Goal: Task Accomplishment & Management: Manage account settings

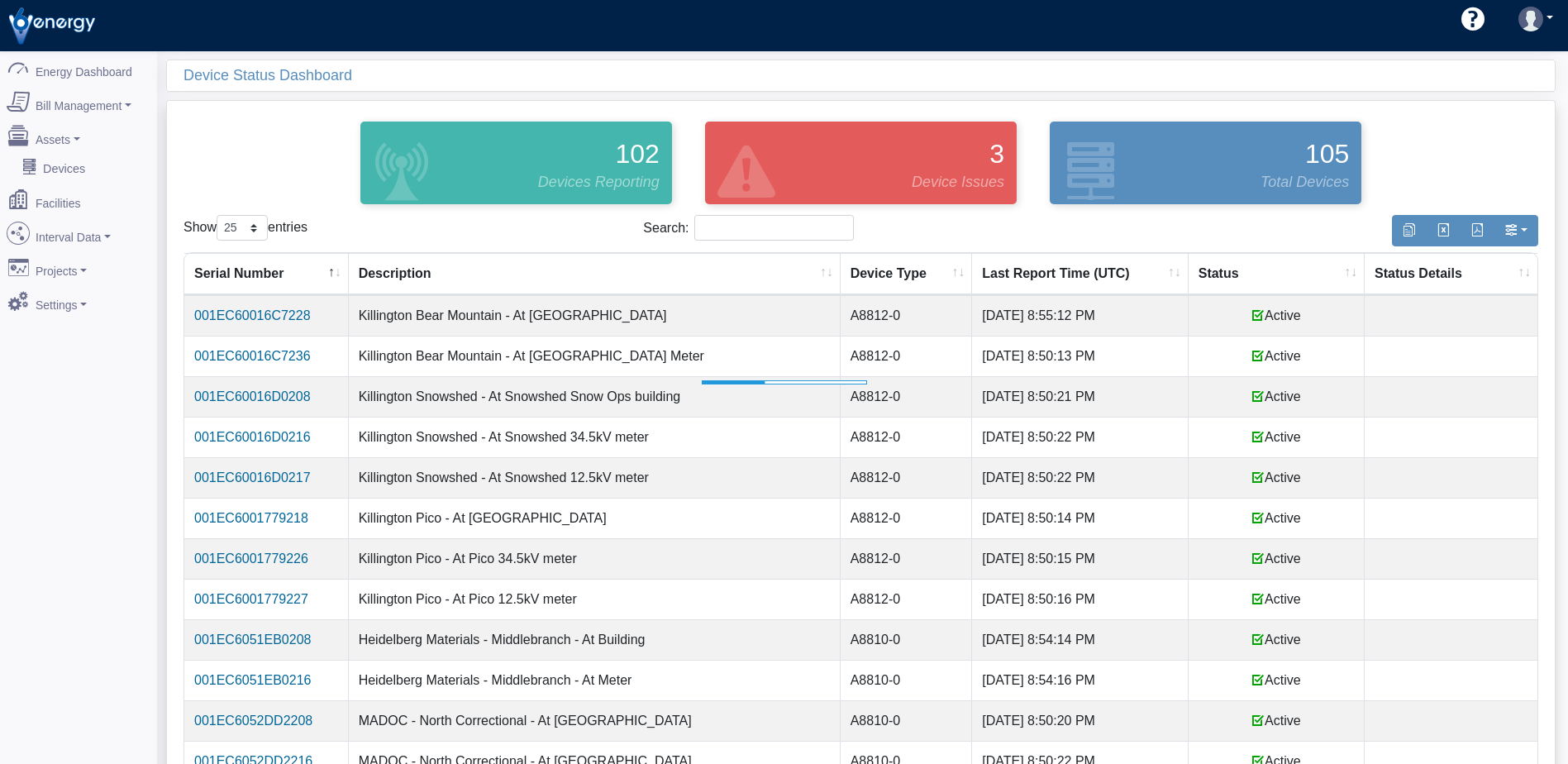
select select "25"
click at [1241, 275] on th "Status" at bounding box center [1277, 274] width 176 height 42
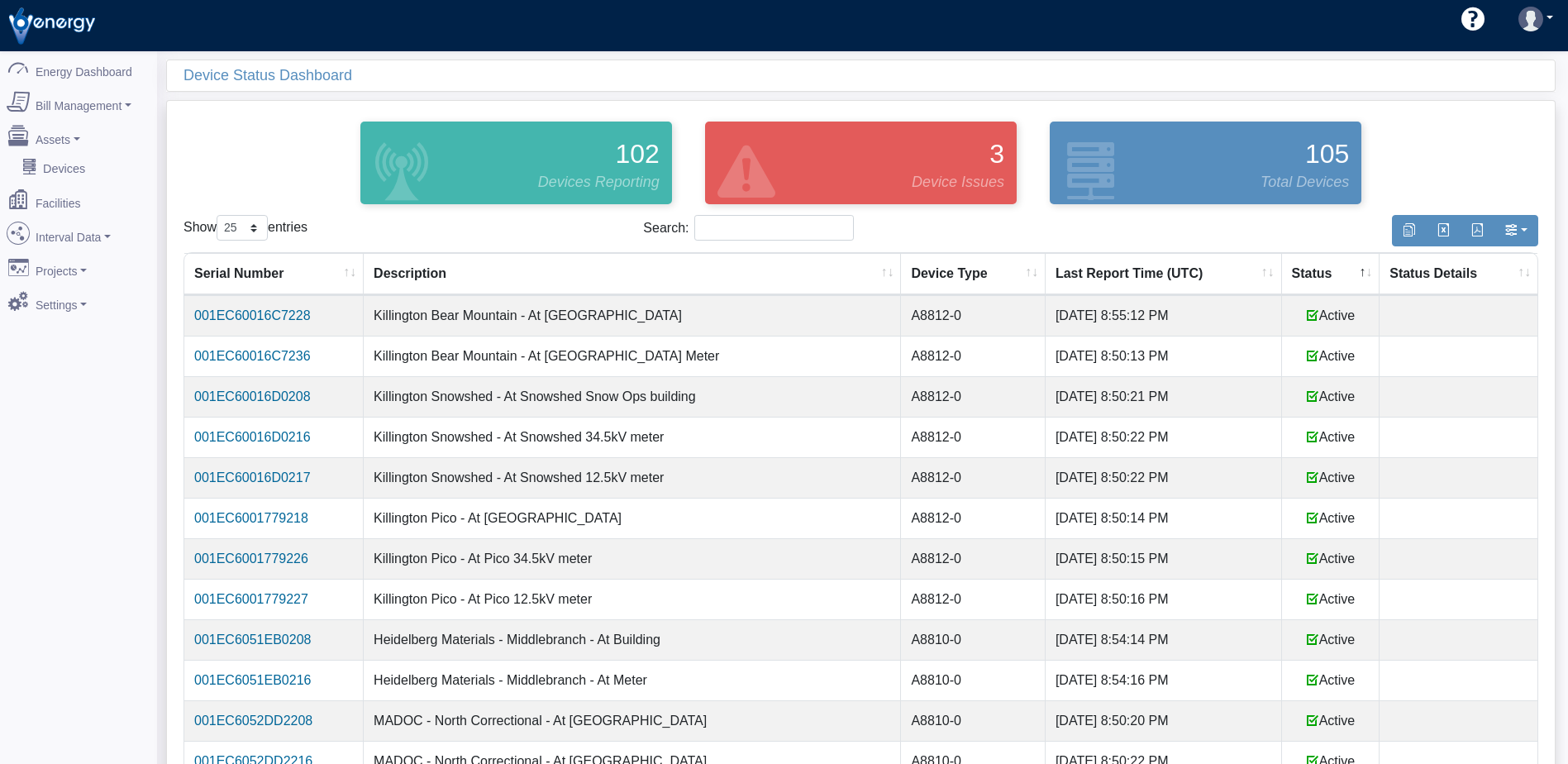
click at [1297, 267] on th "Status" at bounding box center [1331, 274] width 98 height 42
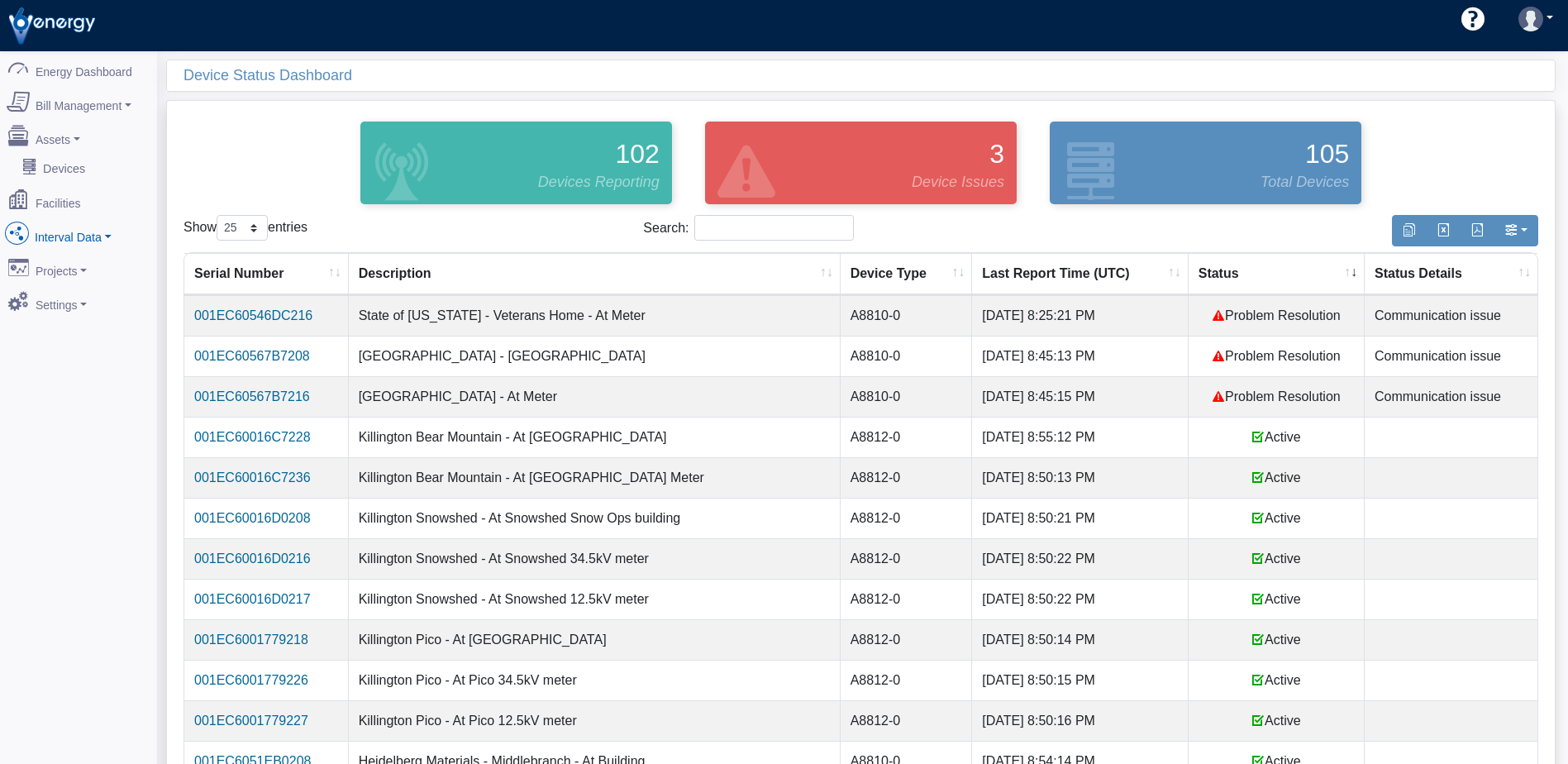
click at [55, 225] on link "Interval Data" at bounding box center [78, 233] width 160 height 35
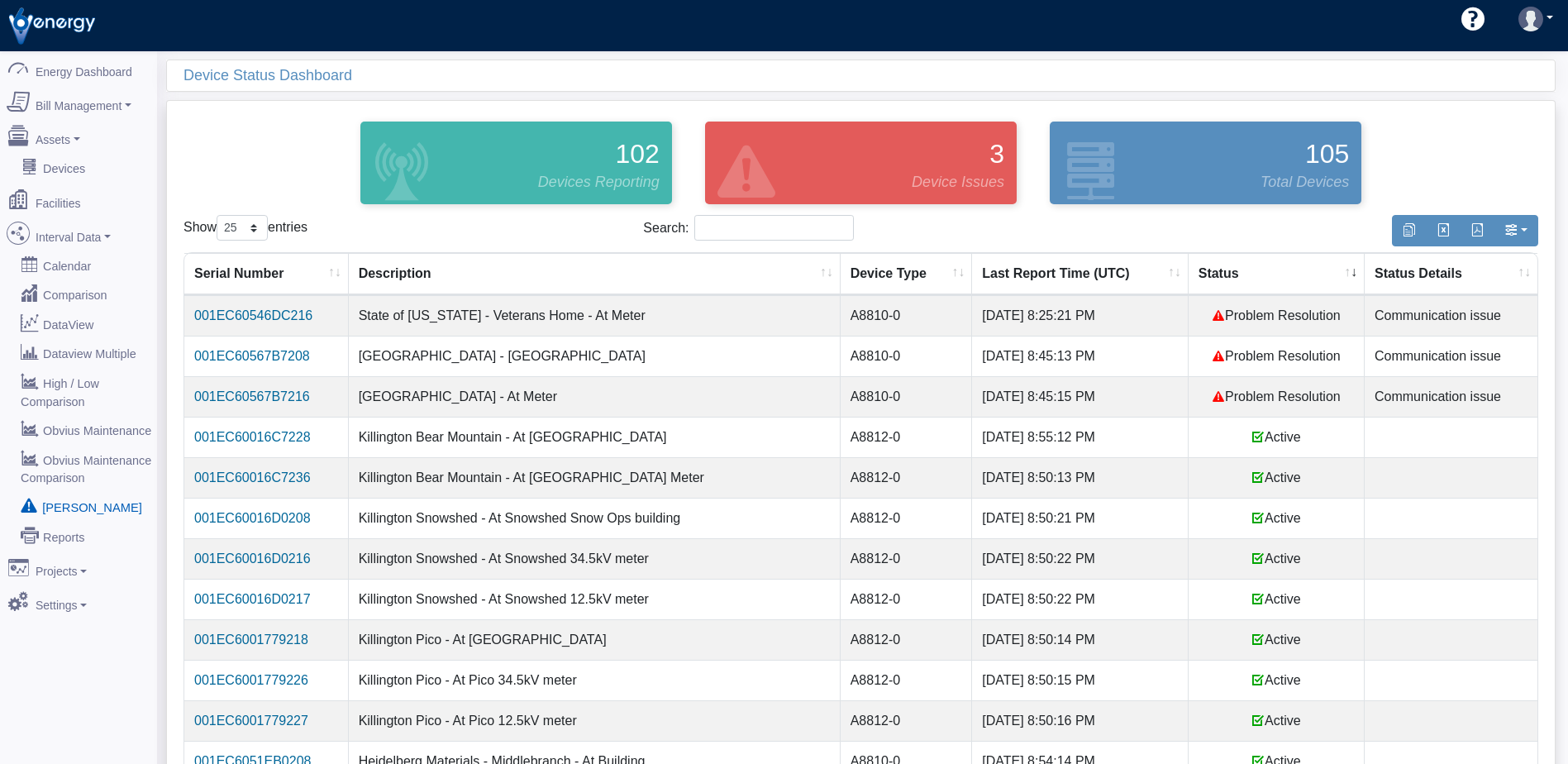
click at [57, 492] on link "[PERSON_NAME]" at bounding box center [78, 506] width 160 height 30
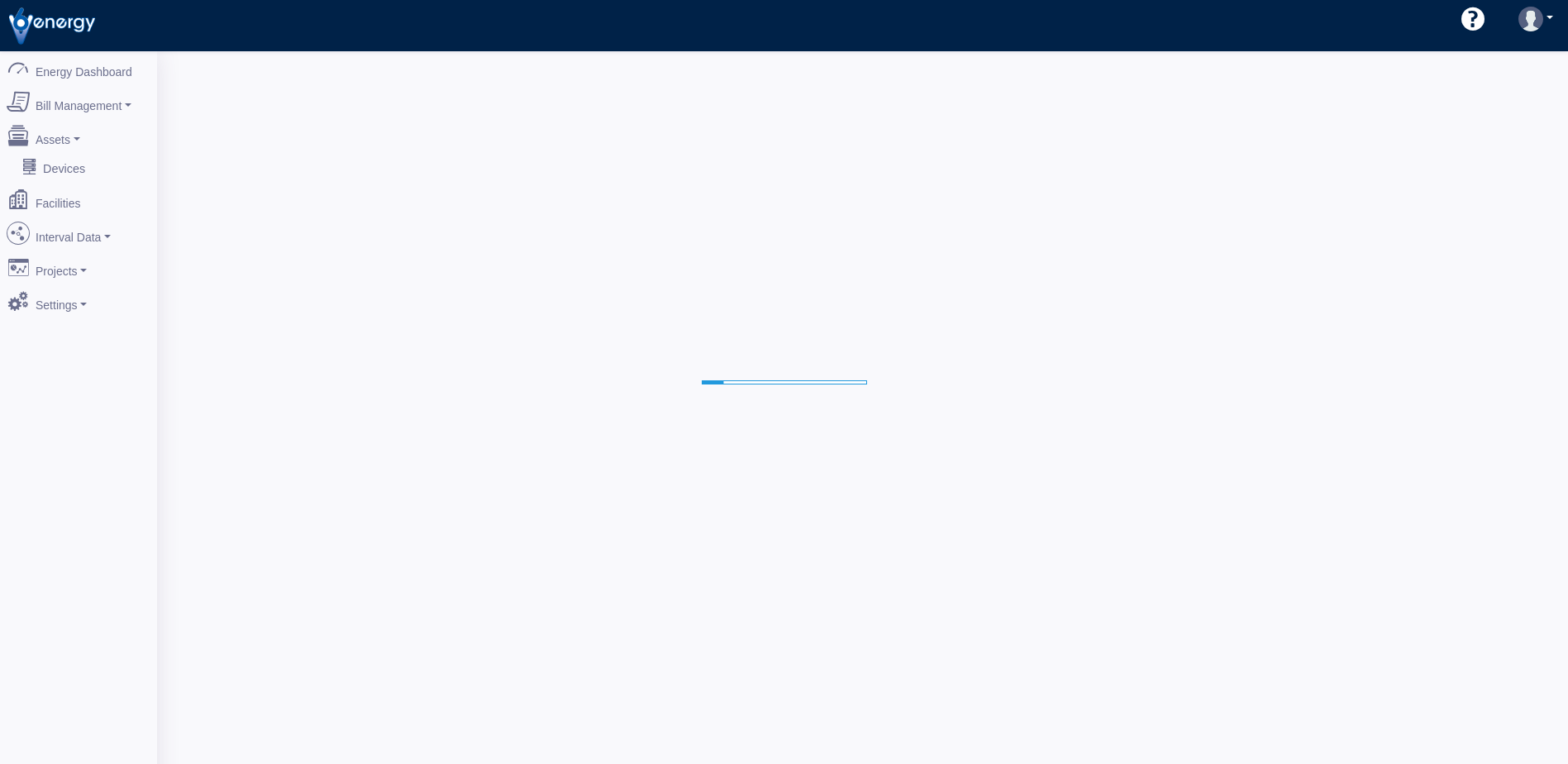
select select "25"
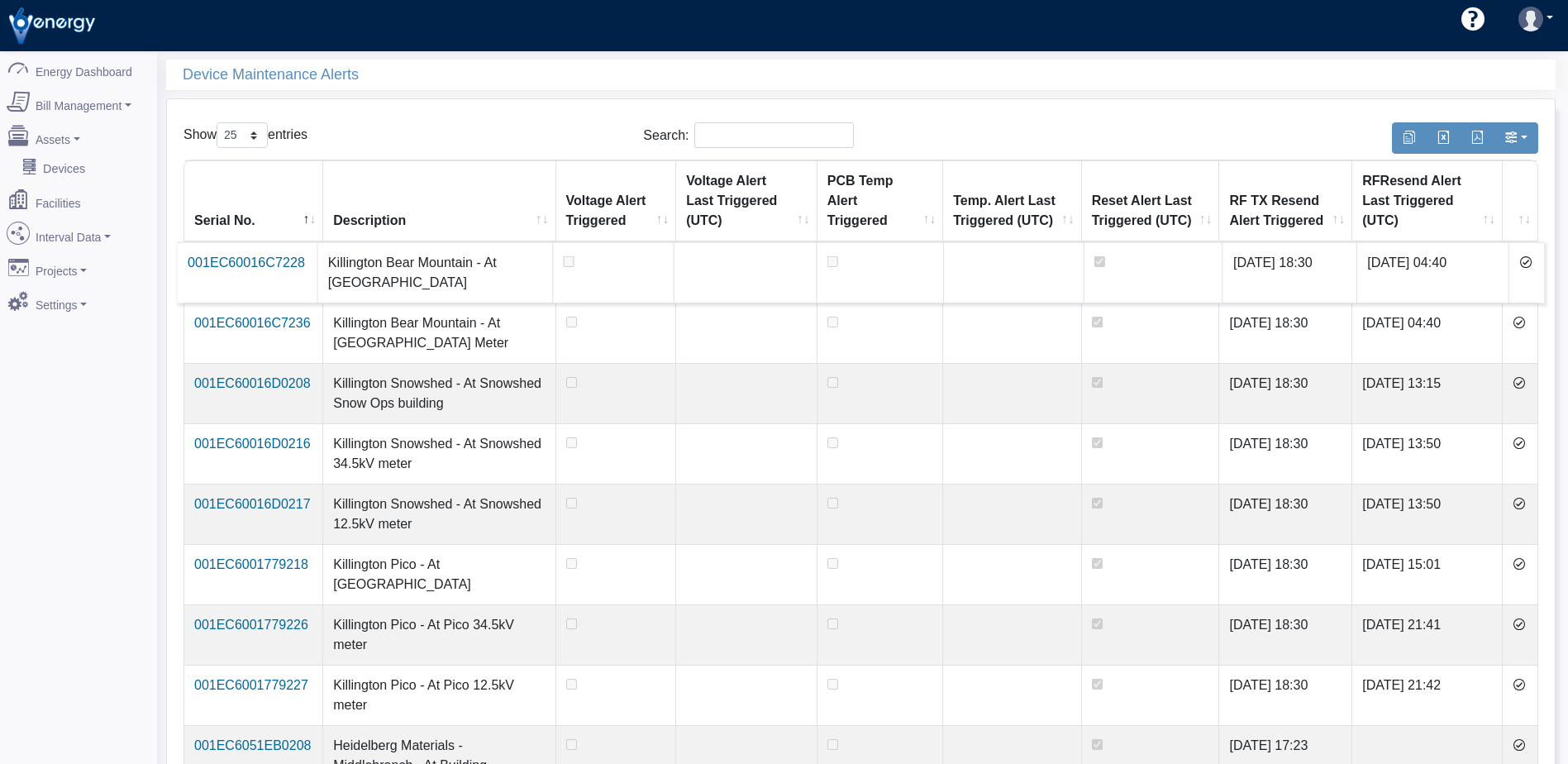
click at [1527, 262] on icon at bounding box center [1525, 262] width 13 height 13
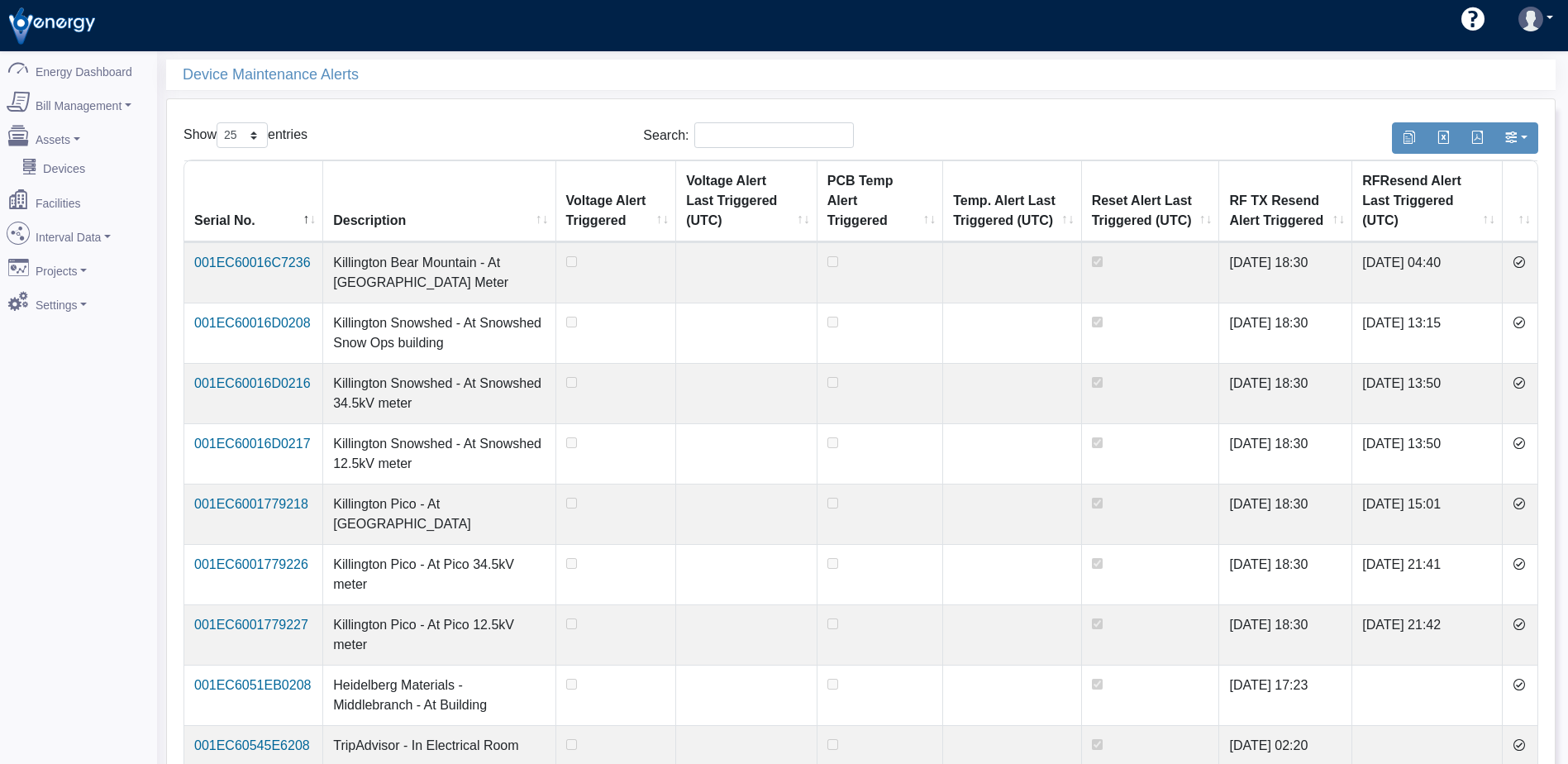
click at [1525, 262] on icon at bounding box center [1518, 262] width 13 height 13
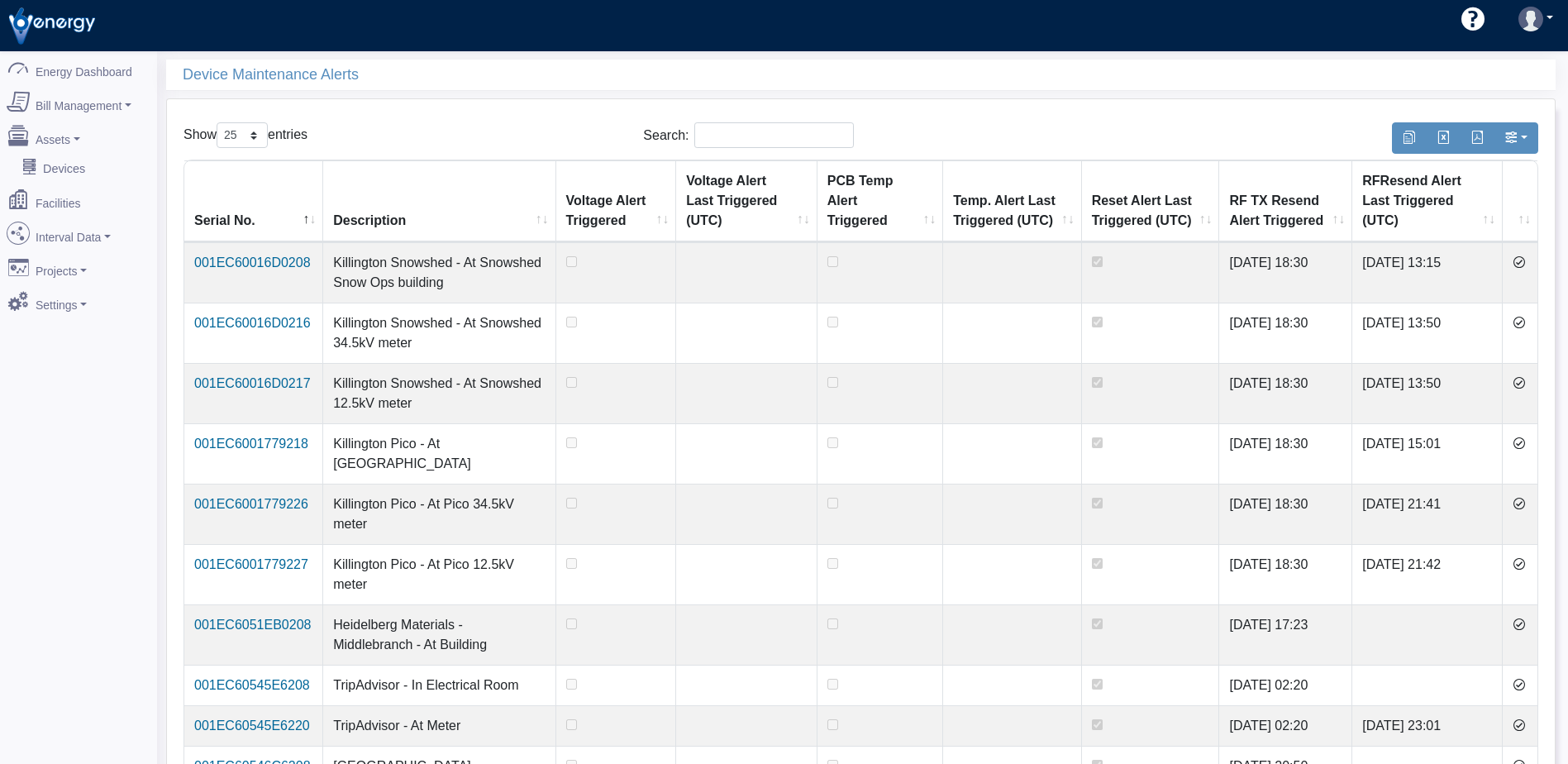
click at [1525, 262] on icon at bounding box center [1518, 262] width 13 height 13
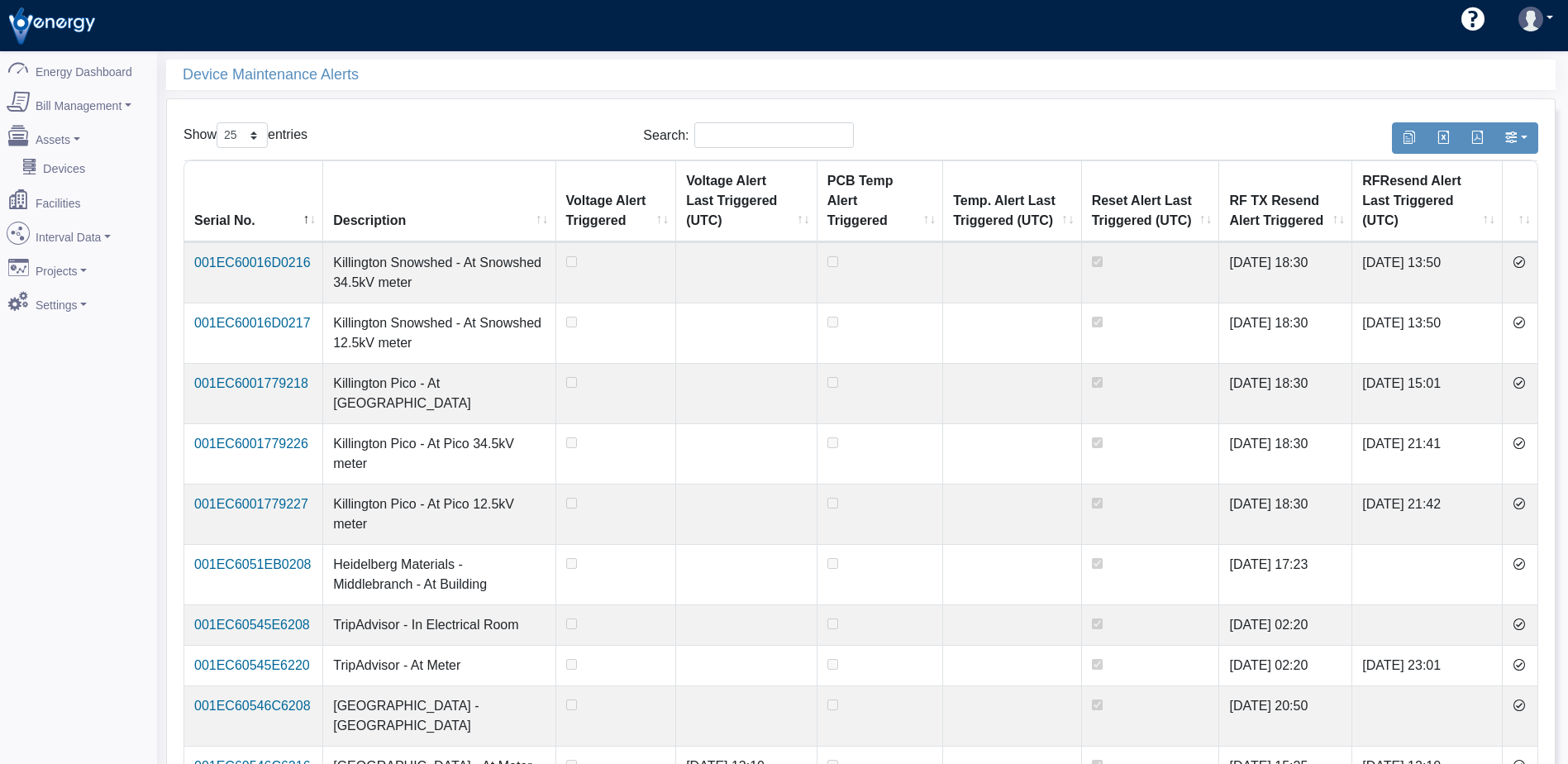
click at [1525, 262] on icon at bounding box center [1518, 262] width 13 height 13
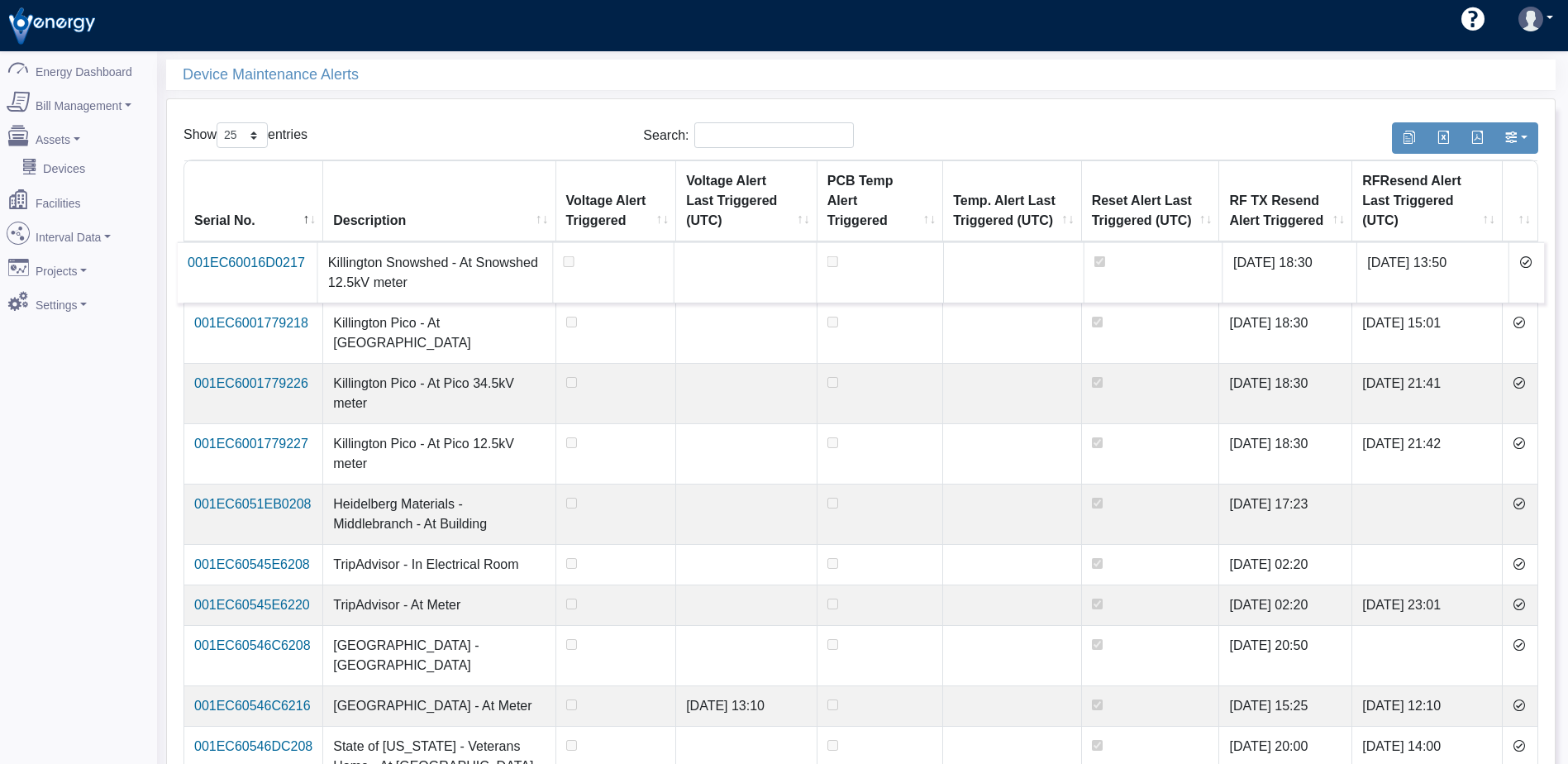
click at [1522, 261] on icon at bounding box center [1525, 262] width 13 height 13
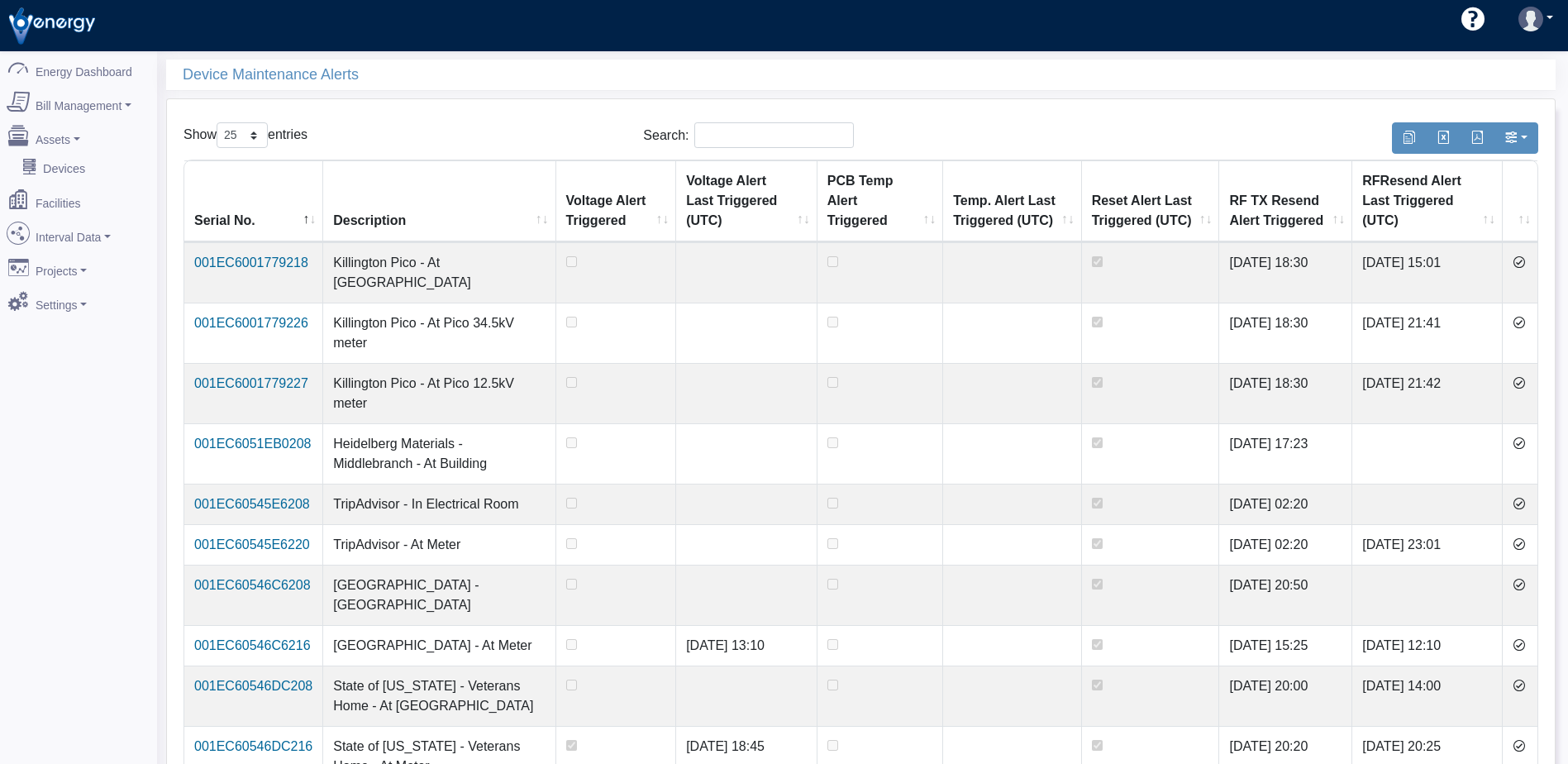
click at [1522, 261] on icon at bounding box center [1518, 262] width 13 height 13
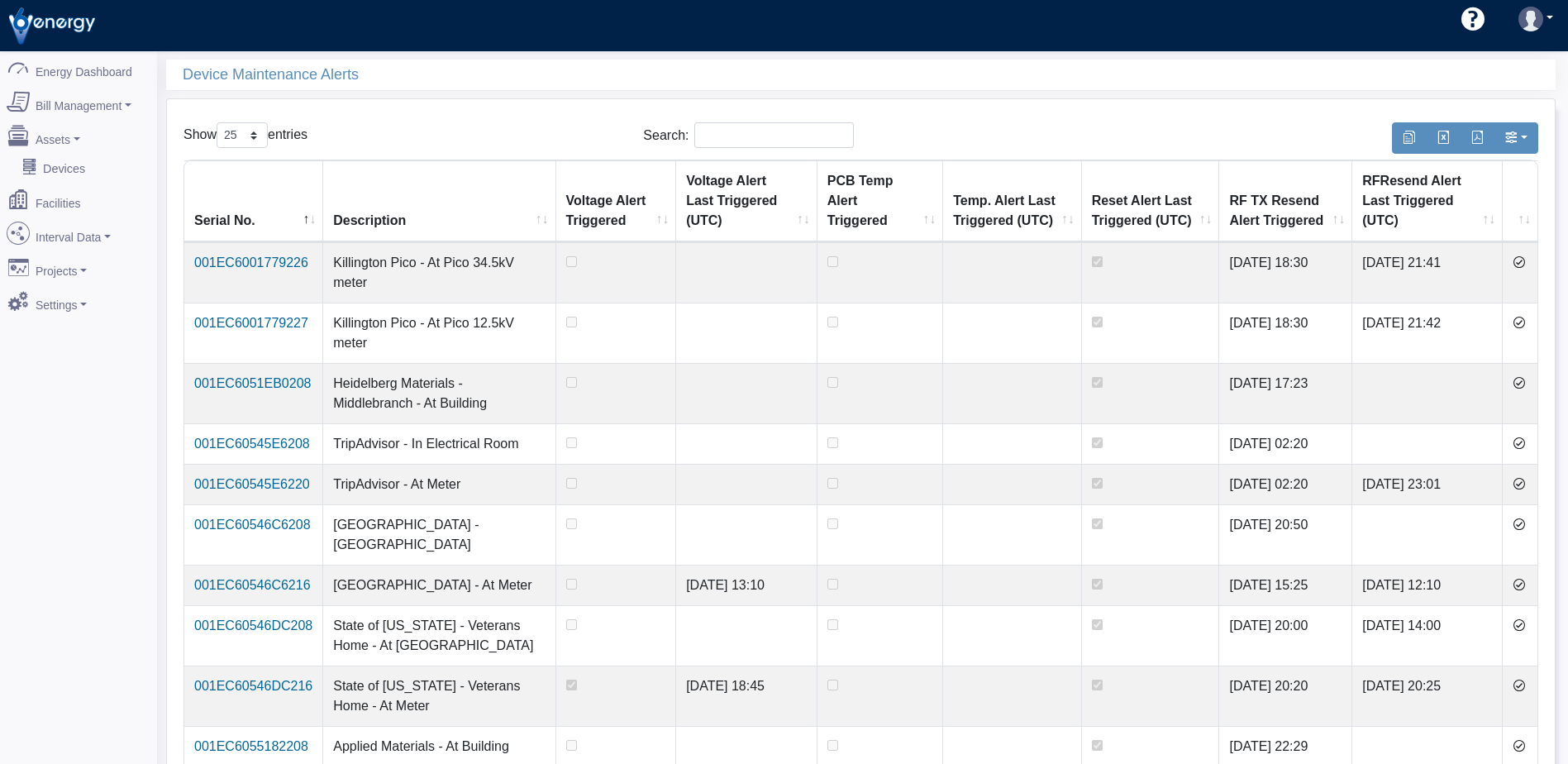
click at [1522, 261] on icon at bounding box center [1518, 262] width 13 height 13
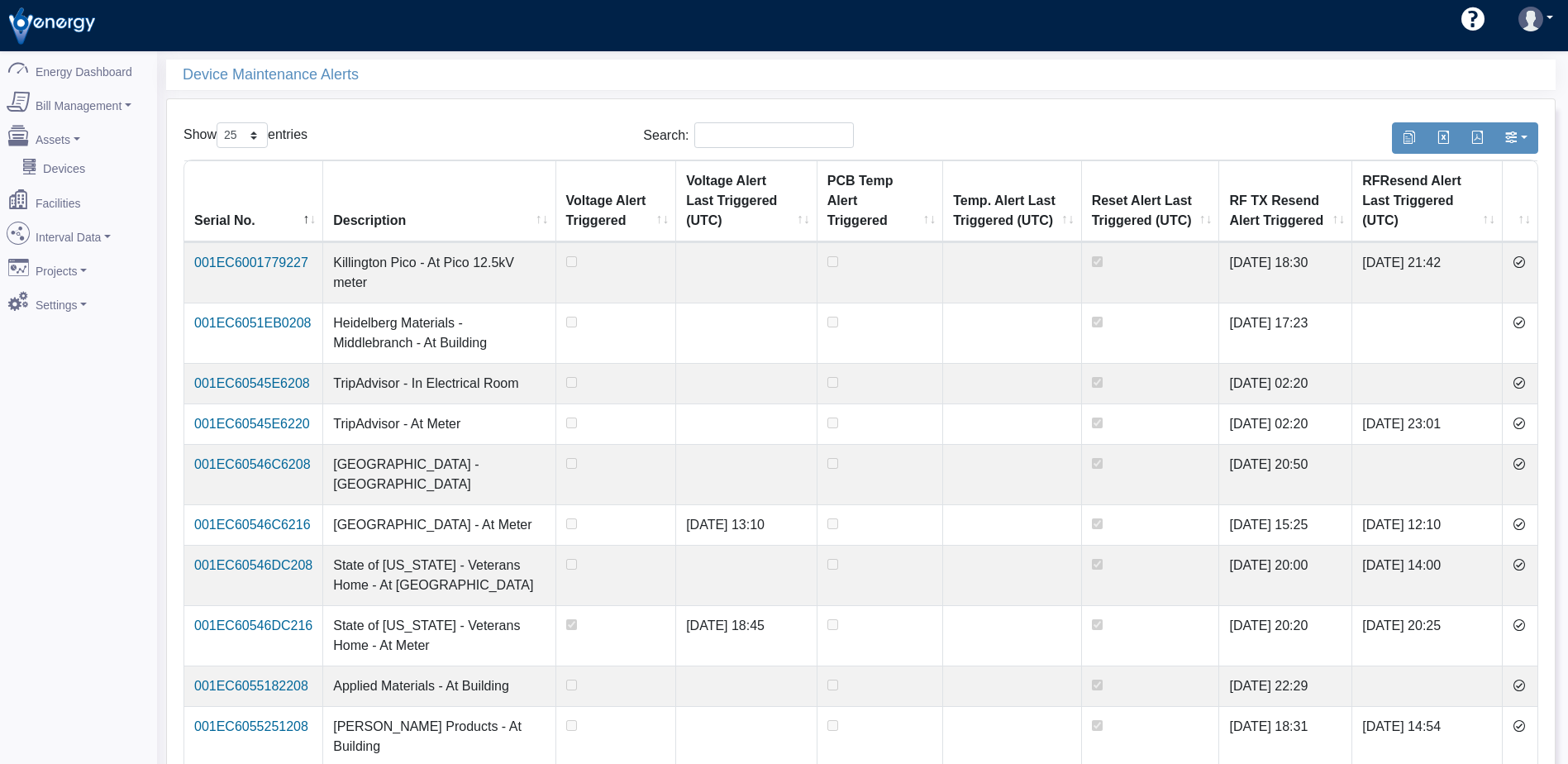
click at [1522, 261] on icon at bounding box center [1518, 262] width 13 height 13
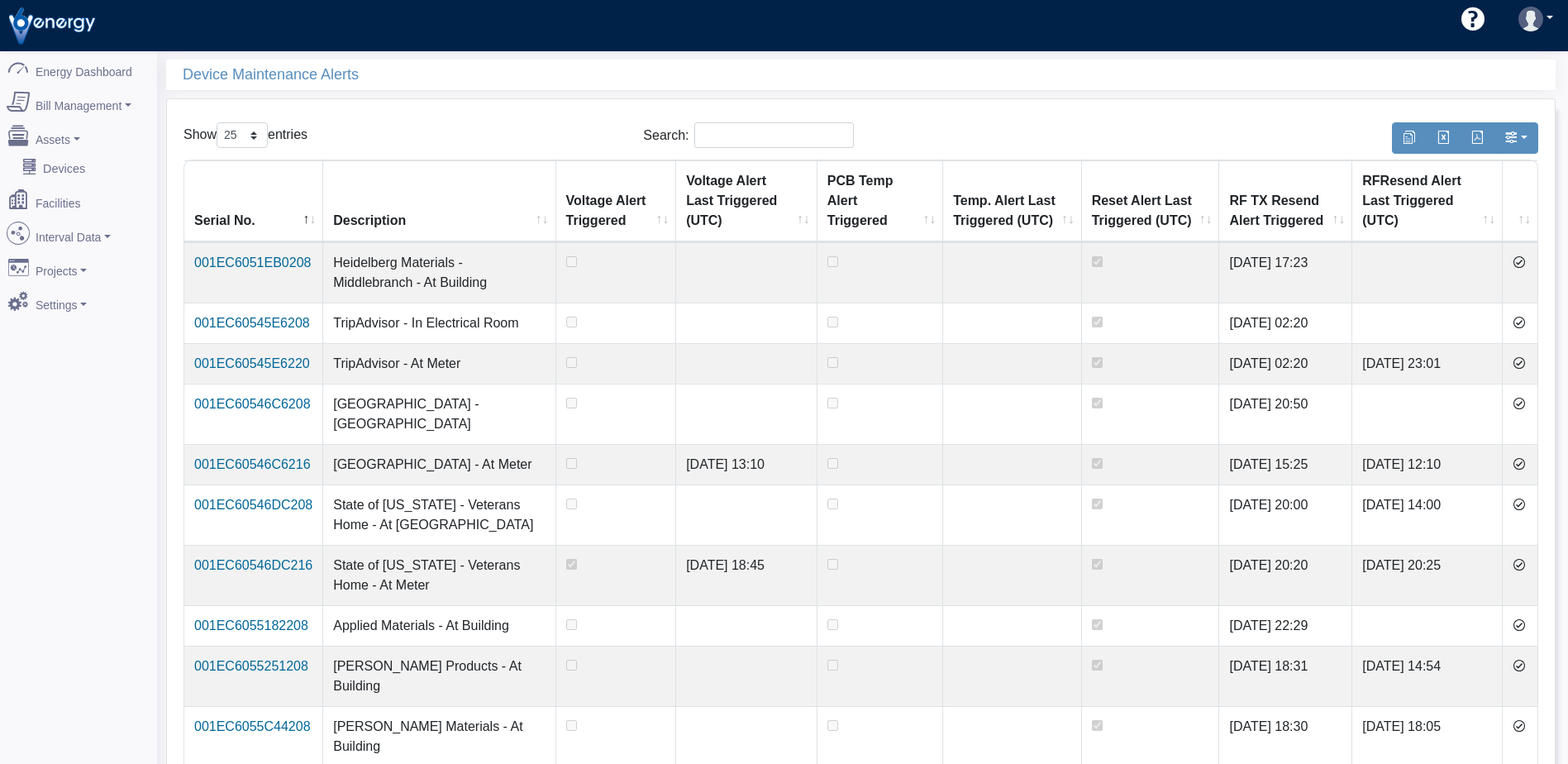
click at [1522, 261] on icon at bounding box center [1518, 262] width 13 height 13
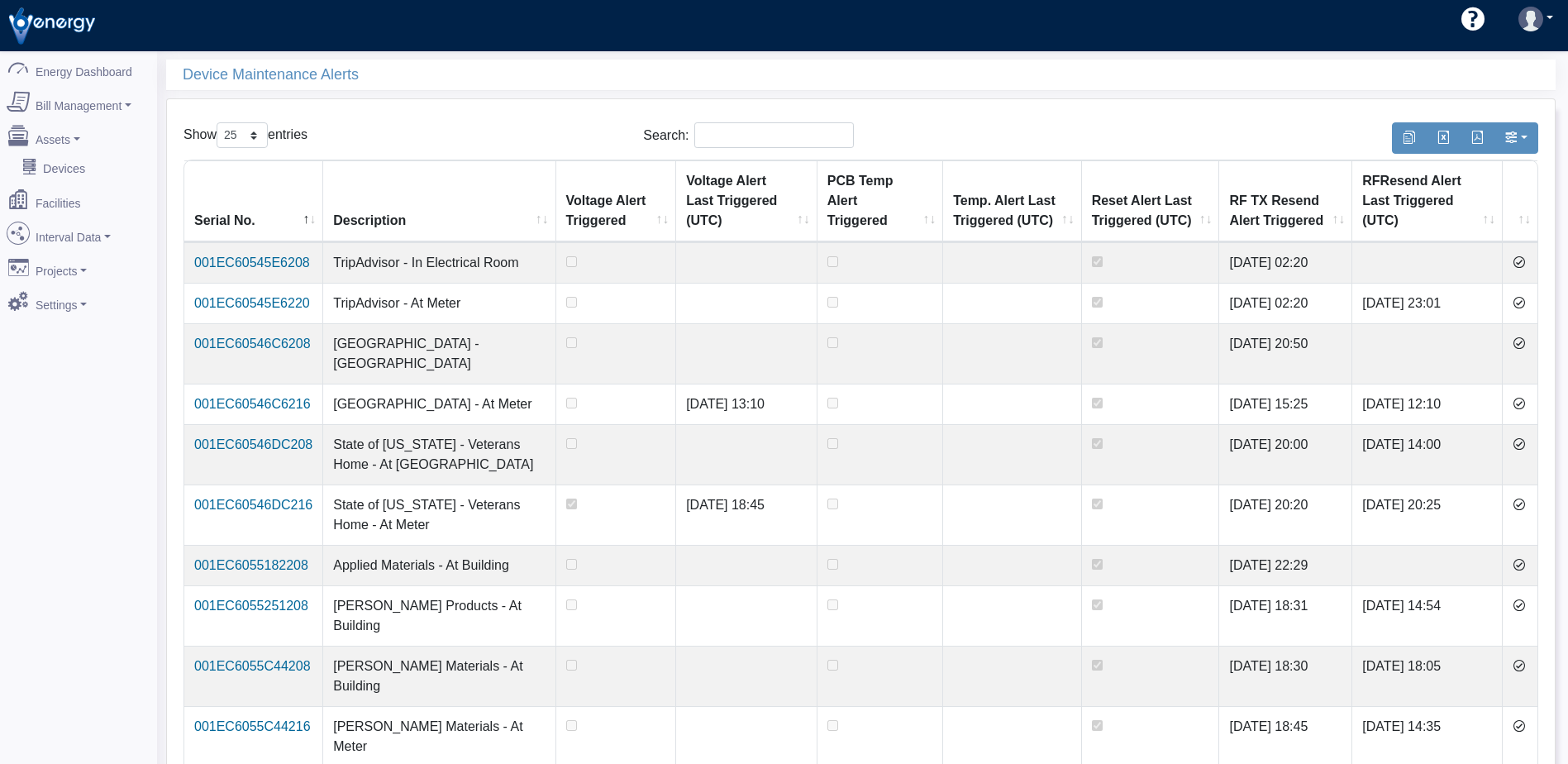
click at [1522, 261] on icon at bounding box center [1518, 262] width 13 height 13
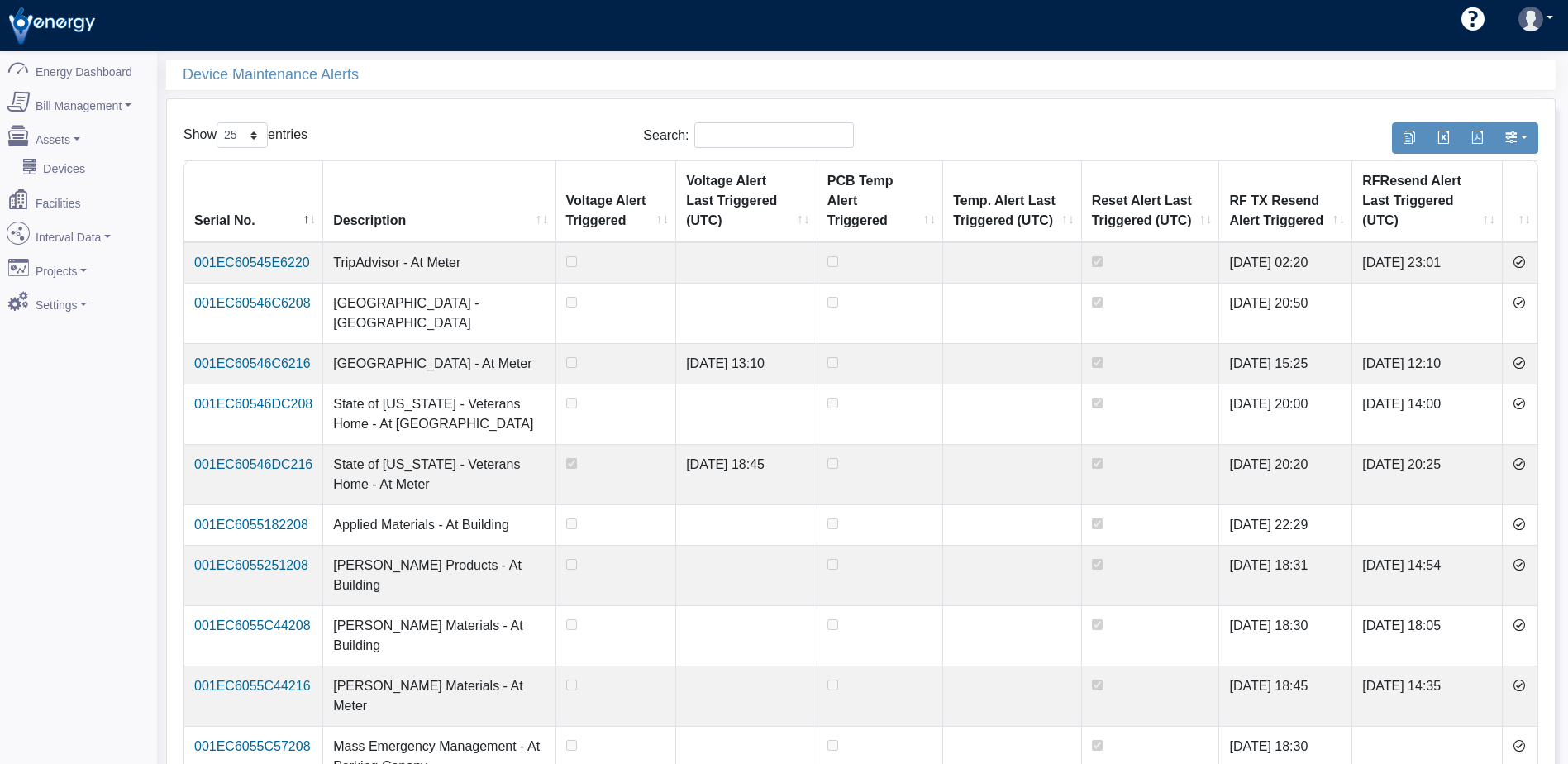
click at [1522, 261] on icon at bounding box center [1518, 262] width 13 height 13
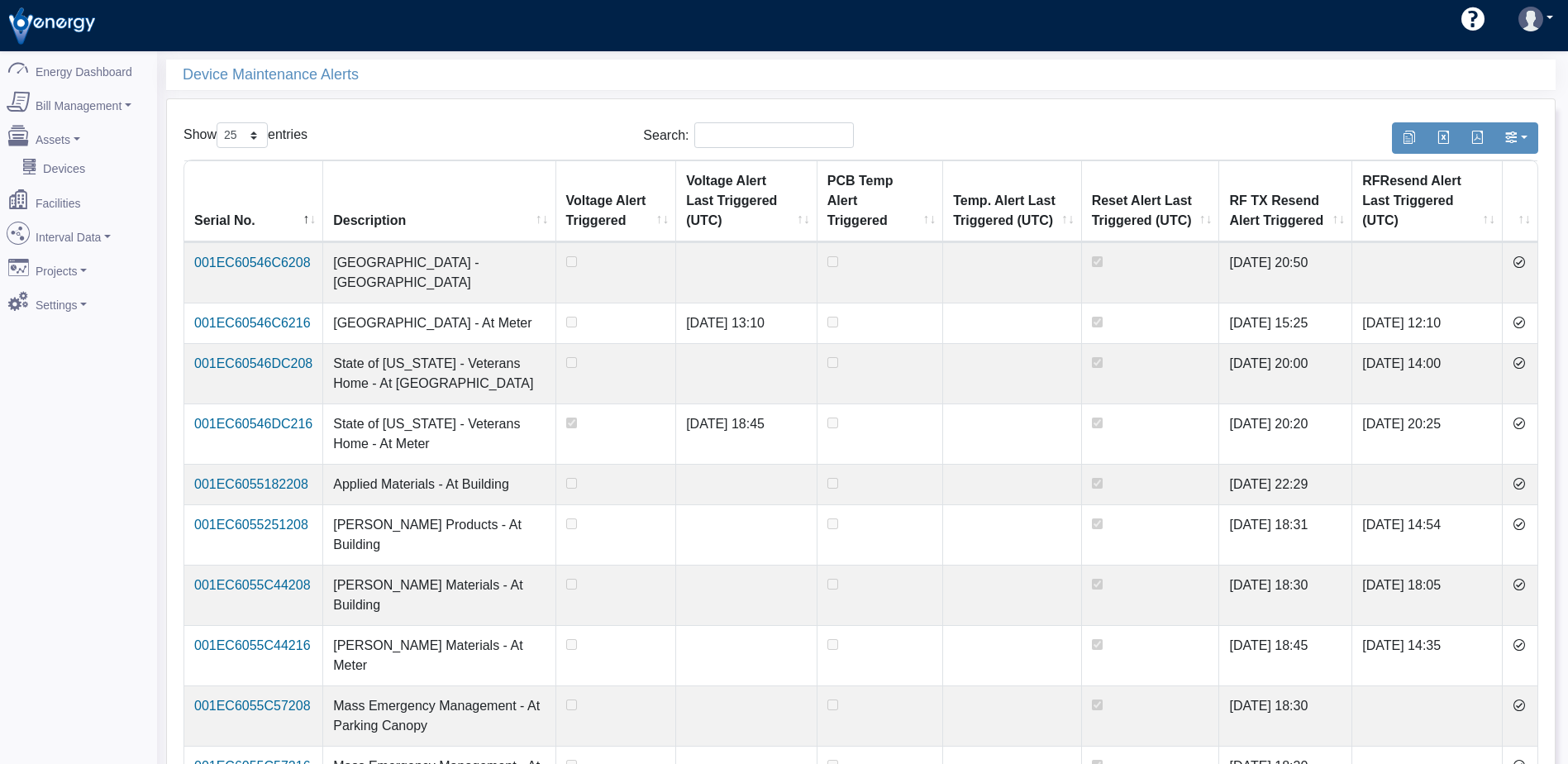
click at [1522, 261] on icon at bounding box center [1518, 262] width 13 height 13
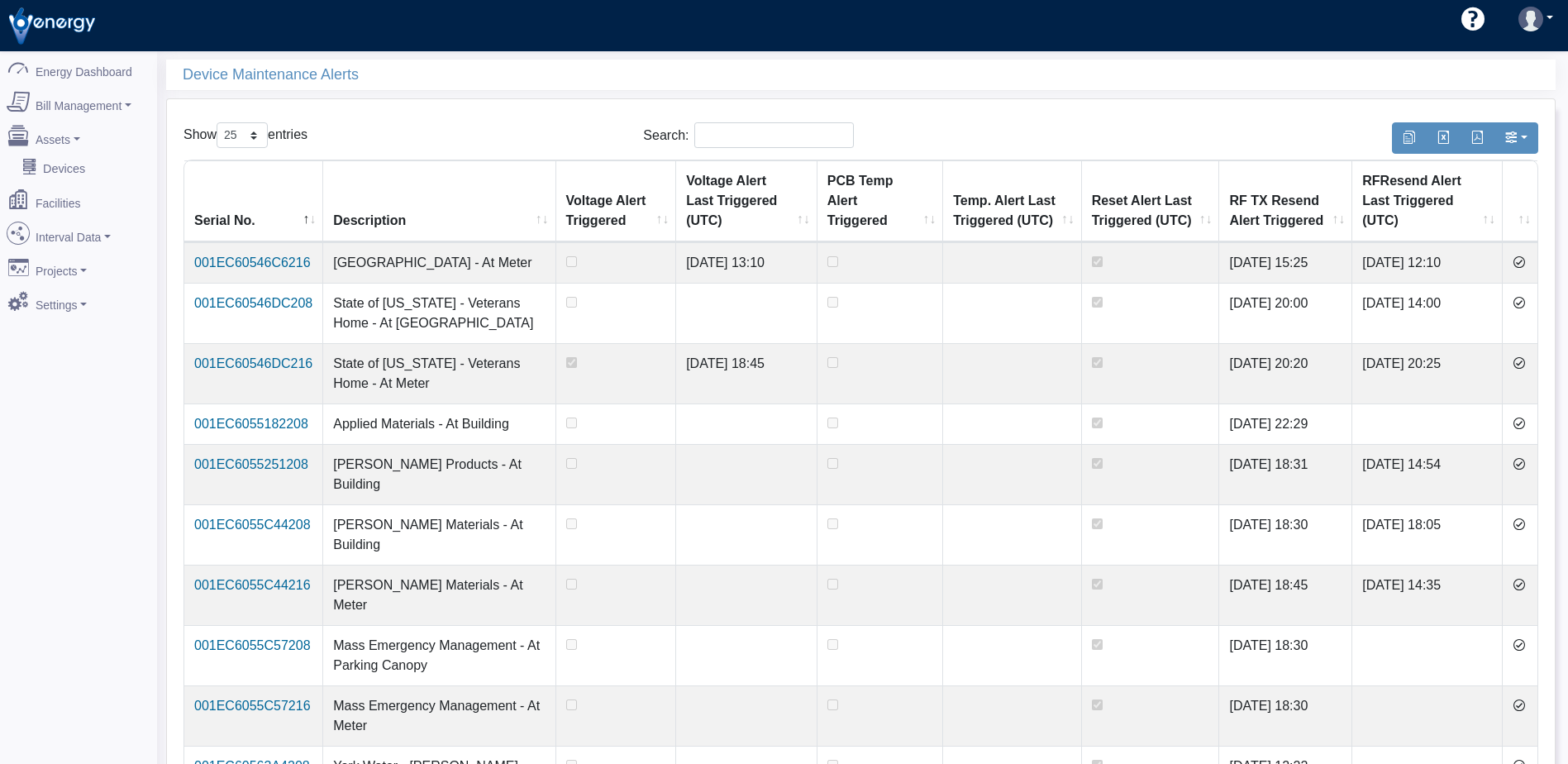
click at [1522, 261] on icon at bounding box center [1518, 262] width 13 height 13
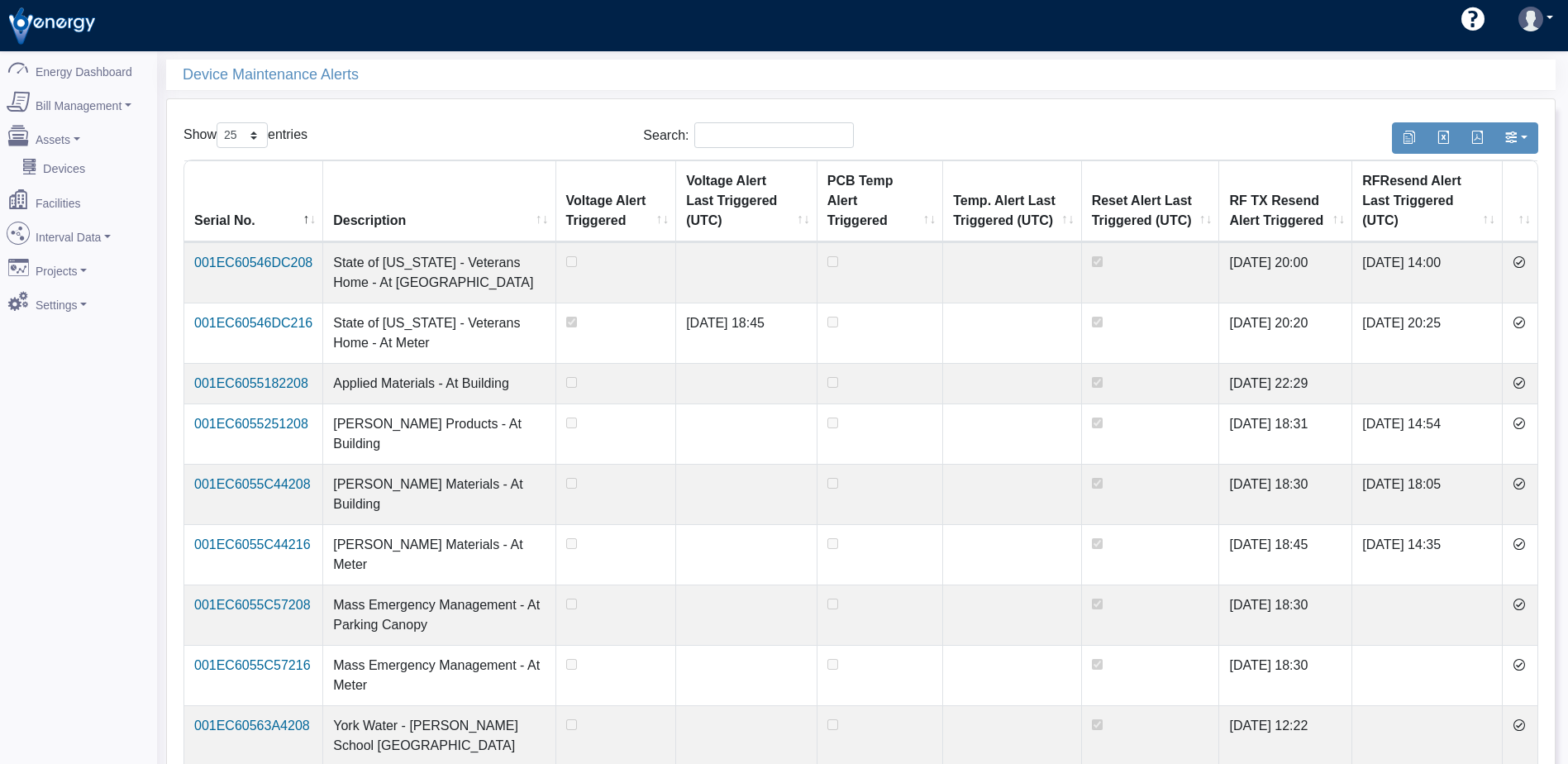
click at [1522, 261] on icon at bounding box center [1518, 262] width 13 height 13
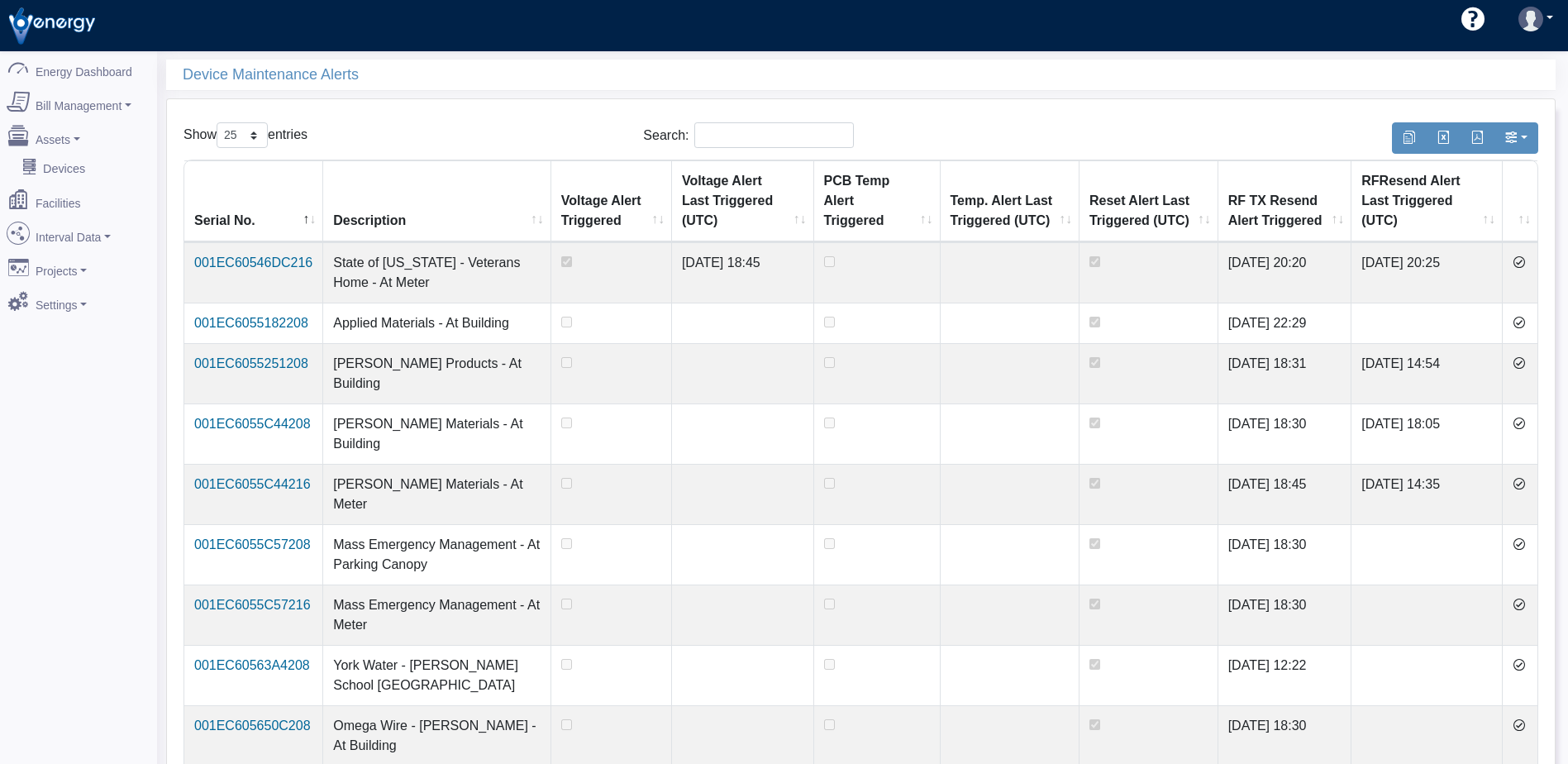
click at [1522, 261] on icon at bounding box center [1518, 262] width 13 height 13
click at [1522, 316] on icon at bounding box center [1518, 322] width 13 height 13
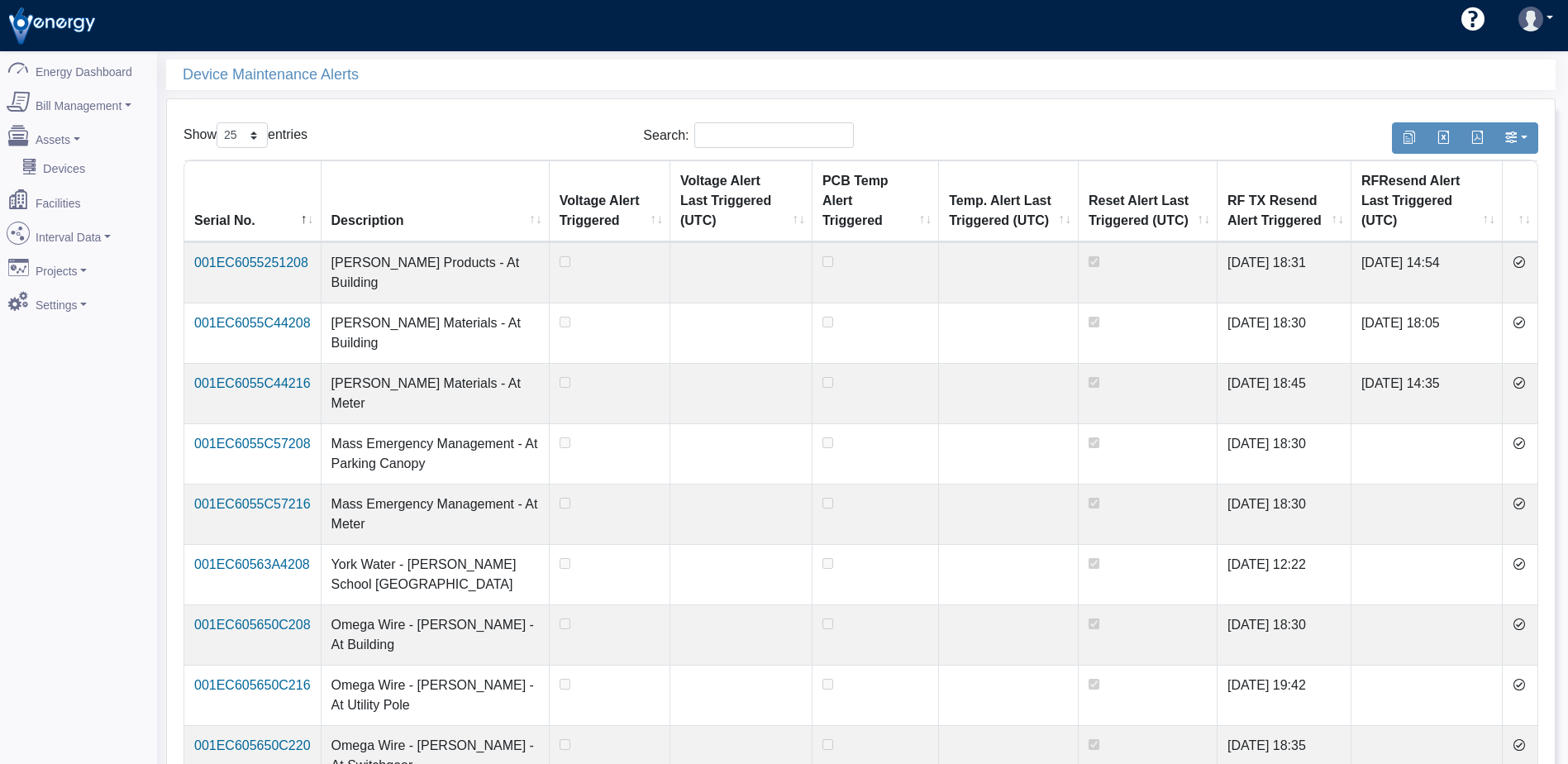
click at [1522, 261] on icon at bounding box center [1518, 262] width 13 height 13
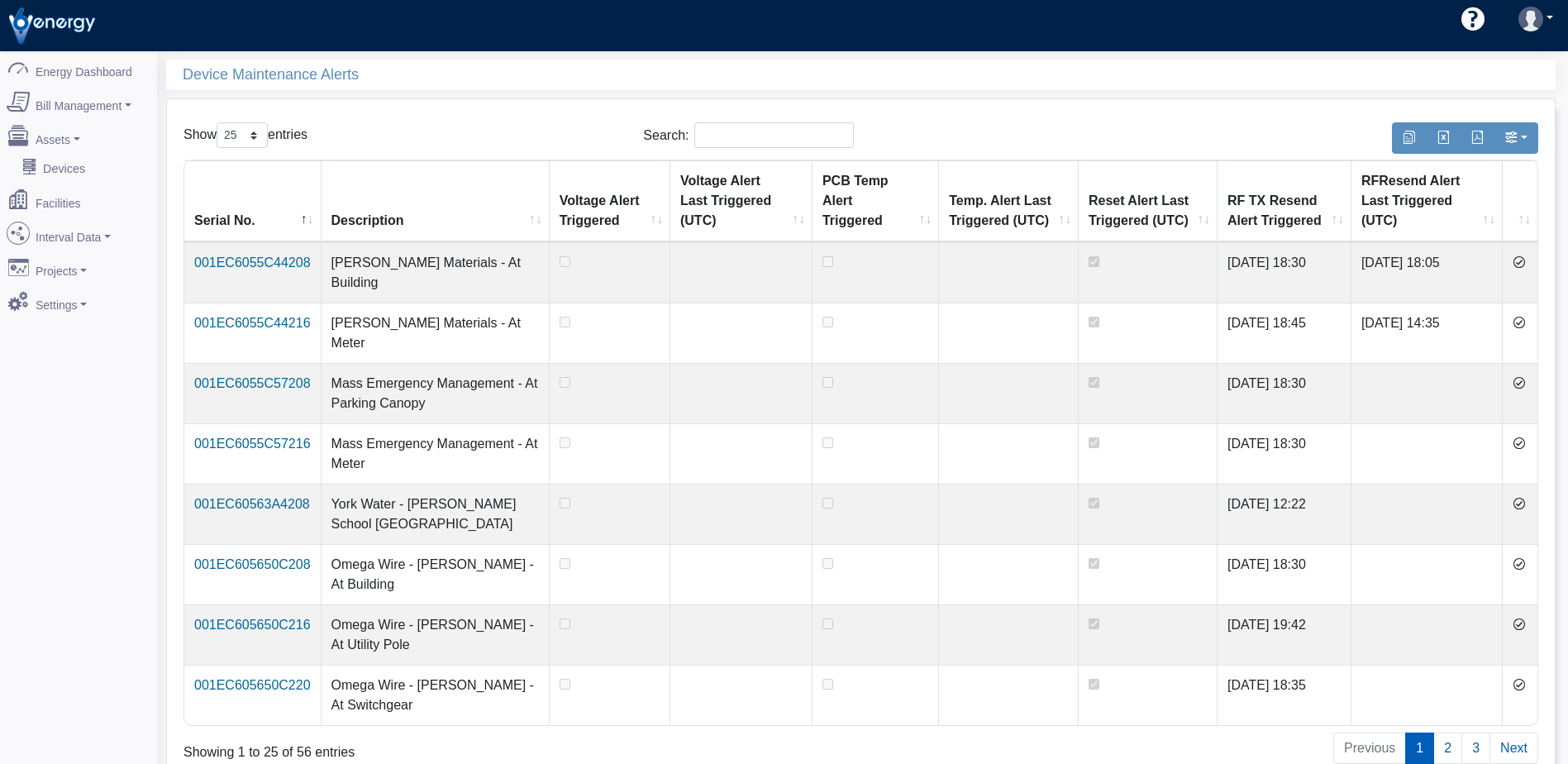
click at [1522, 261] on icon at bounding box center [1518, 262] width 13 height 13
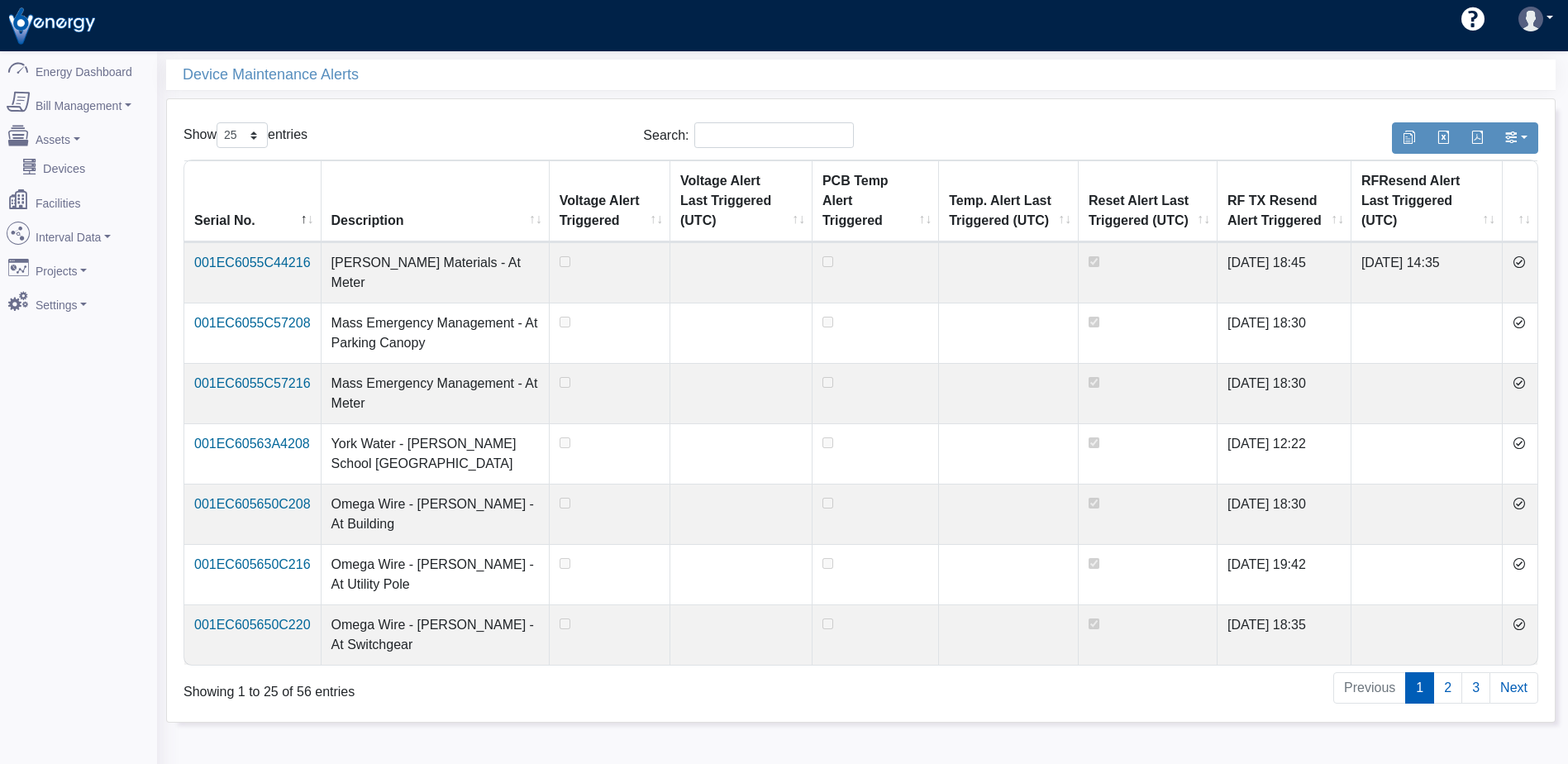
click at [1522, 261] on icon at bounding box center [1518, 262] width 13 height 13
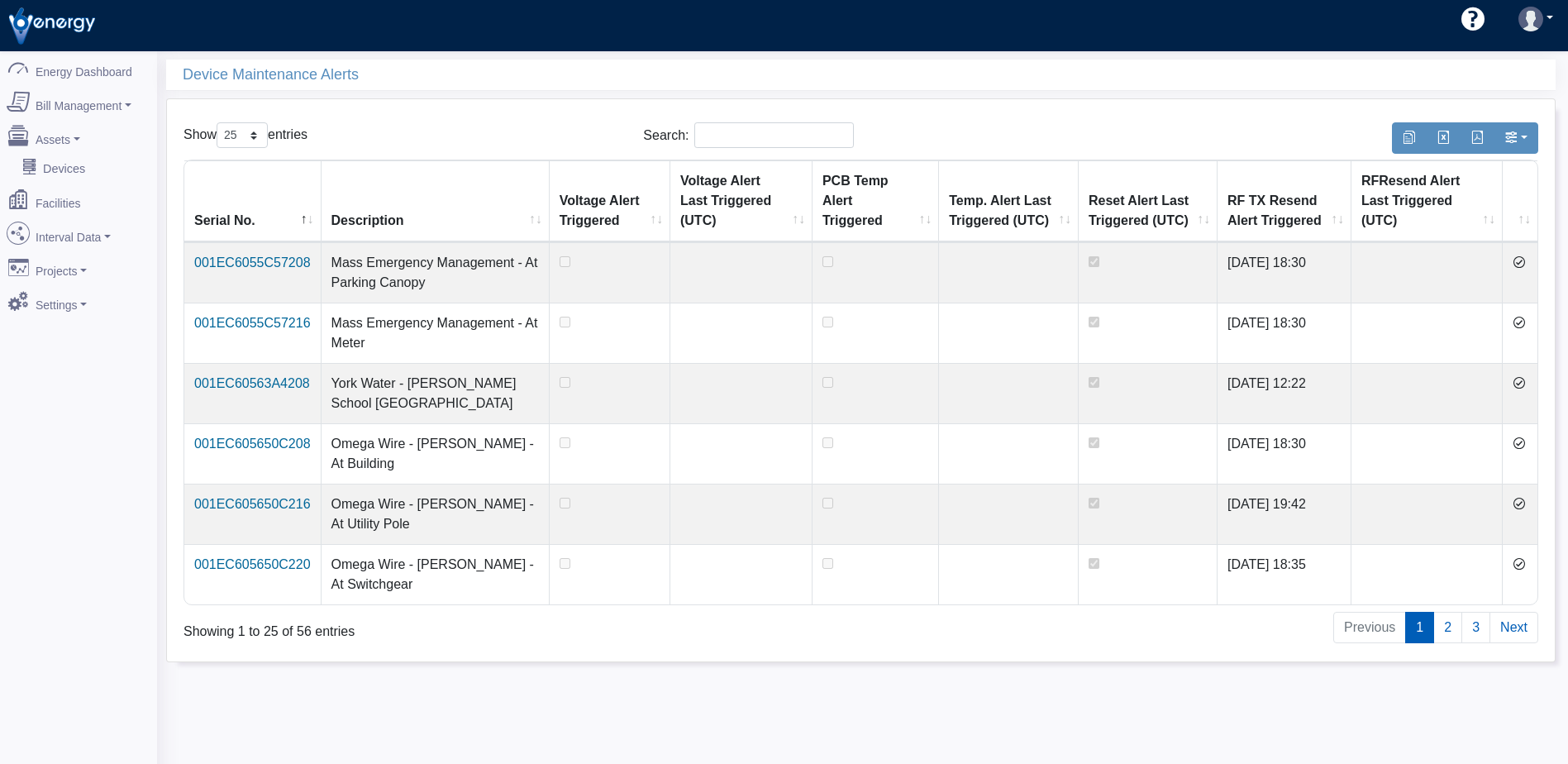
click at [1522, 261] on icon at bounding box center [1518, 262] width 13 height 13
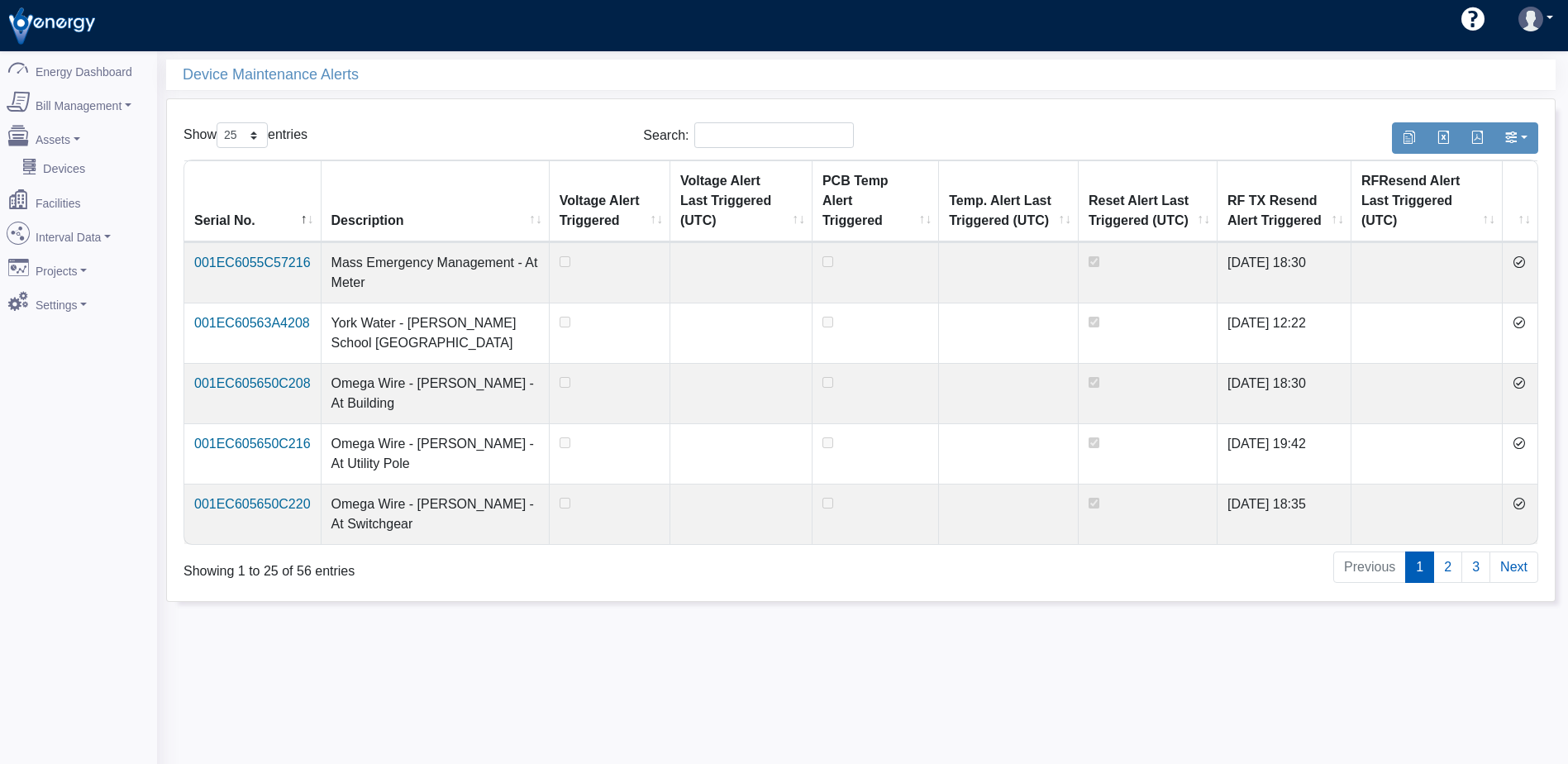
click at [1522, 261] on icon at bounding box center [1518, 262] width 13 height 13
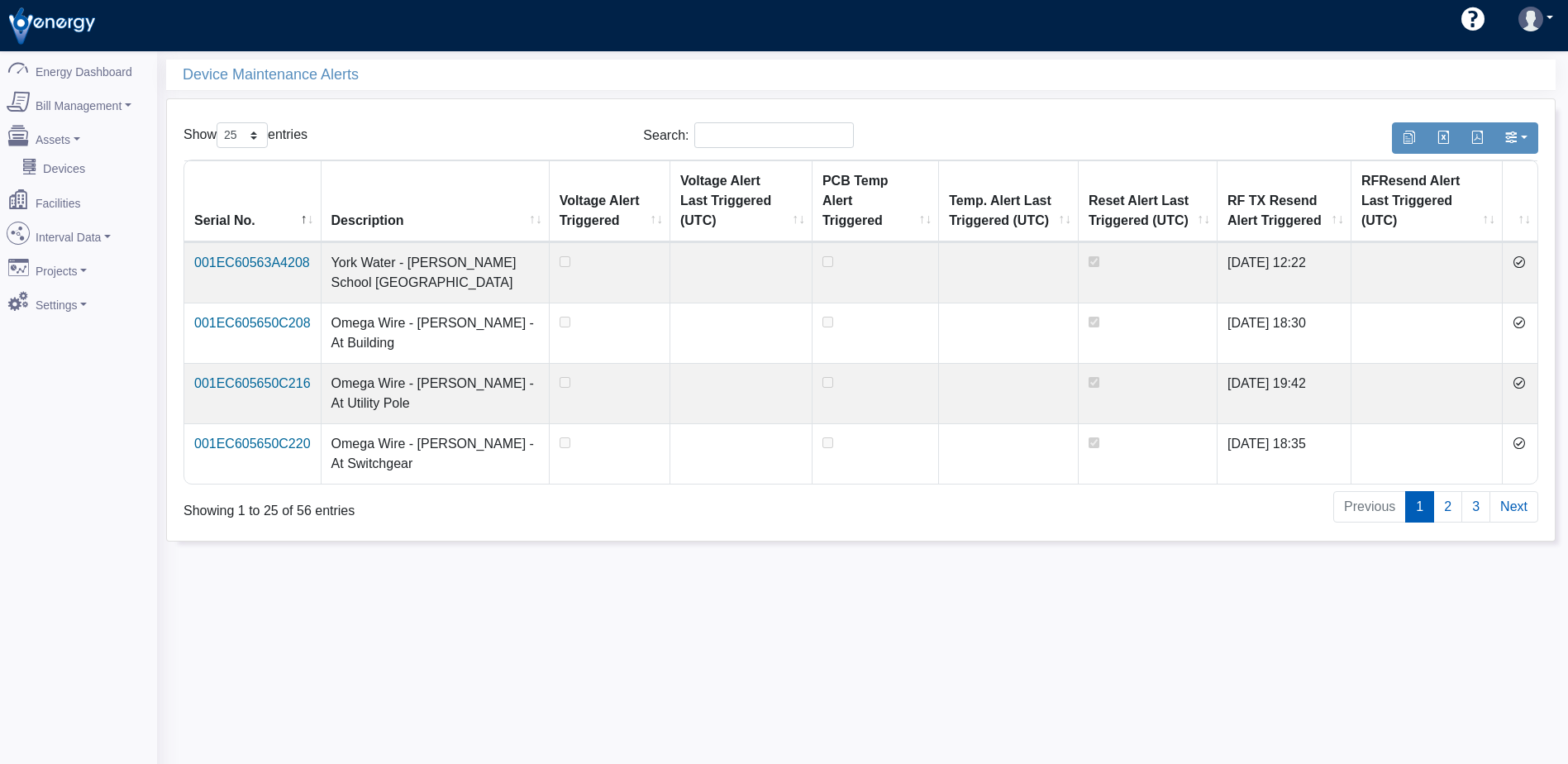
click at [1522, 261] on icon at bounding box center [1518, 262] width 13 height 13
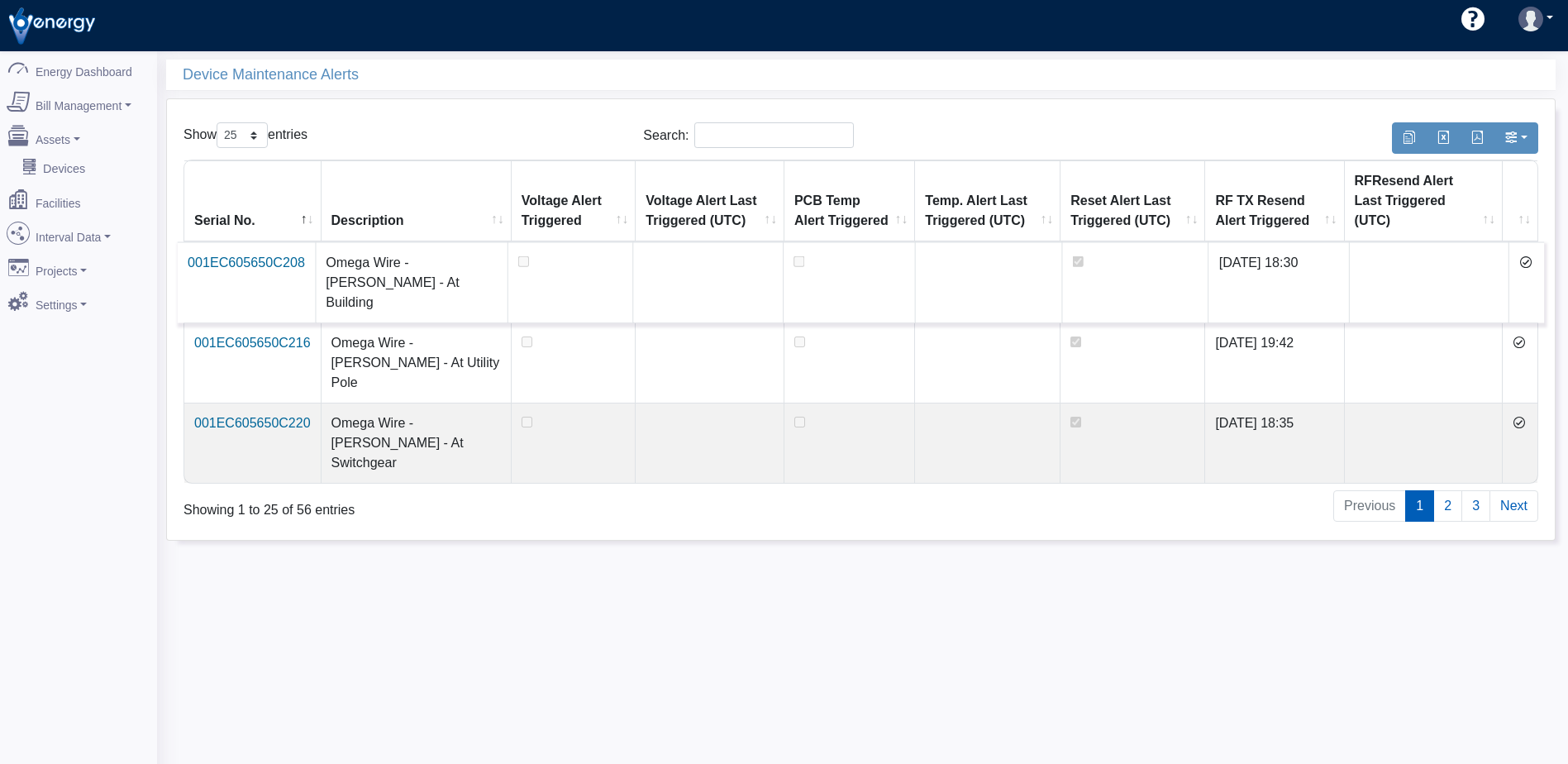
click at [1521, 262] on td at bounding box center [1526, 282] width 35 height 81
click at [1524, 256] on icon at bounding box center [1525, 262] width 13 height 13
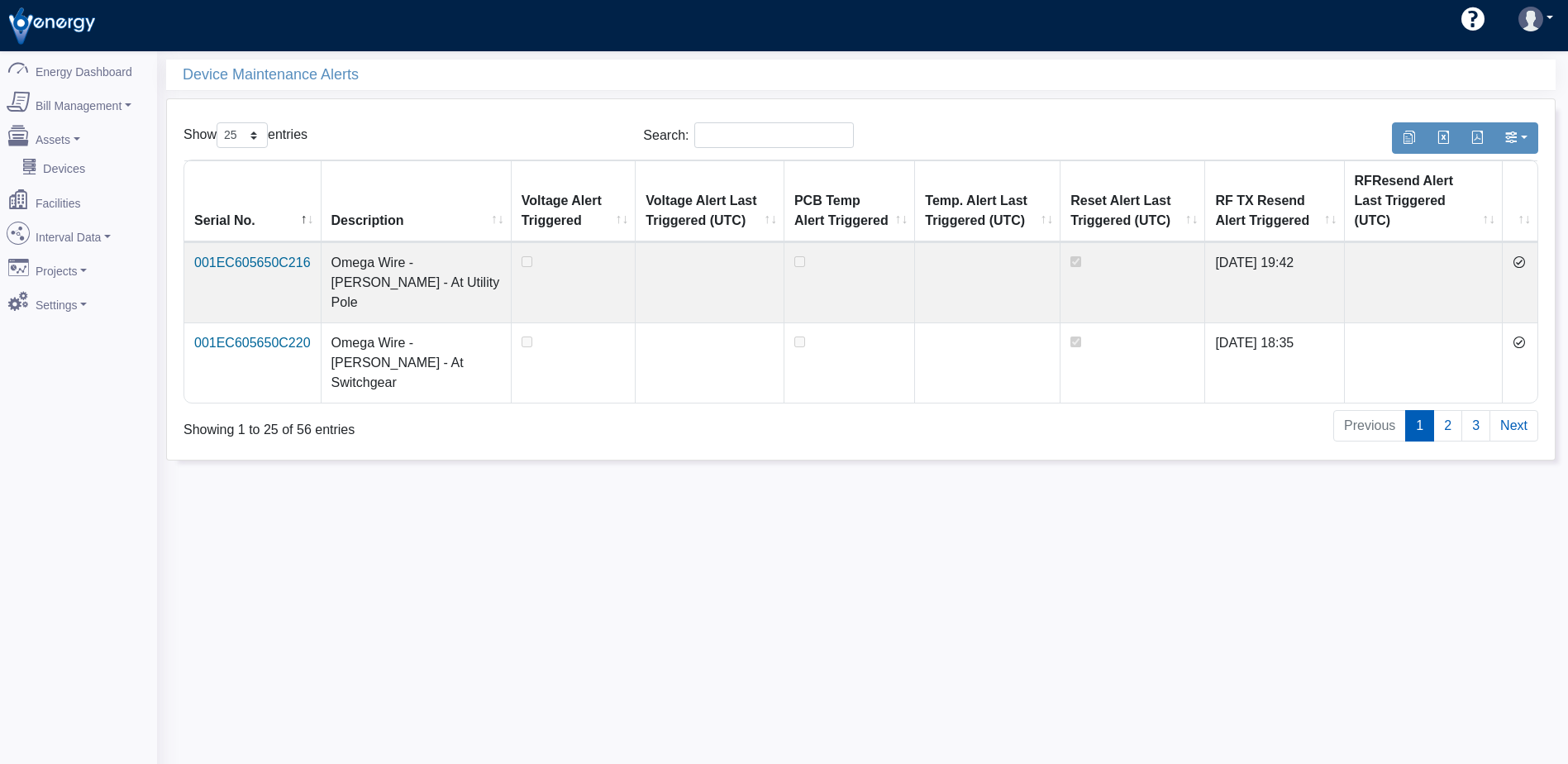
click at [1524, 256] on icon at bounding box center [1518, 262] width 13 height 13
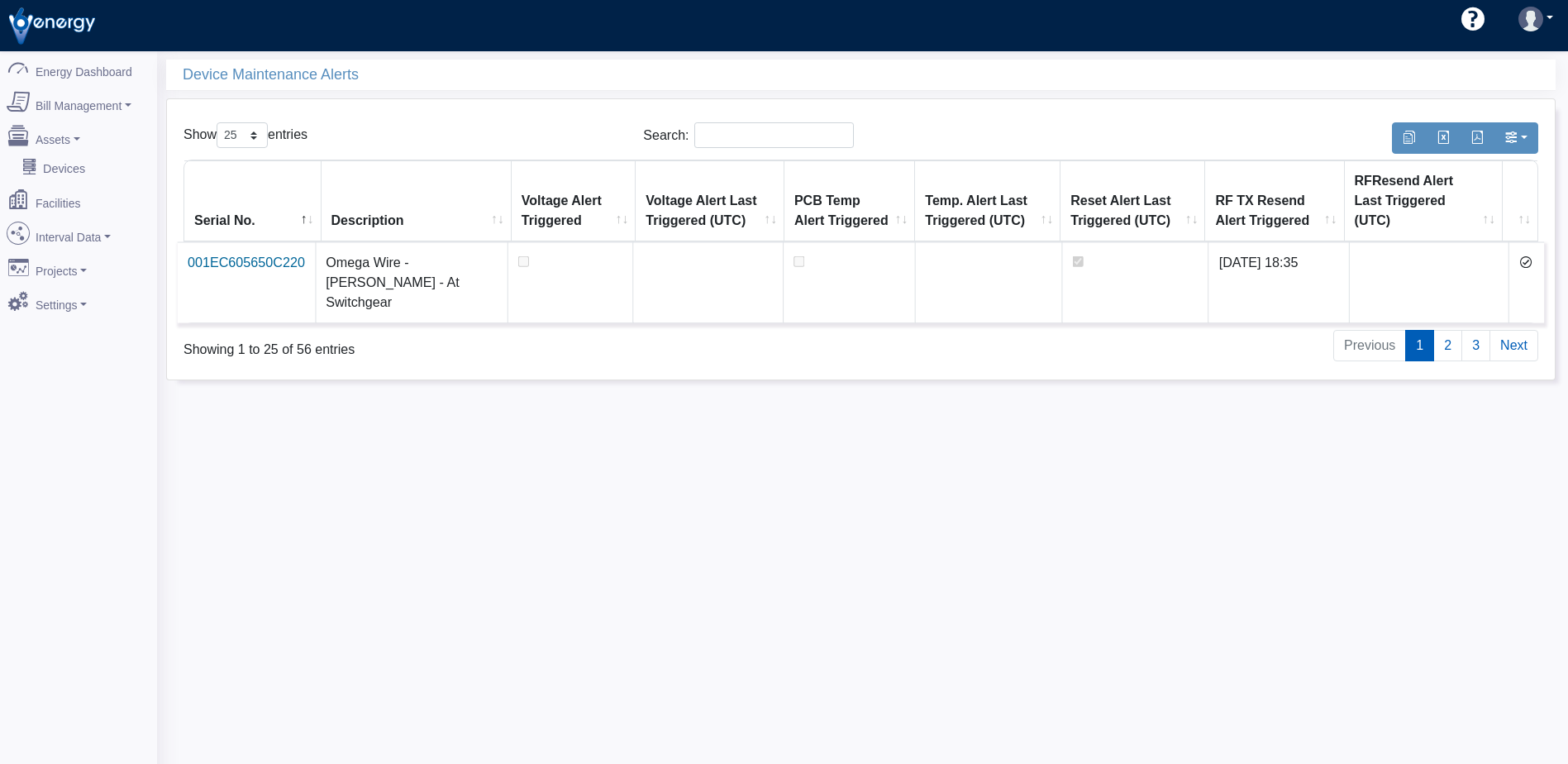
click at [1525, 256] on icon at bounding box center [1525, 262] width 13 height 13
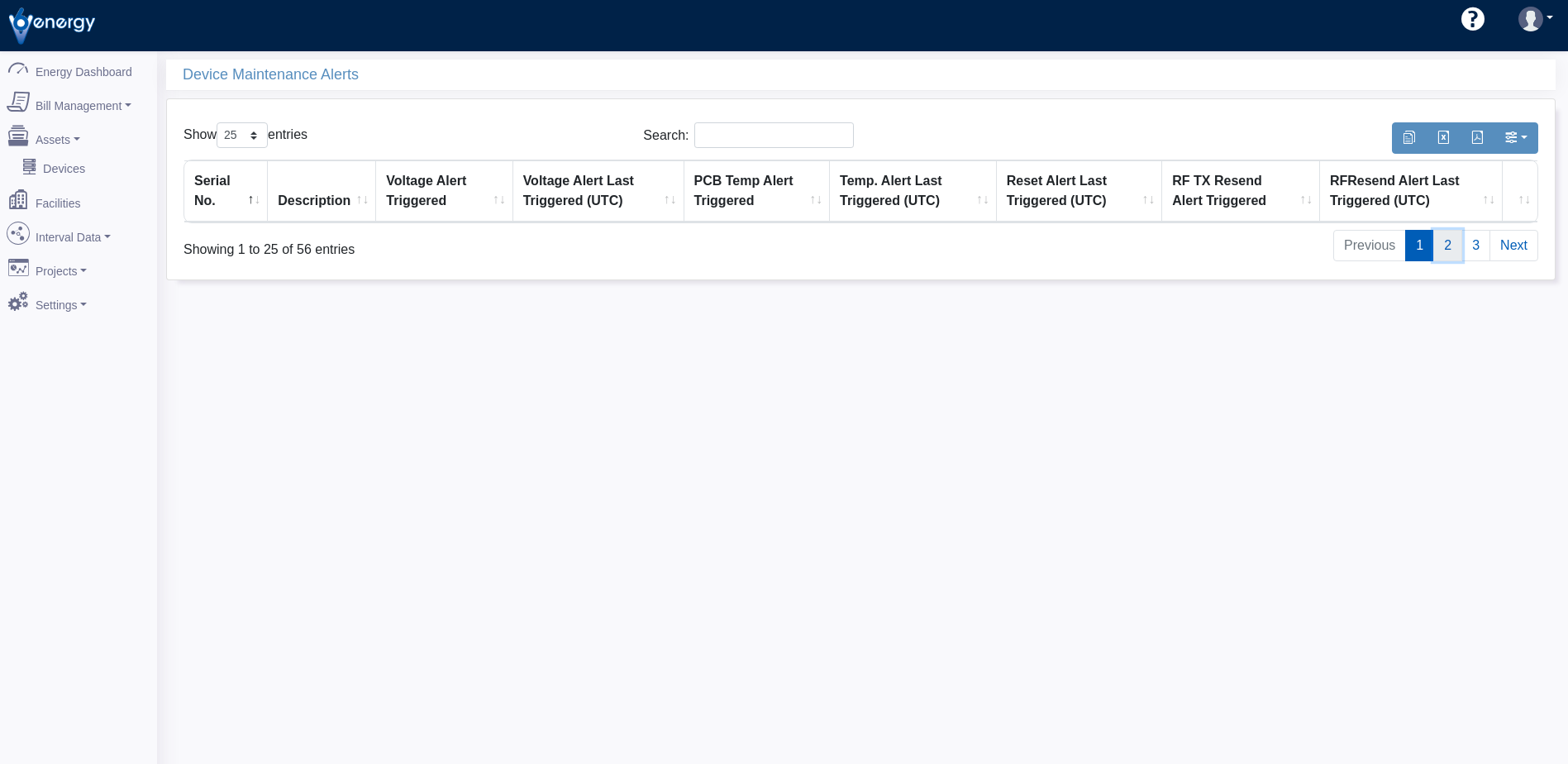
click at [1450, 254] on link "2" at bounding box center [1447, 245] width 29 height 31
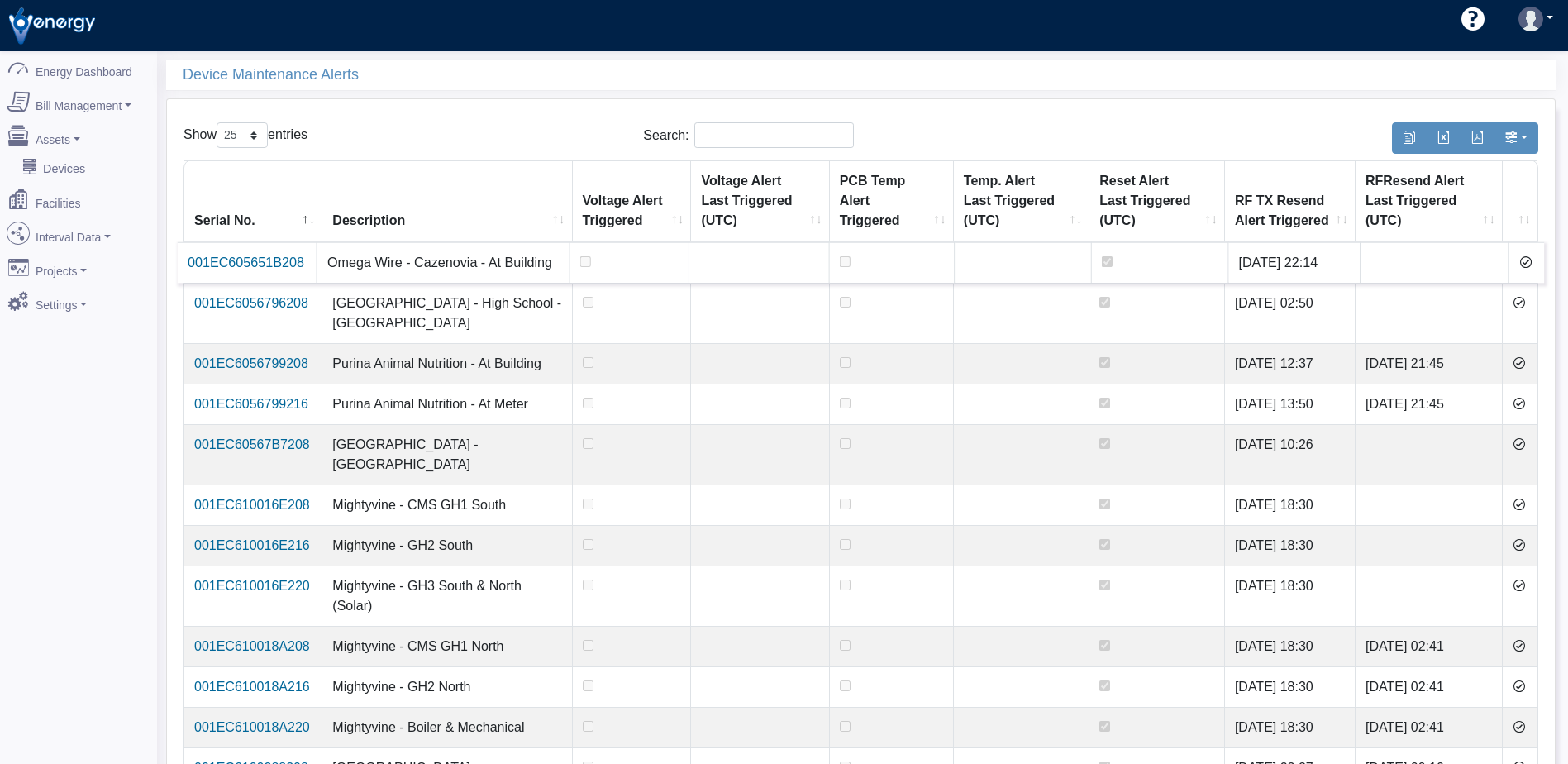
click at [1526, 258] on icon at bounding box center [1525, 262] width 13 height 13
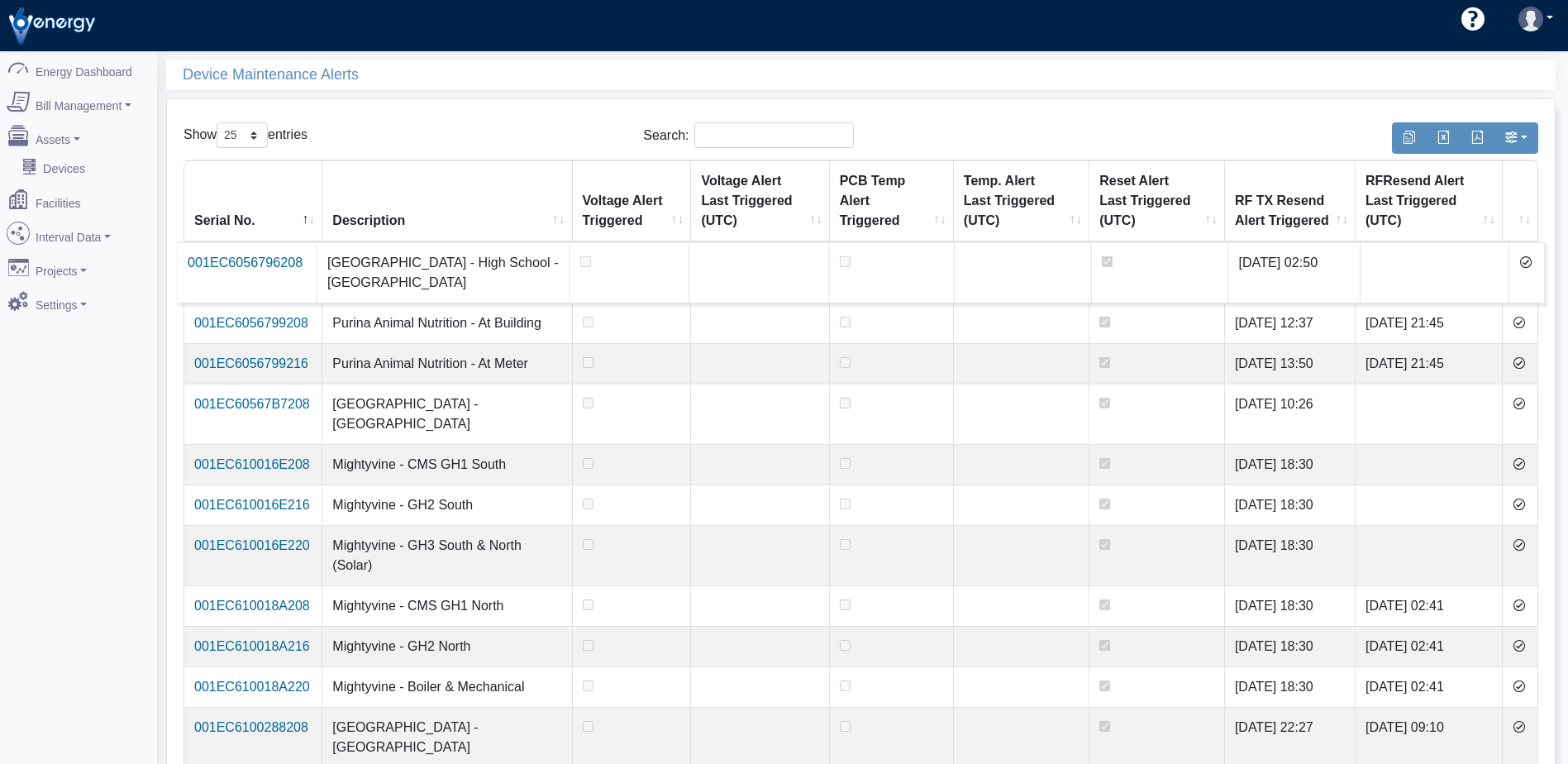
click at [1526, 258] on icon at bounding box center [1525, 262] width 13 height 13
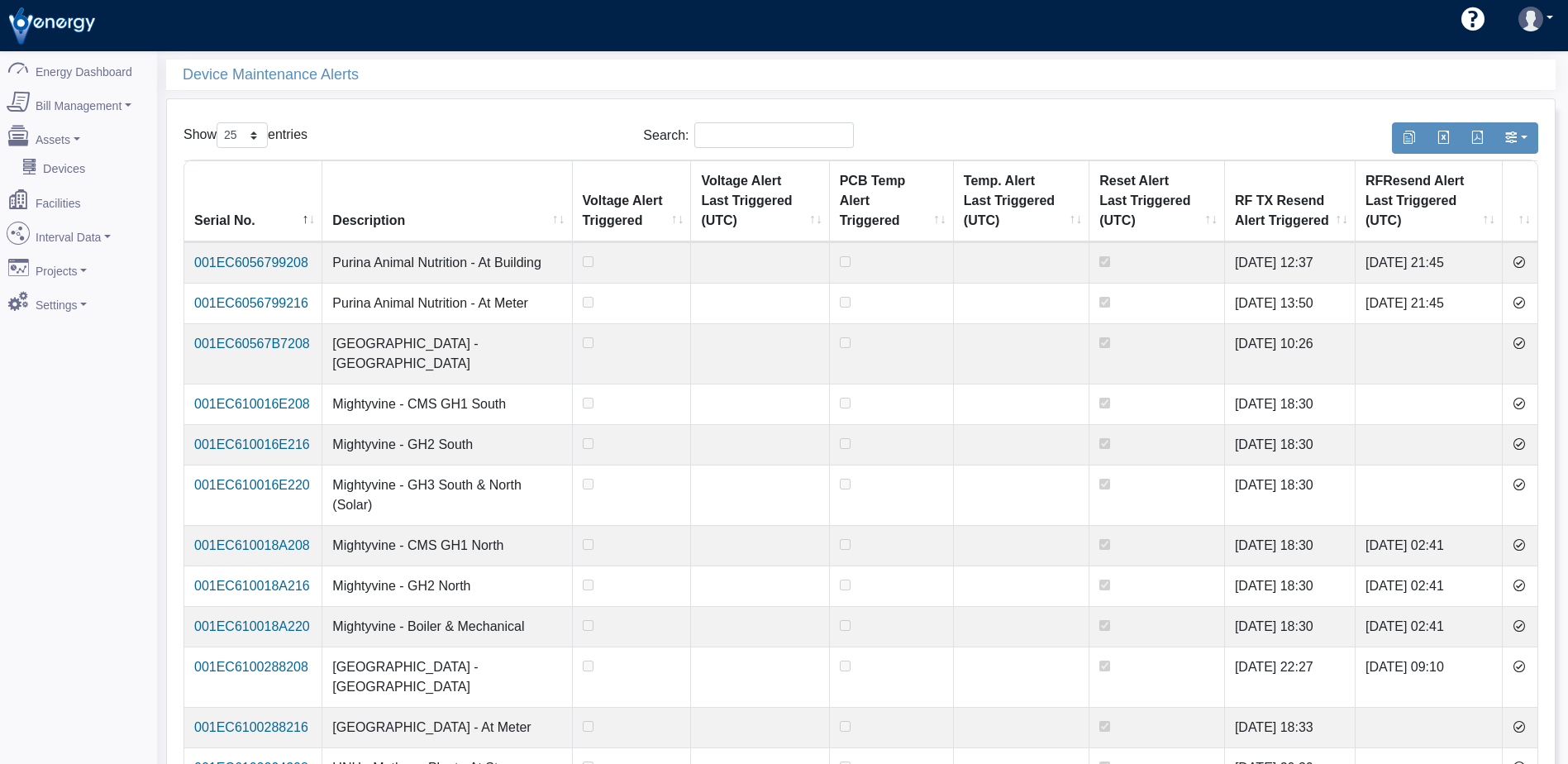
click at [1525, 258] on icon at bounding box center [1518, 262] width 13 height 13
click at [1525, 296] on icon at bounding box center [1518, 302] width 13 height 13
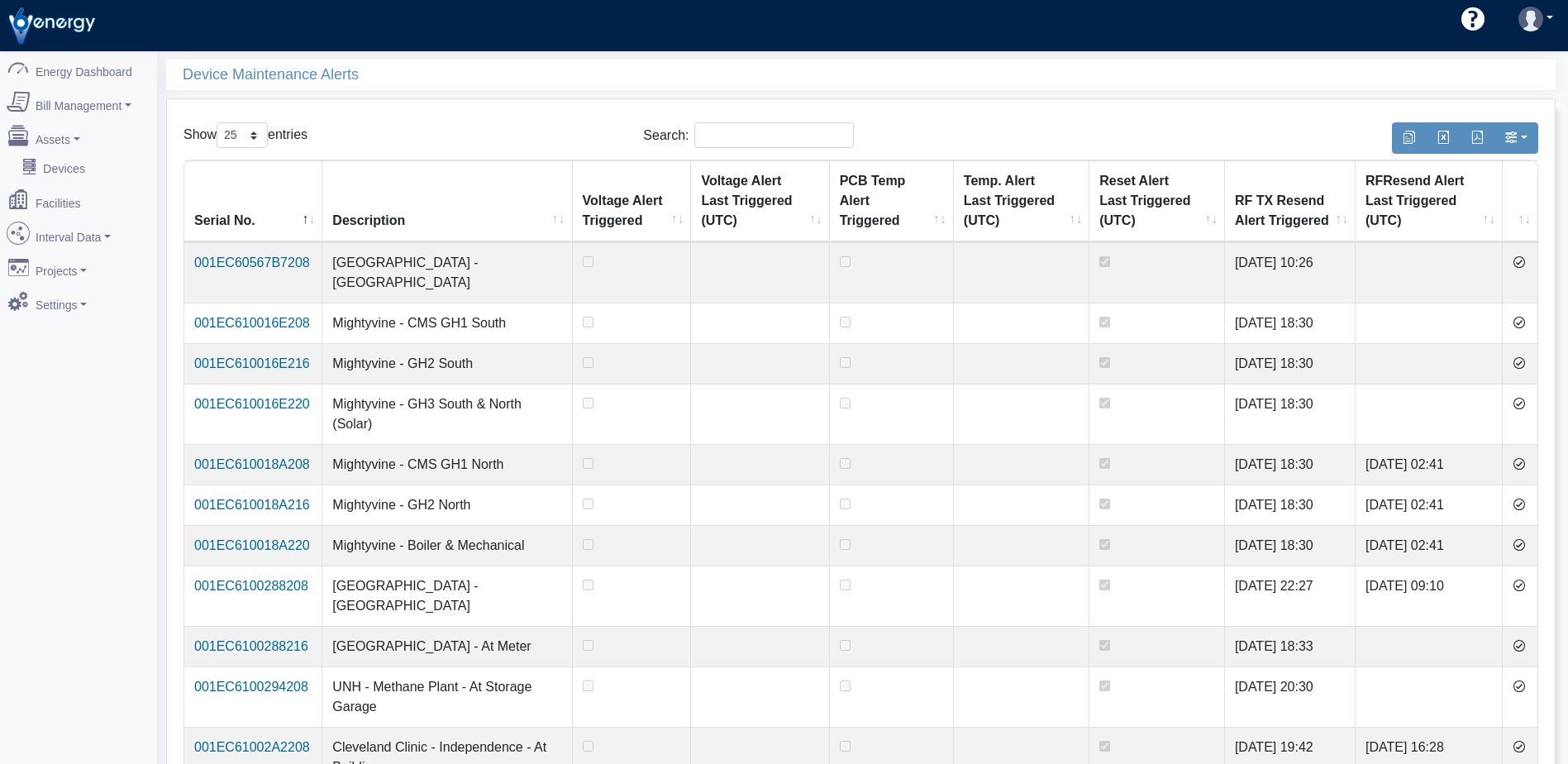
click at [1525, 258] on icon at bounding box center [1518, 262] width 13 height 13
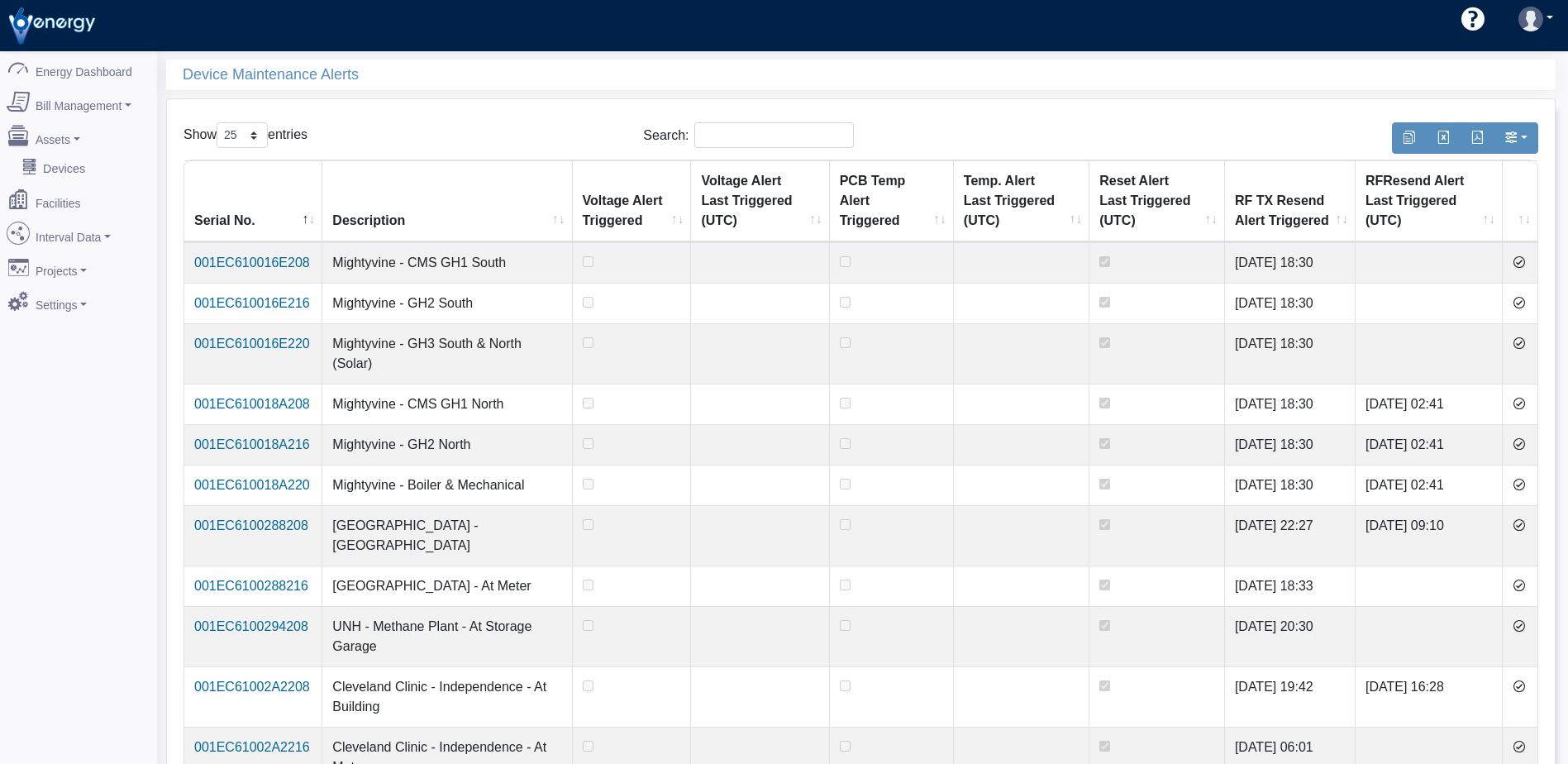
click at [1525, 258] on icon at bounding box center [1518, 262] width 13 height 13
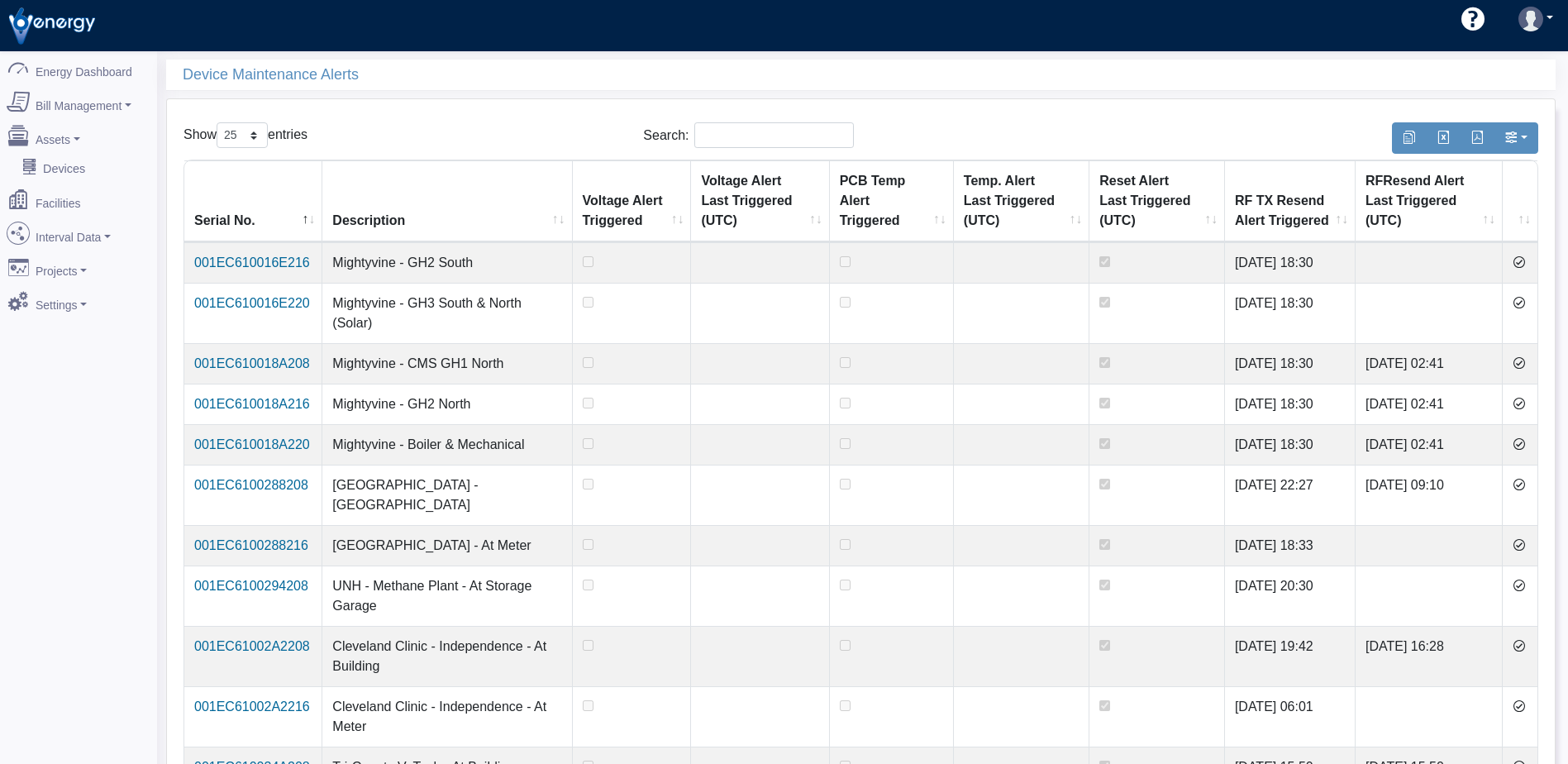
click at [1525, 258] on icon at bounding box center [1518, 262] width 13 height 13
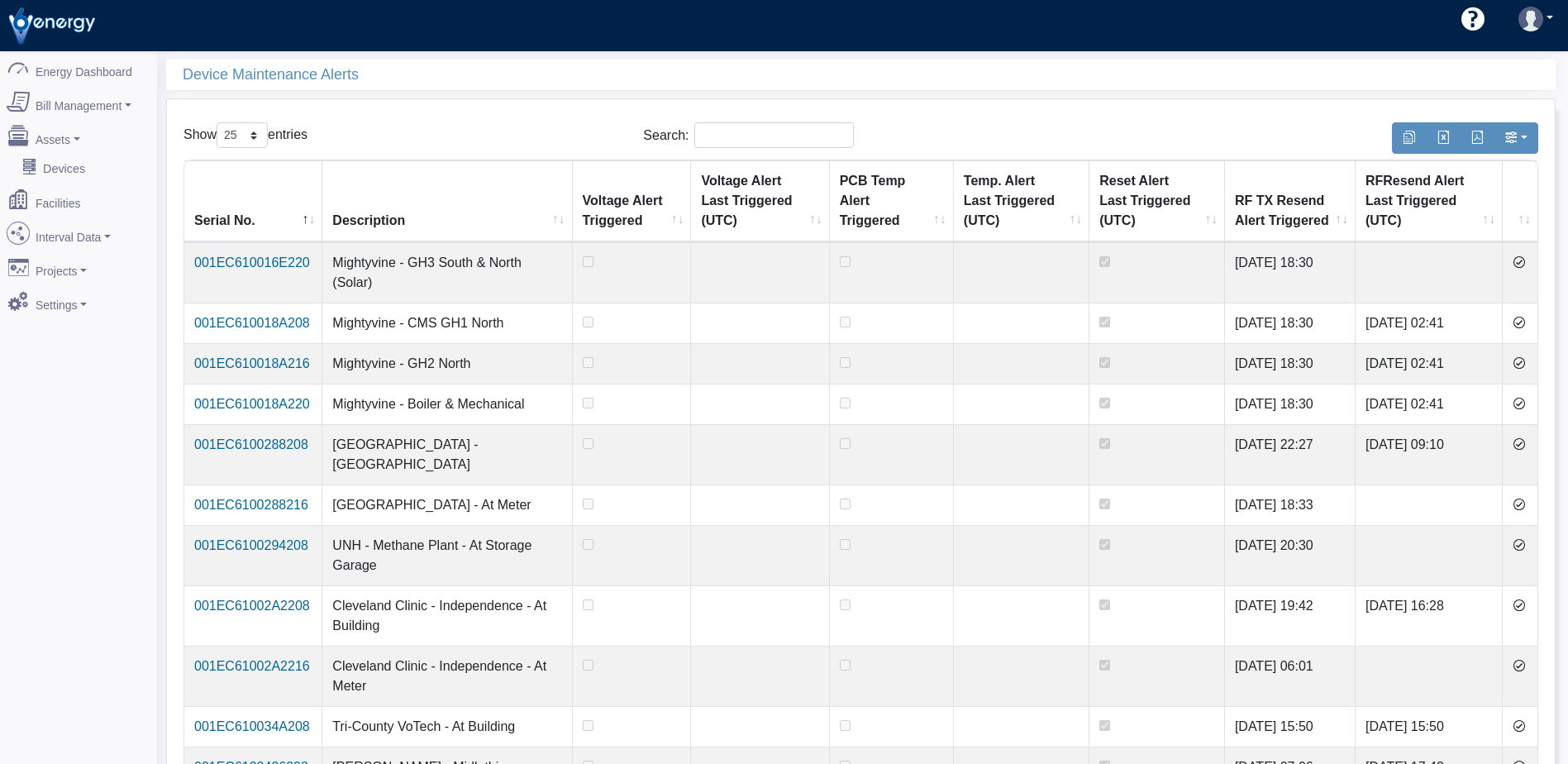
click at [1525, 258] on icon at bounding box center [1518, 262] width 13 height 13
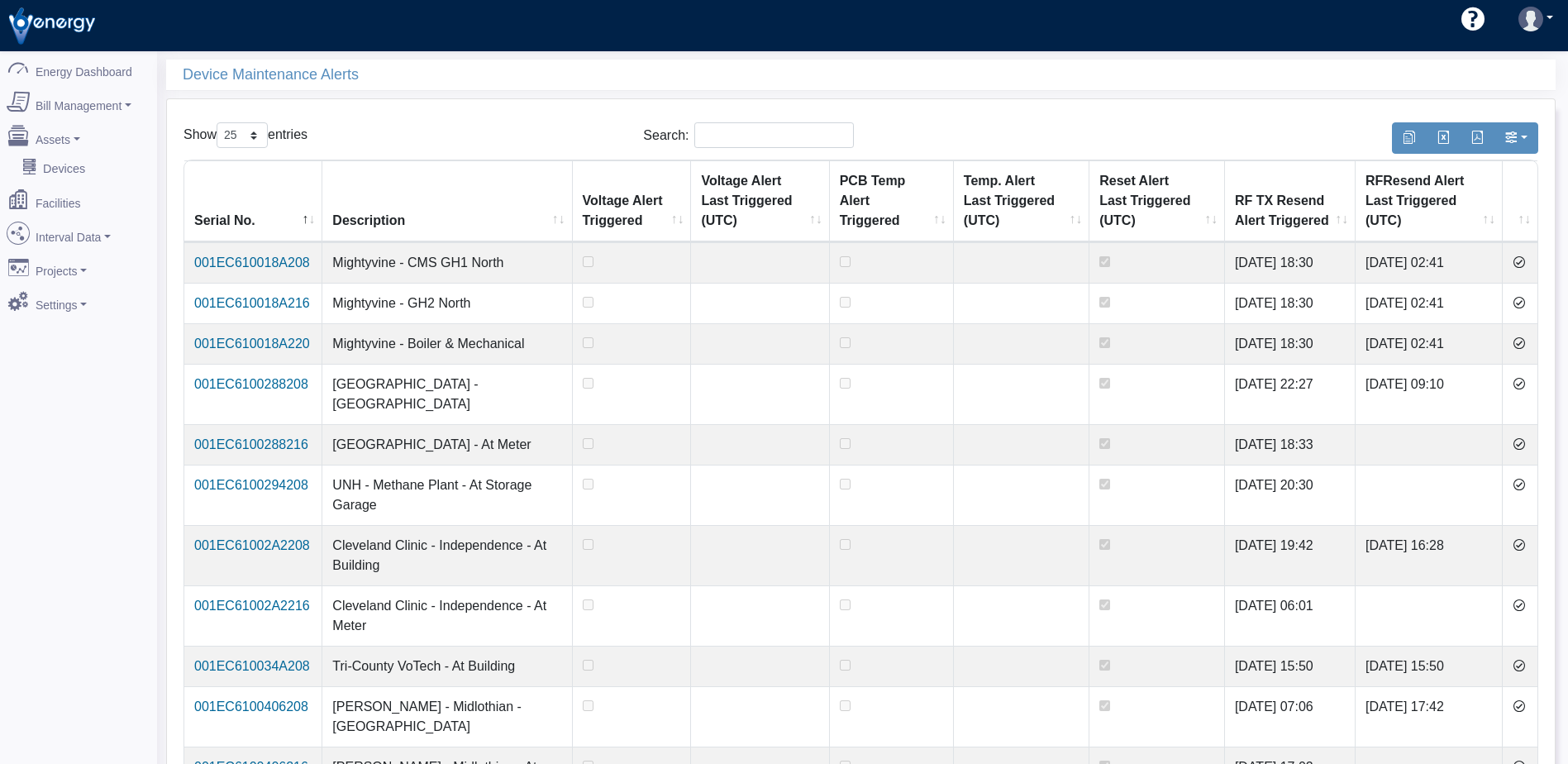
click at [1525, 258] on icon at bounding box center [1518, 262] width 13 height 13
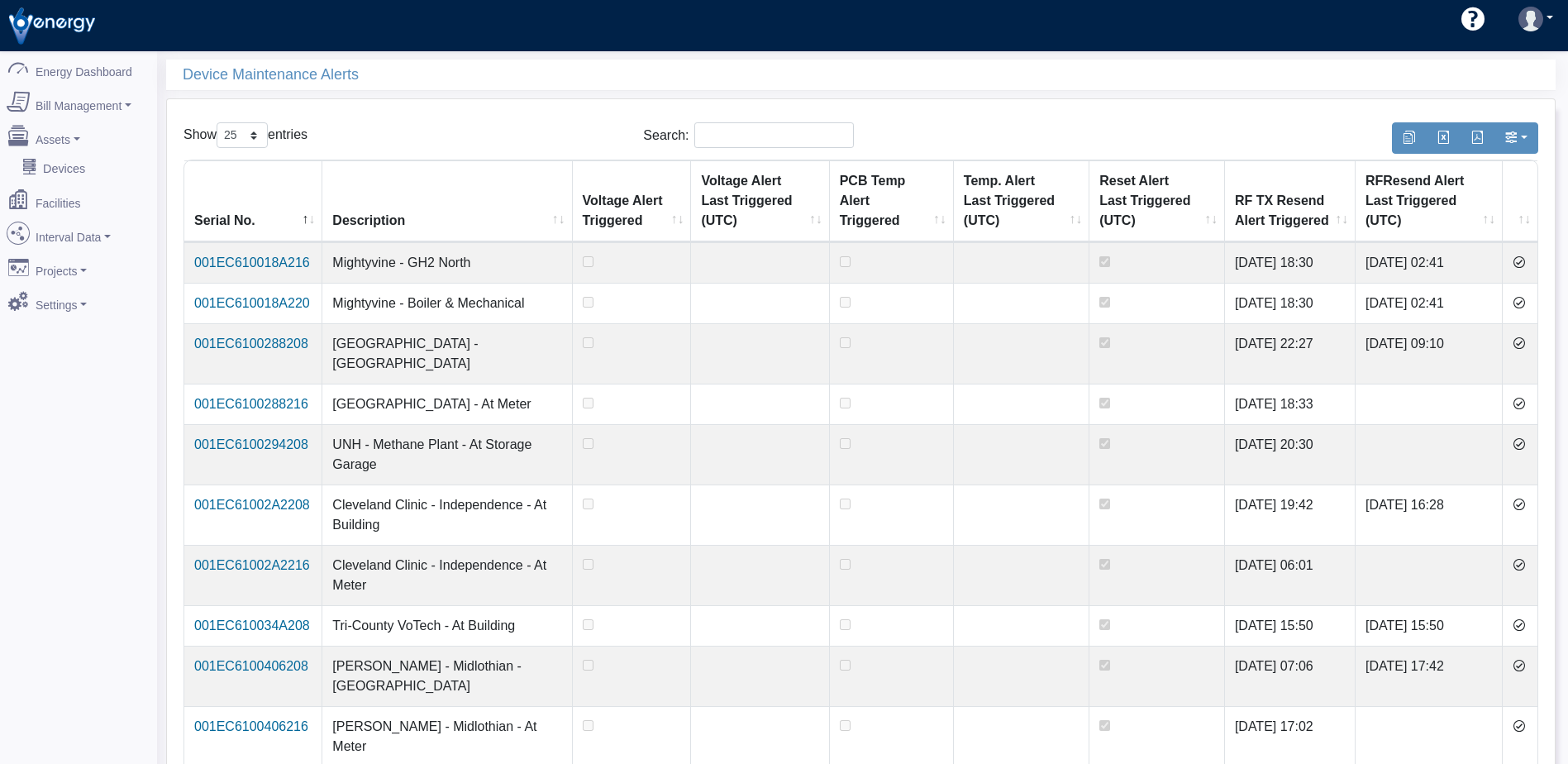
click at [1525, 258] on icon at bounding box center [1518, 262] width 13 height 13
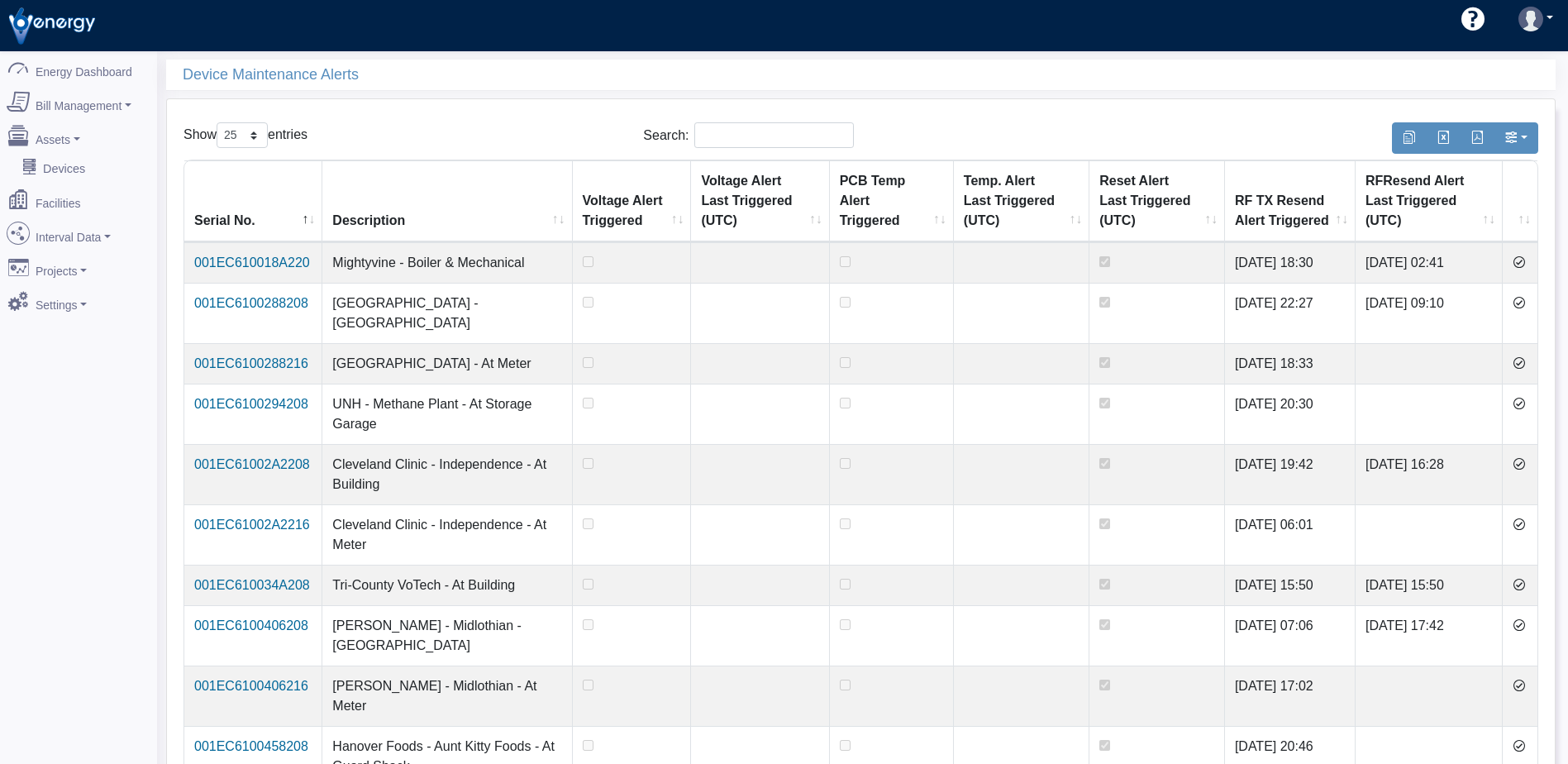
click at [1525, 258] on icon at bounding box center [1518, 262] width 13 height 13
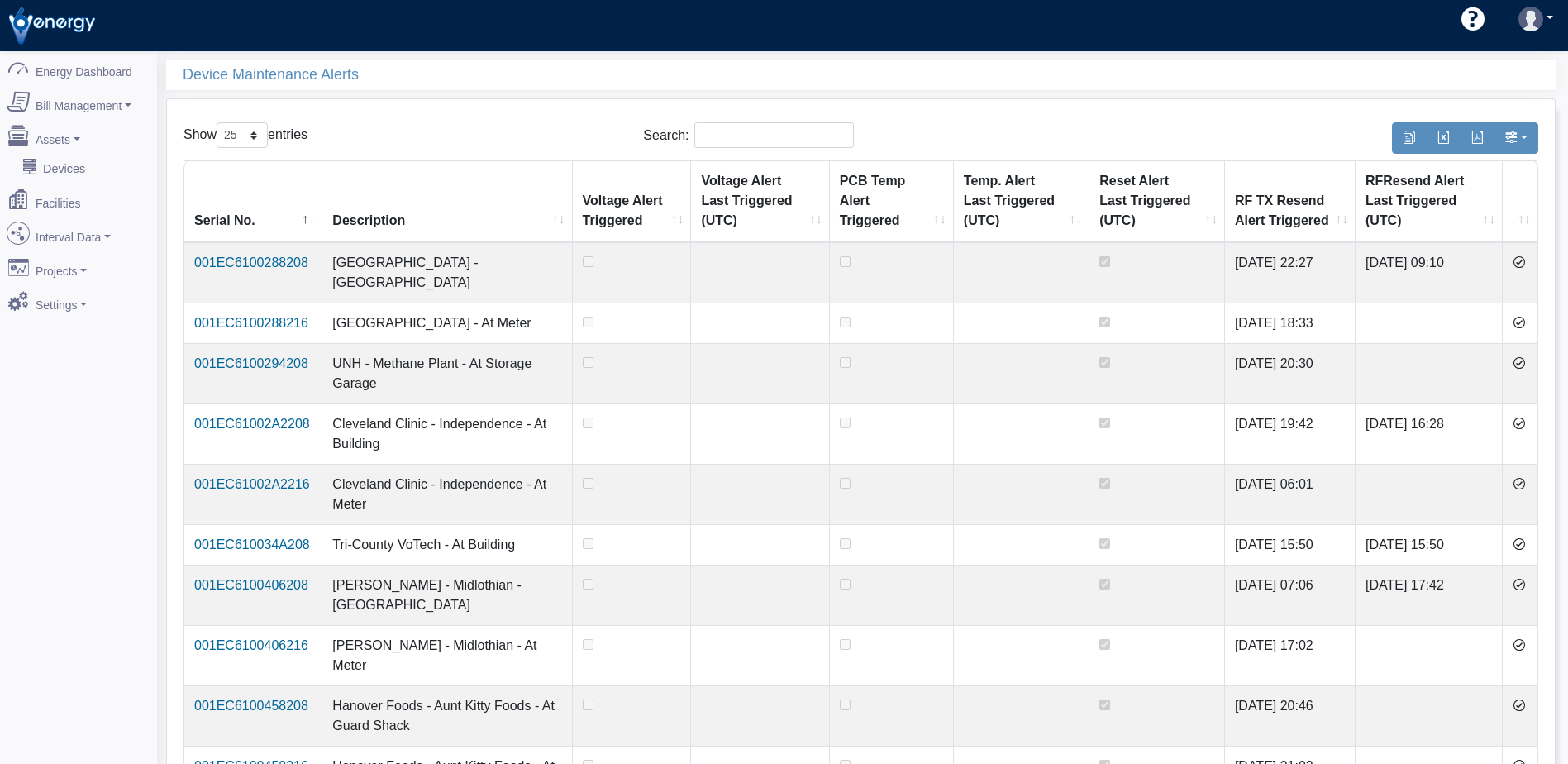
click at [1525, 258] on icon at bounding box center [1518, 262] width 13 height 13
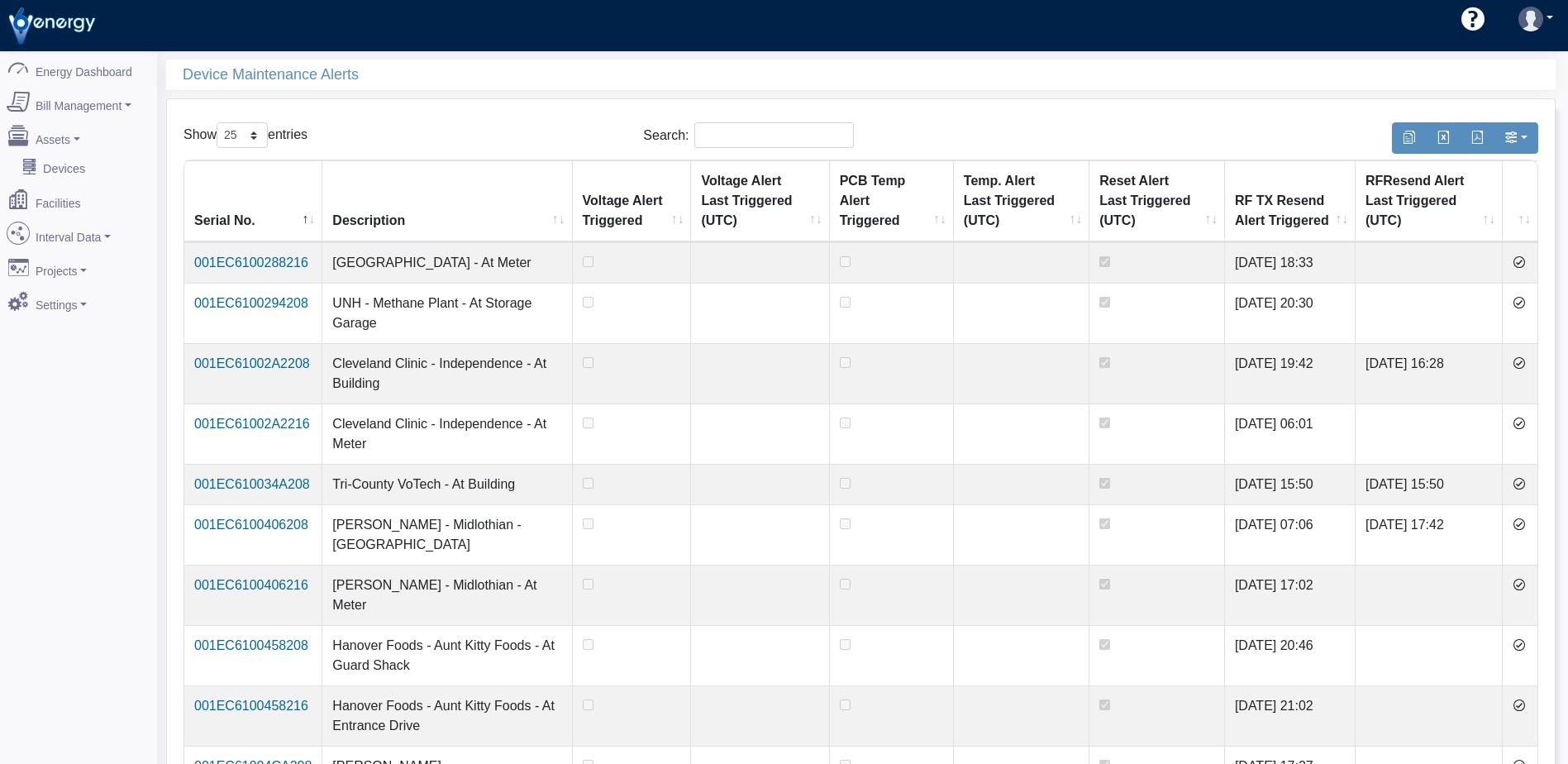
click at [1525, 258] on icon at bounding box center [1518, 262] width 13 height 13
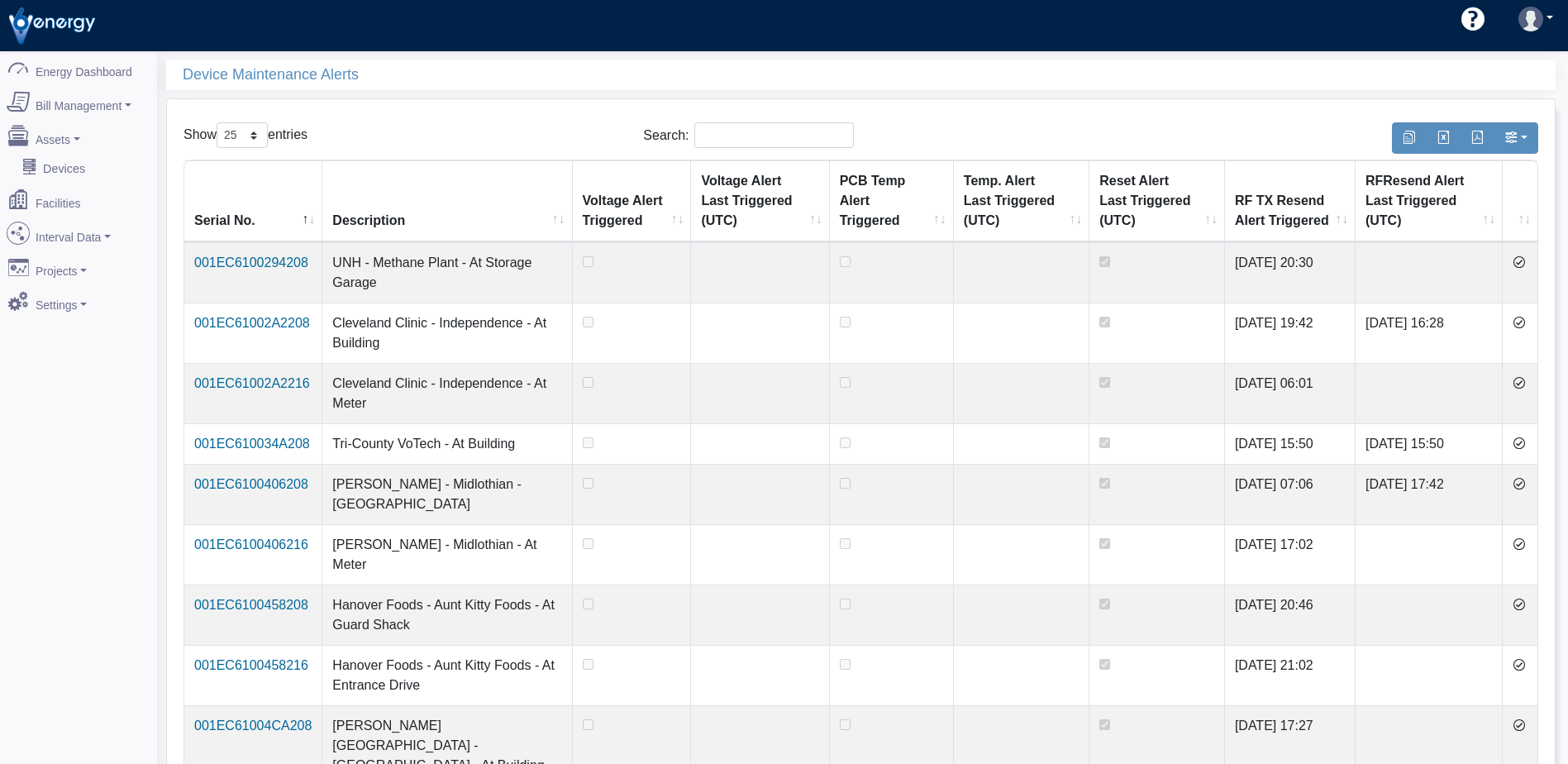
click at [1525, 258] on icon at bounding box center [1518, 262] width 13 height 13
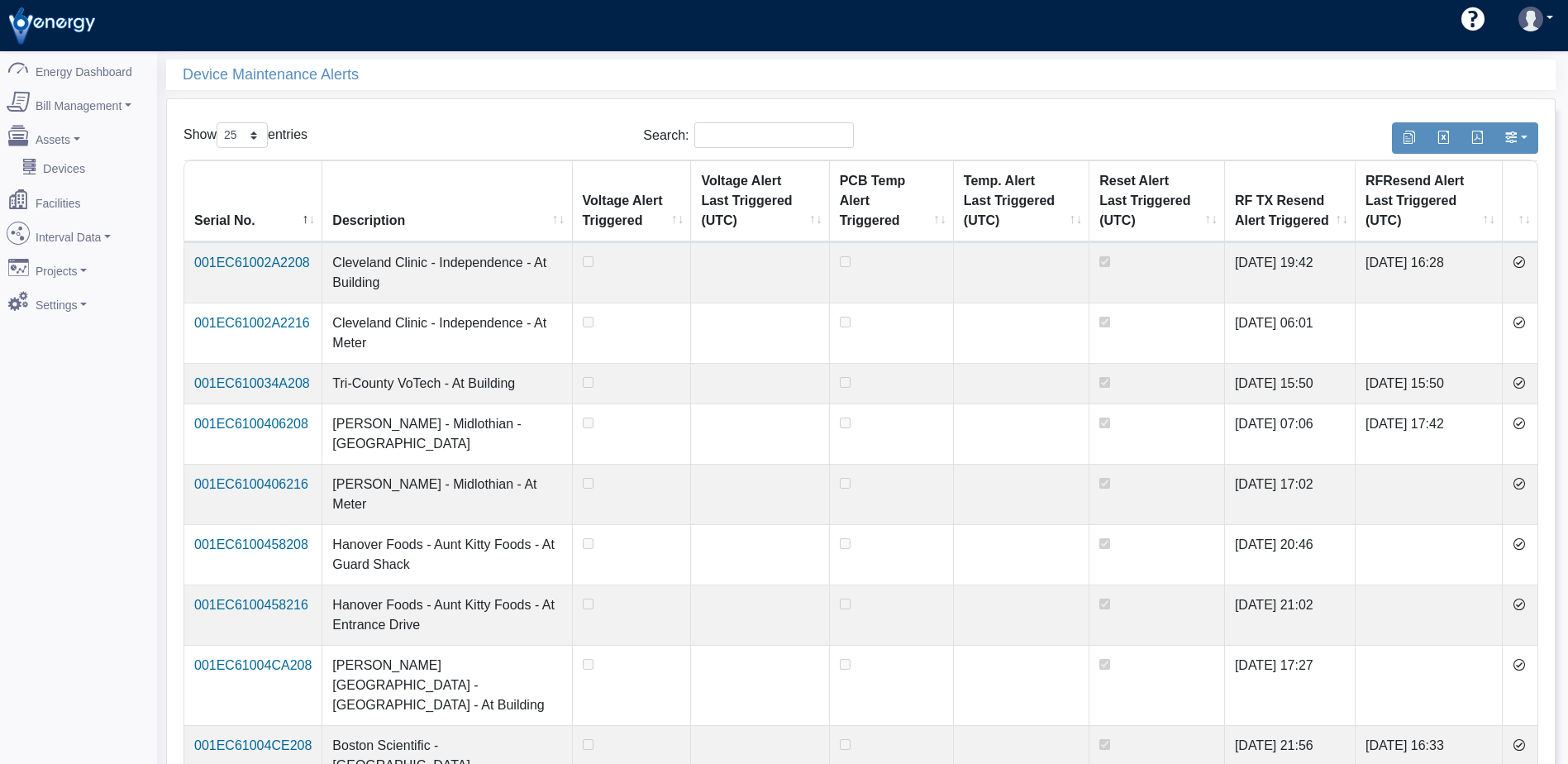
click at [1525, 258] on icon at bounding box center [1518, 262] width 13 height 13
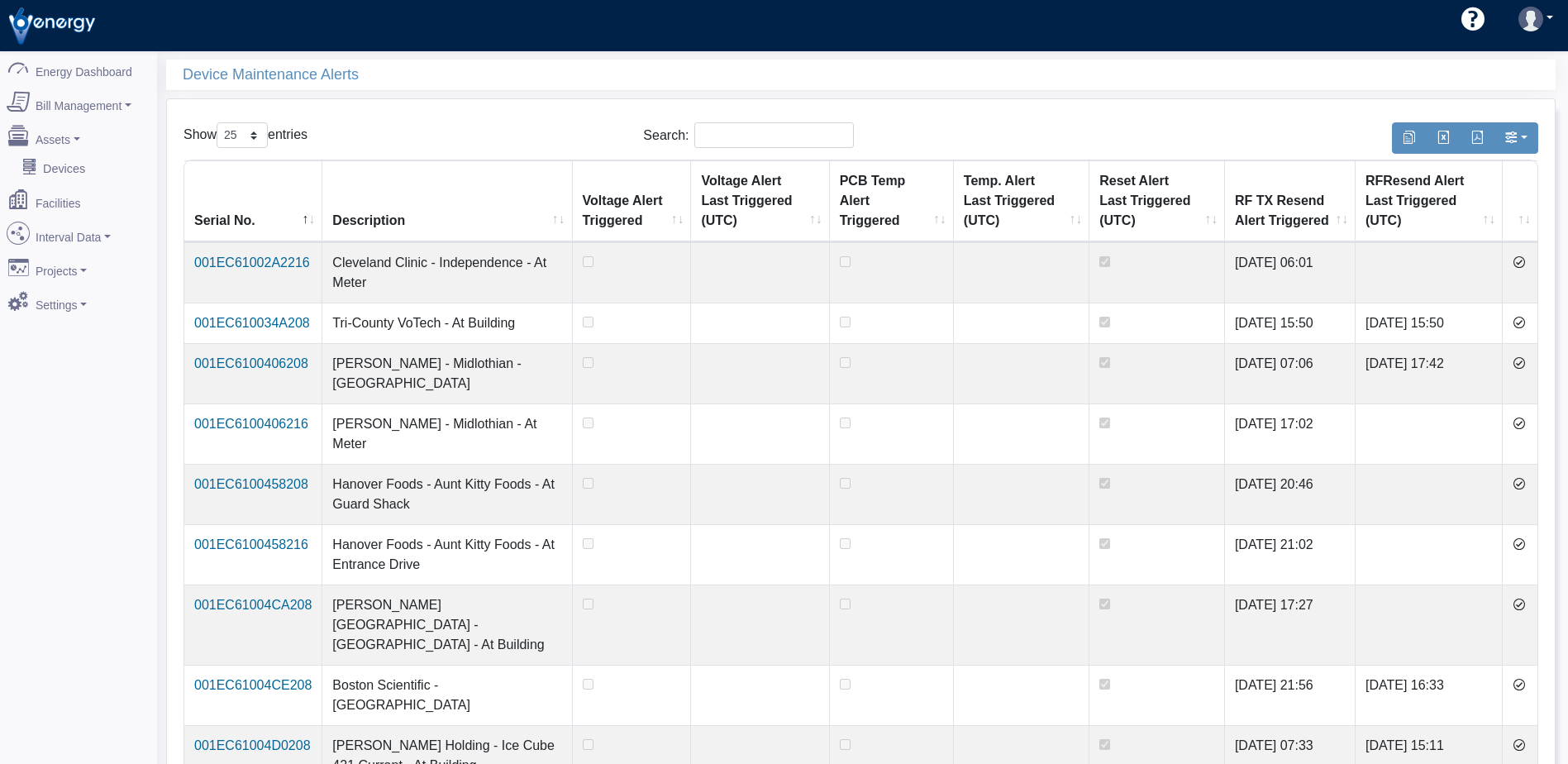
click at [1525, 258] on icon at bounding box center [1518, 262] width 13 height 13
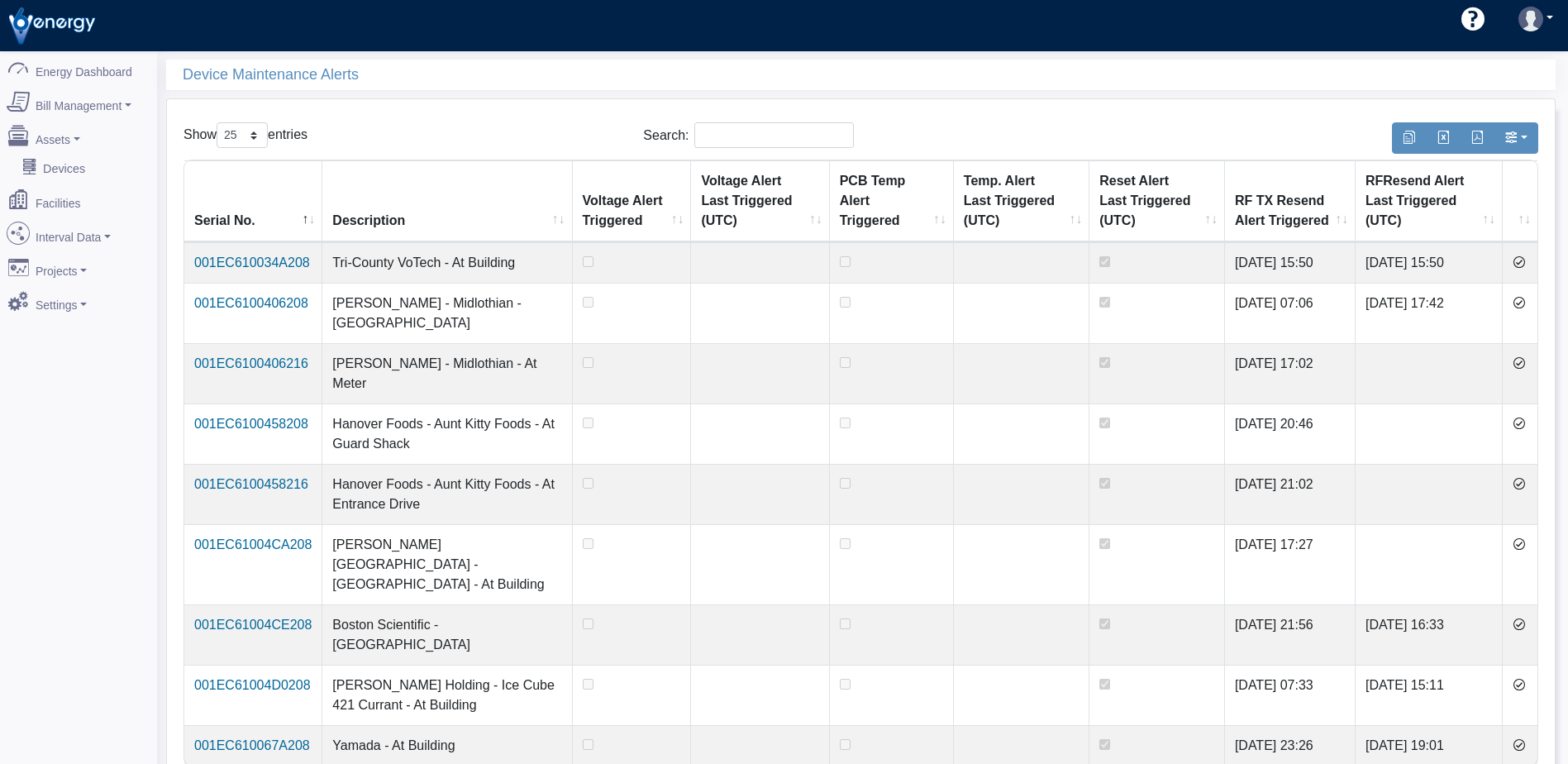
click at [1525, 258] on icon at bounding box center [1518, 262] width 13 height 13
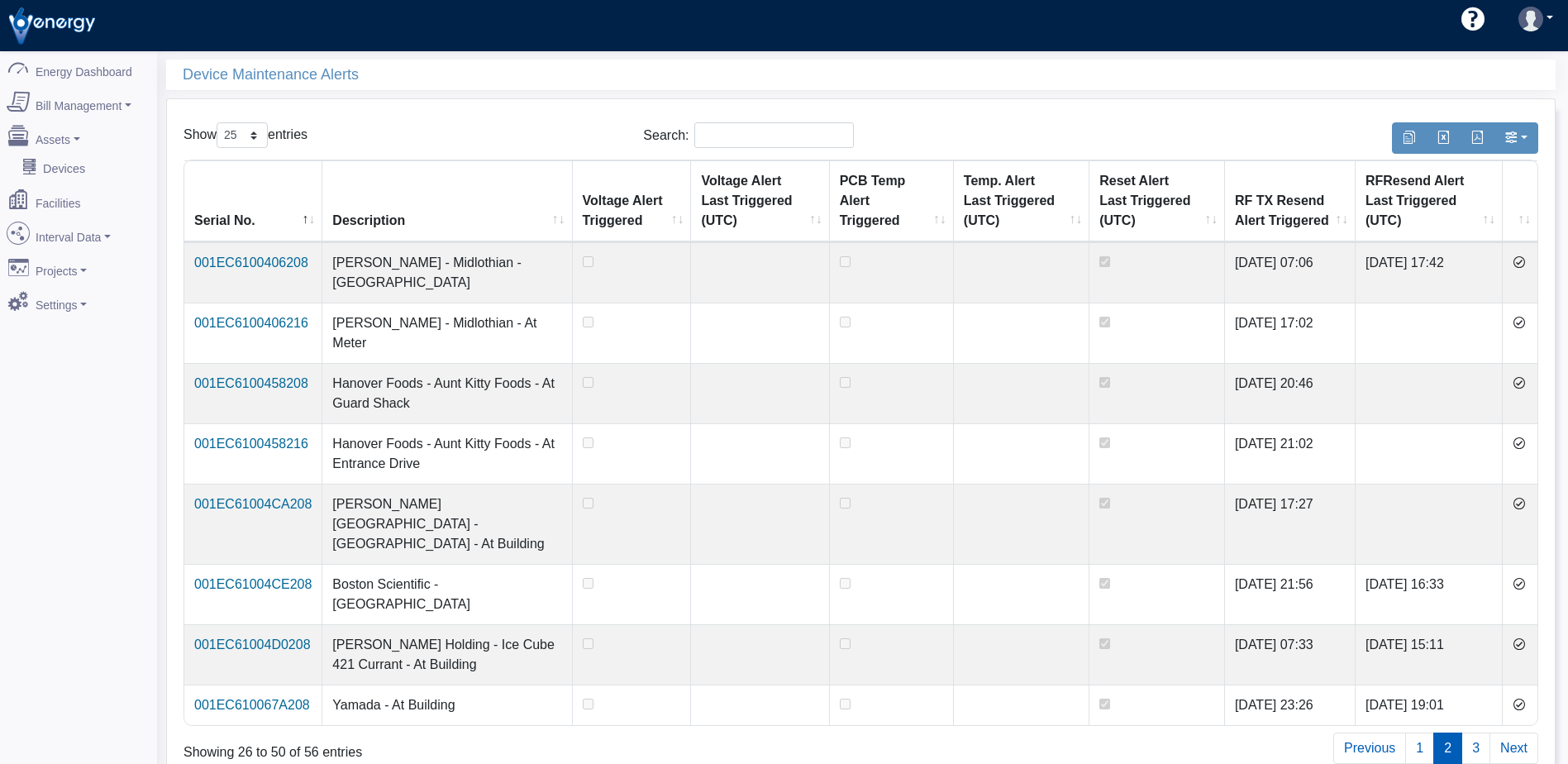
click at [1525, 258] on icon at bounding box center [1518, 262] width 13 height 13
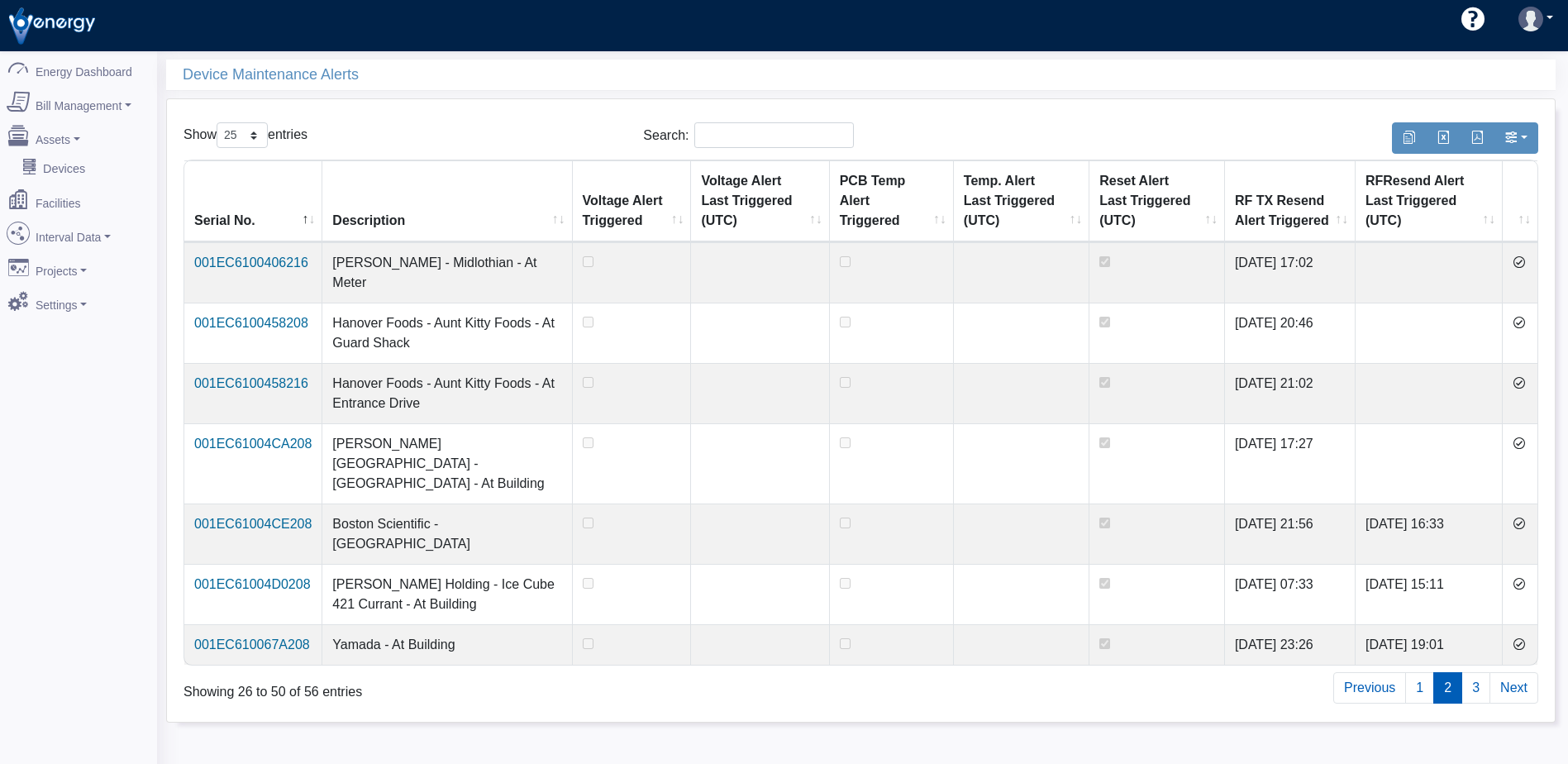
click at [1525, 258] on icon at bounding box center [1518, 262] width 13 height 13
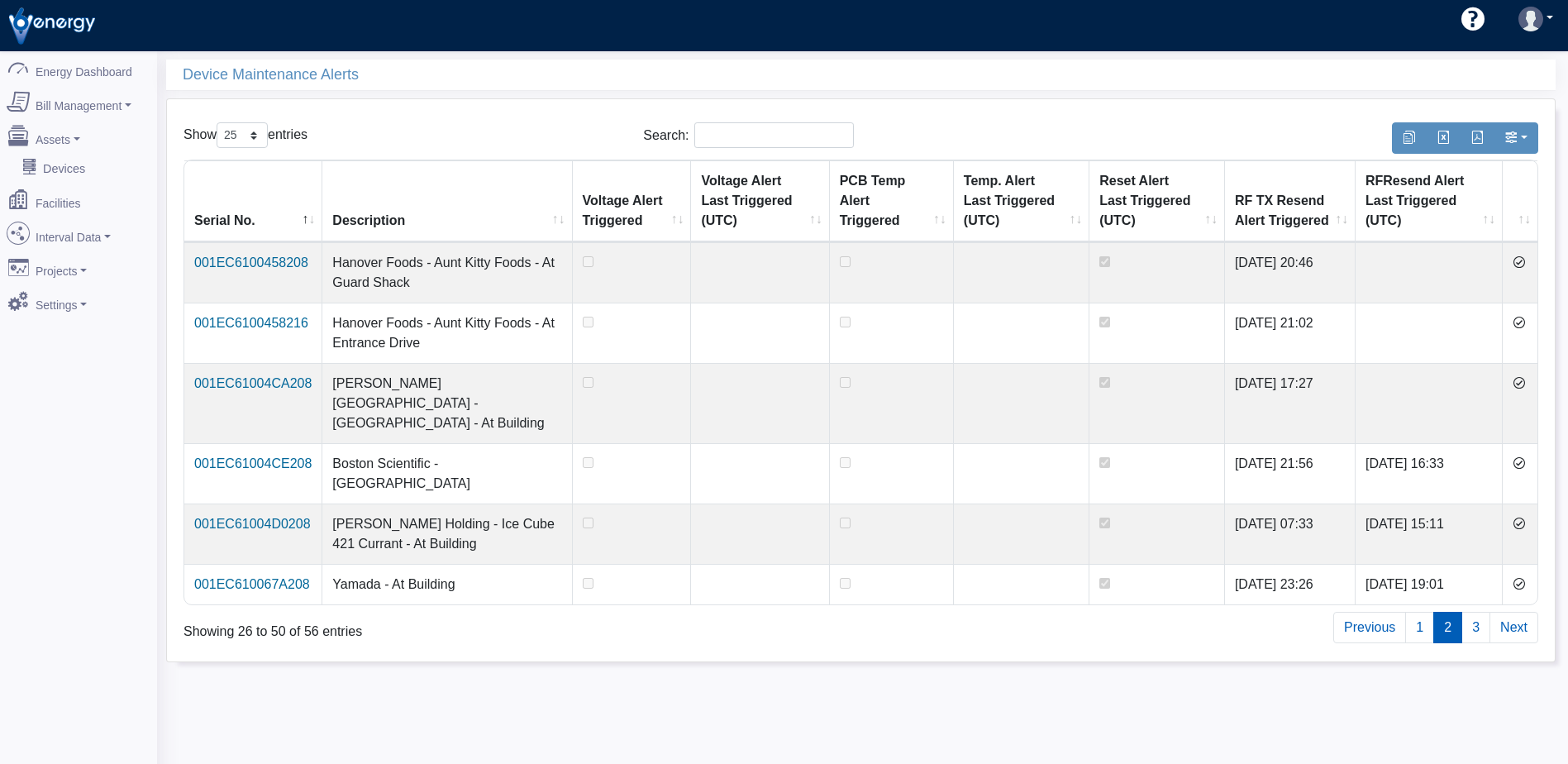
click at [1525, 258] on icon at bounding box center [1518, 262] width 13 height 13
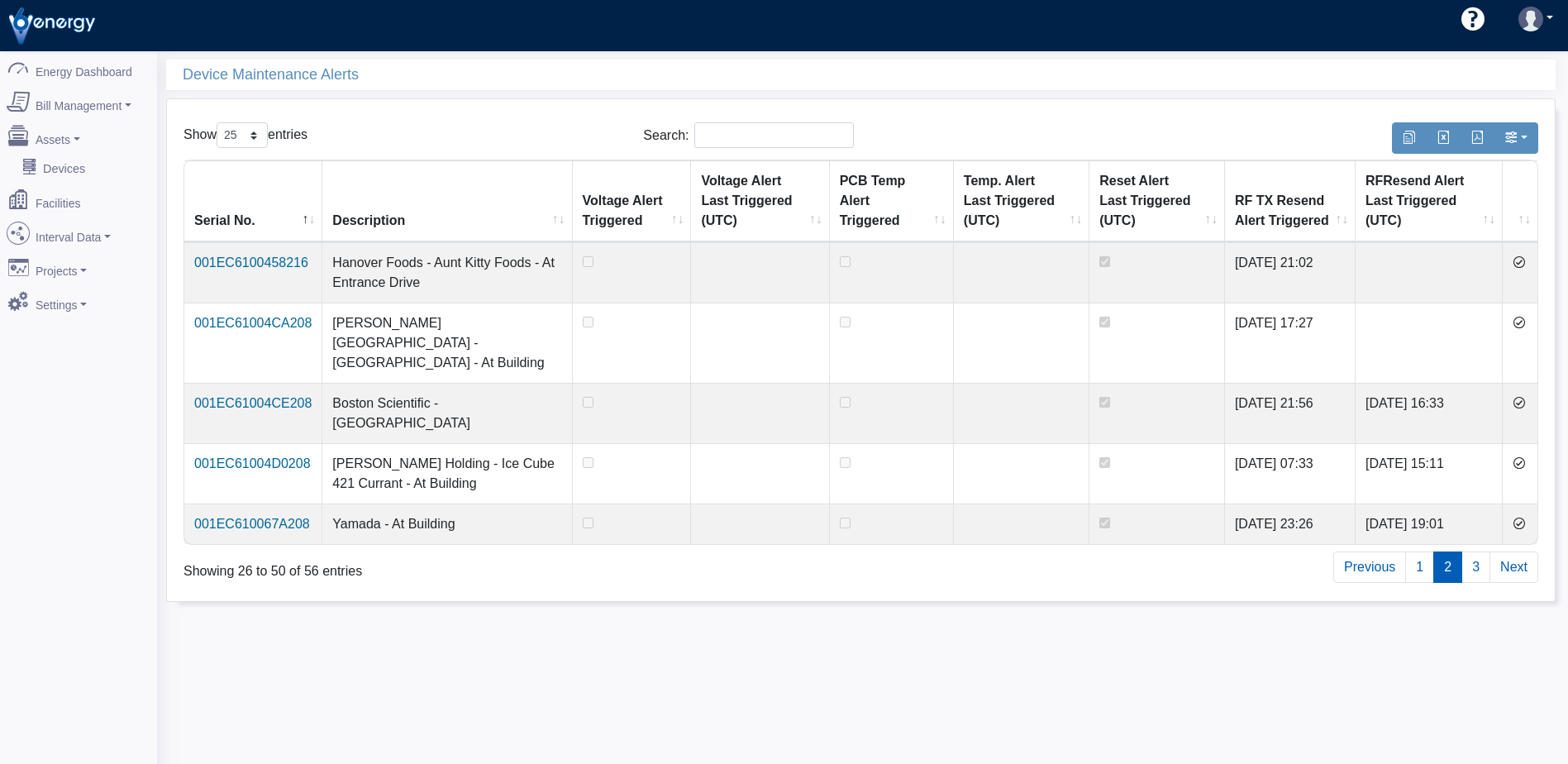
click at [1525, 258] on icon at bounding box center [1518, 262] width 13 height 13
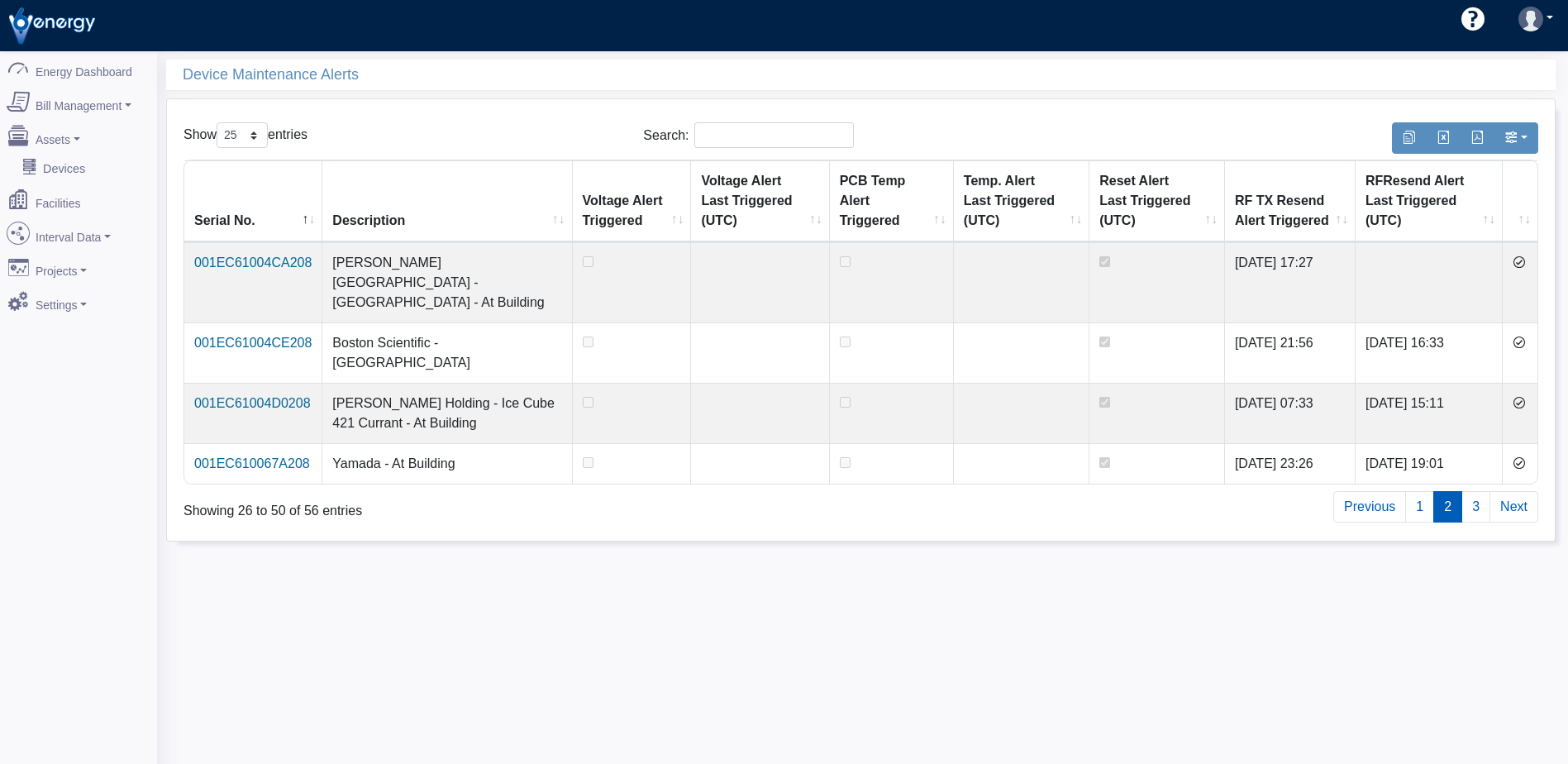
click at [1525, 258] on icon at bounding box center [1518, 262] width 13 height 13
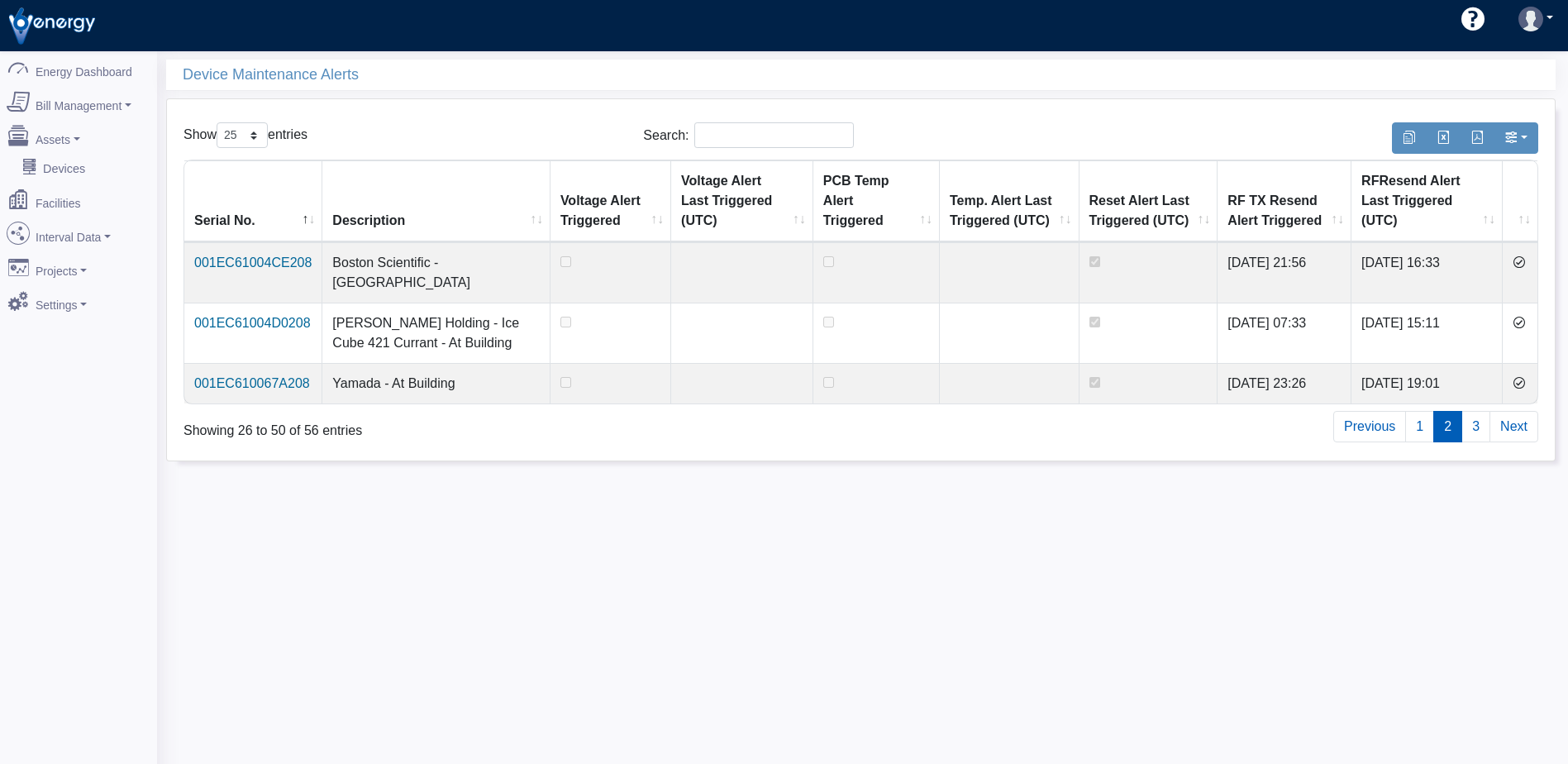
click at [1525, 258] on icon at bounding box center [1518, 262] width 13 height 13
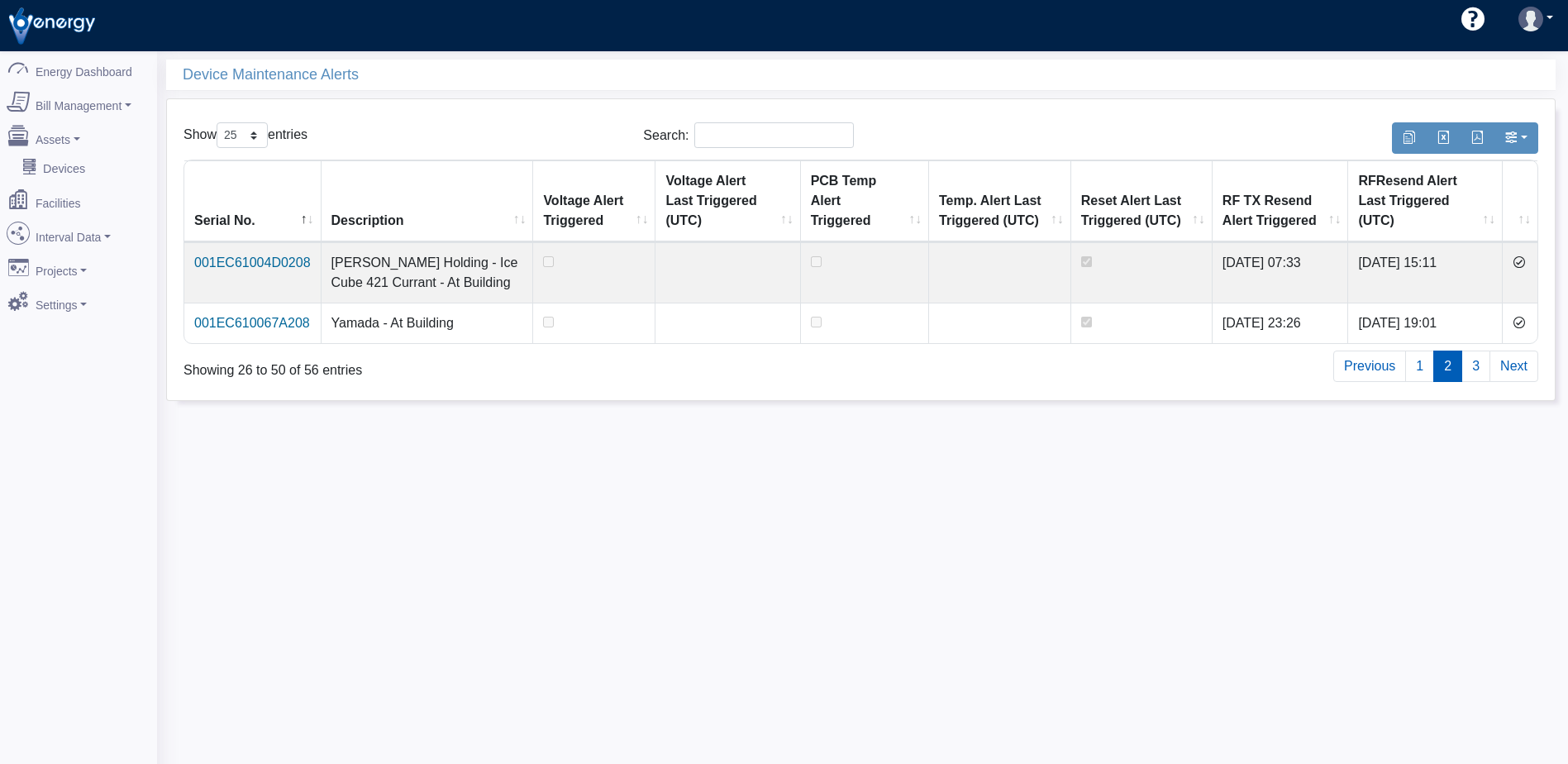
click at [1525, 258] on icon at bounding box center [1518, 262] width 13 height 13
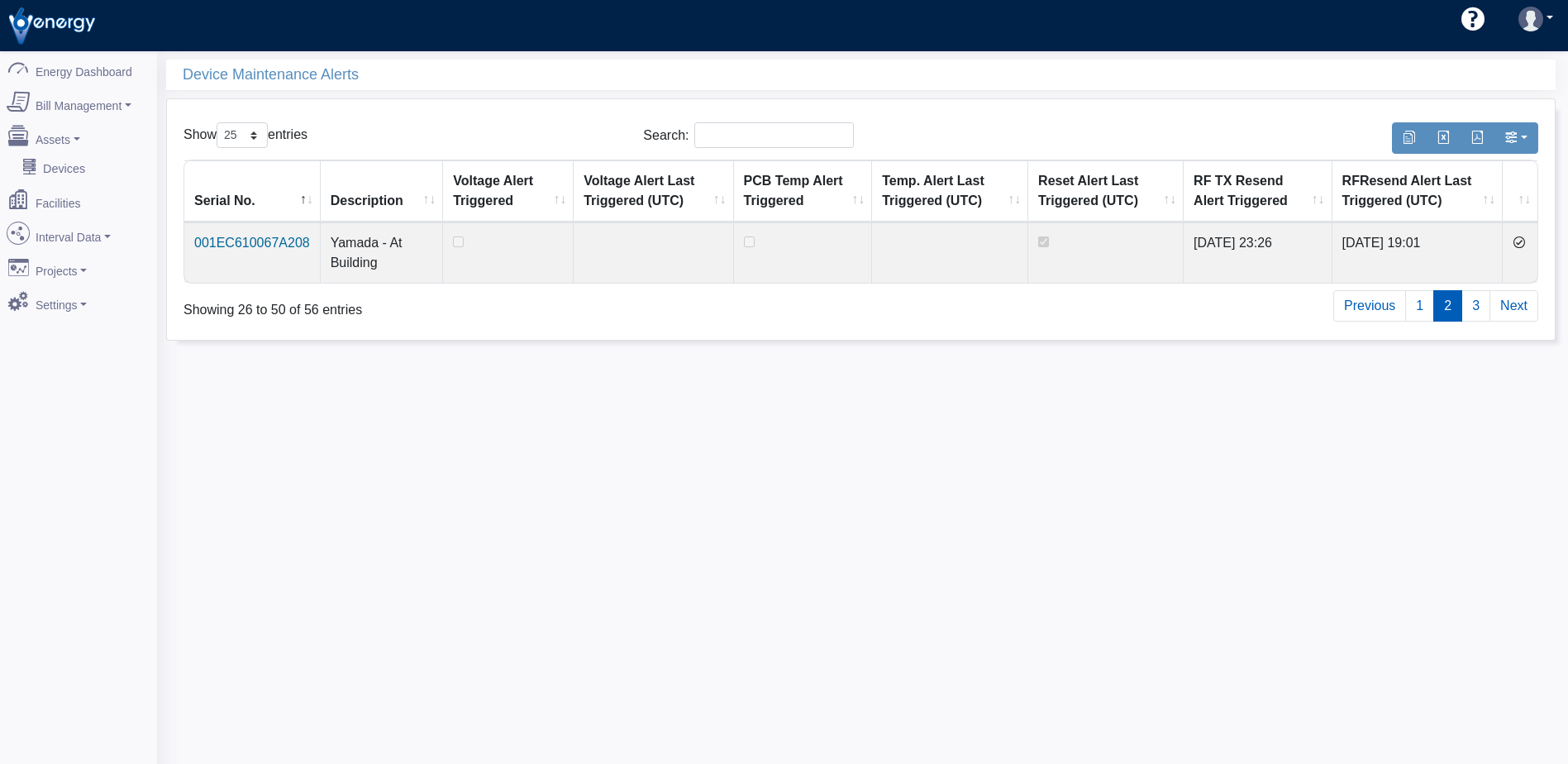
click at [1526, 258] on td at bounding box center [1520, 252] width 35 height 60
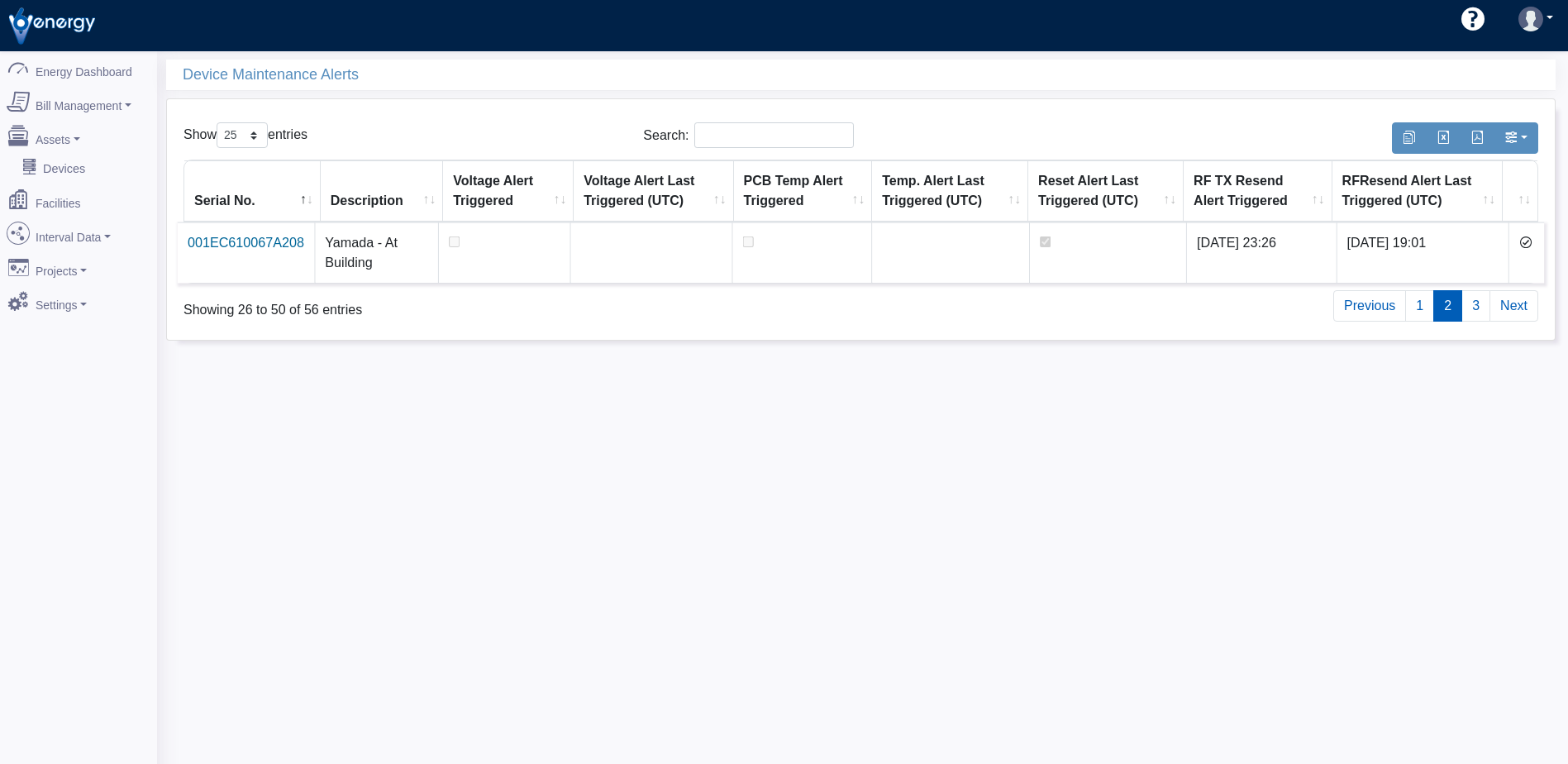
click at [1521, 242] on icon at bounding box center [1525, 242] width 13 height 13
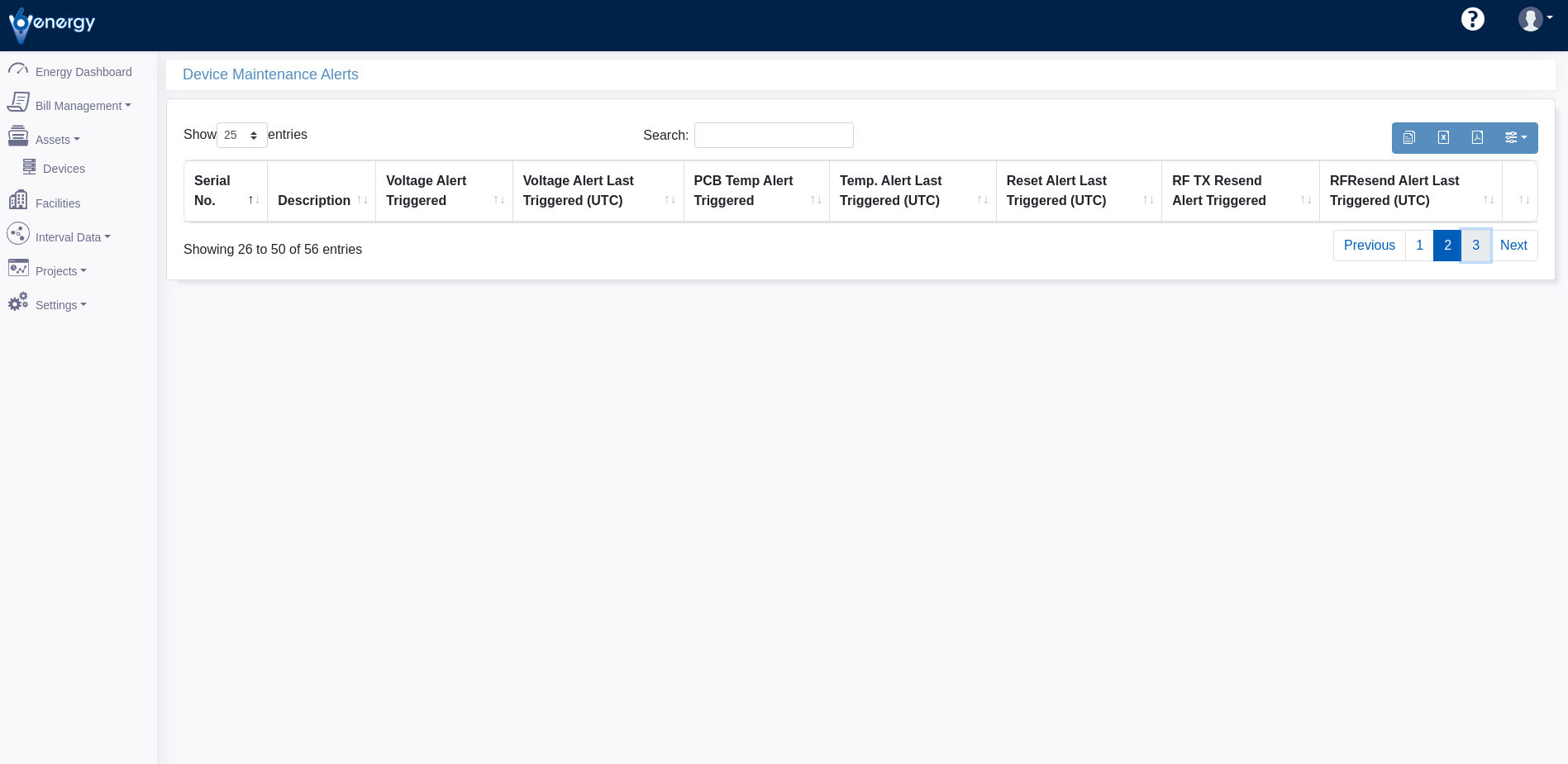
click at [1478, 249] on link "3" at bounding box center [1475, 245] width 29 height 31
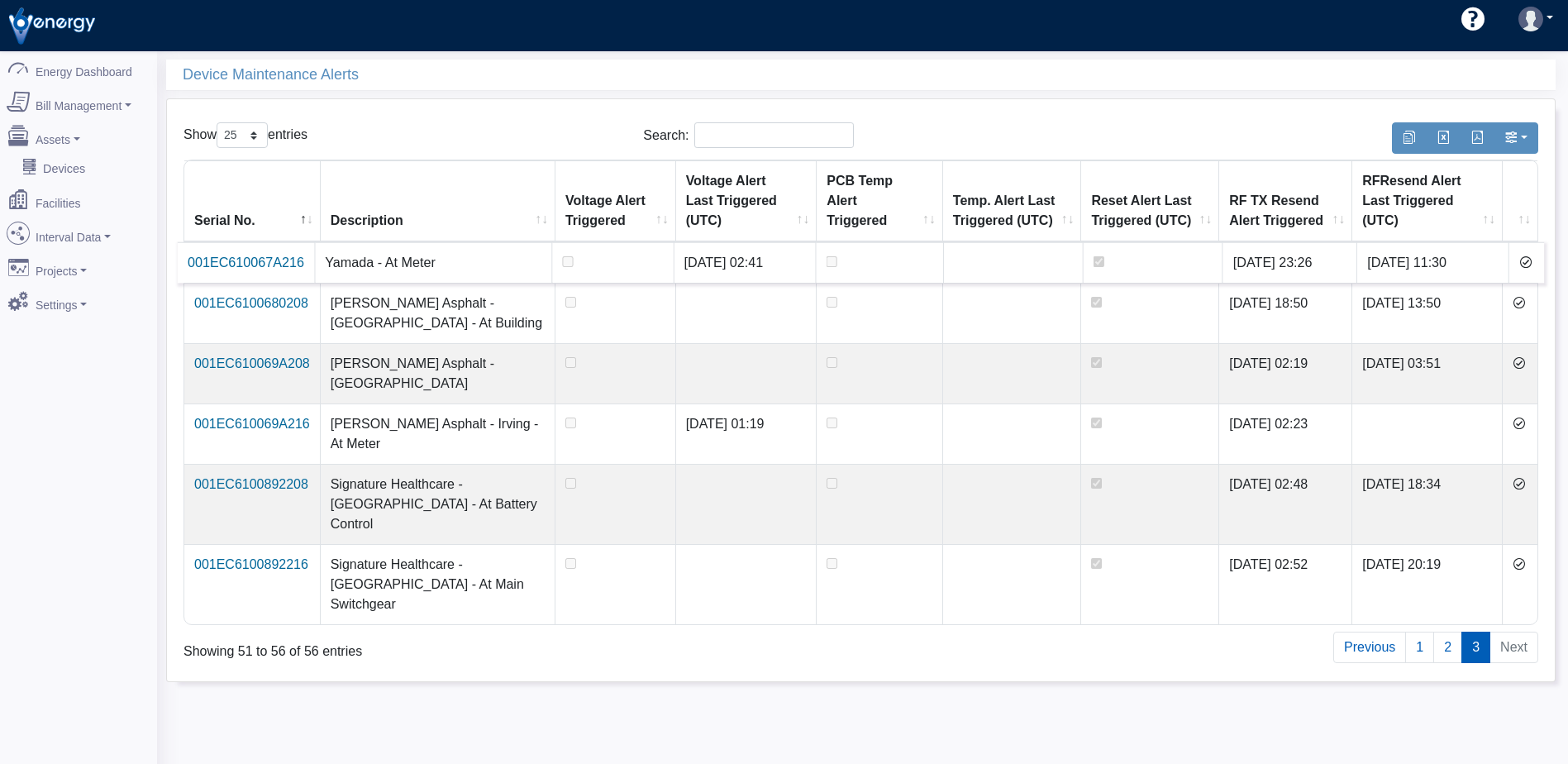
click at [1522, 263] on icon at bounding box center [1525, 262] width 13 height 13
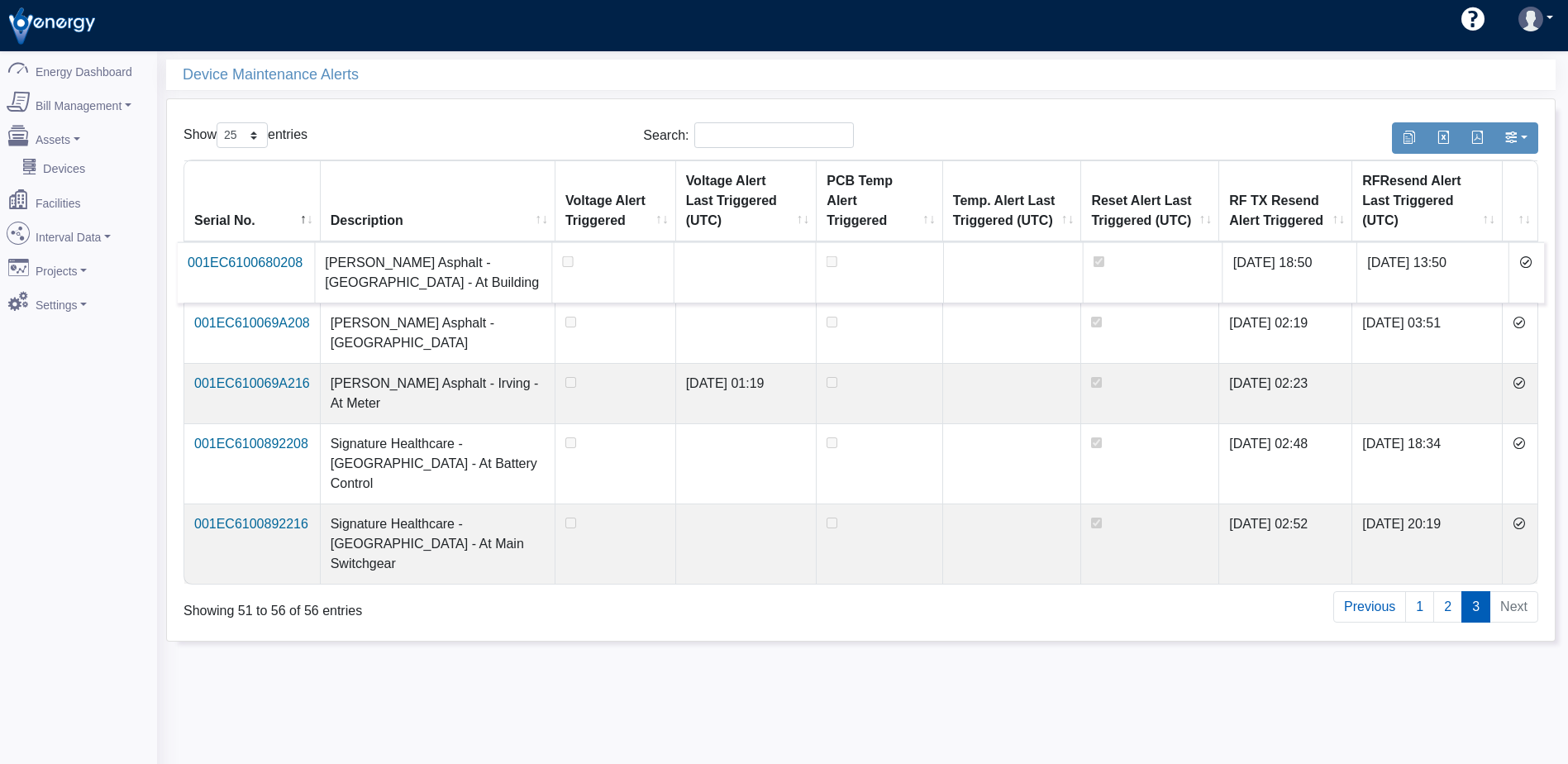
click at [1522, 263] on icon at bounding box center [1525, 262] width 13 height 13
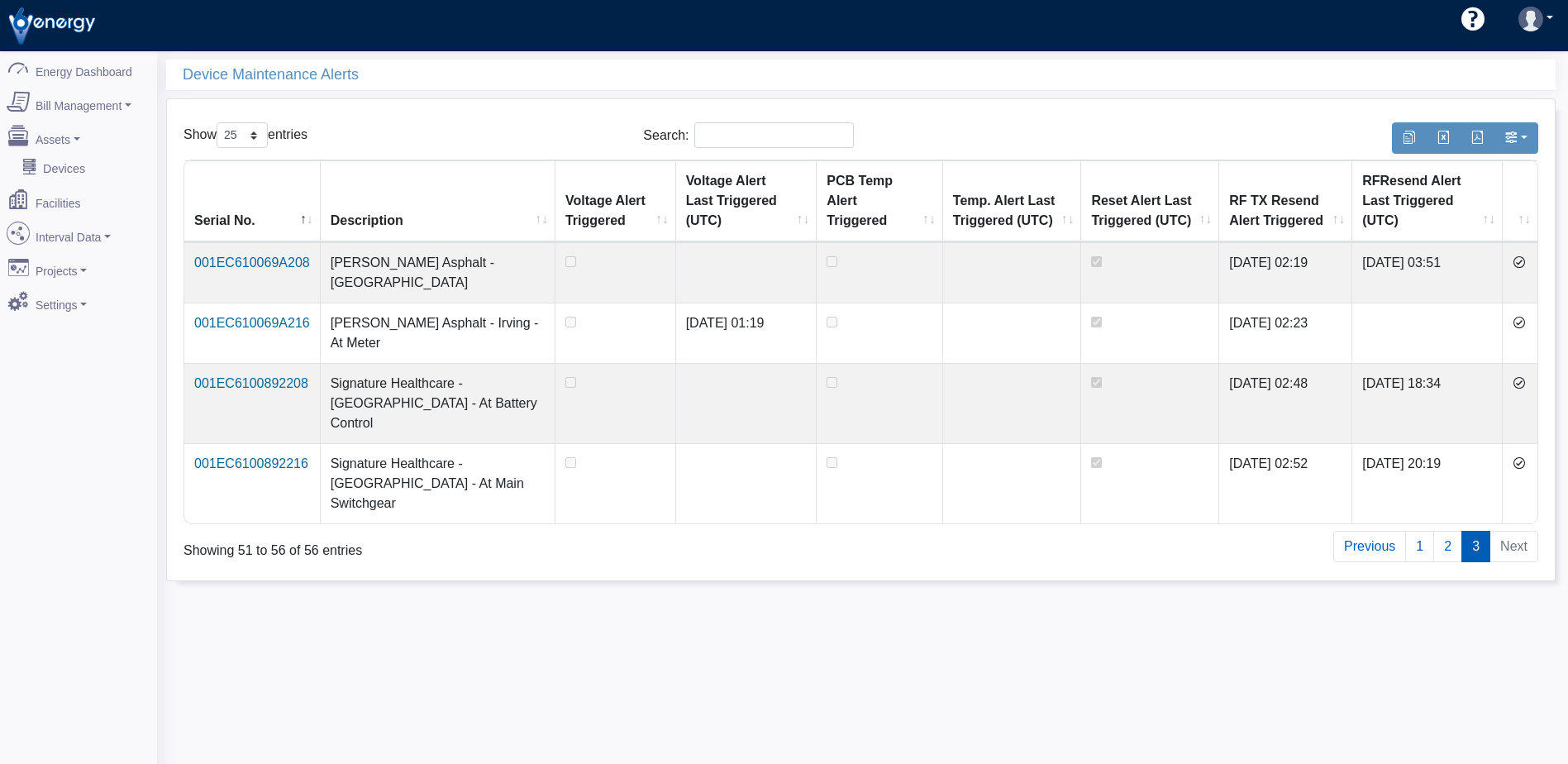
click at [1522, 263] on icon at bounding box center [1518, 262] width 13 height 13
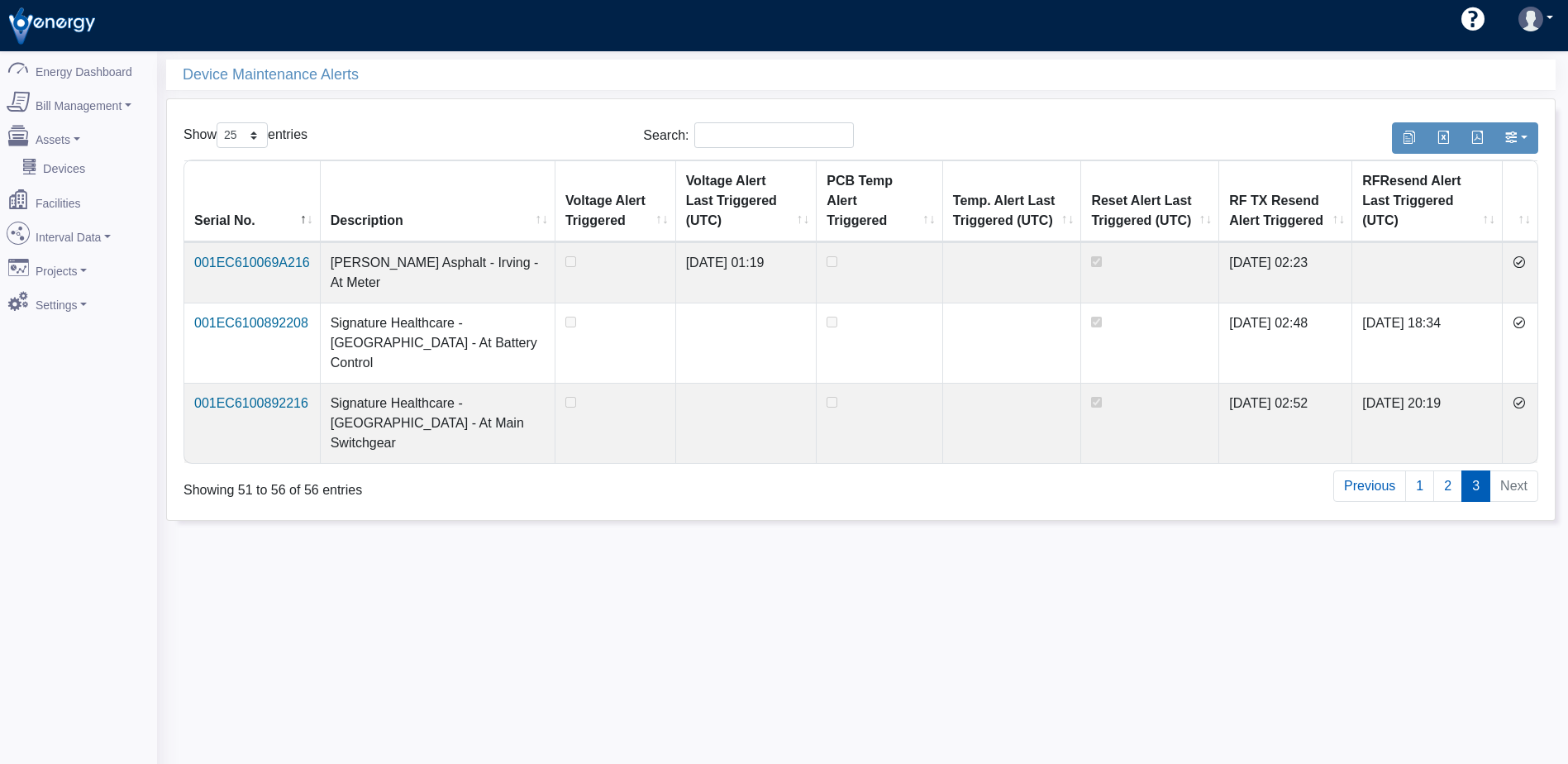
click at [1522, 263] on icon at bounding box center [1518, 262] width 13 height 13
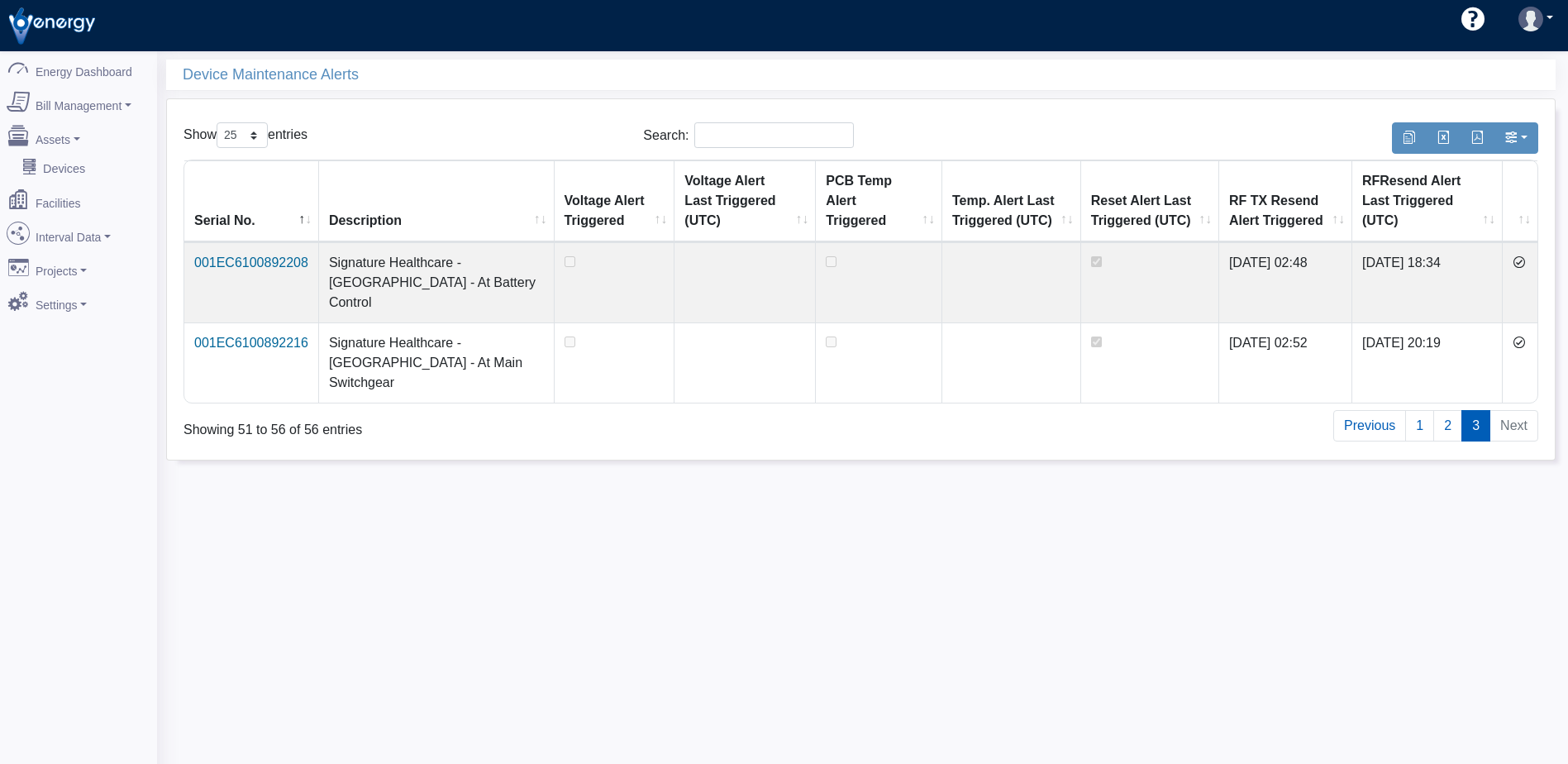
click at [1522, 263] on icon at bounding box center [1518, 262] width 13 height 13
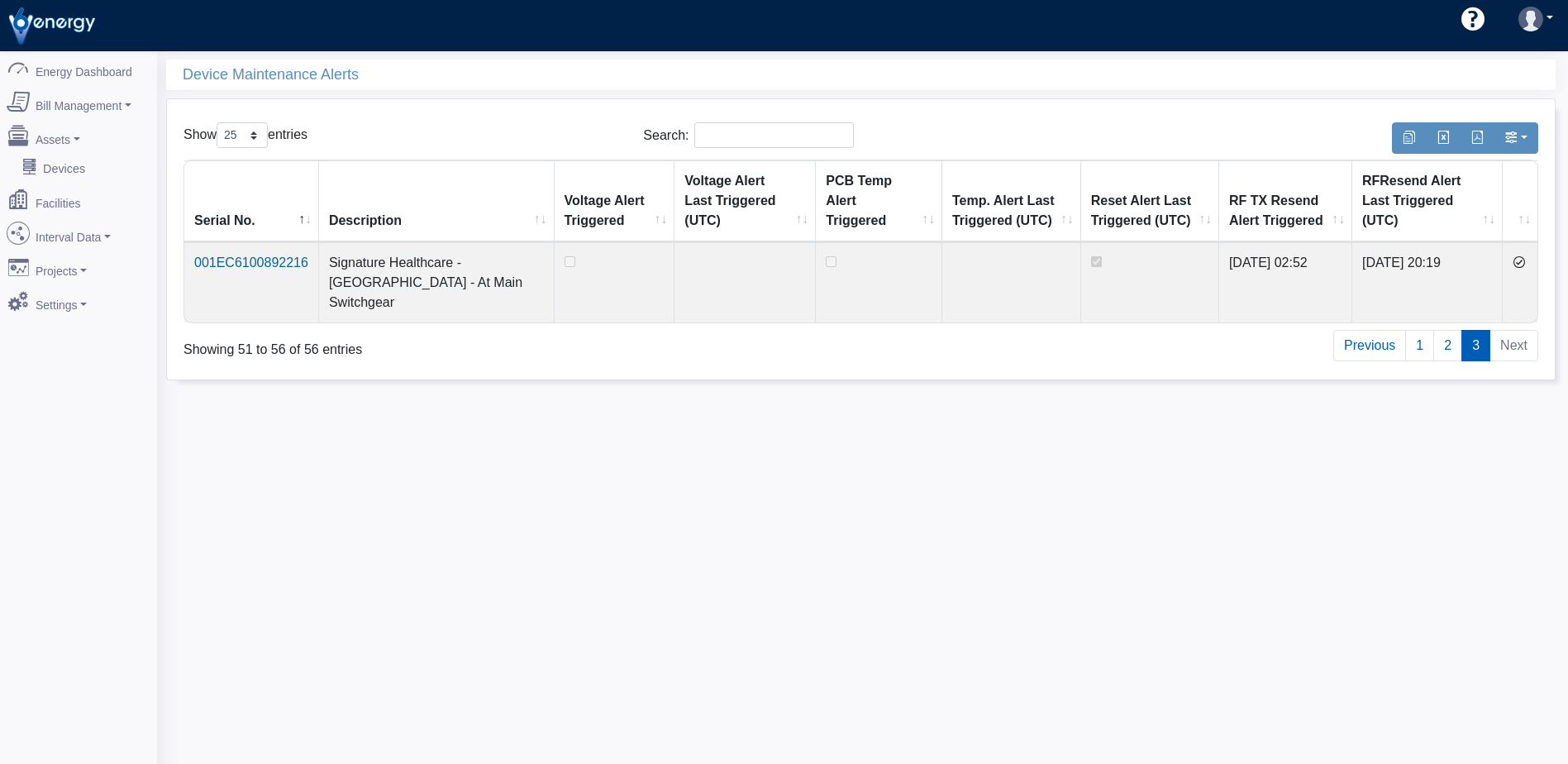
click at [1522, 263] on icon at bounding box center [1518, 262] width 13 height 13
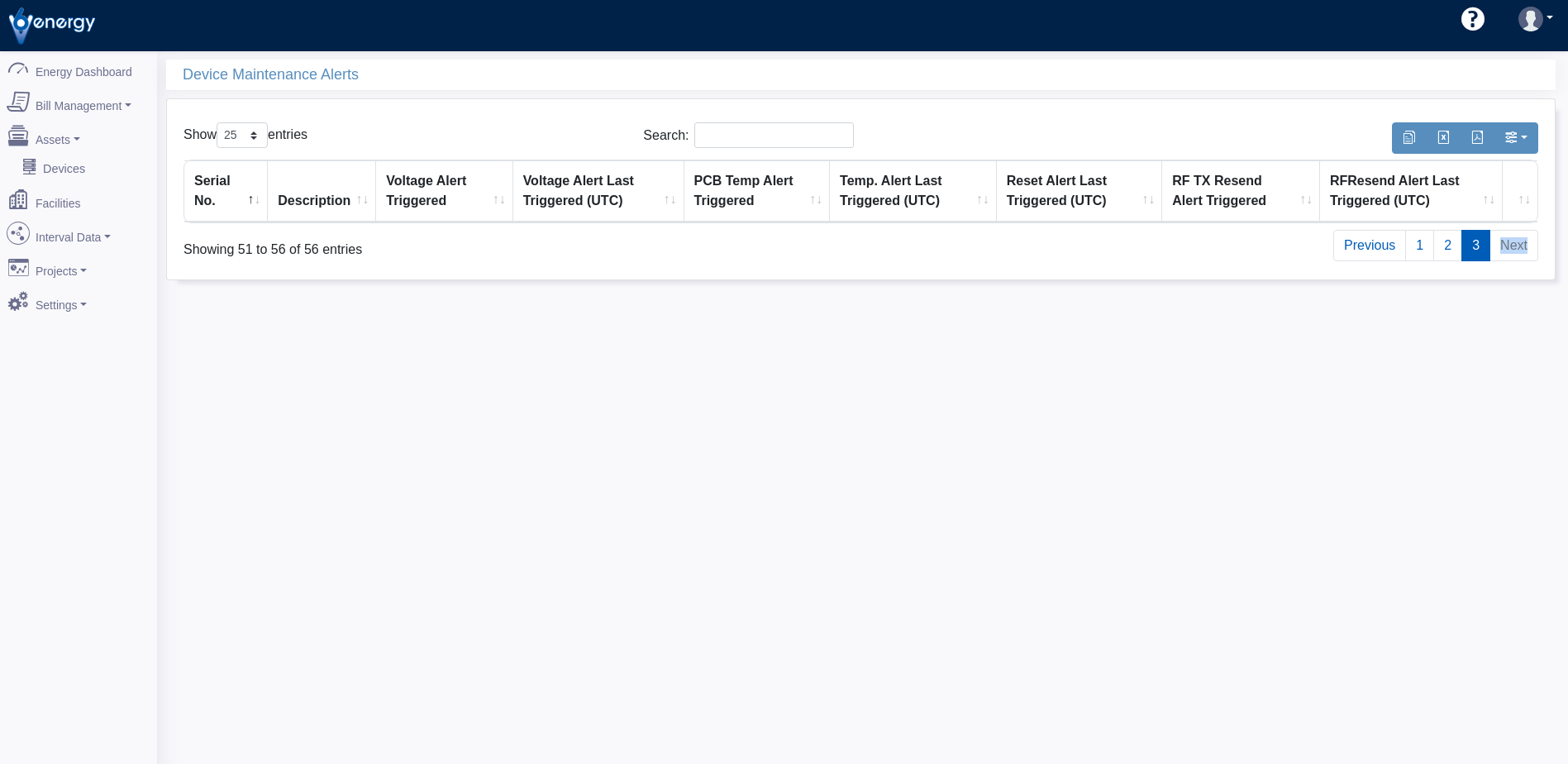
click at [1522, 263] on div "Show 10 25 50 100 entries Search: Serial No. Description Voltage Alert Triggere…" at bounding box center [861, 189] width 1388 height 180
drag, startPoint x: 1522, startPoint y: 263, endPoint x: 1518, endPoint y: 245, distance: 18.4
click at [1518, 245] on li "Next" at bounding box center [1513, 245] width 48 height 31
click at [1507, 246] on li "Next" at bounding box center [1513, 245] width 48 height 31
click at [1443, 242] on link "2" at bounding box center [1447, 245] width 29 height 31
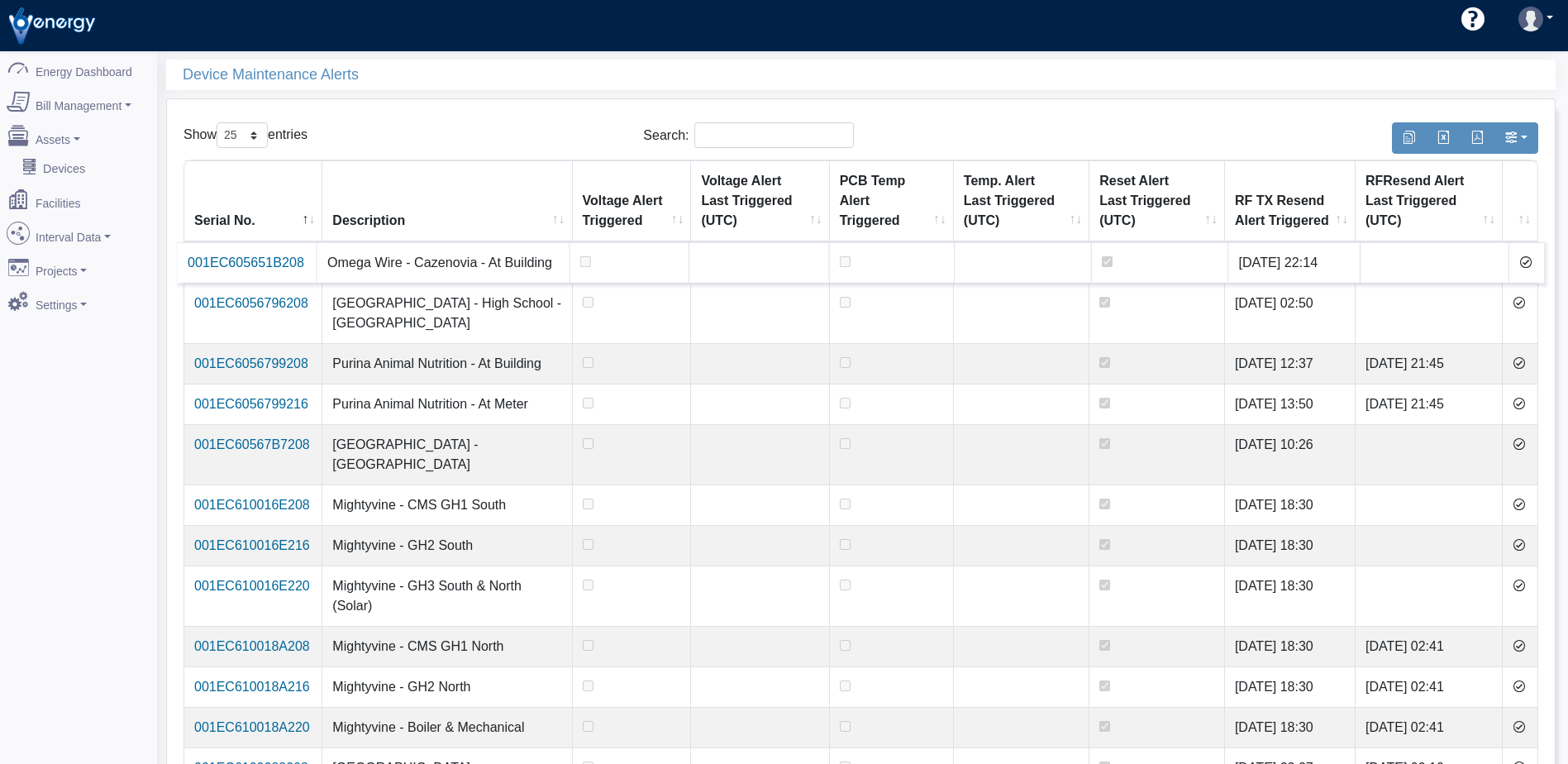
click at [1523, 260] on icon at bounding box center [1525, 262] width 13 height 13
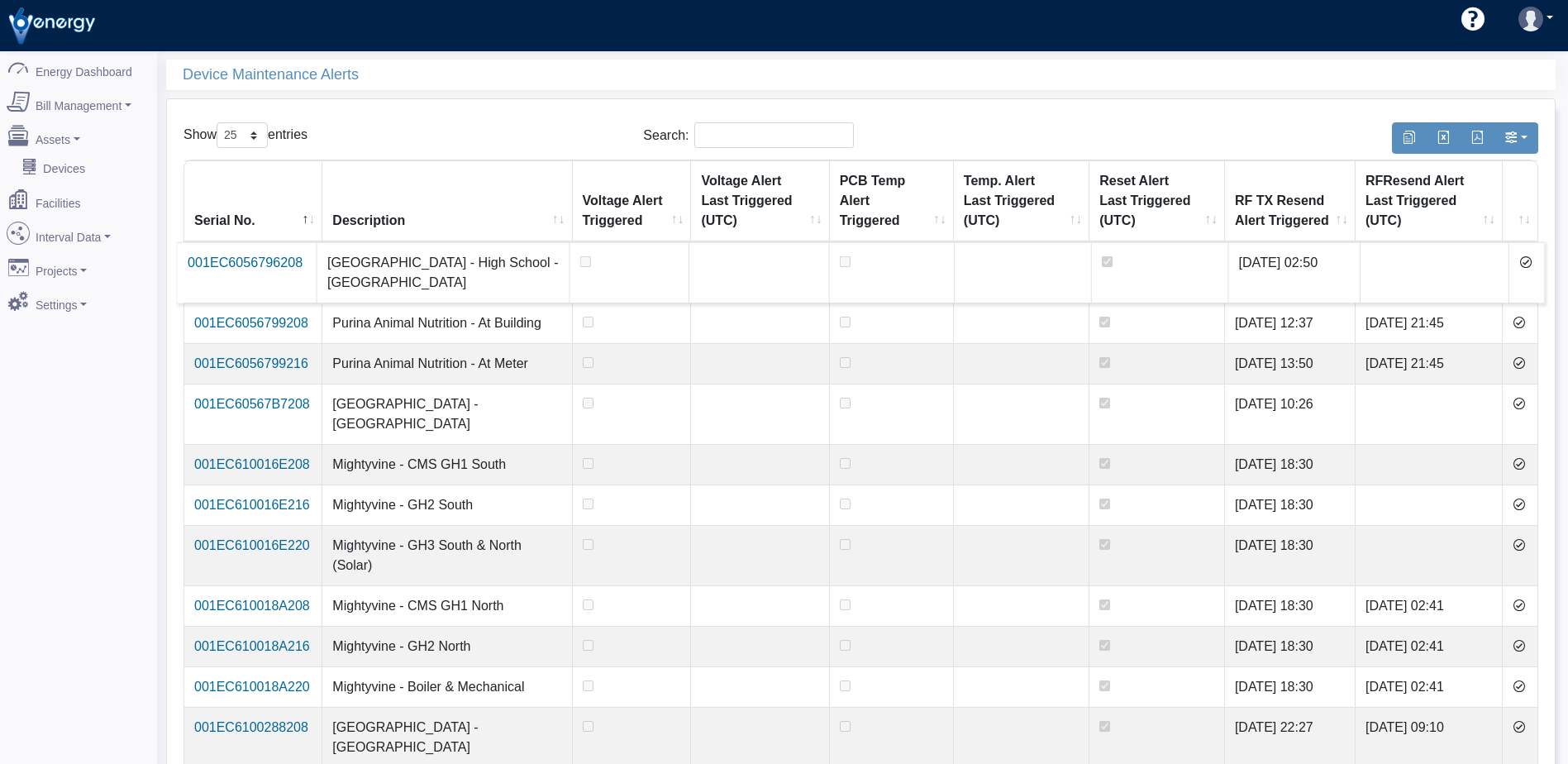
click at [1523, 260] on icon at bounding box center [1525, 262] width 13 height 13
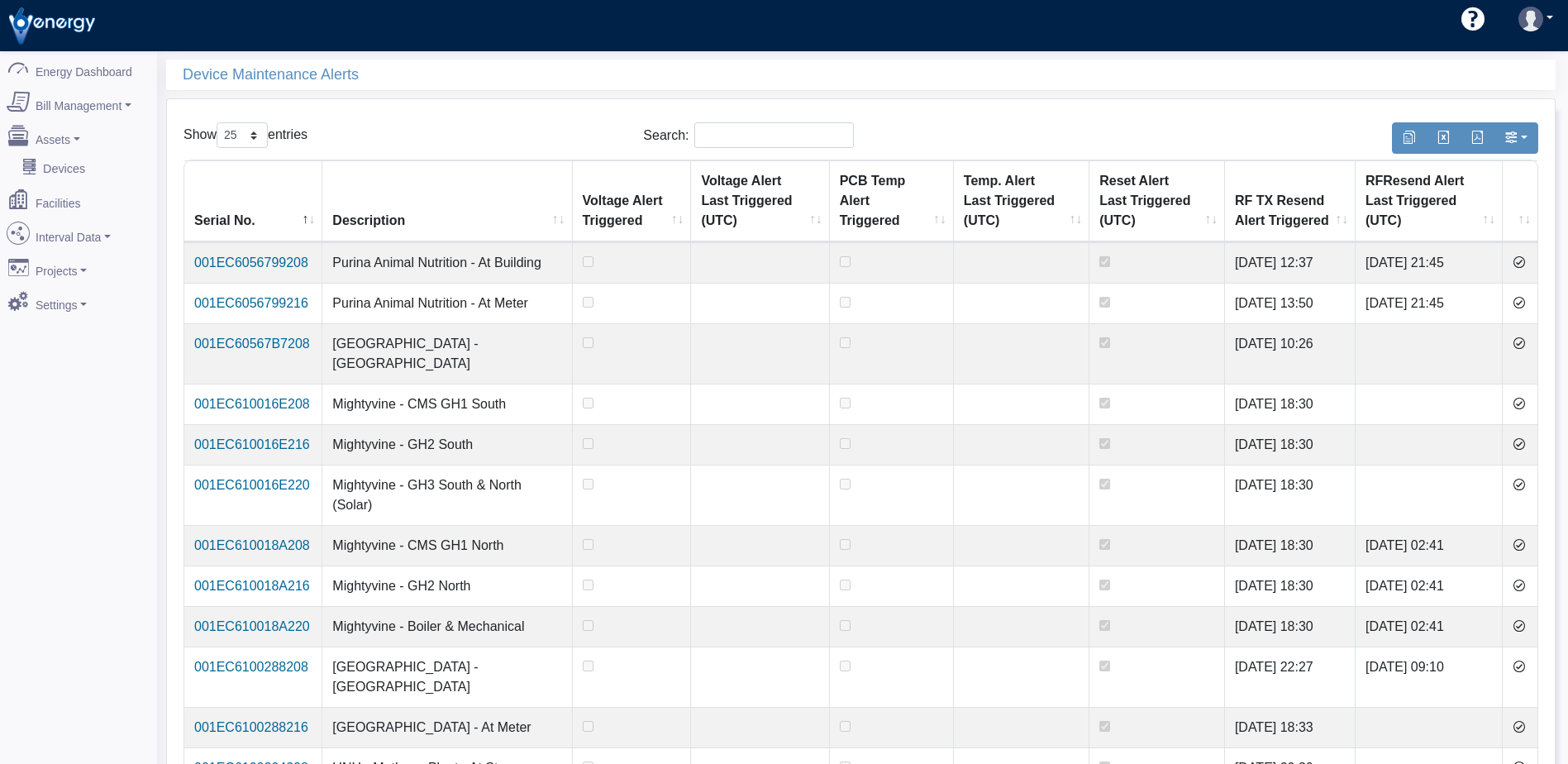
click at [1523, 260] on icon at bounding box center [1518, 262] width 13 height 13
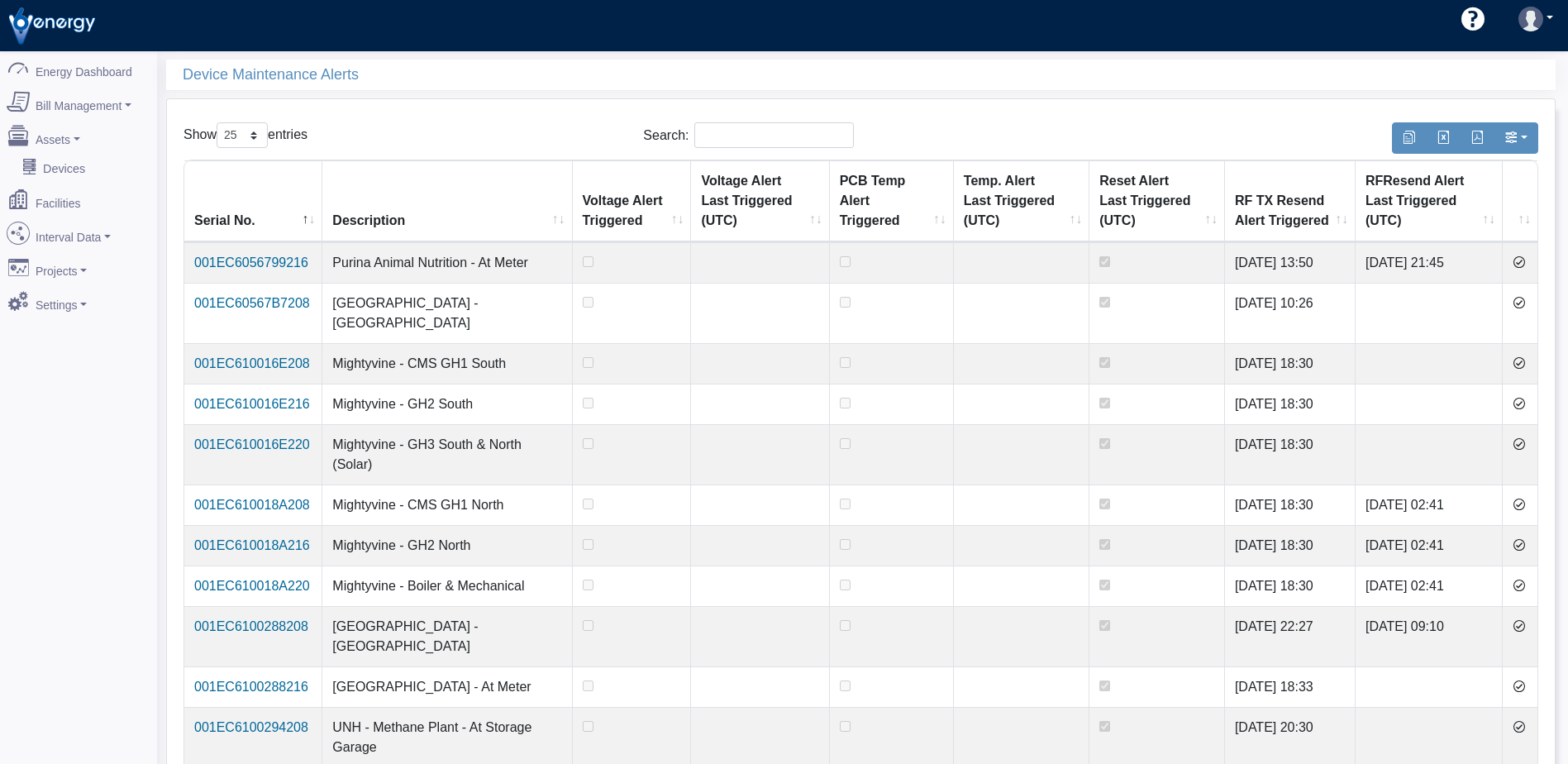
click at [1523, 260] on icon at bounding box center [1518, 262] width 13 height 13
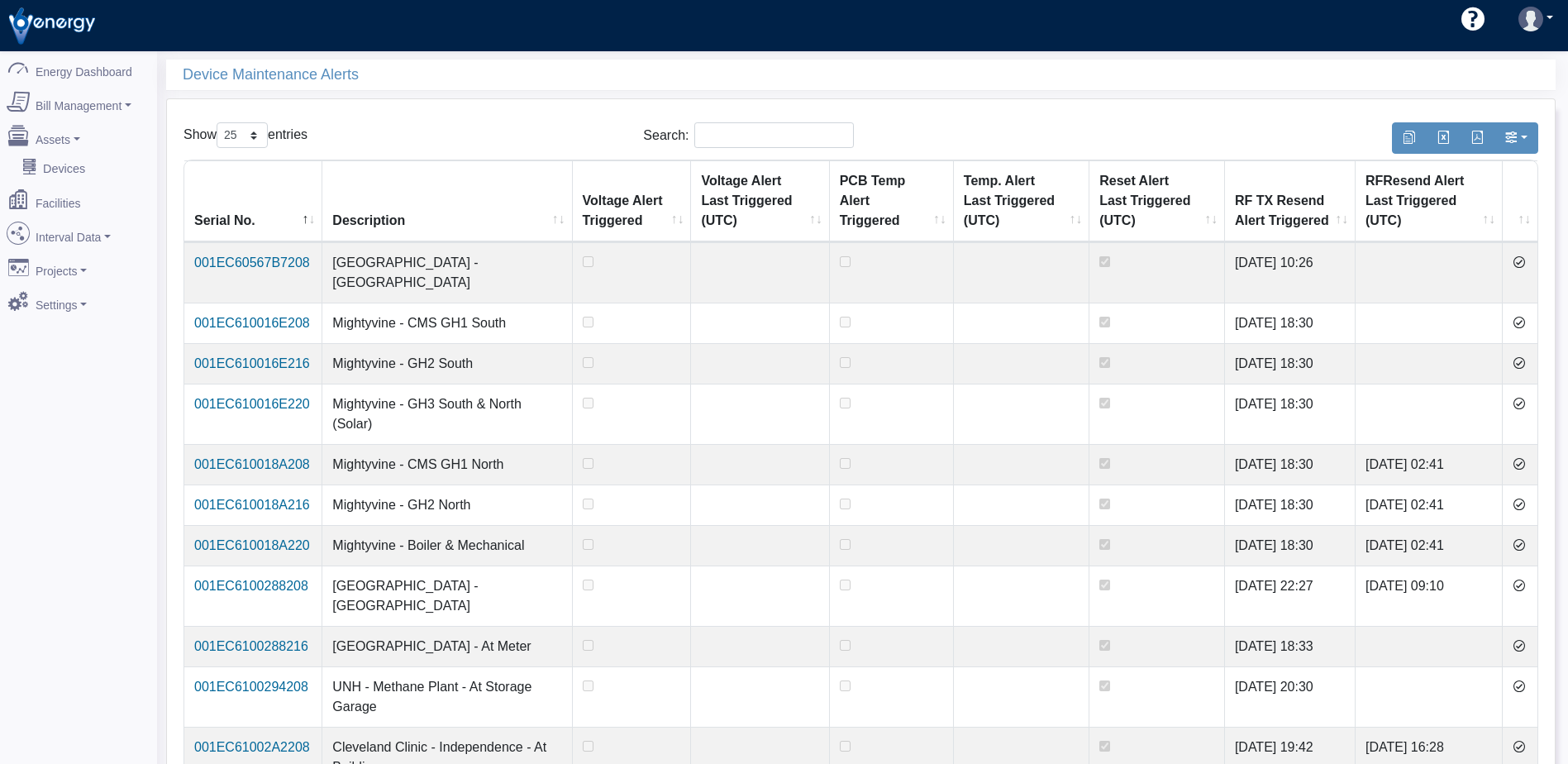
click at [1523, 260] on icon at bounding box center [1518, 262] width 13 height 13
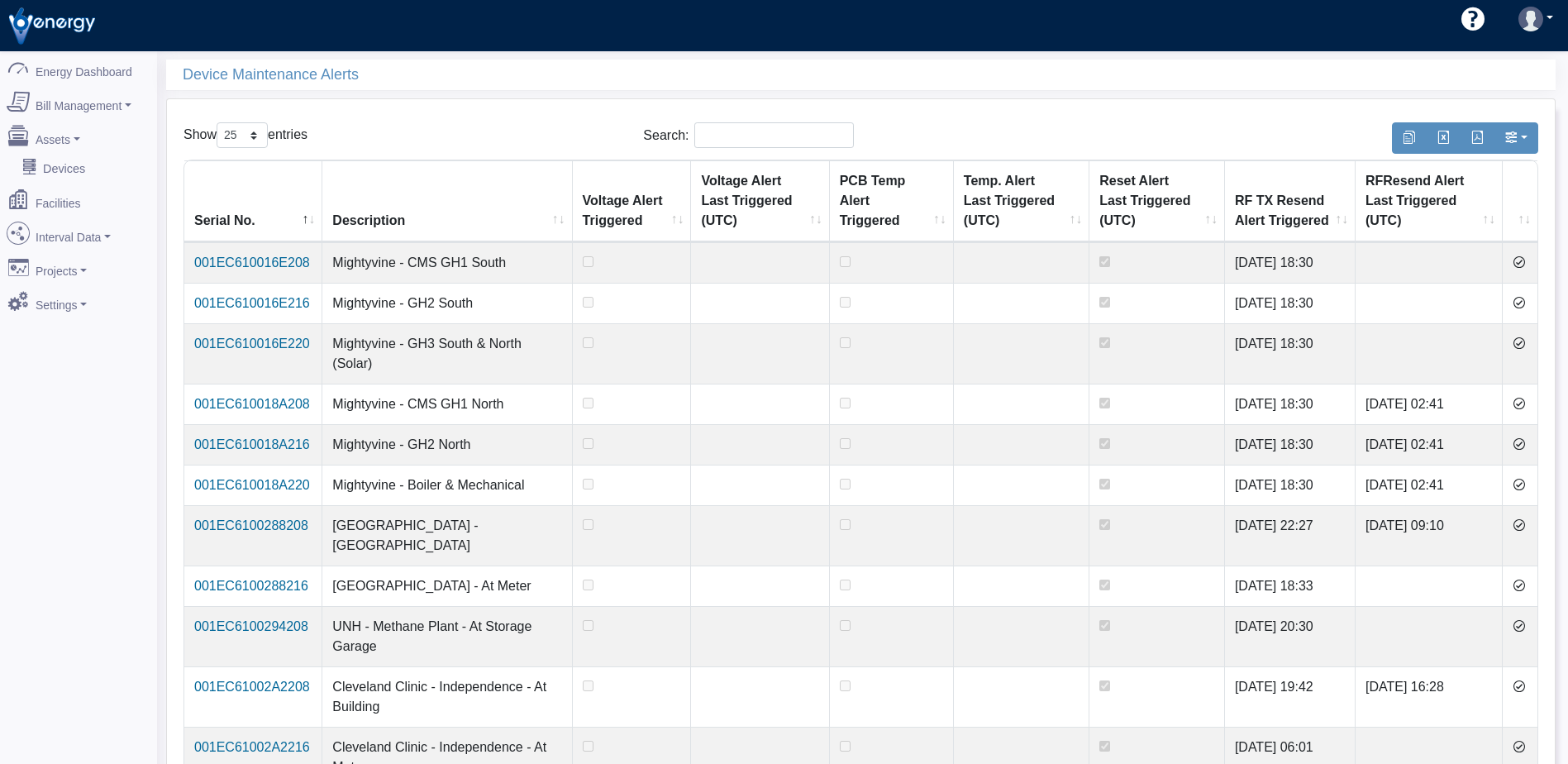
click at [1523, 260] on icon at bounding box center [1518, 262] width 13 height 13
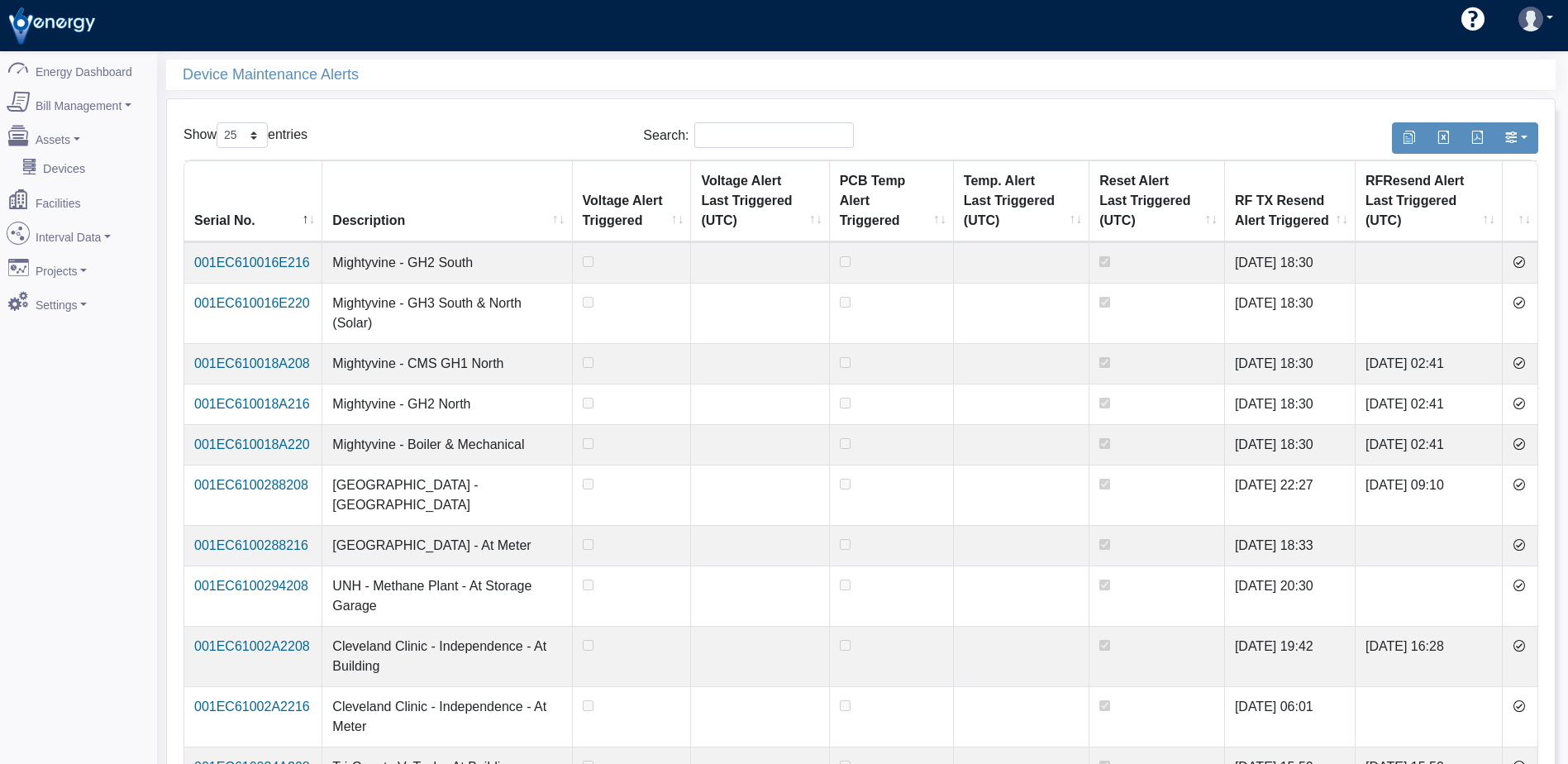
click at [1523, 260] on icon at bounding box center [1518, 262] width 13 height 13
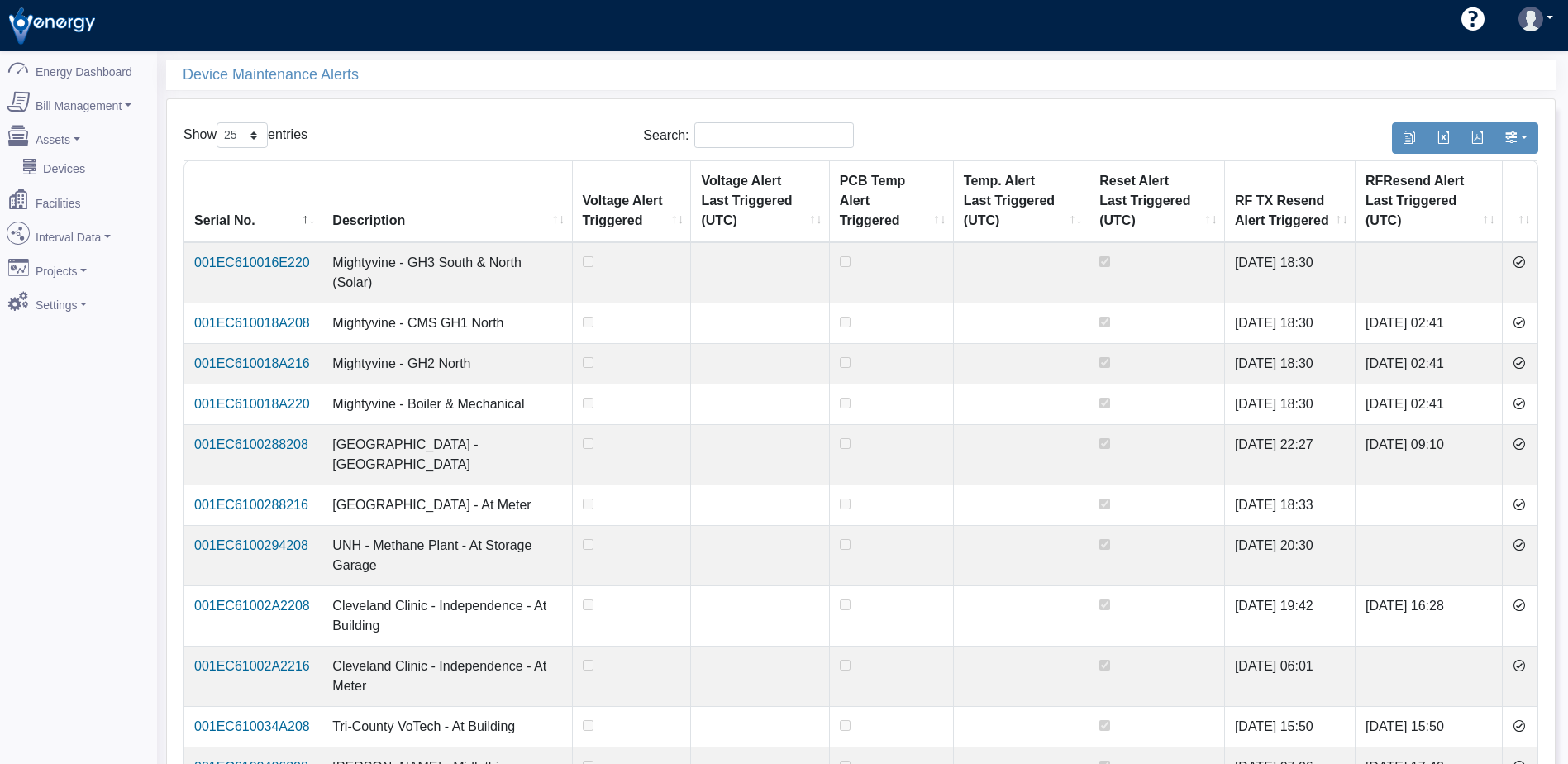
click at [1523, 260] on icon at bounding box center [1518, 262] width 13 height 13
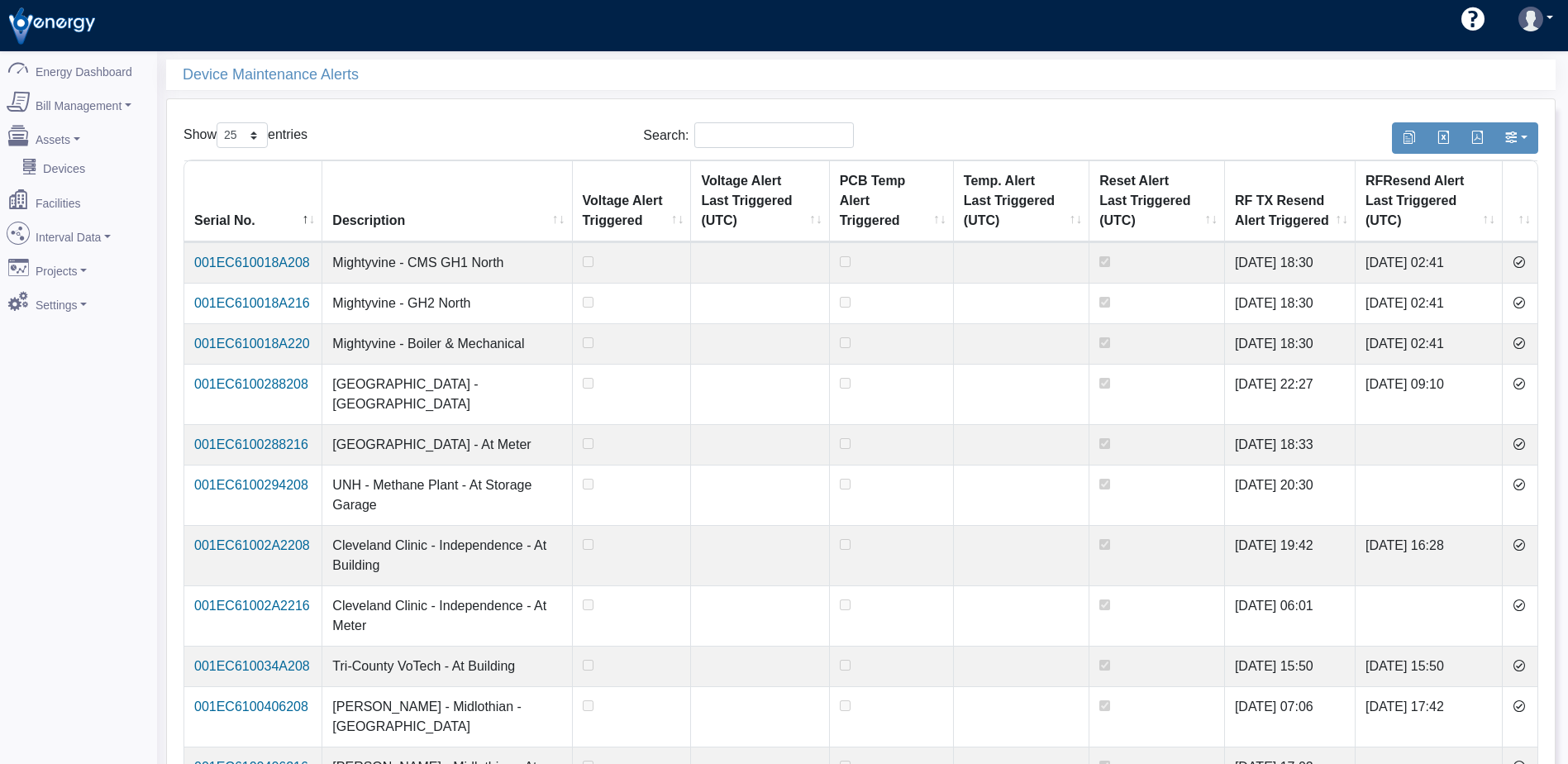
click at [1523, 260] on icon at bounding box center [1518, 262] width 13 height 13
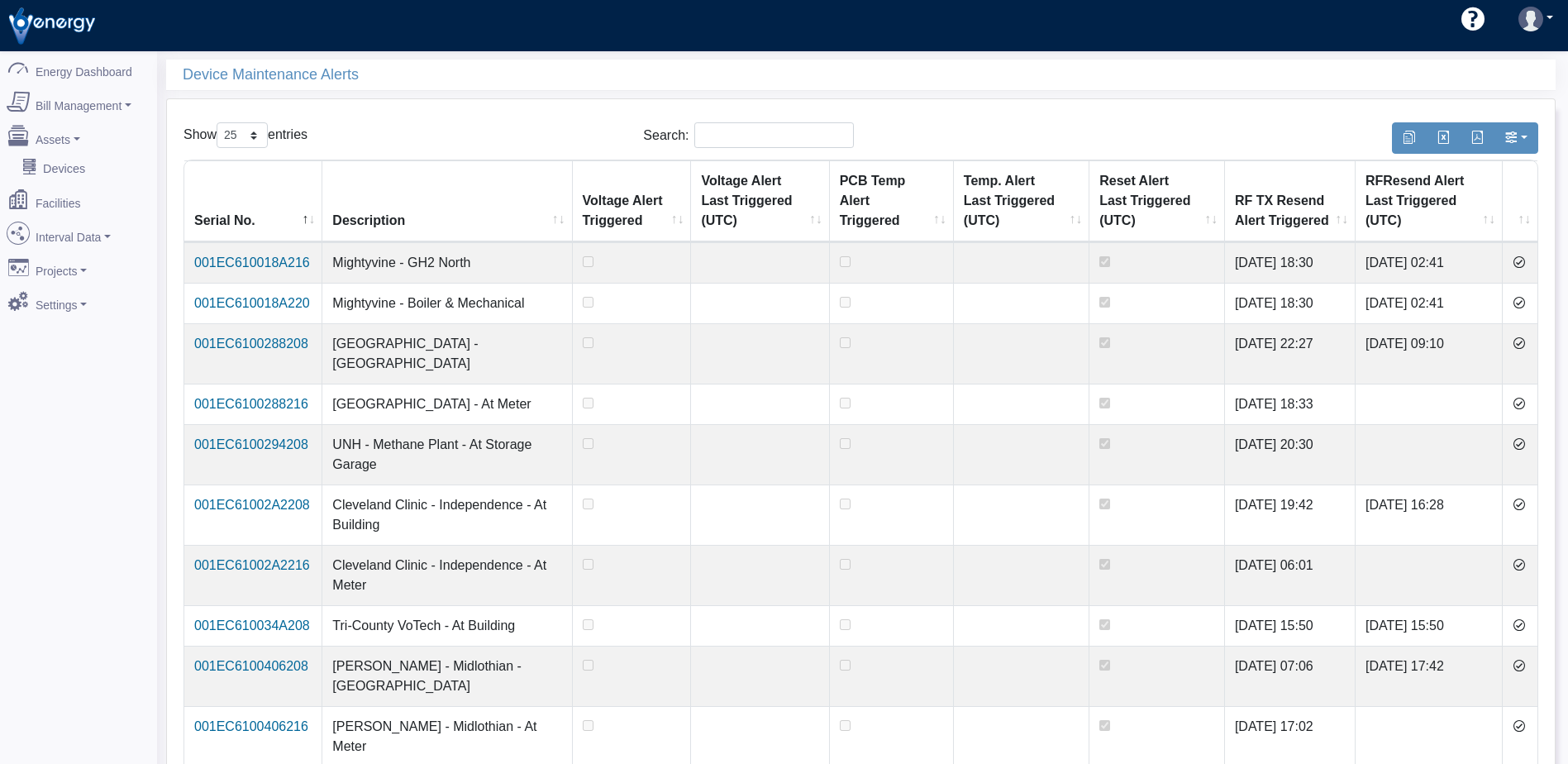
click at [1523, 260] on icon at bounding box center [1518, 262] width 13 height 13
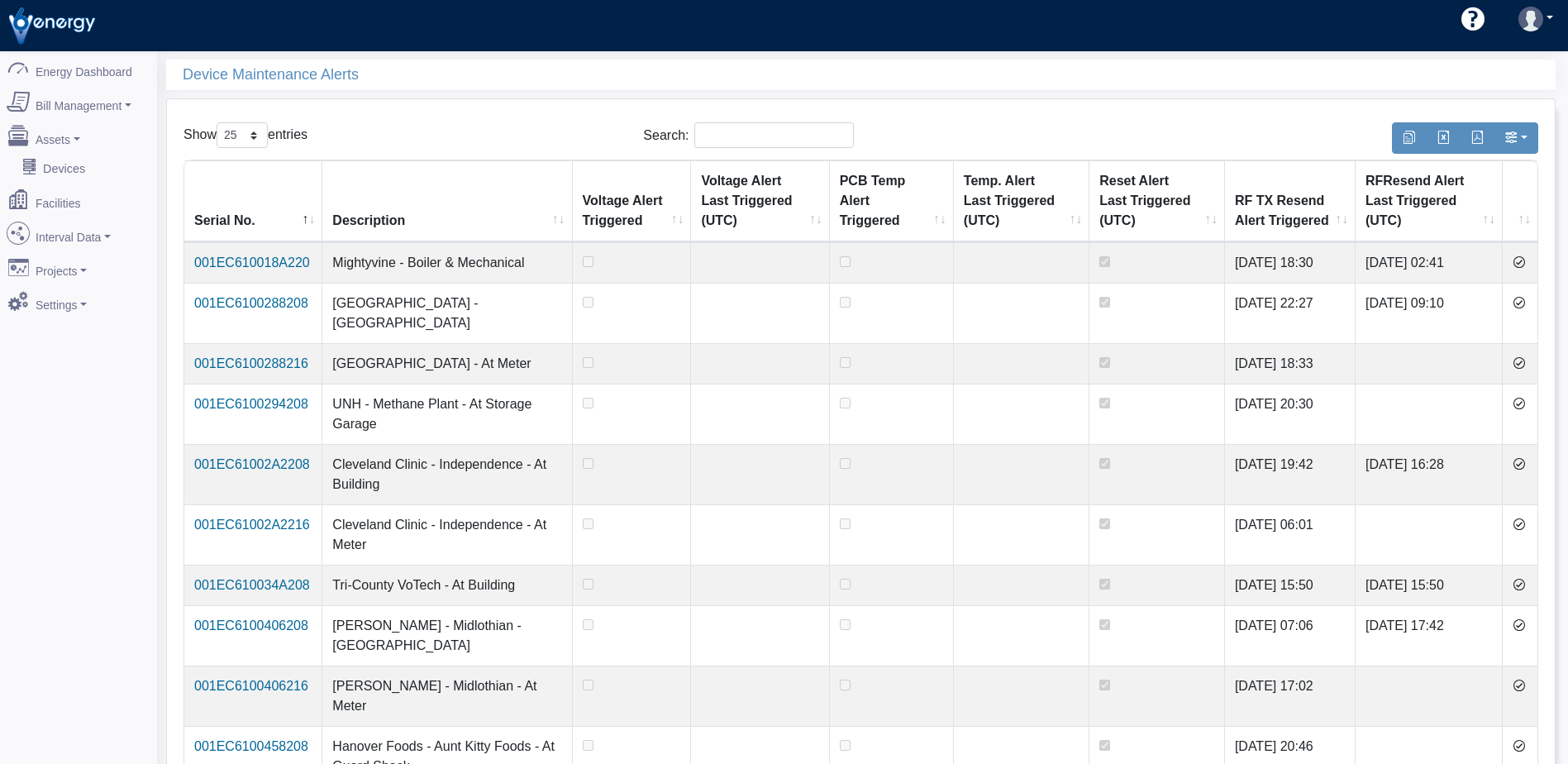
click at [1523, 260] on icon at bounding box center [1518, 262] width 13 height 13
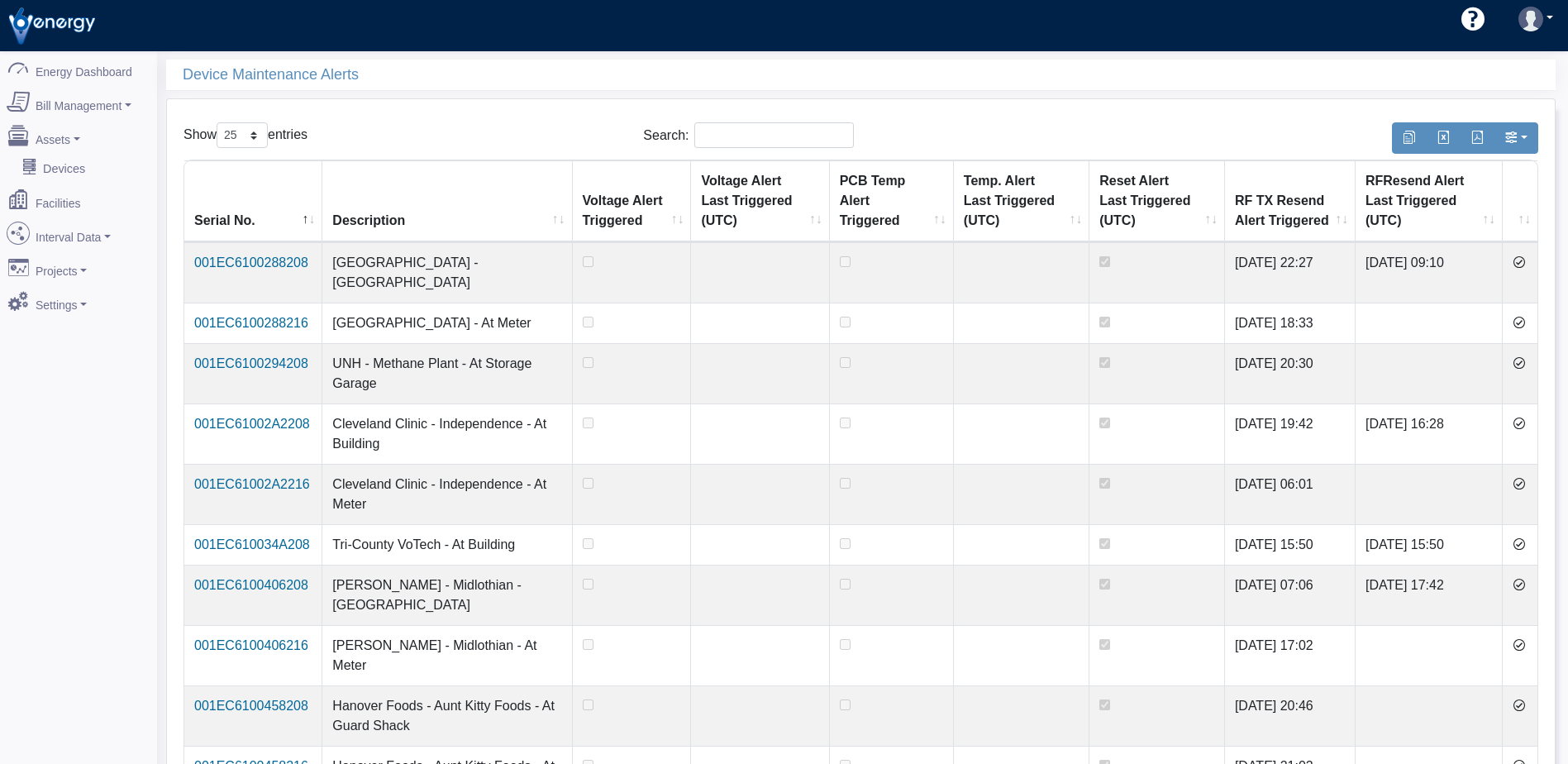
click at [1523, 260] on icon at bounding box center [1518, 262] width 13 height 13
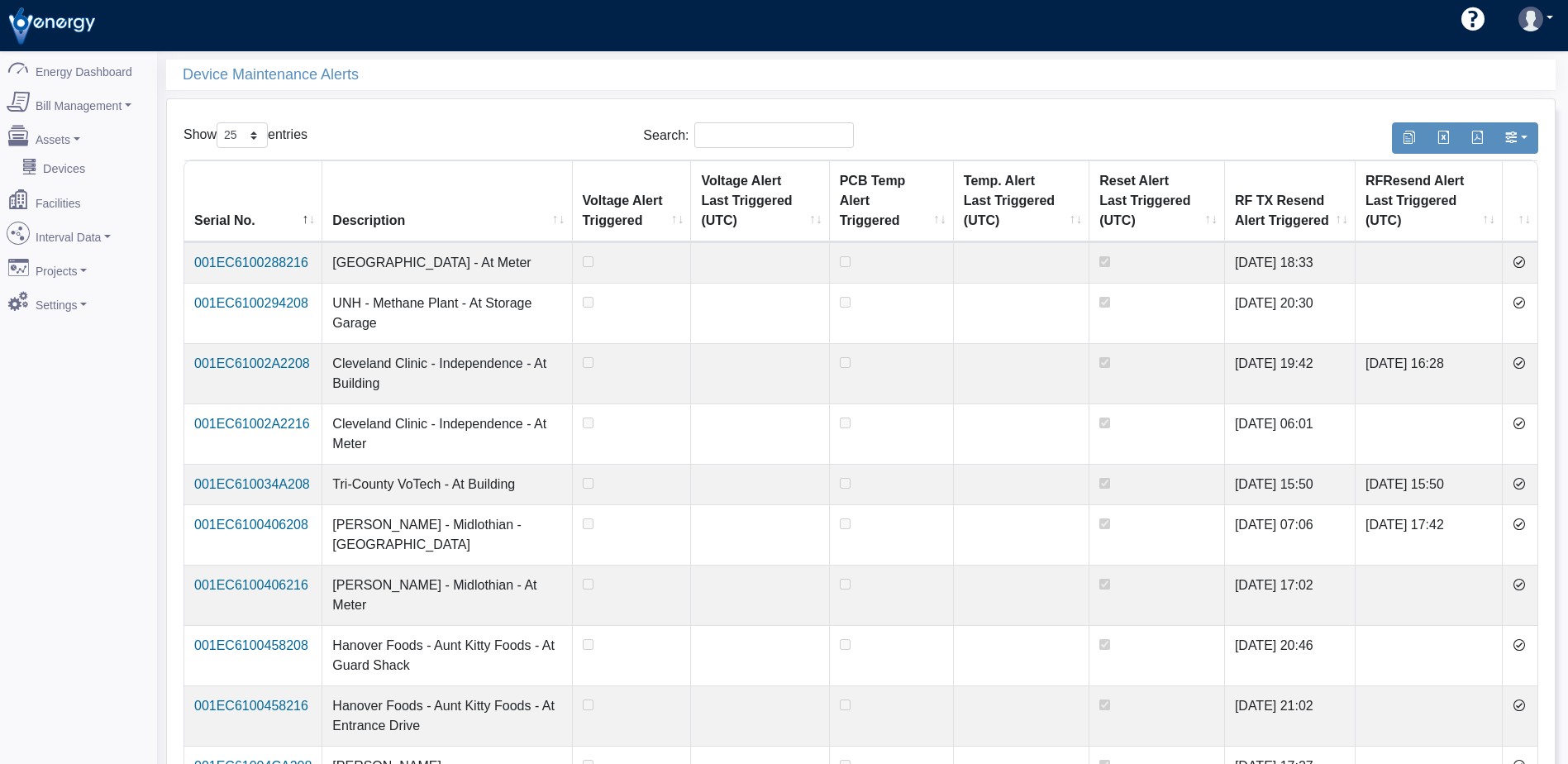
click at [1523, 260] on icon at bounding box center [1518, 262] width 13 height 13
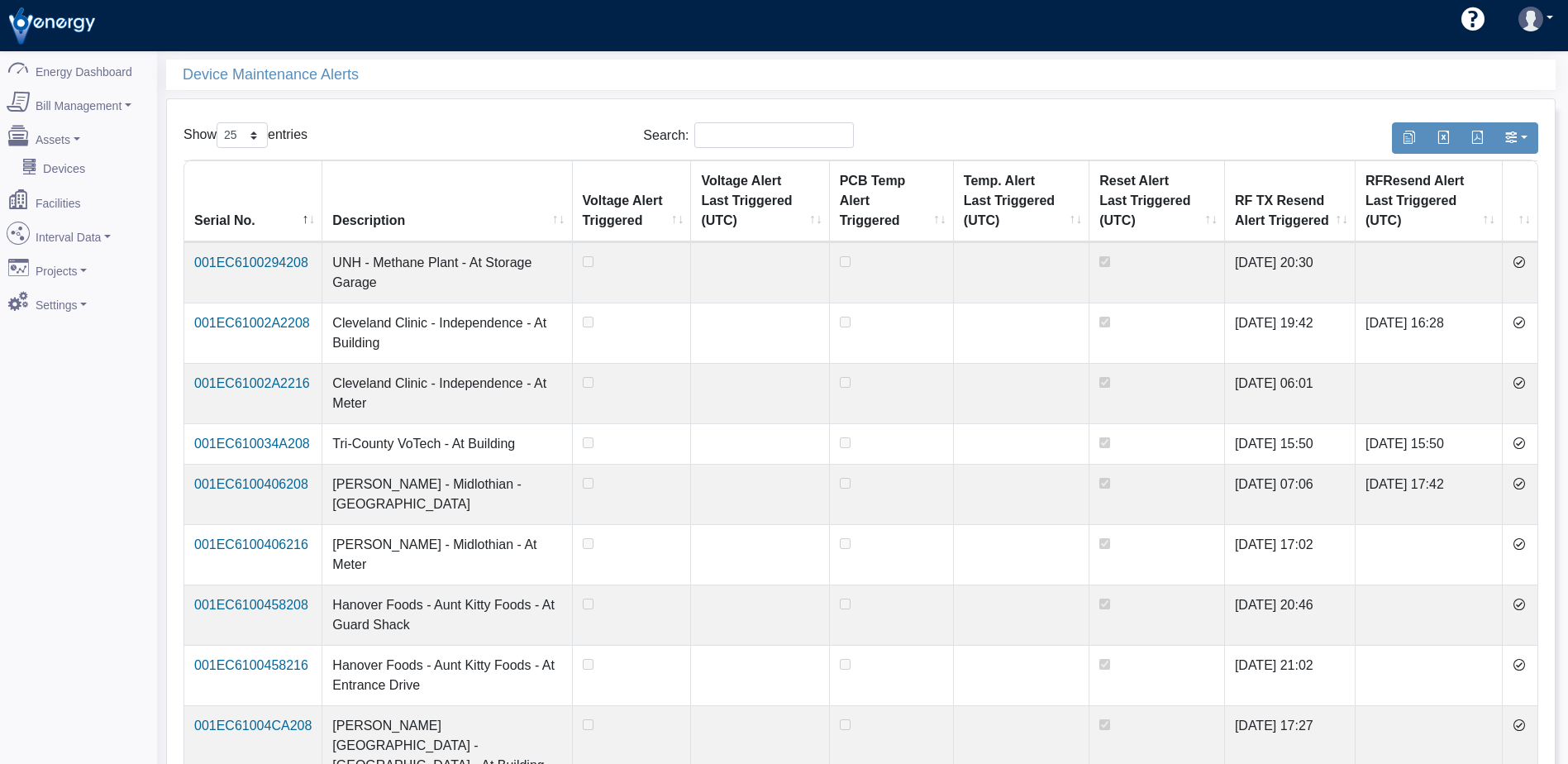
click at [1523, 260] on icon at bounding box center [1518, 262] width 13 height 13
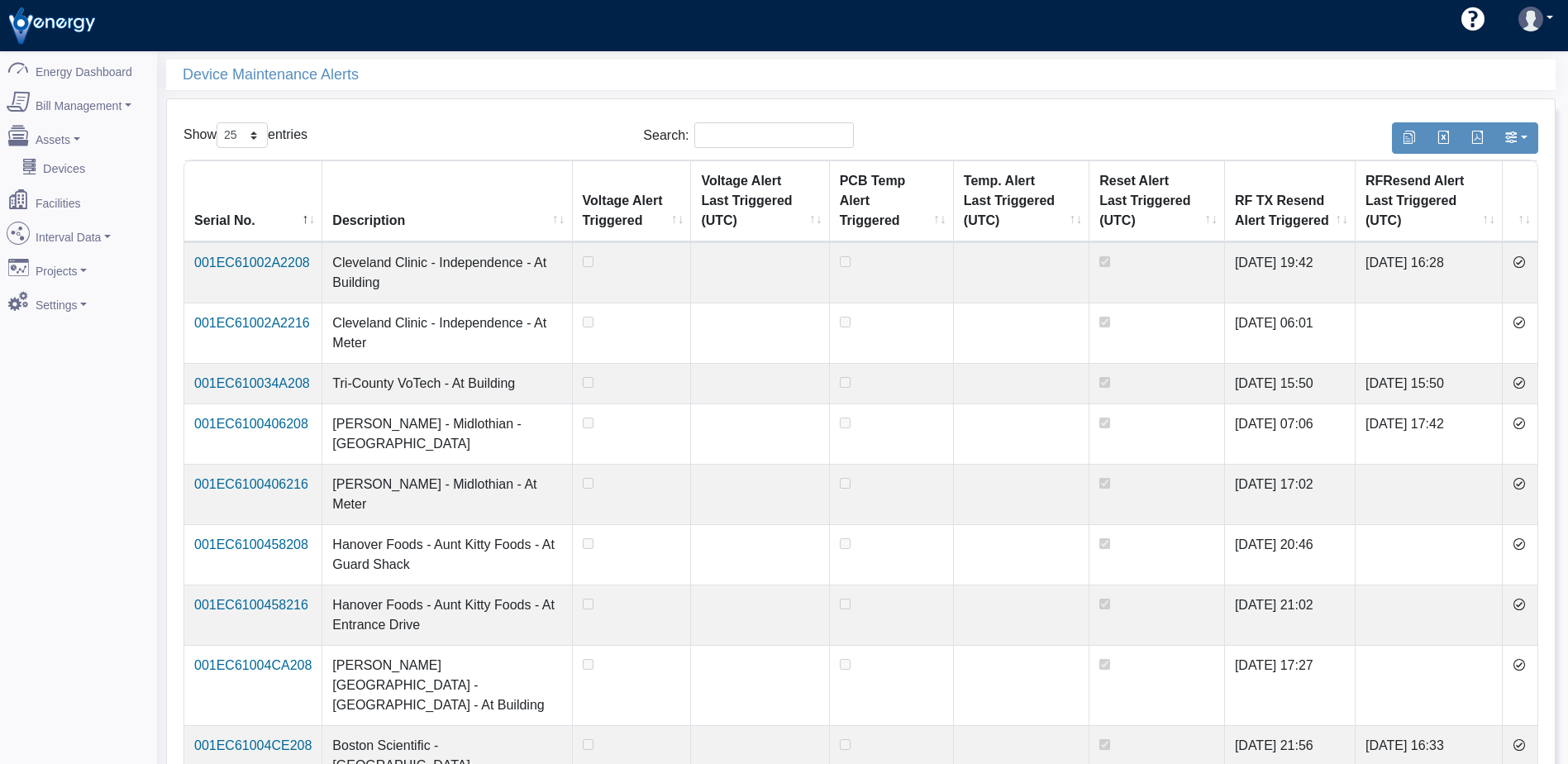
click at [1523, 260] on icon at bounding box center [1518, 262] width 13 height 13
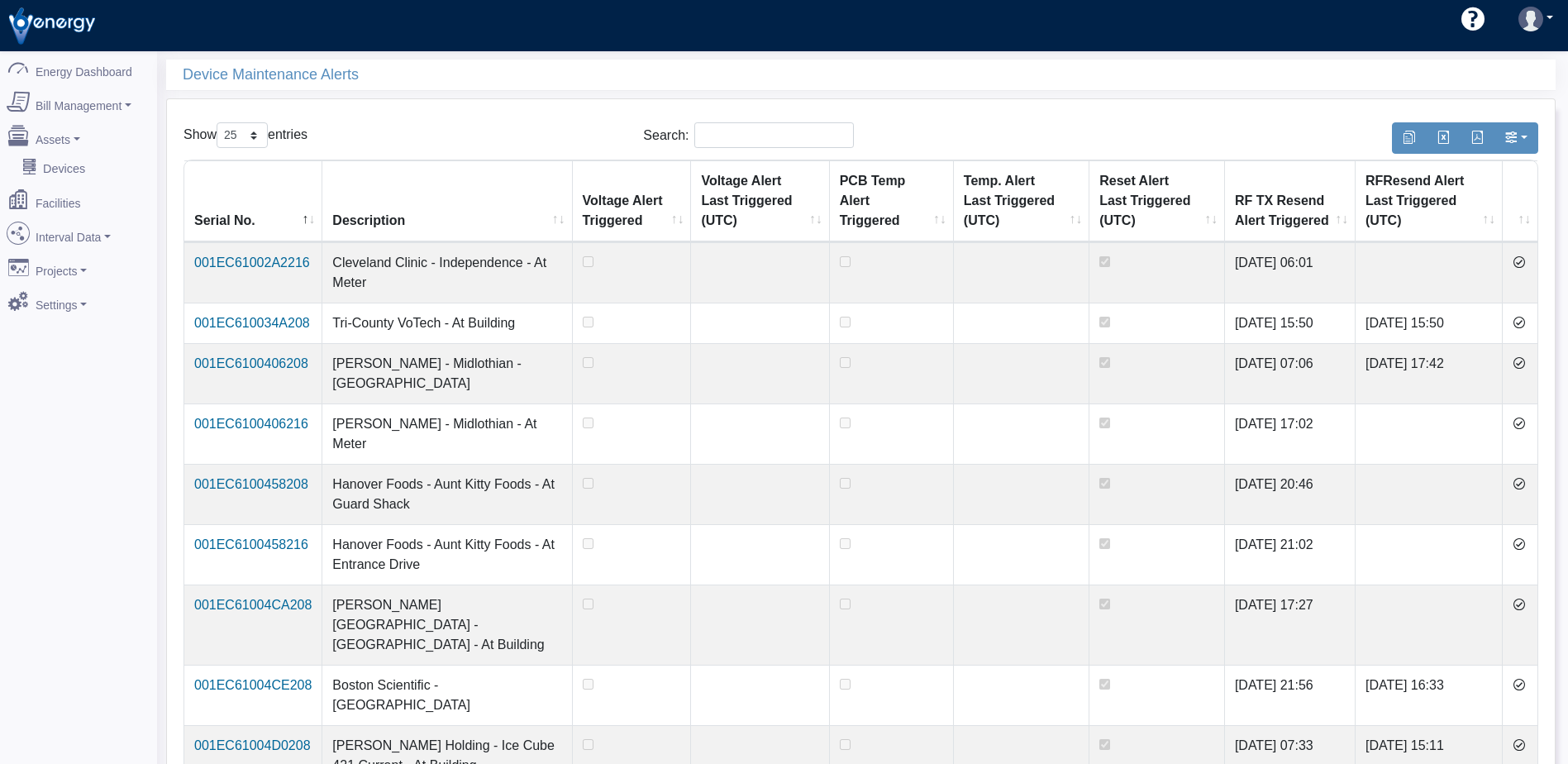
click at [1523, 260] on icon at bounding box center [1518, 262] width 13 height 13
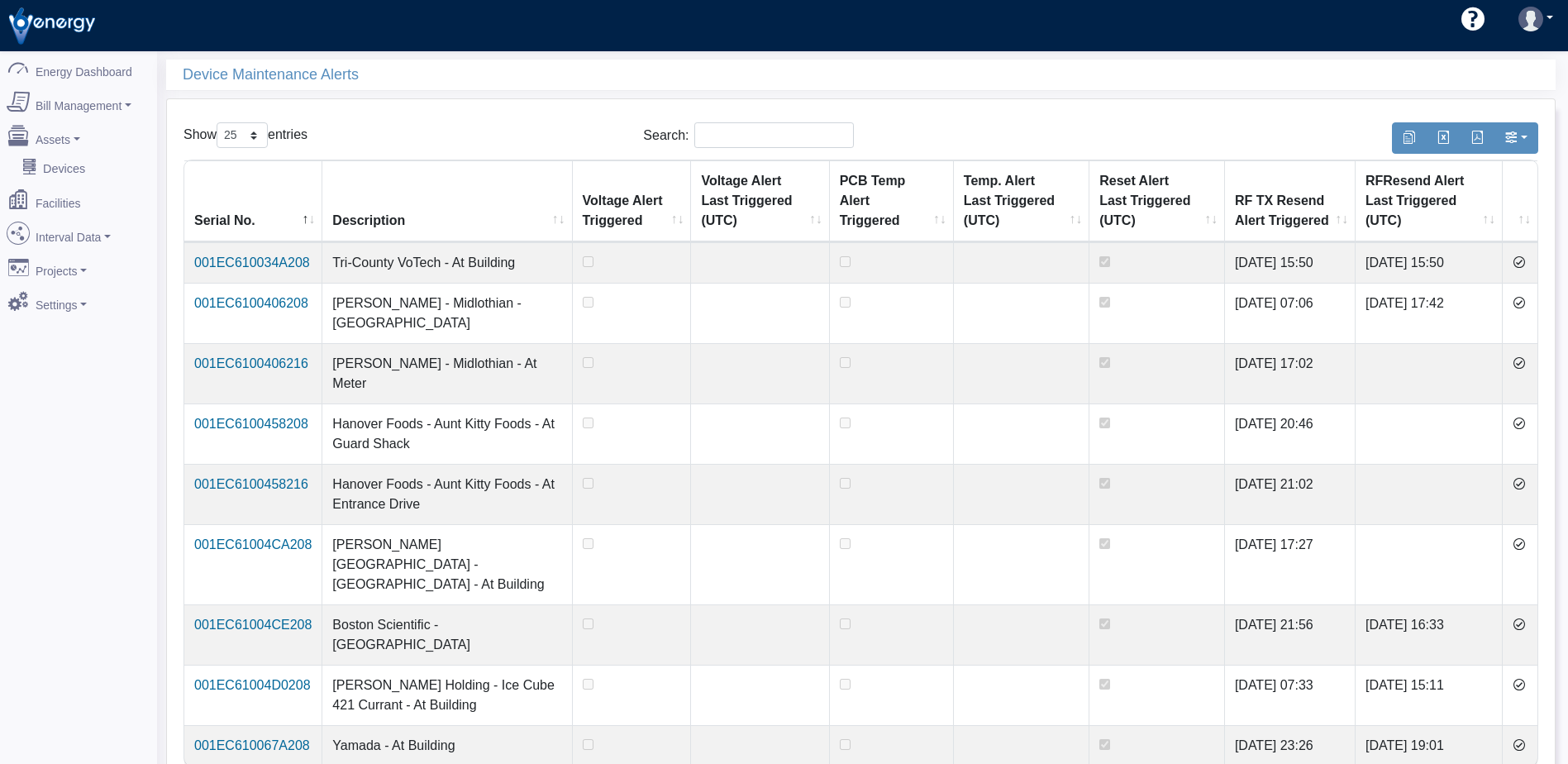
click at [1523, 260] on icon at bounding box center [1518, 262] width 13 height 13
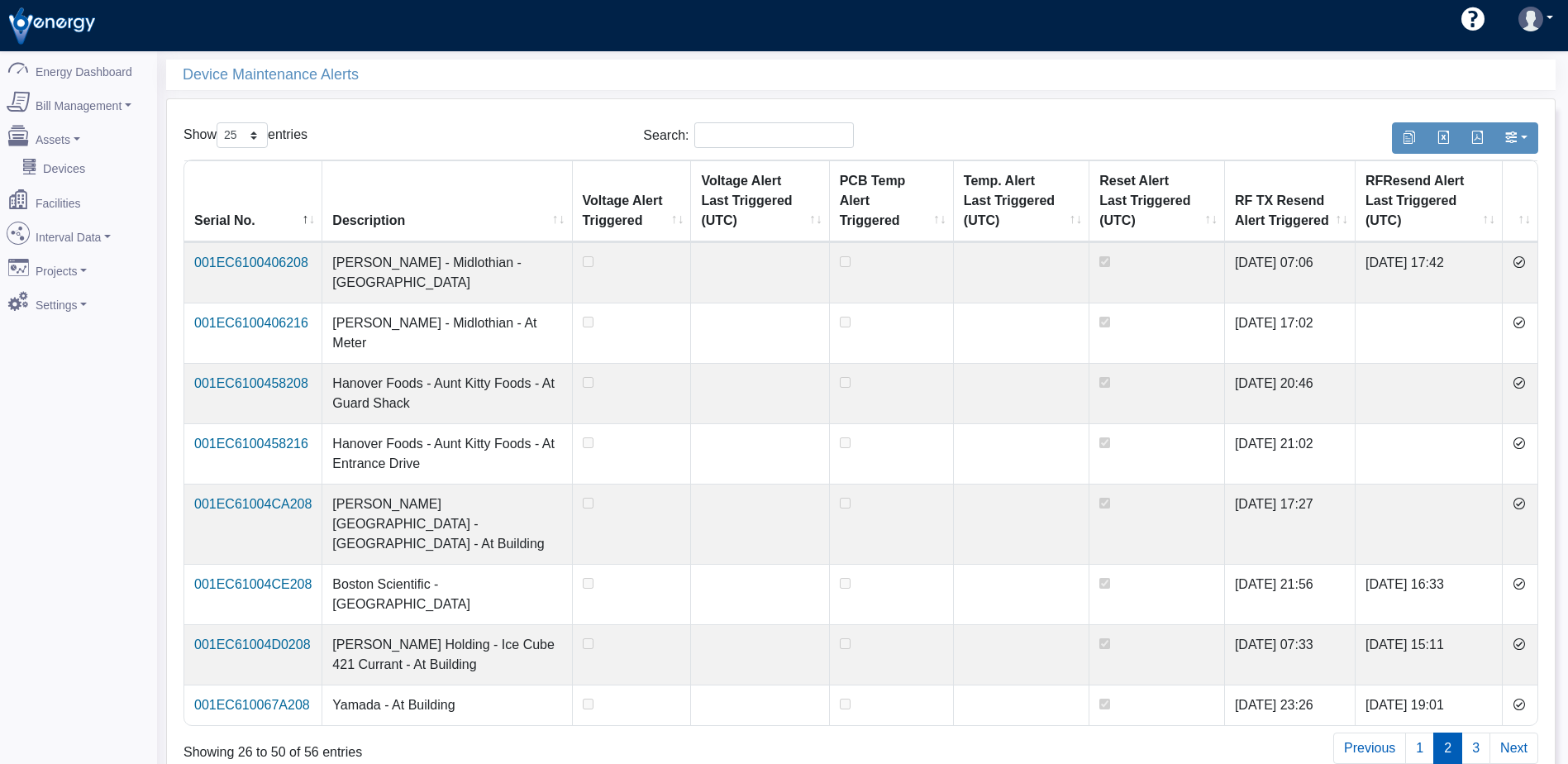
click at [1523, 260] on icon at bounding box center [1518, 262] width 13 height 13
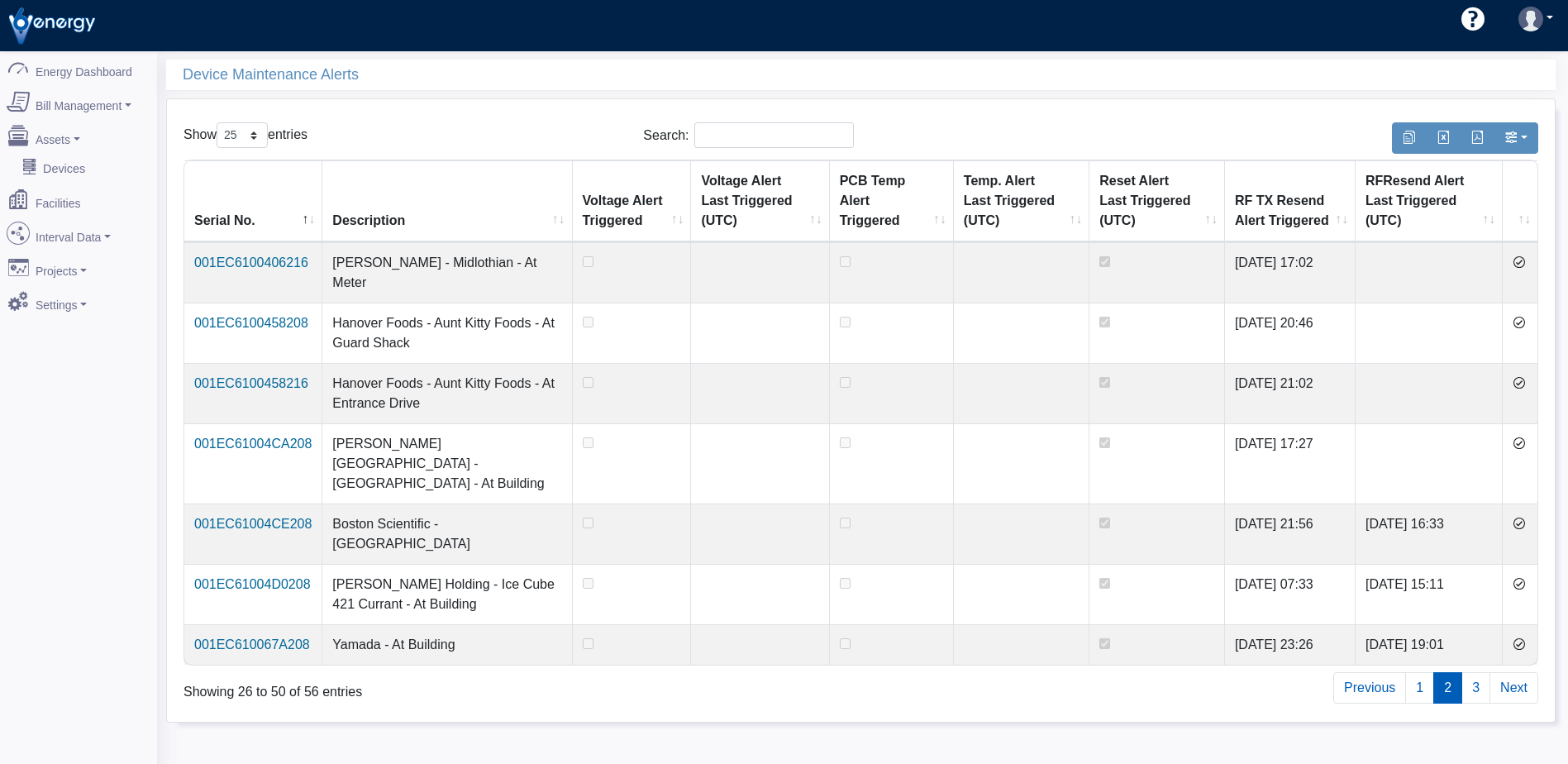
click at [1523, 260] on icon at bounding box center [1518, 262] width 13 height 13
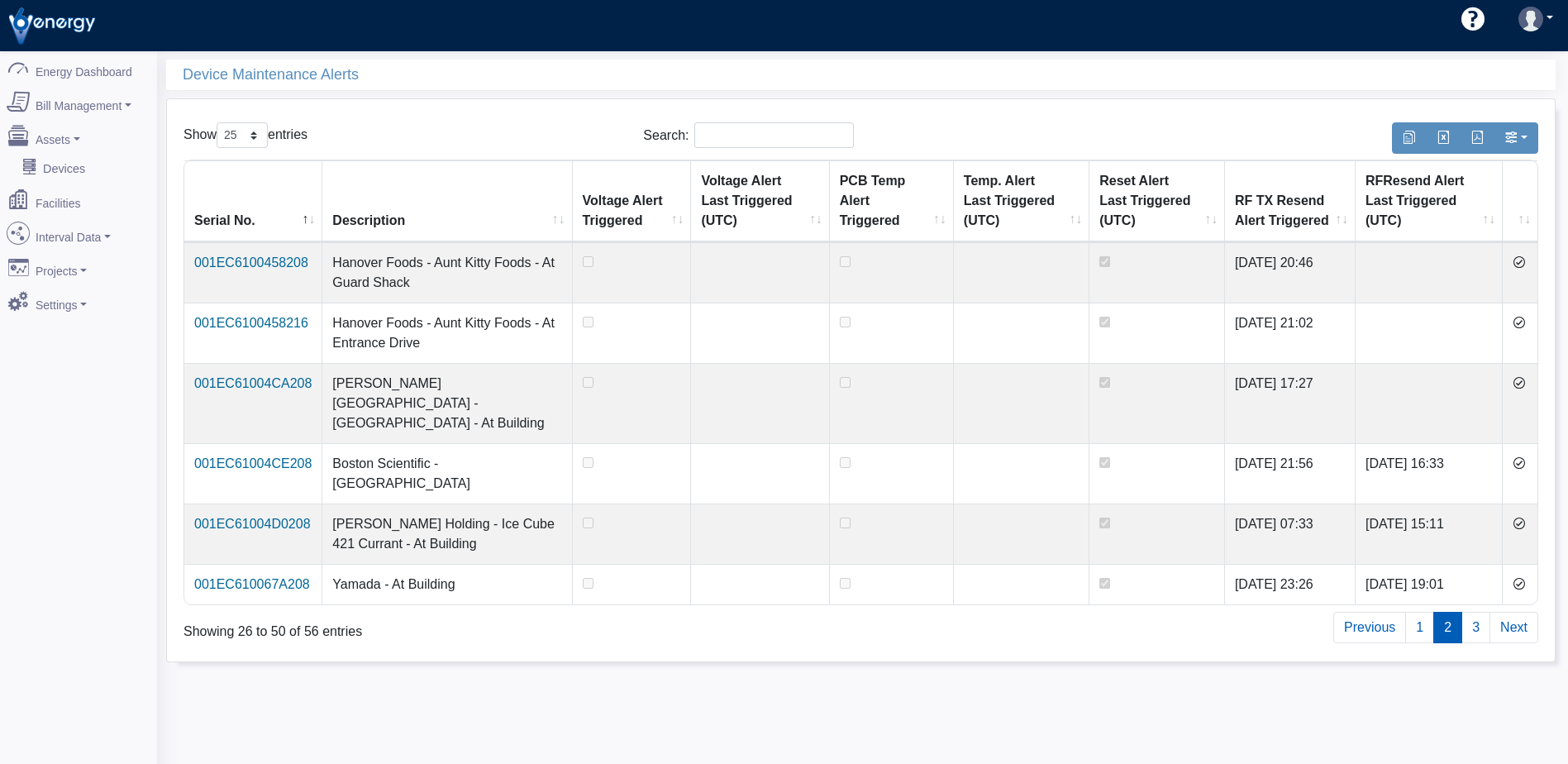
click at [1523, 260] on icon at bounding box center [1518, 262] width 13 height 13
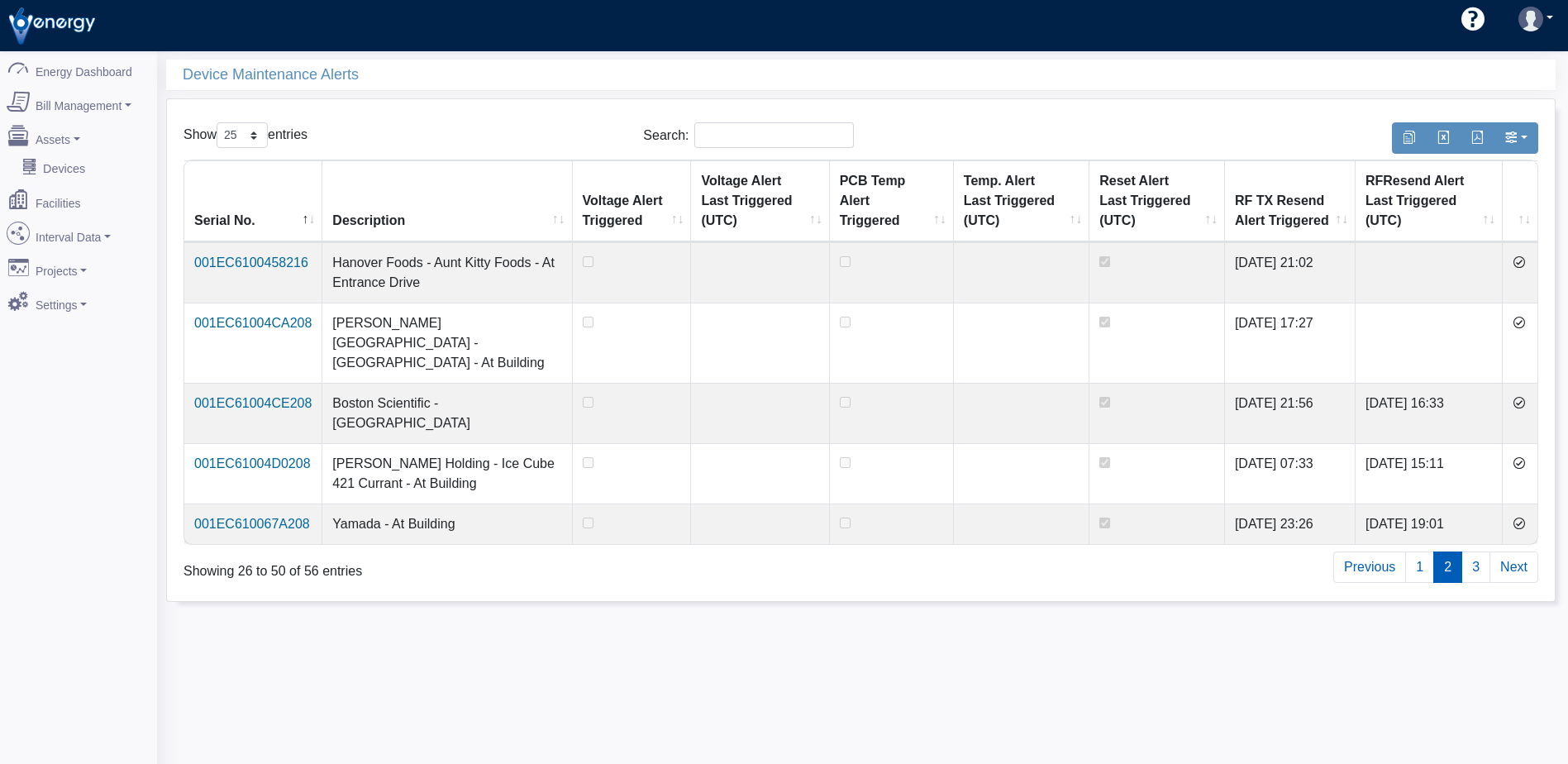
click at [1523, 260] on icon at bounding box center [1518, 262] width 13 height 13
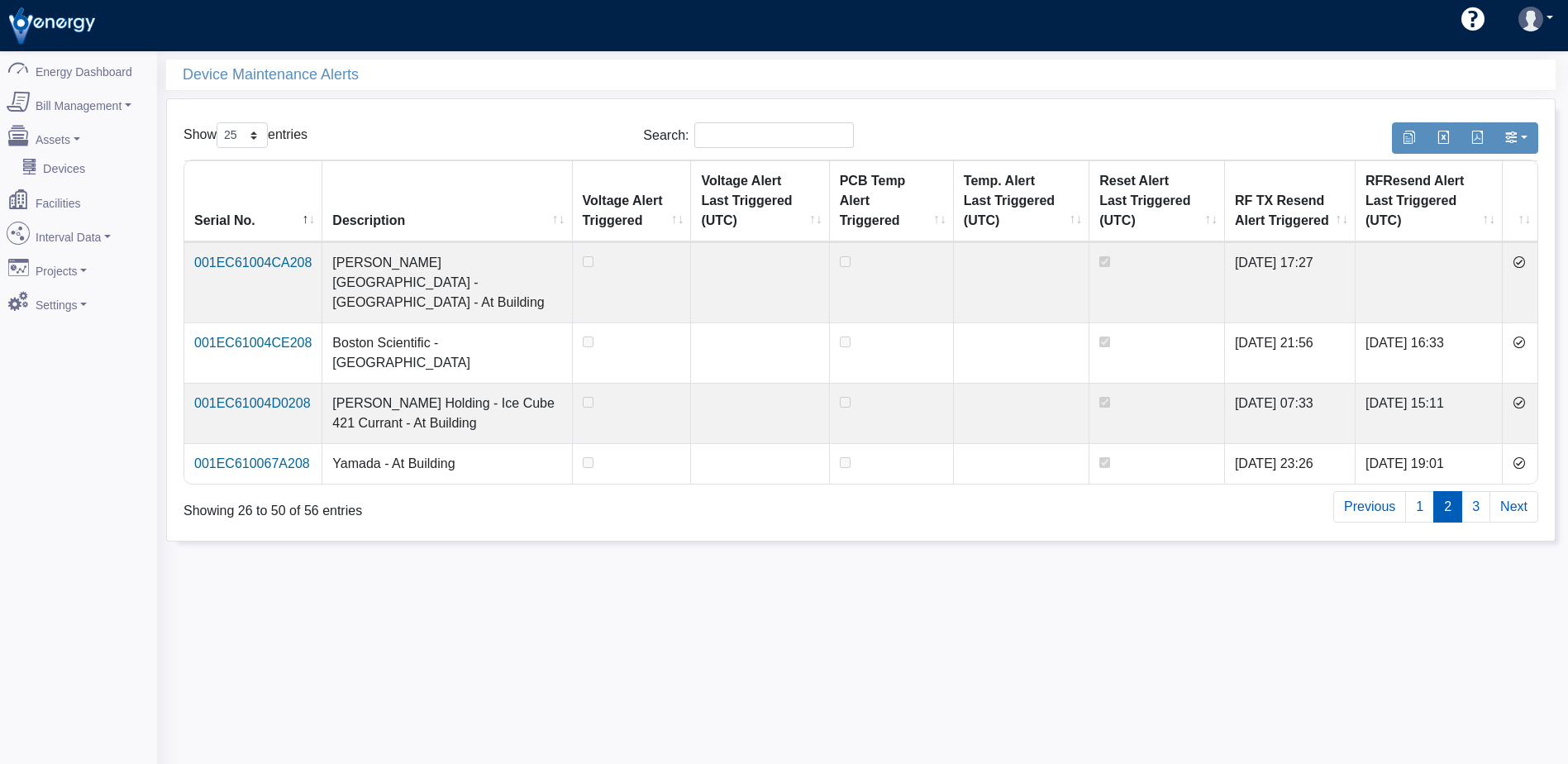
click at [1523, 260] on icon at bounding box center [1518, 262] width 13 height 13
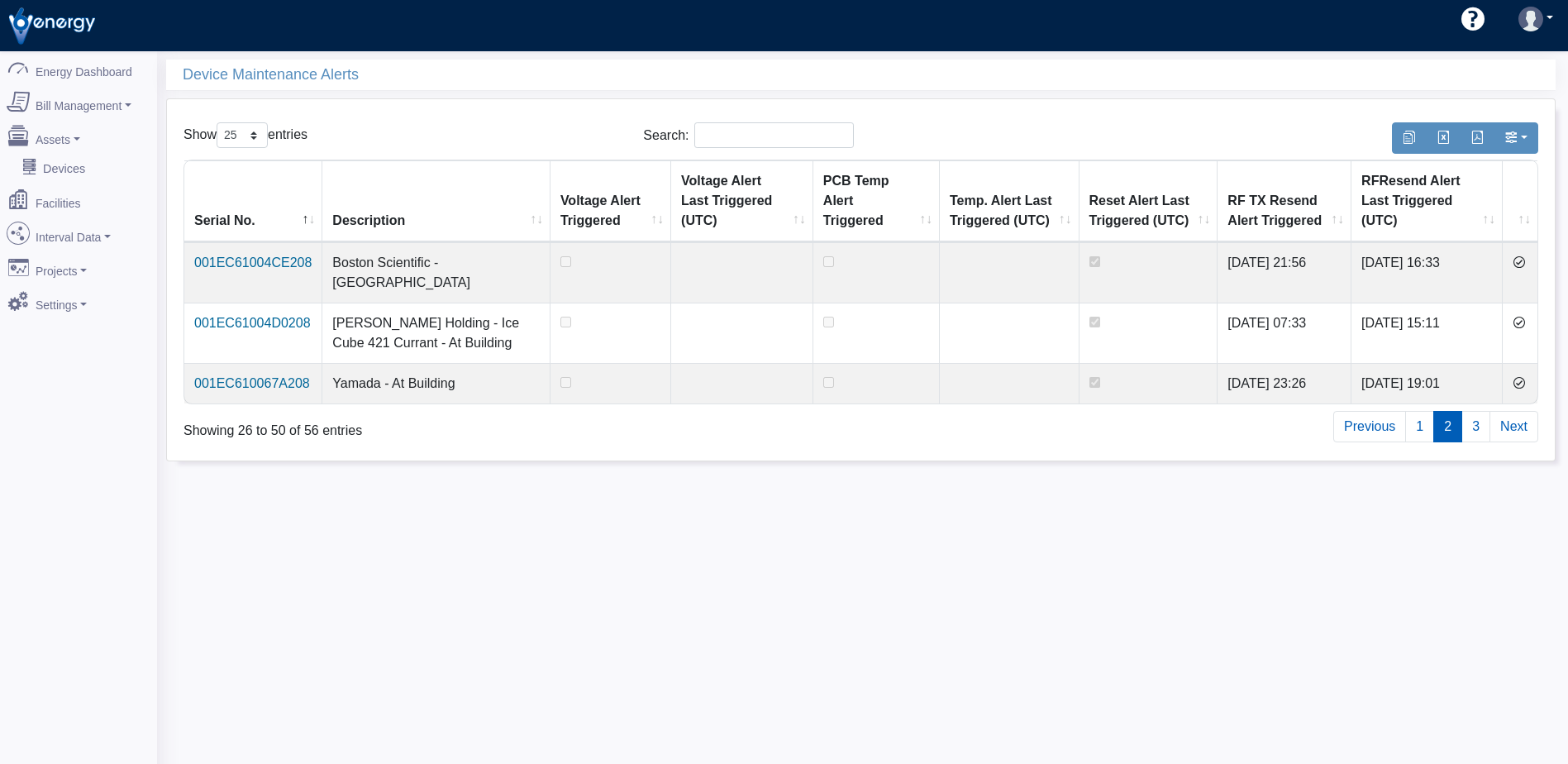
click at [1523, 260] on icon at bounding box center [1518, 262] width 13 height 13
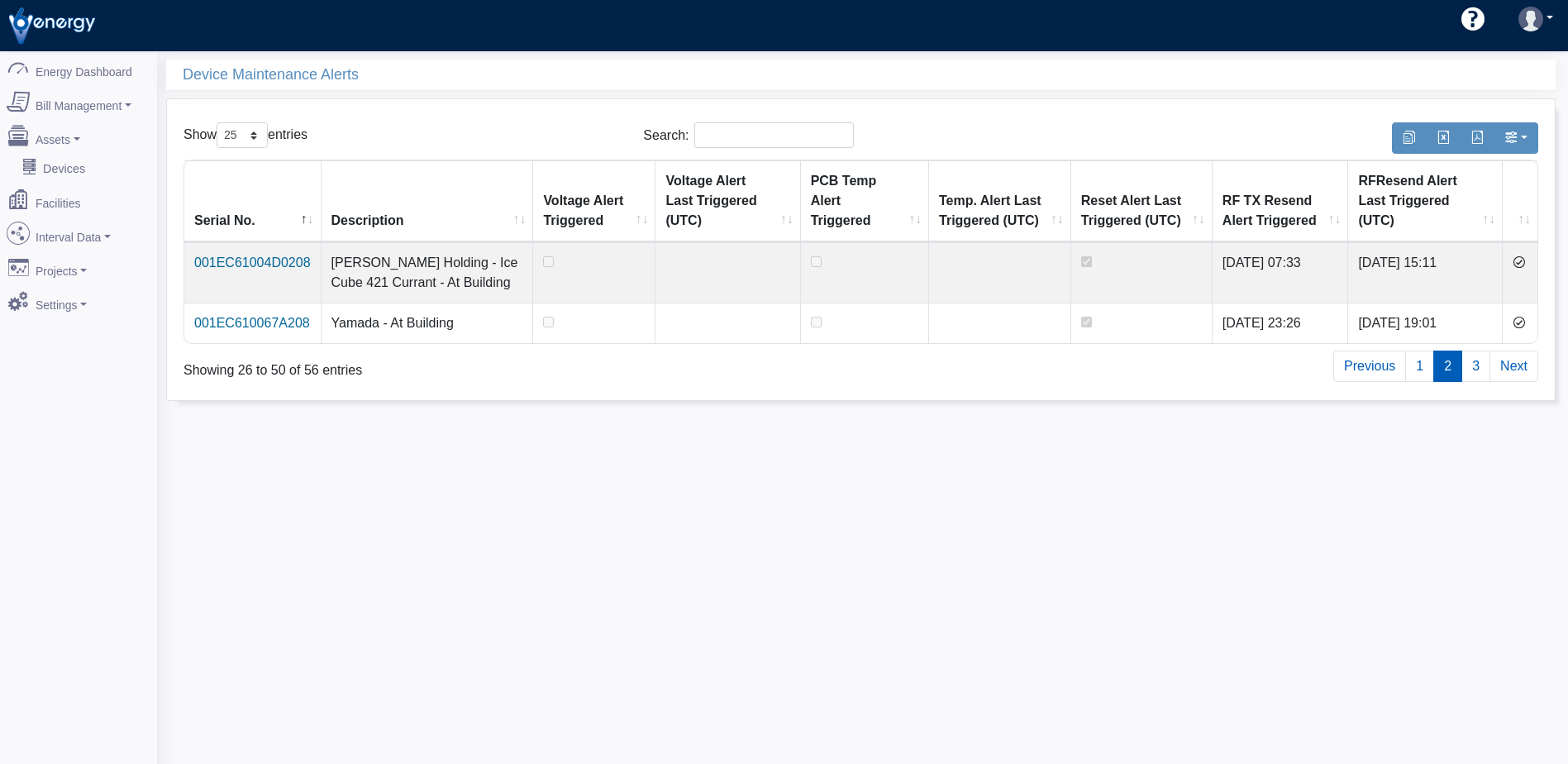
click at [1523, 260] on icon at bounding box center [1518, 262] width 13 height 13
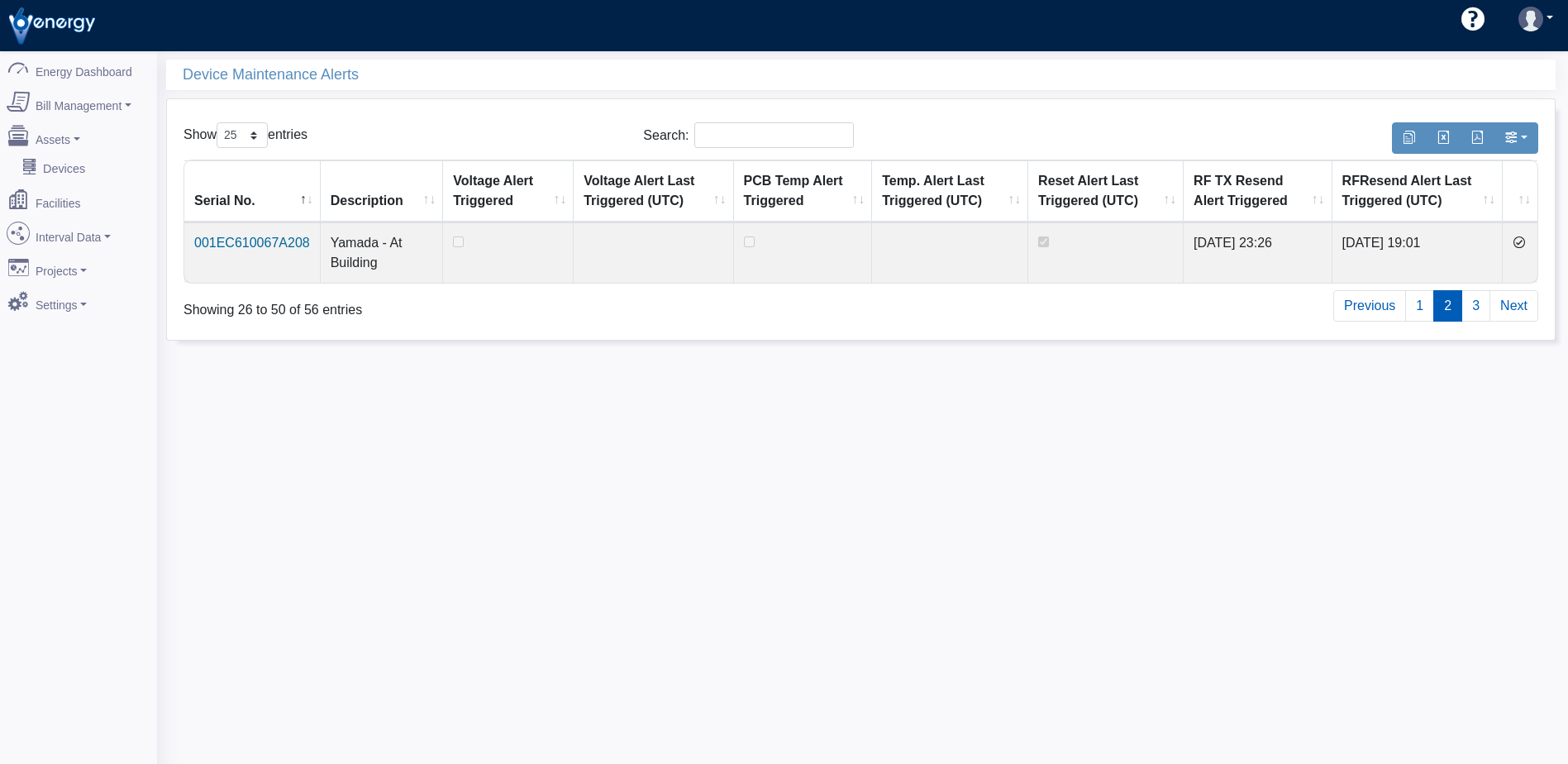
click at [1523, 260] on td at bounding box center [1520, 252] width 35 height 60
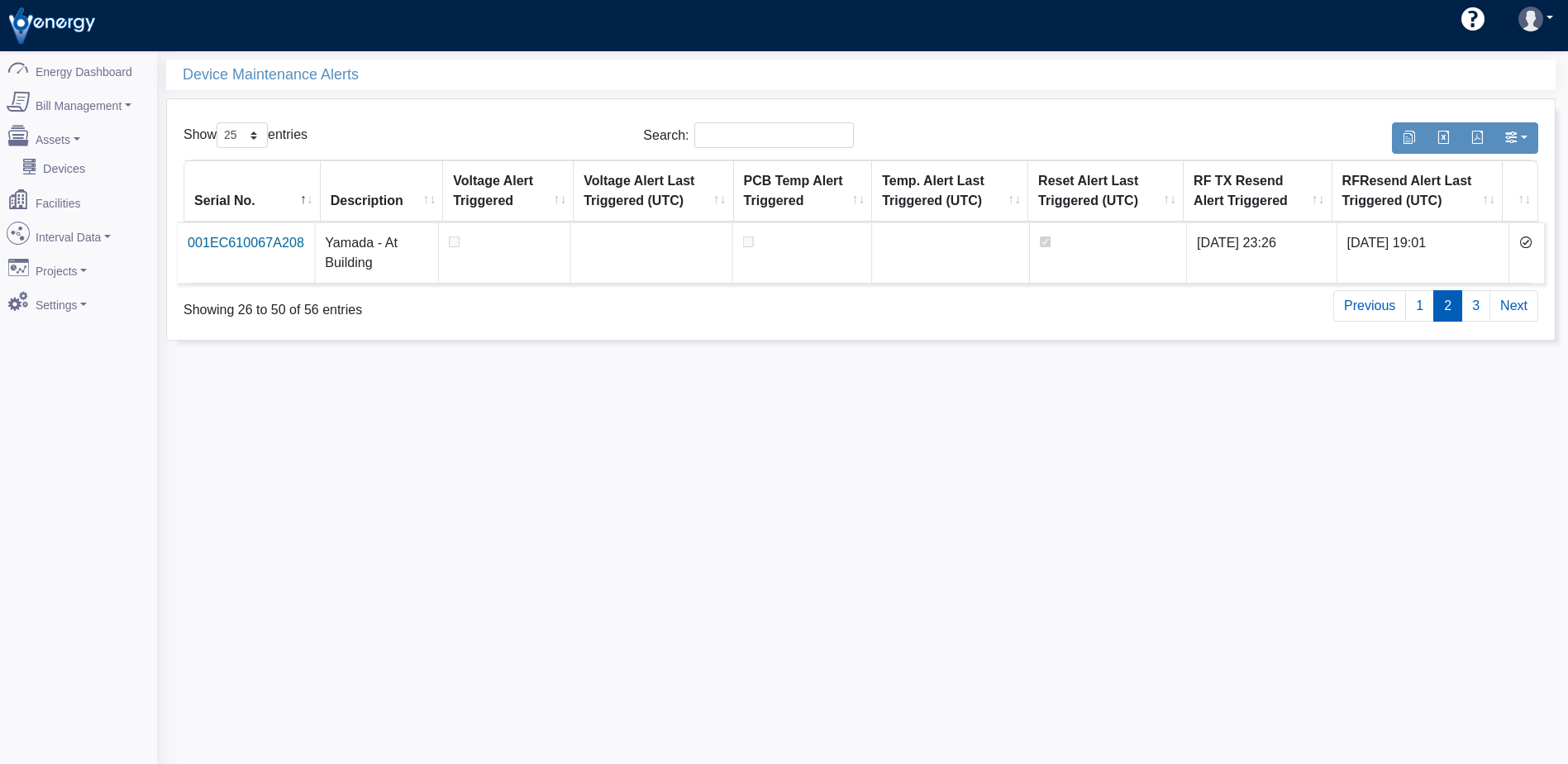
click at [1522, 245] on icon at bounding box center [1525, 242] width 13 height 13
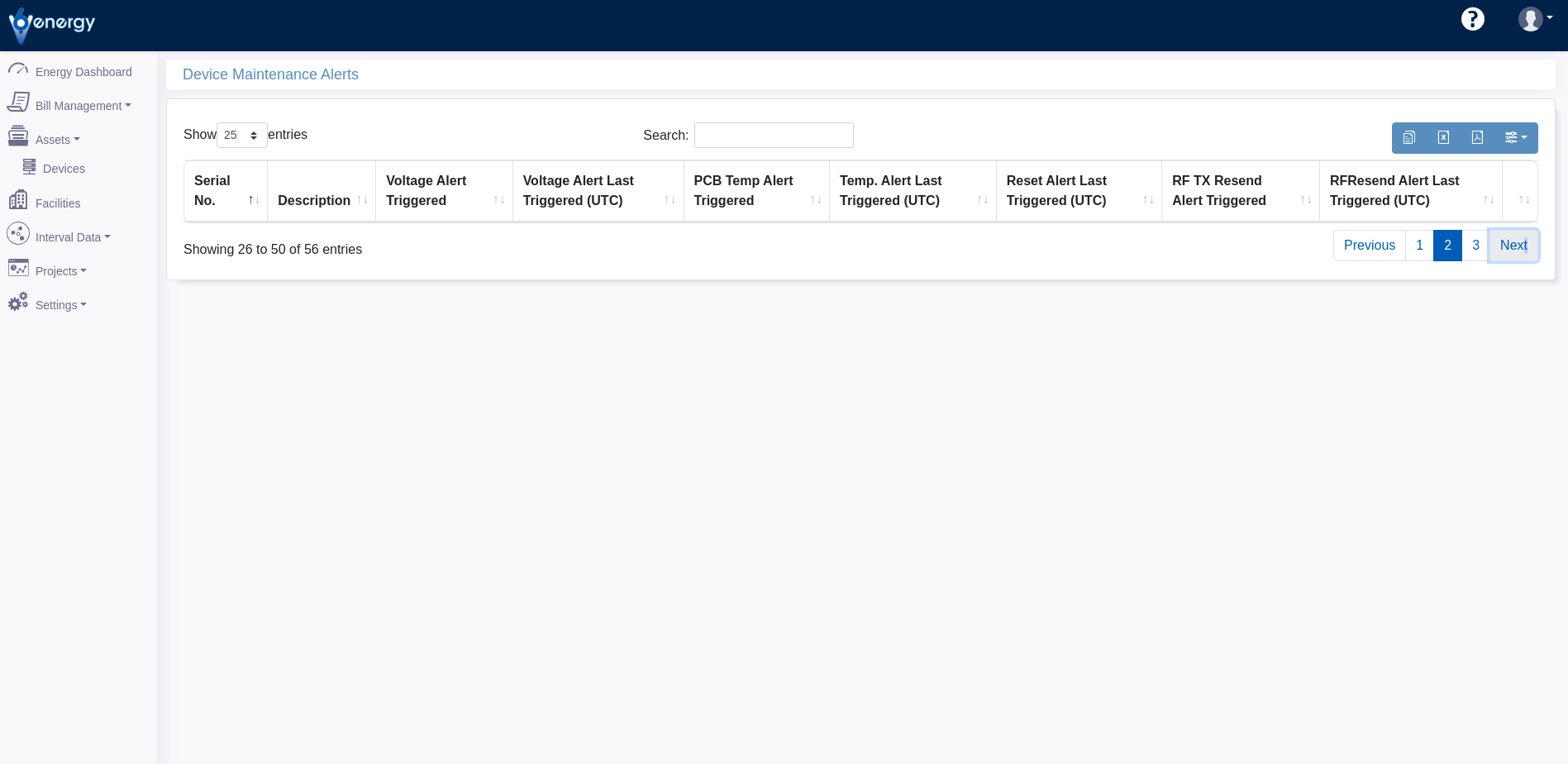
click at [1522, 245] on link "Next" at bounding box center [1513, 245] width 49 height 31
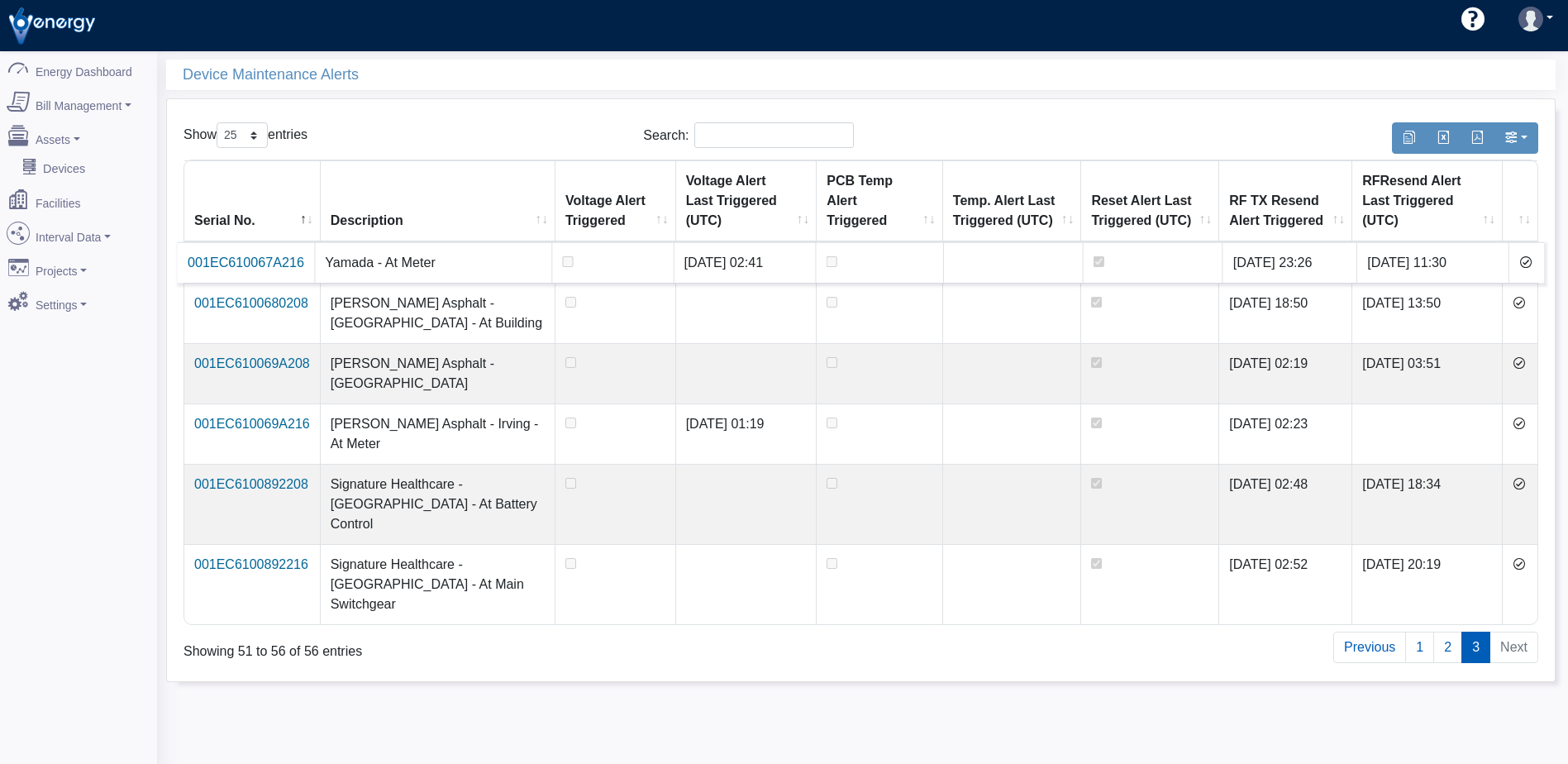
click at [1522, 265] on icon at bounding box center [1525, 262] width 13 height 13
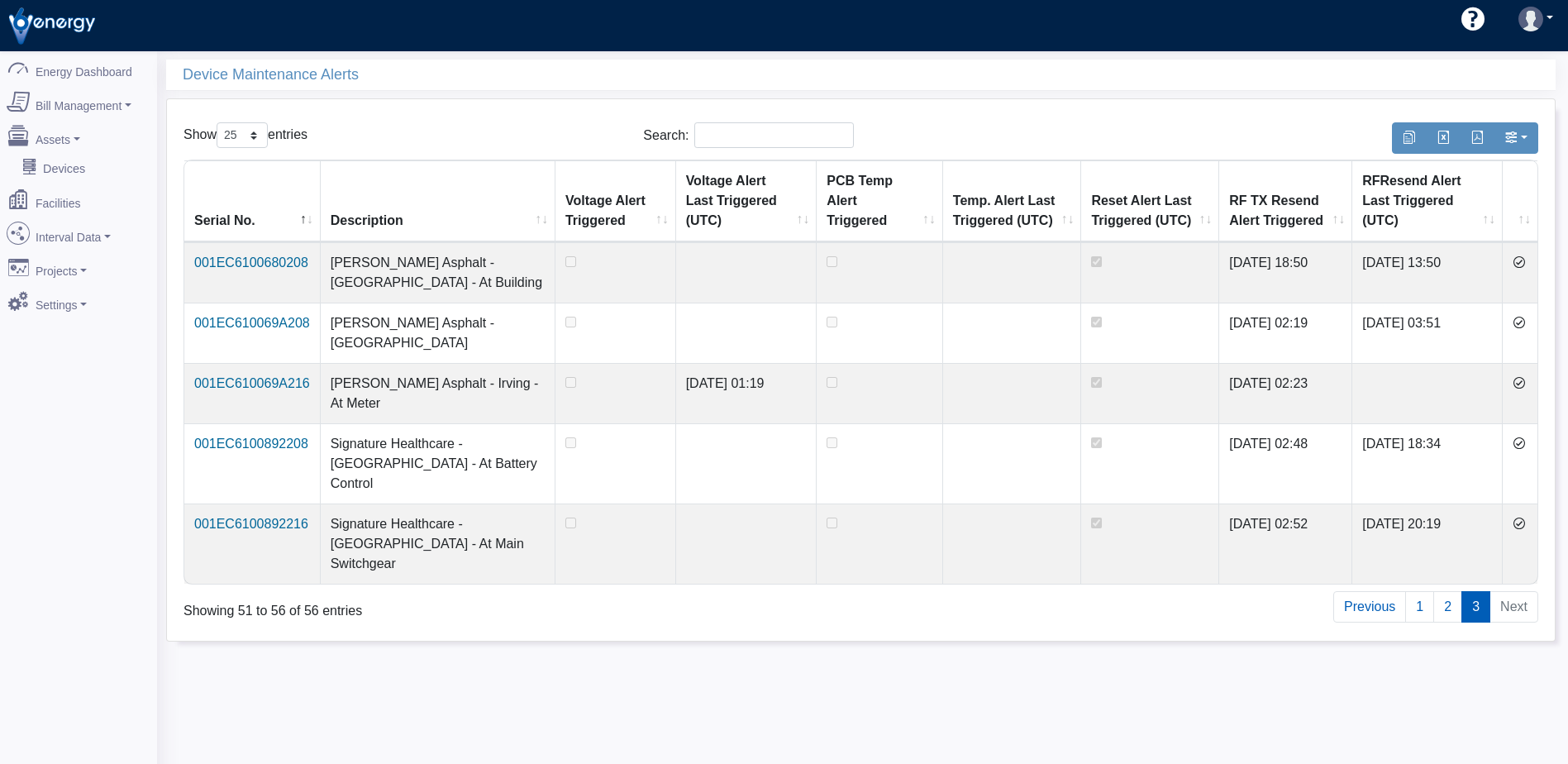
click at [1522, 265] on icon at bounding box center [1518, 262] width 13 height 13
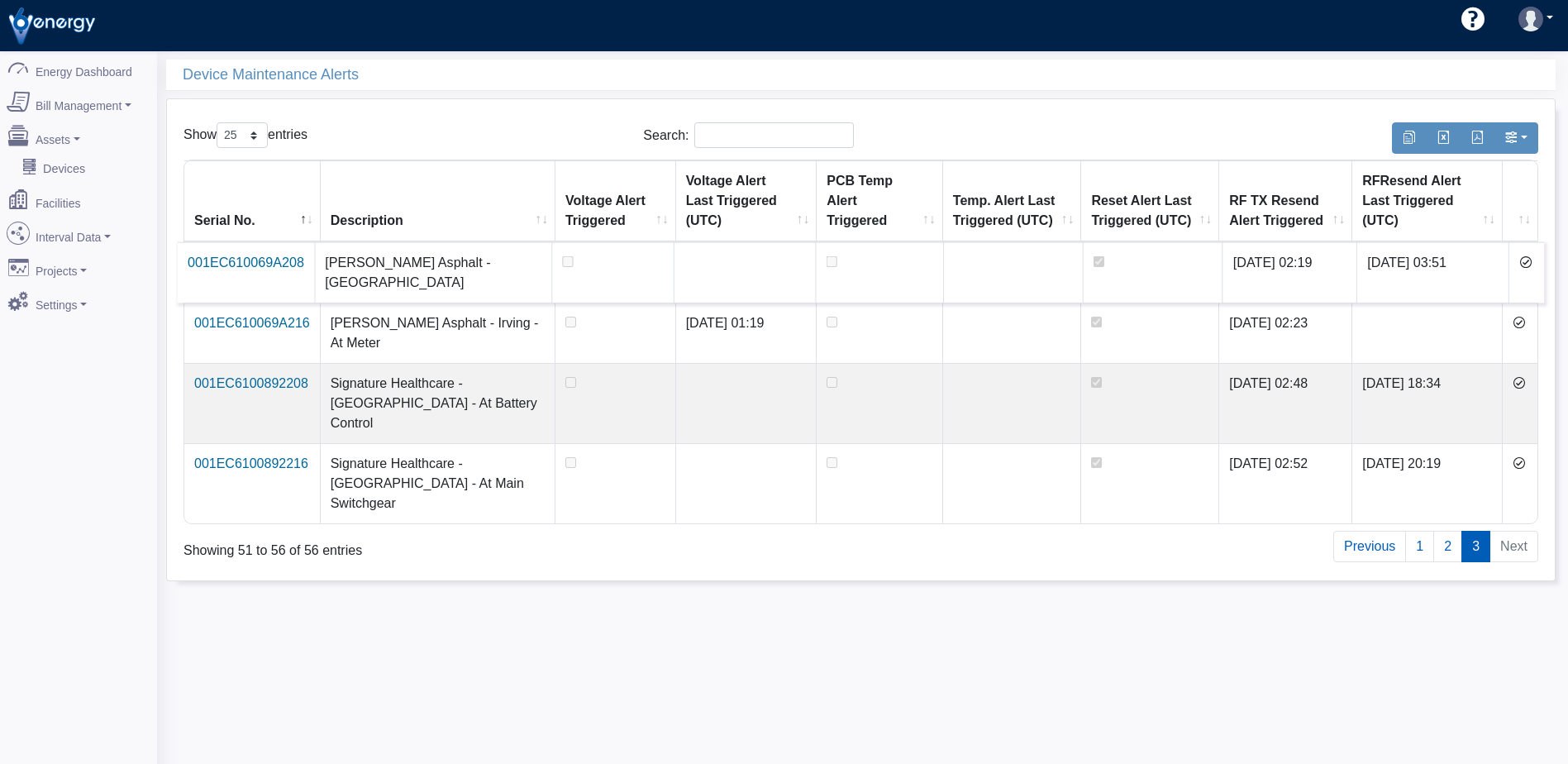
click at [1522, 264] on icon at bounding box center [1525, 262] width 13 height 13
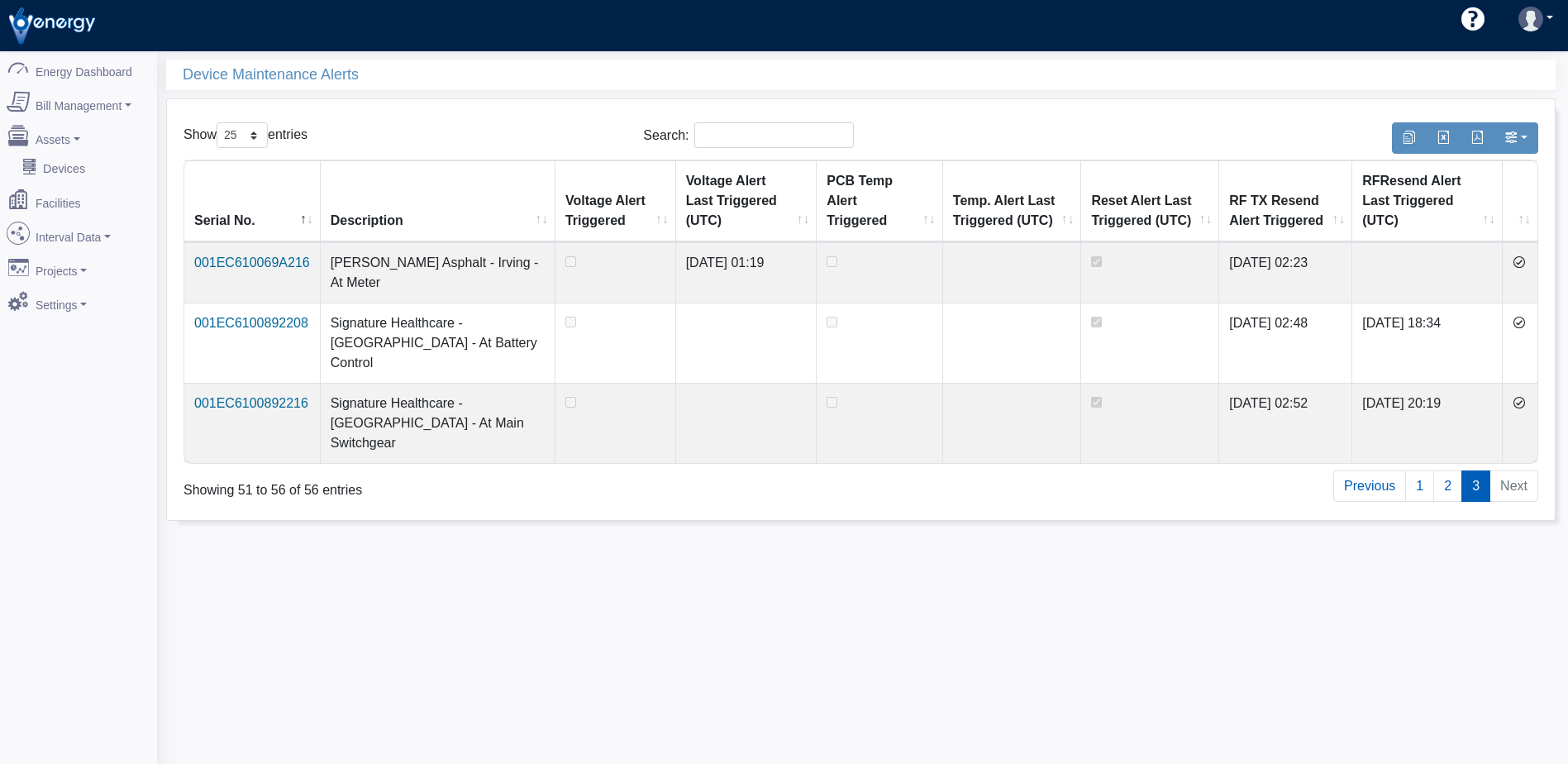
click at [1522, 263] on icon at bounding box center [1518, 262] width 13 height 13
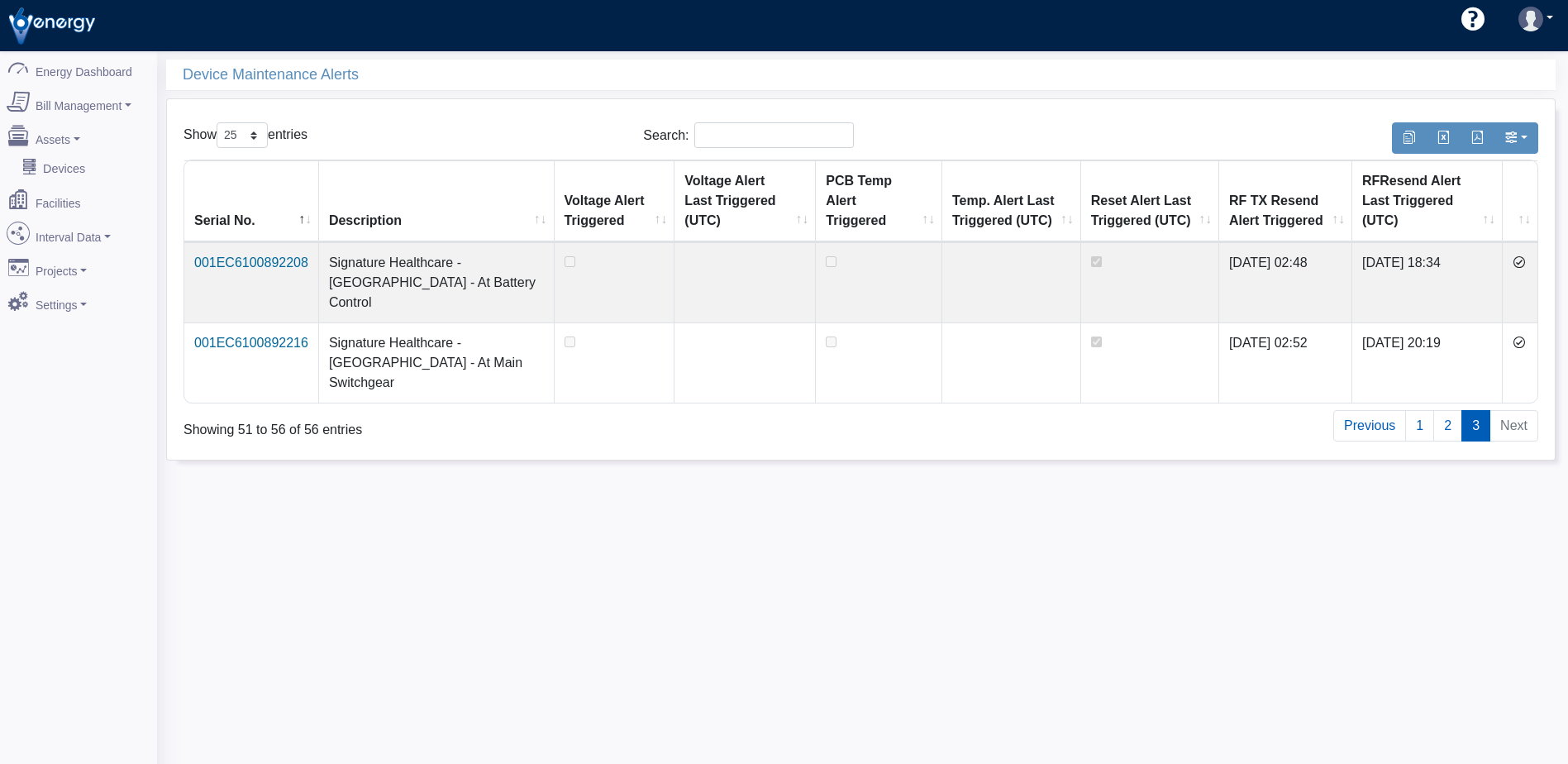
click at [1522, 263] on icon at bounding box center [1518, 262] width 13 height 13
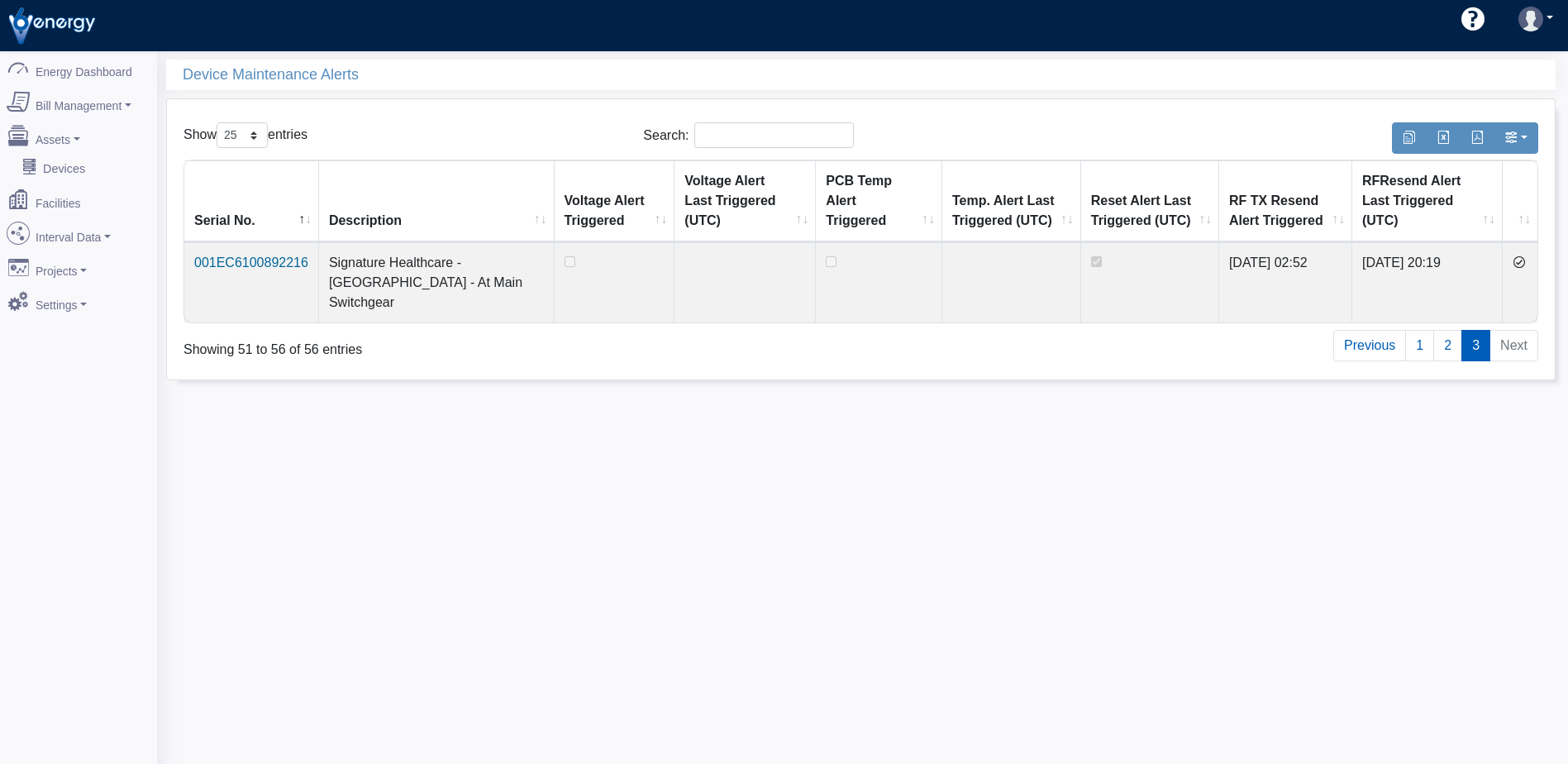
click at [1522, 263] on icon at bounding box center [1518, 262] width 13 height 13
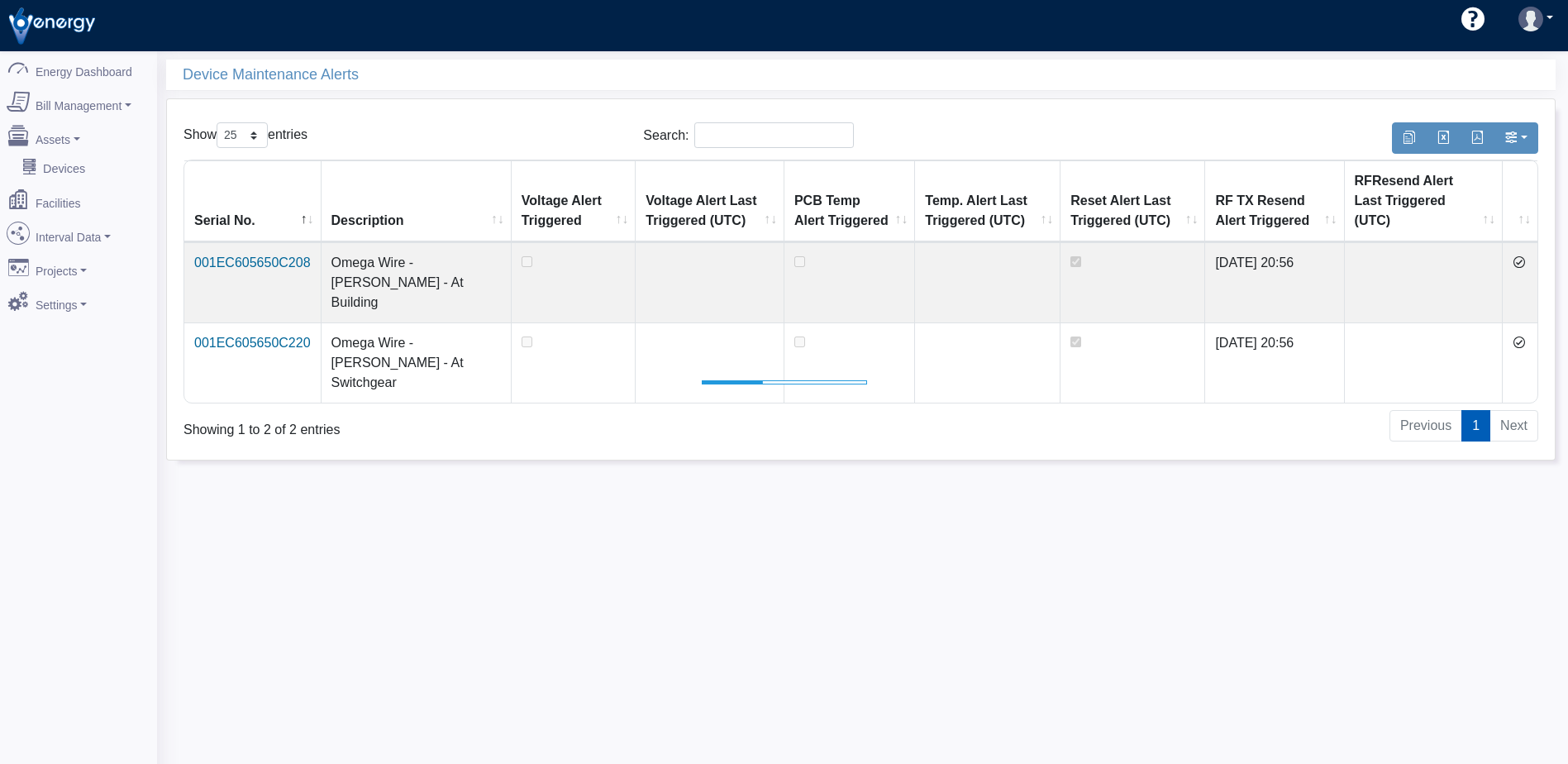
select select "25"
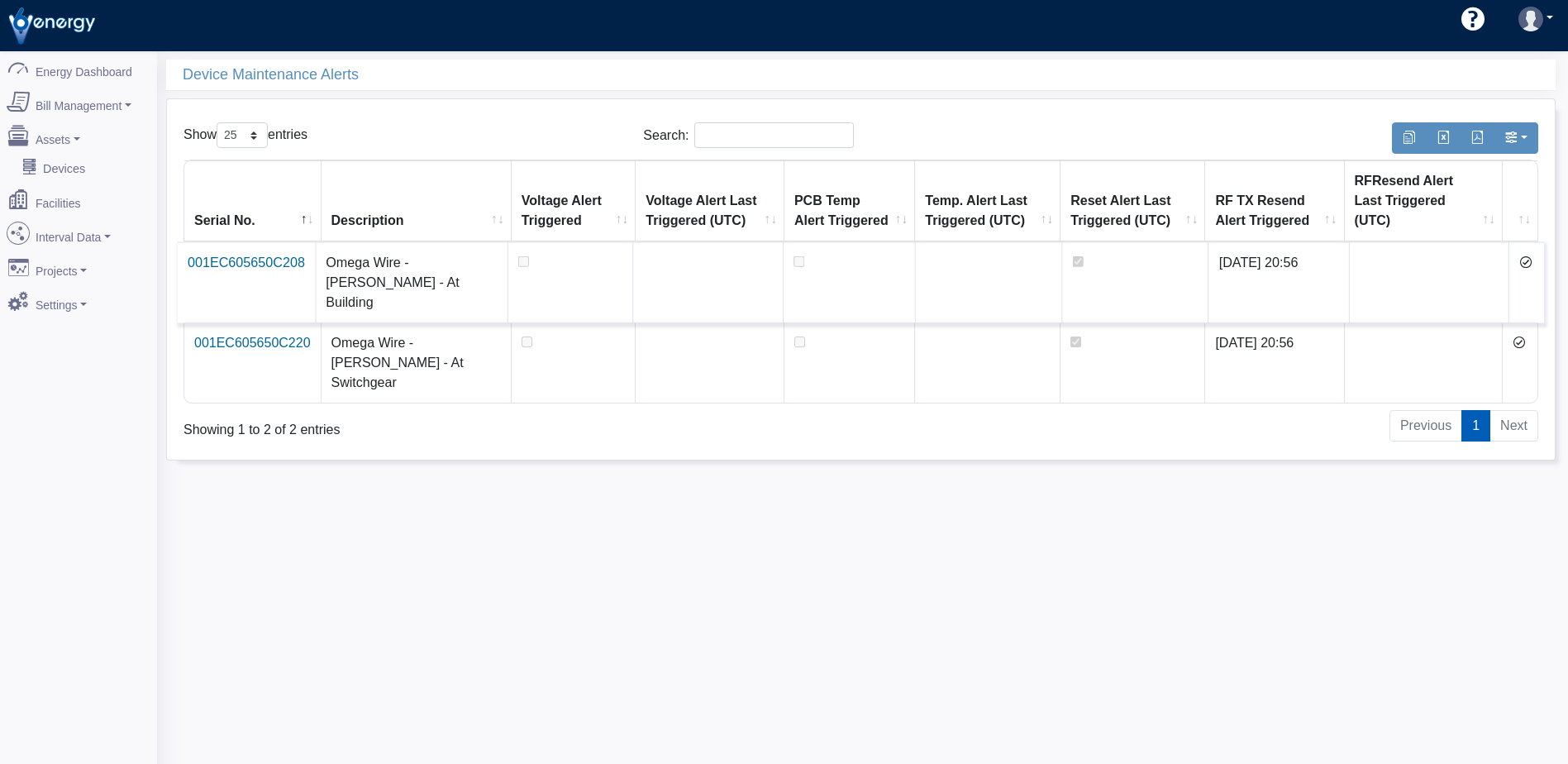
click at [1526, 256] on icon at bounding box center [1525, 262] width 13 height 13
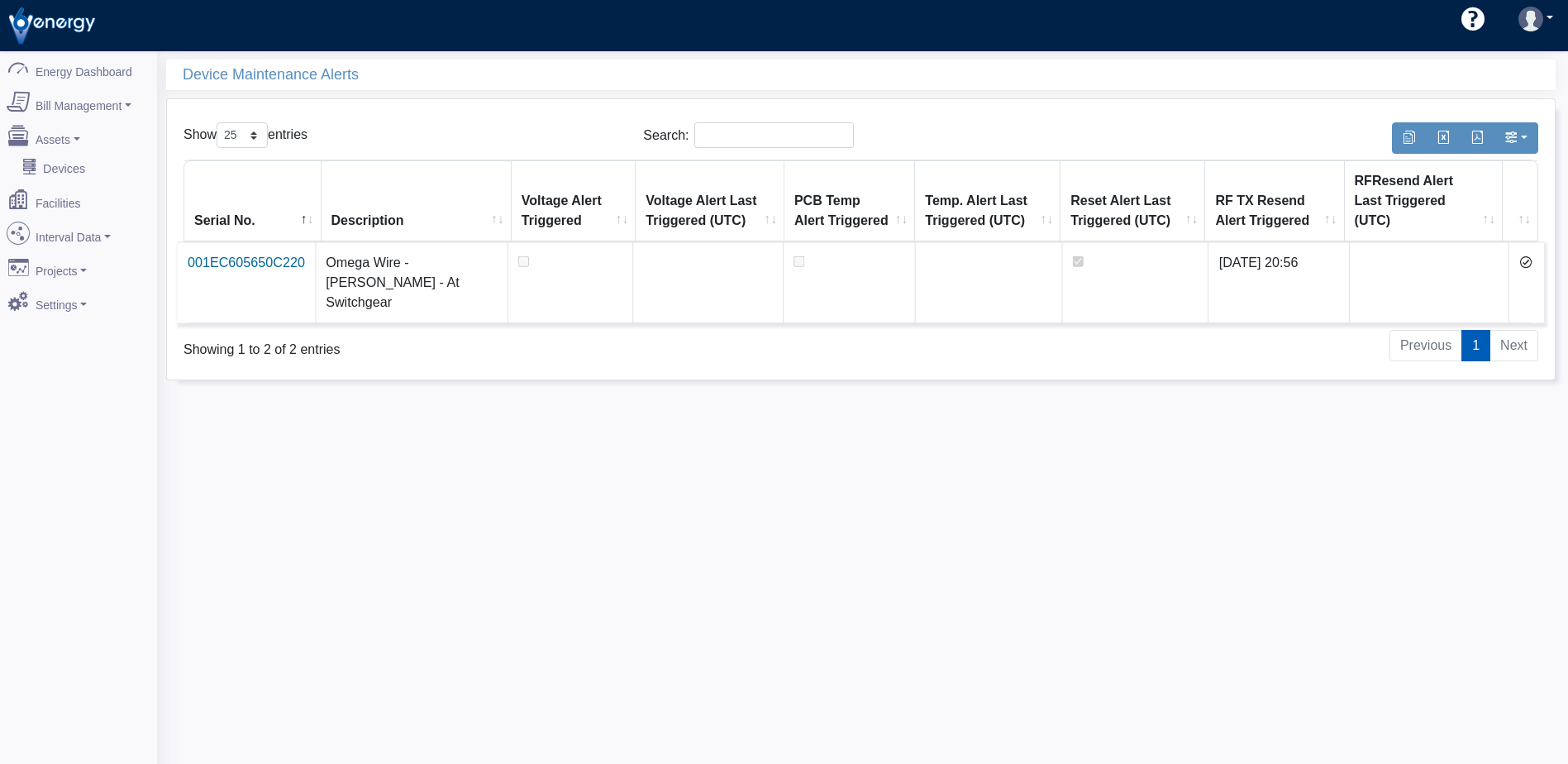
click at [1526, 256] on icon at bounding box center [1525, 262] width 13 height 13
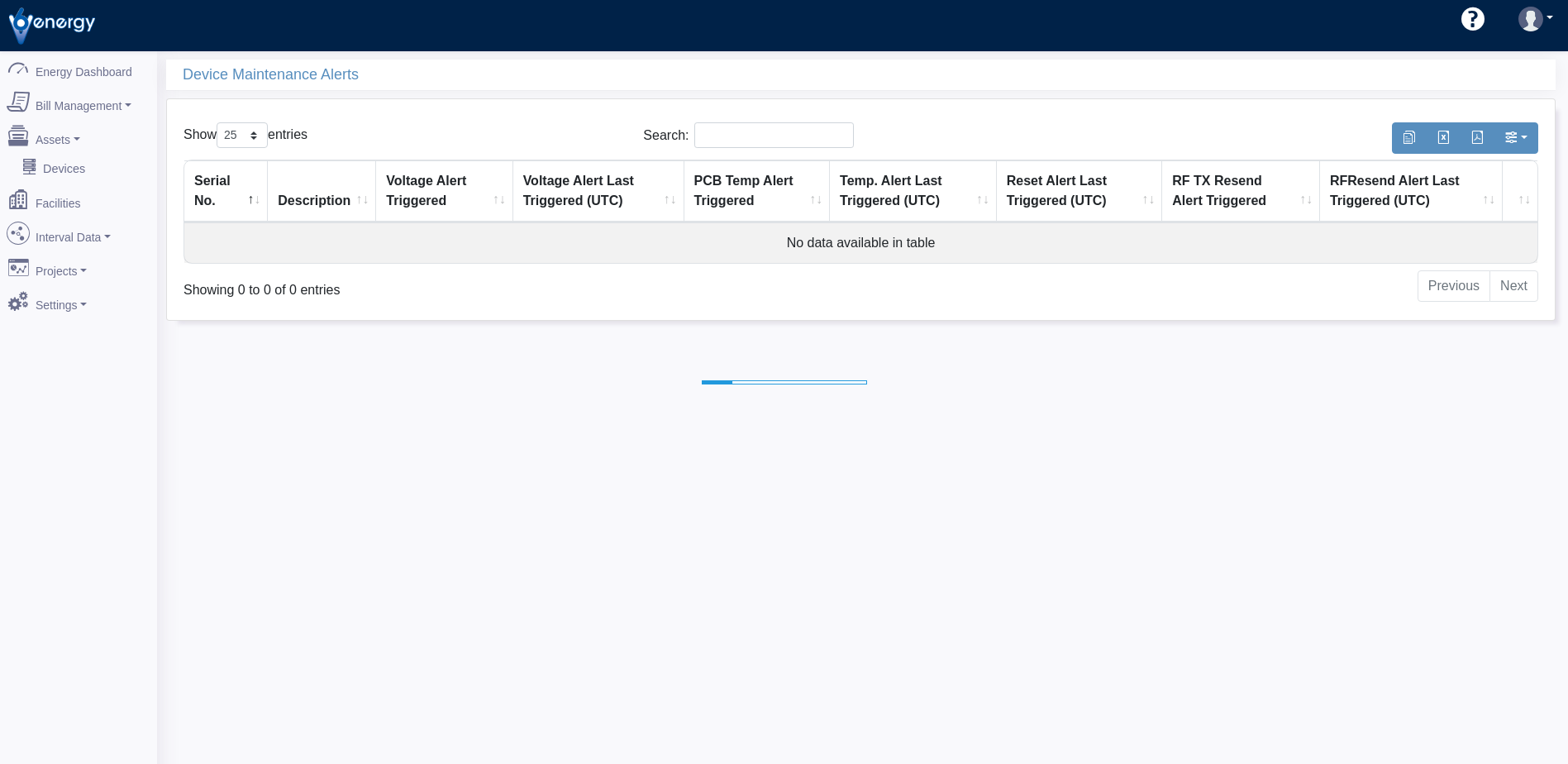
select select "25"
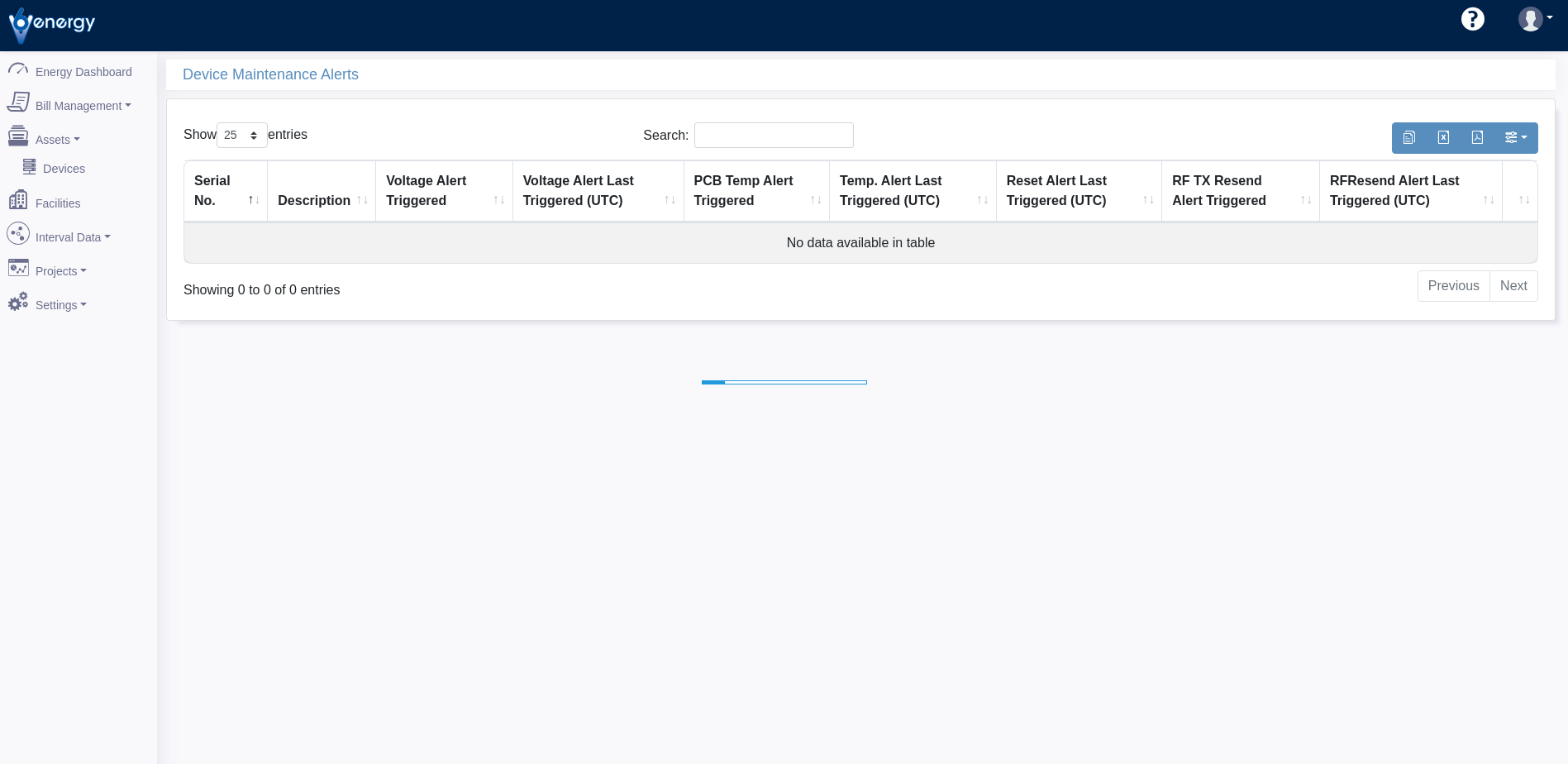
select select "25"
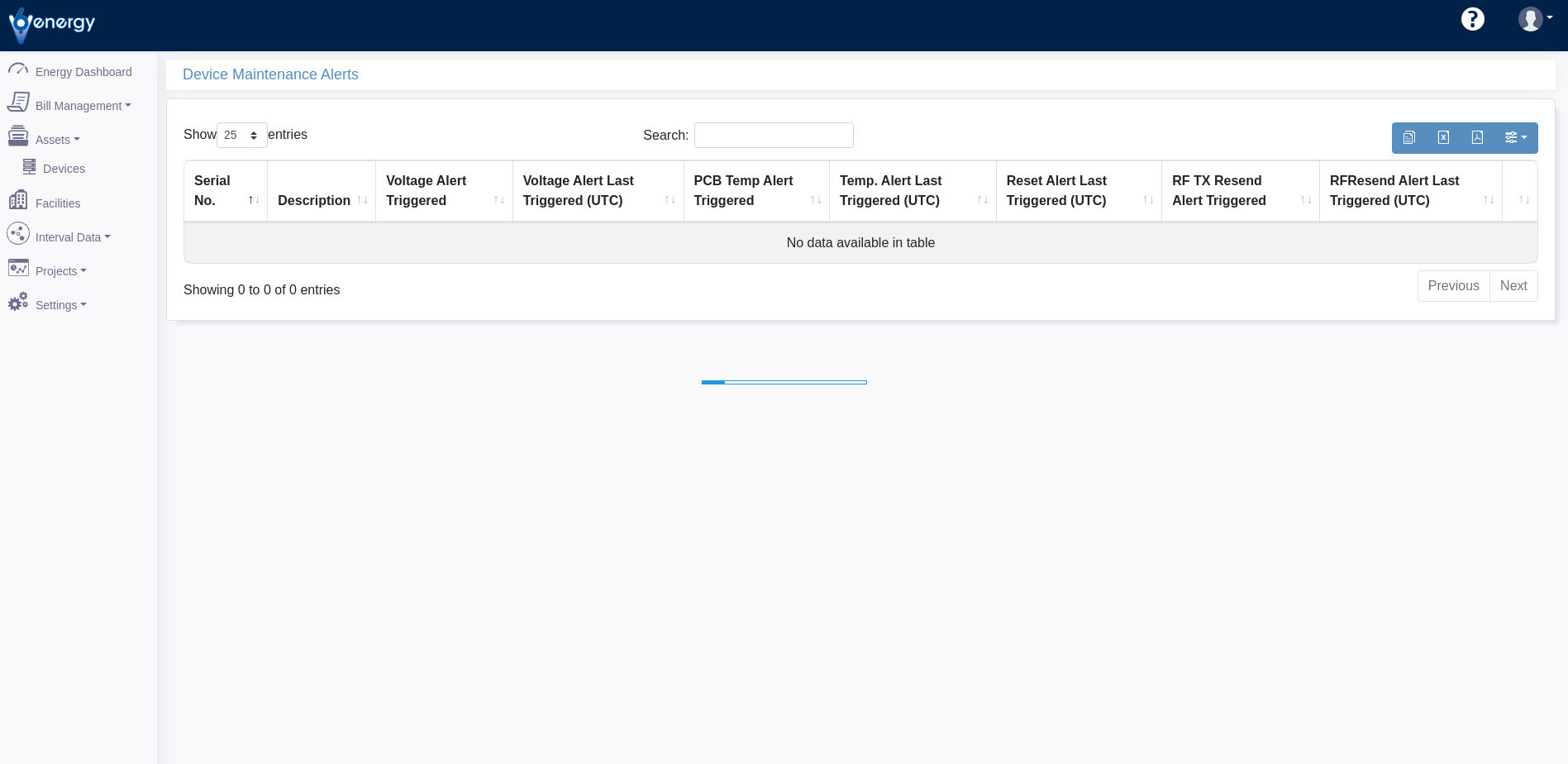
select select "25"
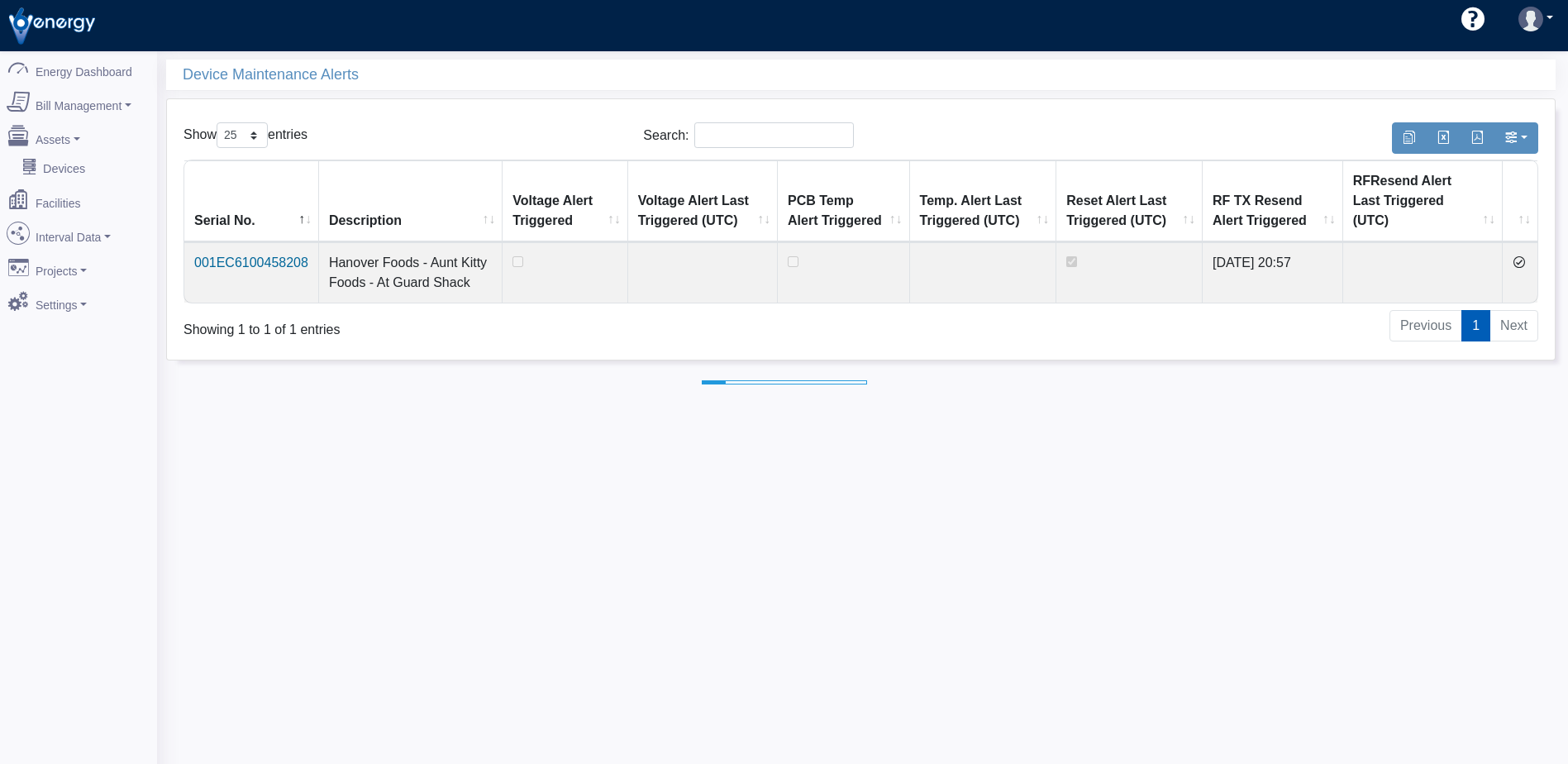
select select "25"
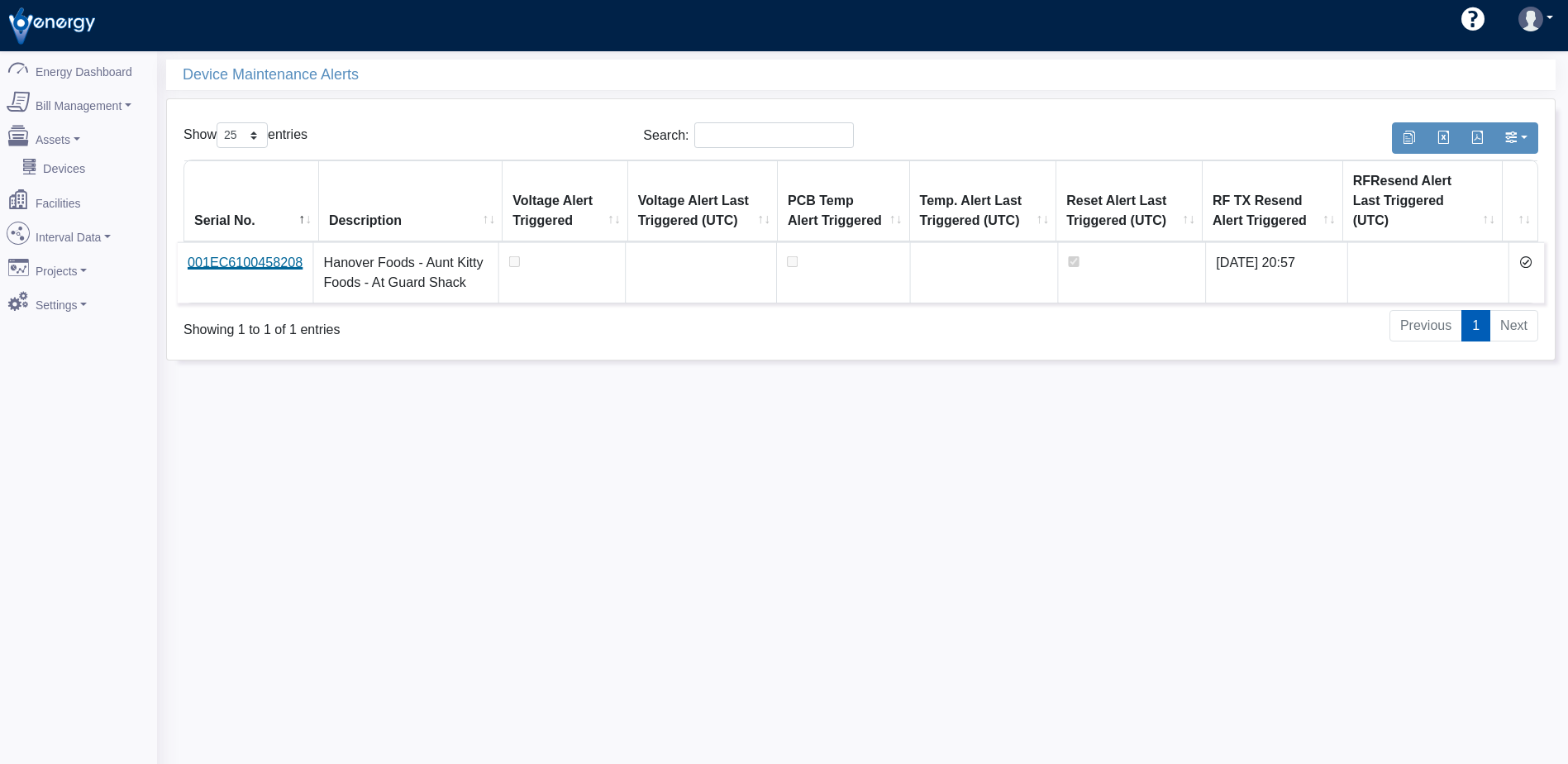
click at [266, 264] on link "001EC6100458208" at bounding box center [245, 263] width 115 height 14
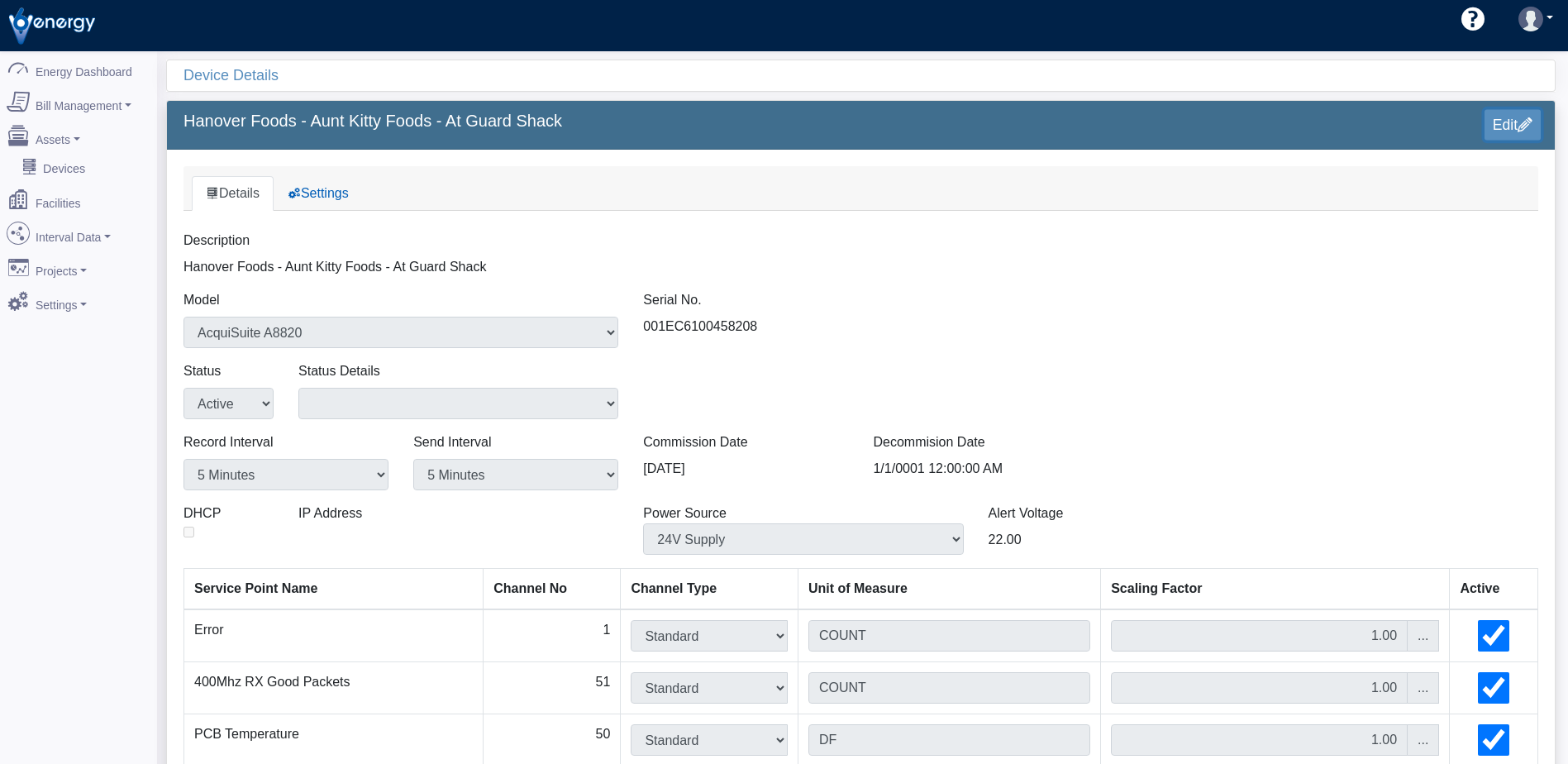
click at [1497, 124] on link "Edit" at bounding box center [1512, 124] width 57 height 30
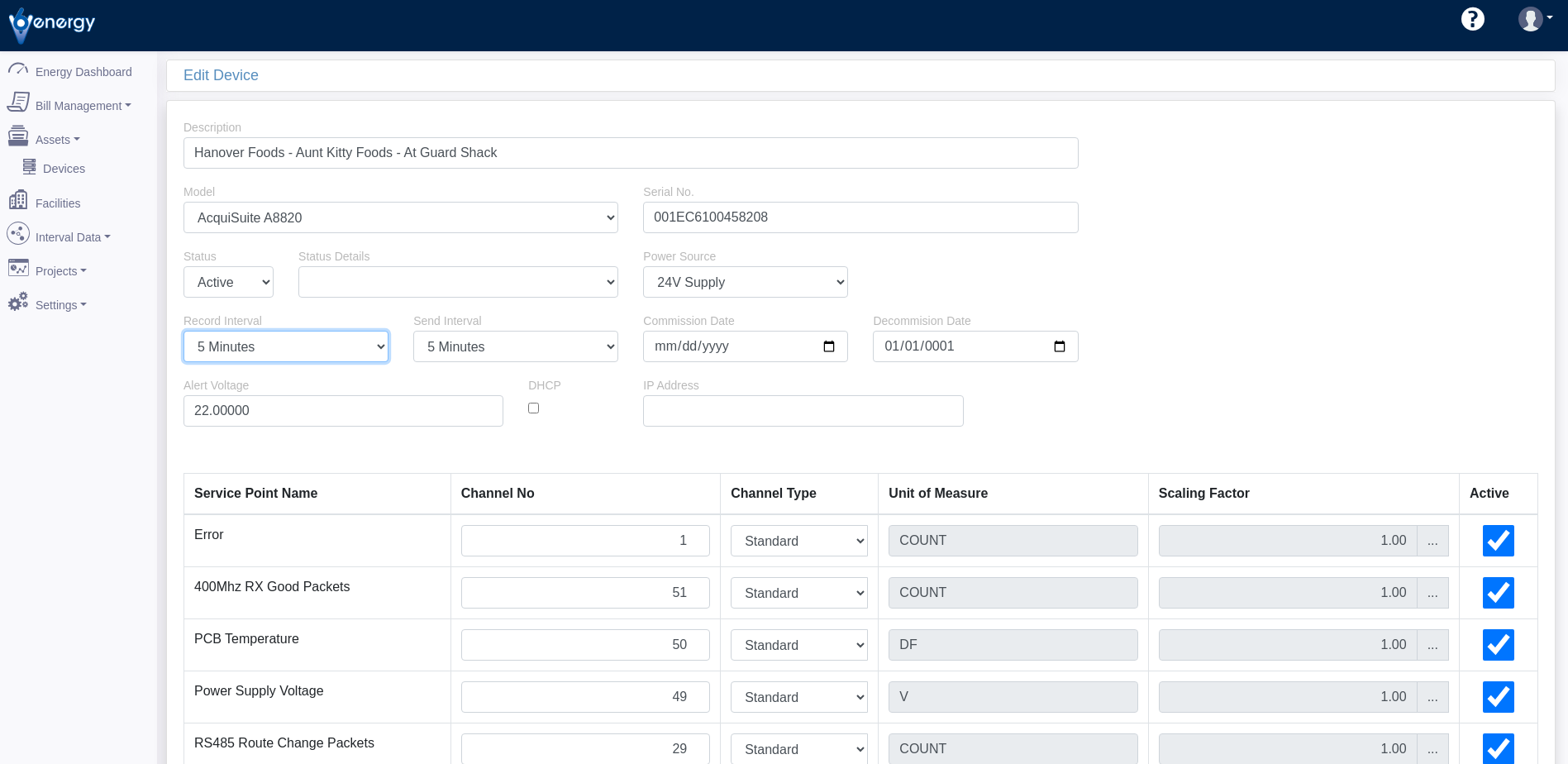
click at [377, 345] on select "1 Minute 5 Minutes 15 Minutes 30 Minutes Hourly Daily" at bounding box center [286, 346] width 205 height 31
select select "1"
click at [183, 331] on select "1 Minute 5 Minutes 15 Minutes 30 Minutes Hourly Daily" at bounding box center [286, 346] width 205 height 31
click at [542, 352] on select "1 Minute 5 Minutes 15 Minutes 30 Minutes Hourly Daily" at bounding box center [516, 346] width 205 height 31
select select "1"
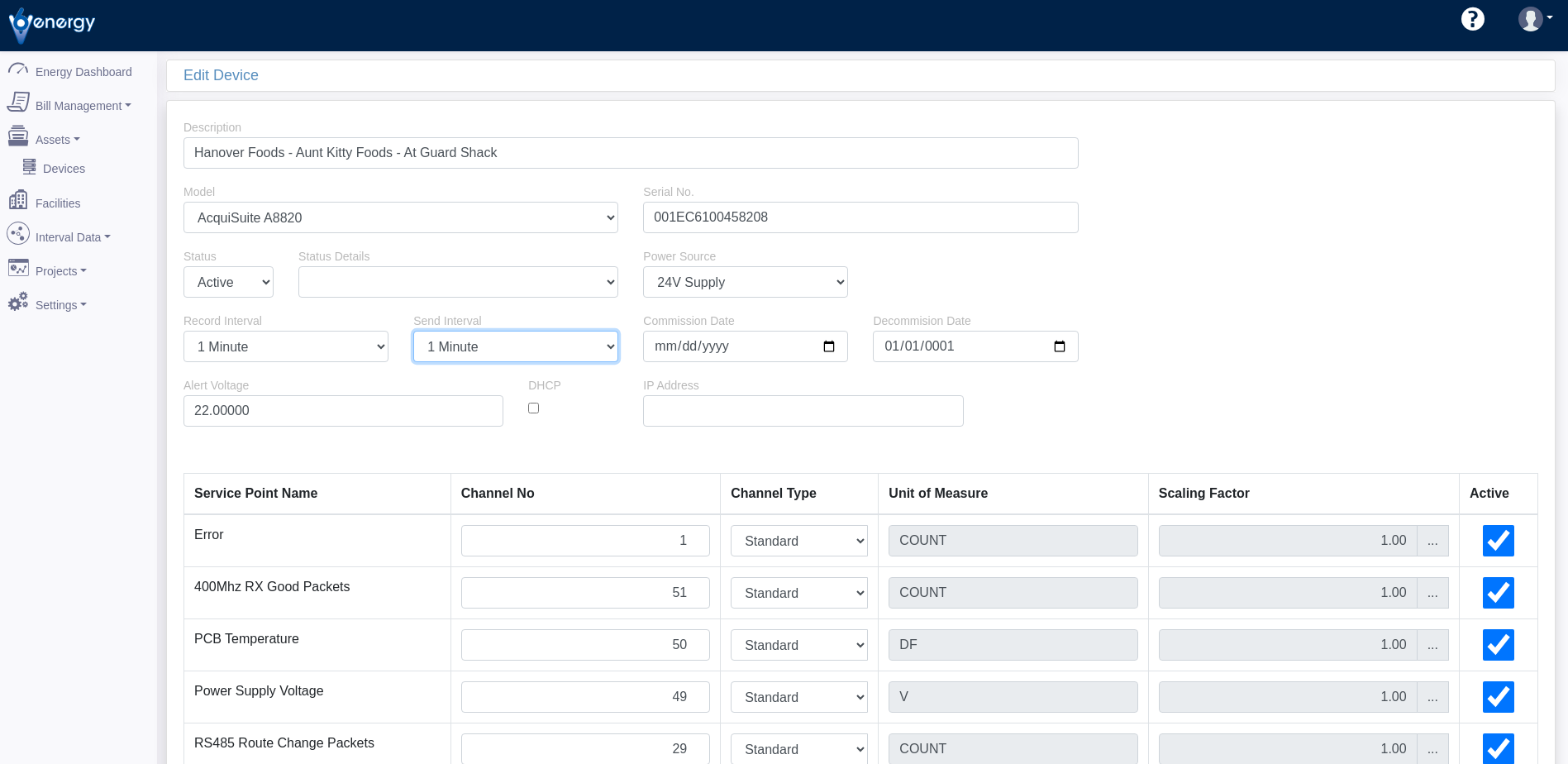
click at [413, 331] on select "1 Minute 5 Minutes 15 Minutes 30 Minutes Hourly Daily" at bounding box center [516, 346] width 205 height 31
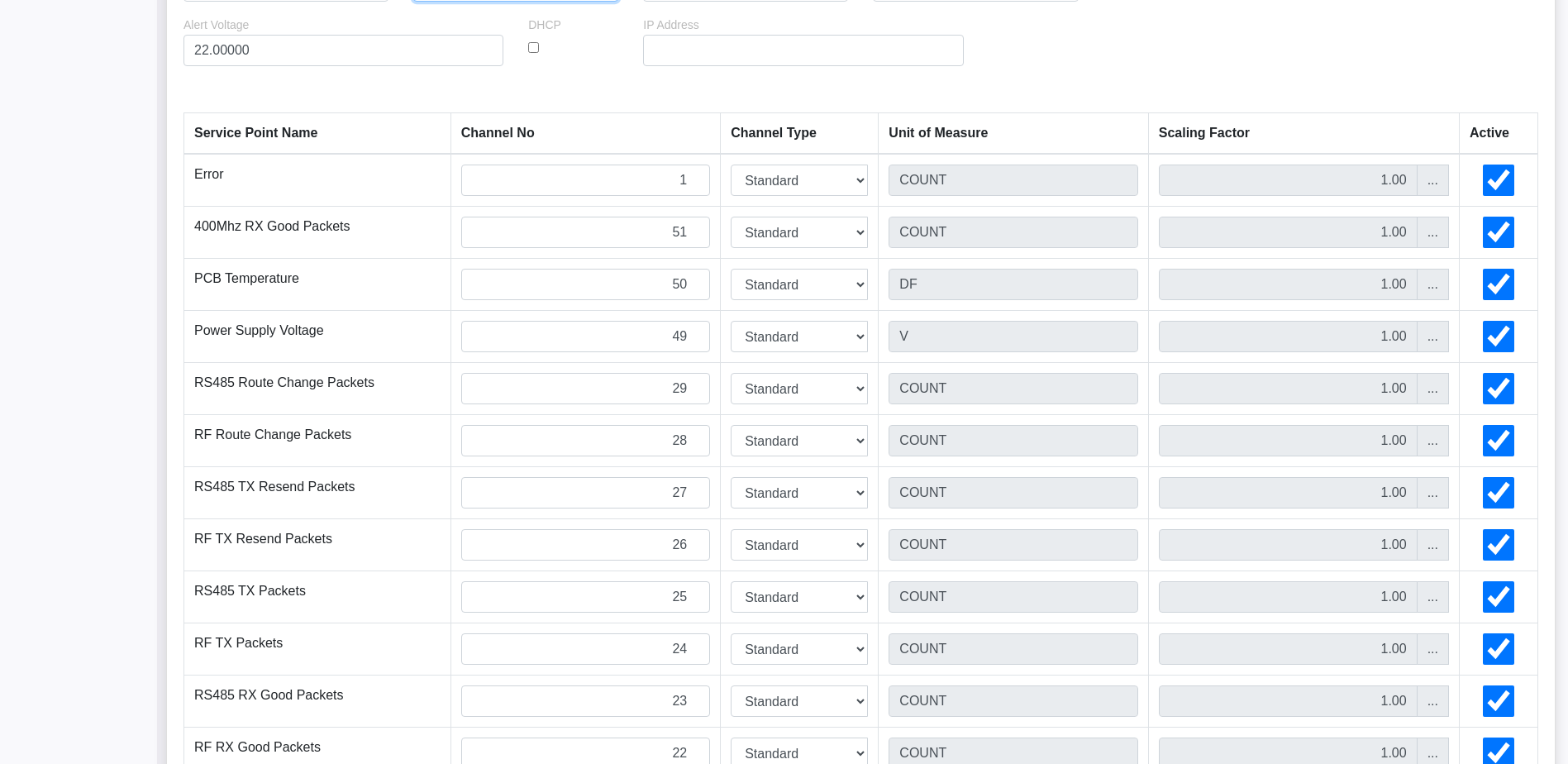
scroll to position [1346, 0]
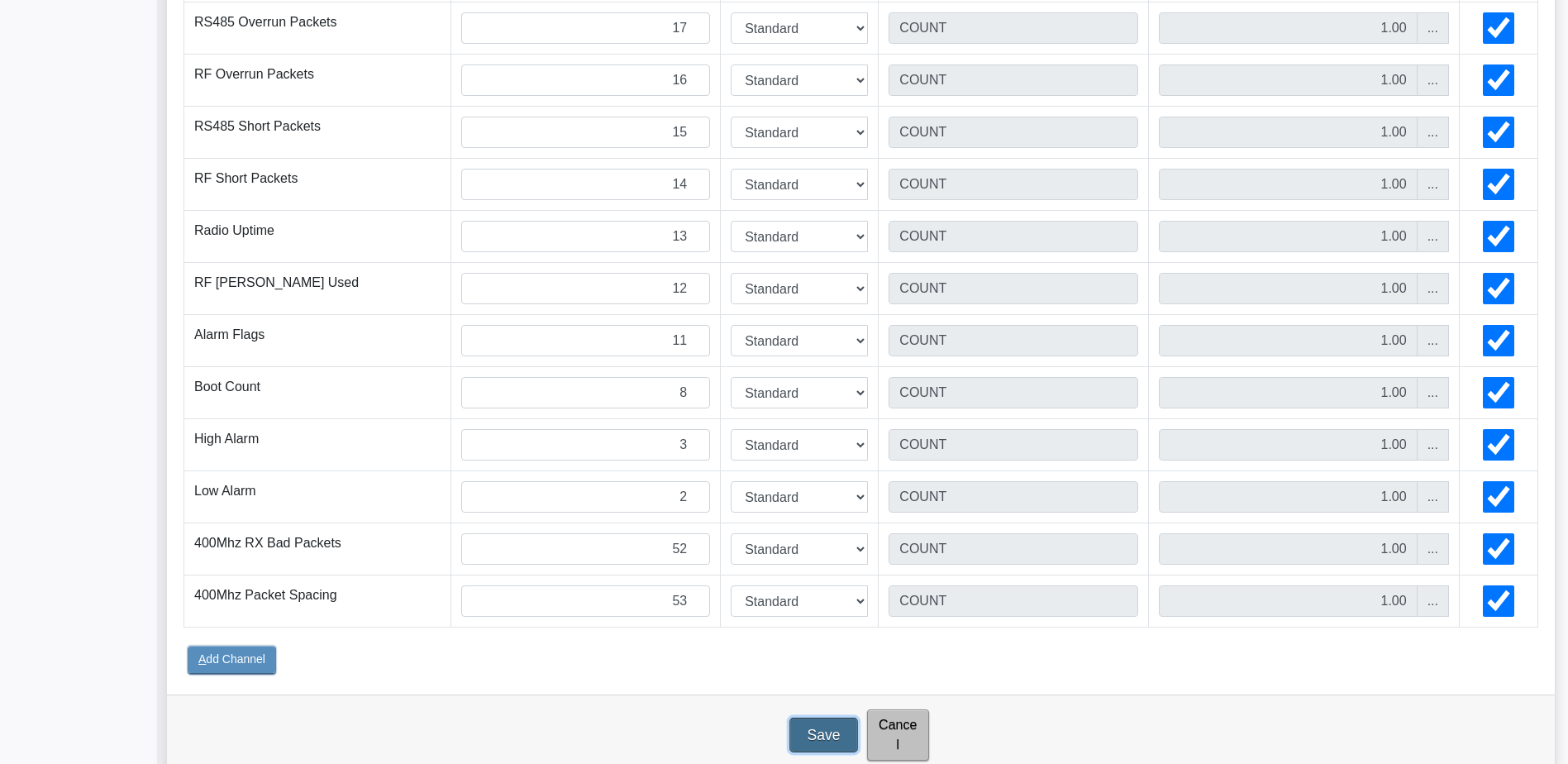
click at [813, 726] on input "Save" at bounding box center [824, 735] width 69 height 35
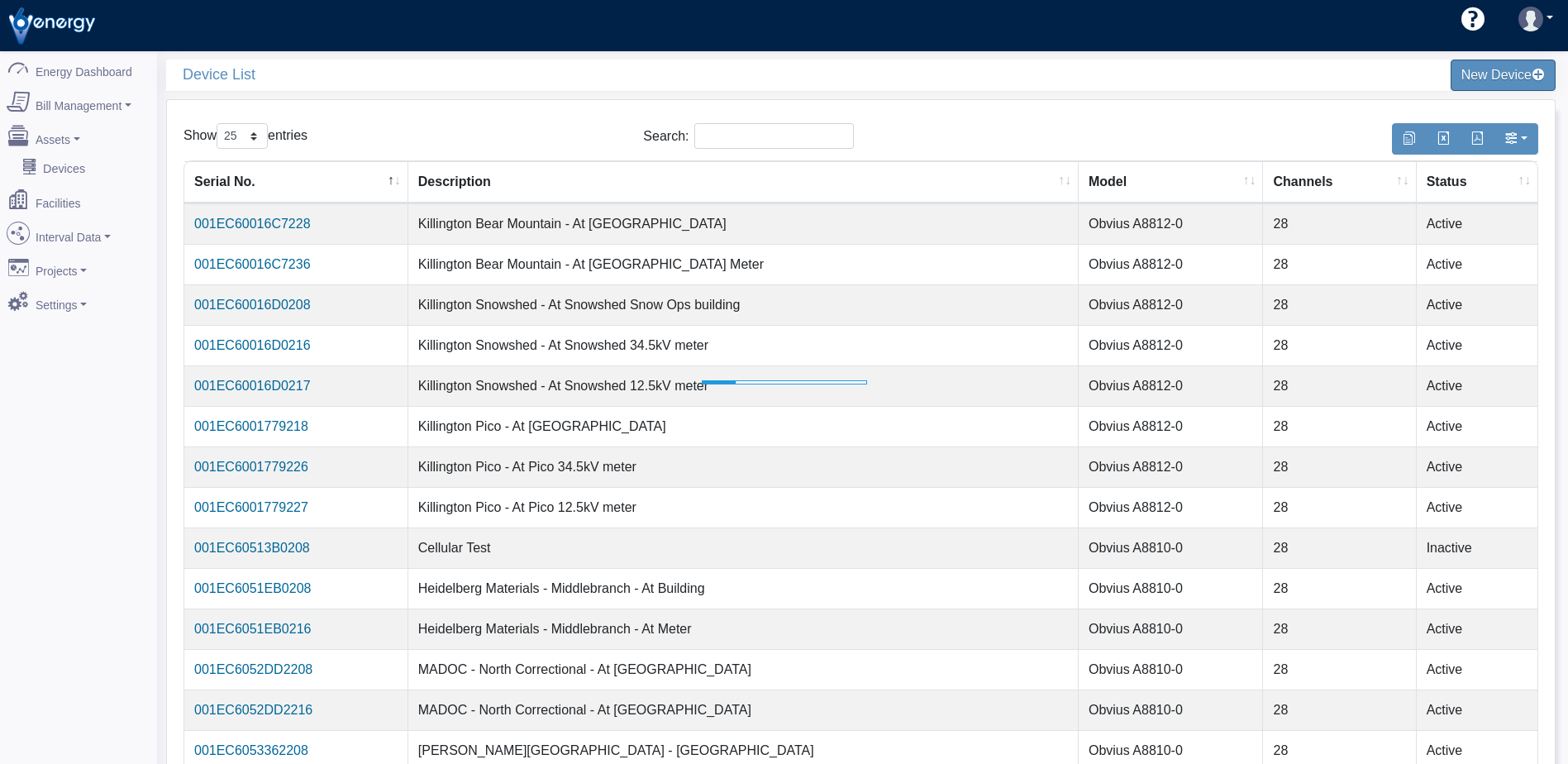
select select "25"
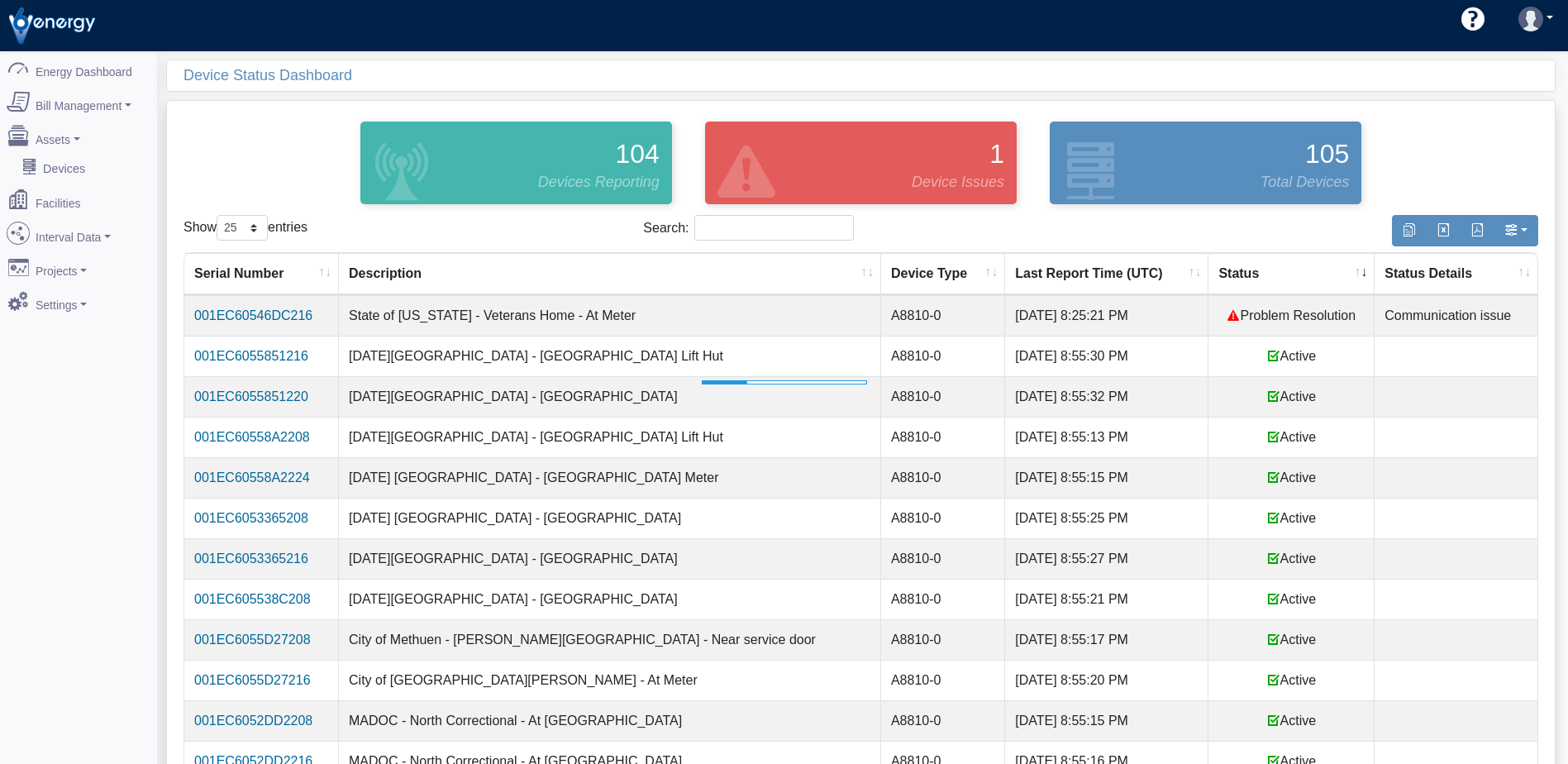
select select "25"
click at [1286, 282] on th "Status" at bounding box center [1291, 274] width 166 height 42
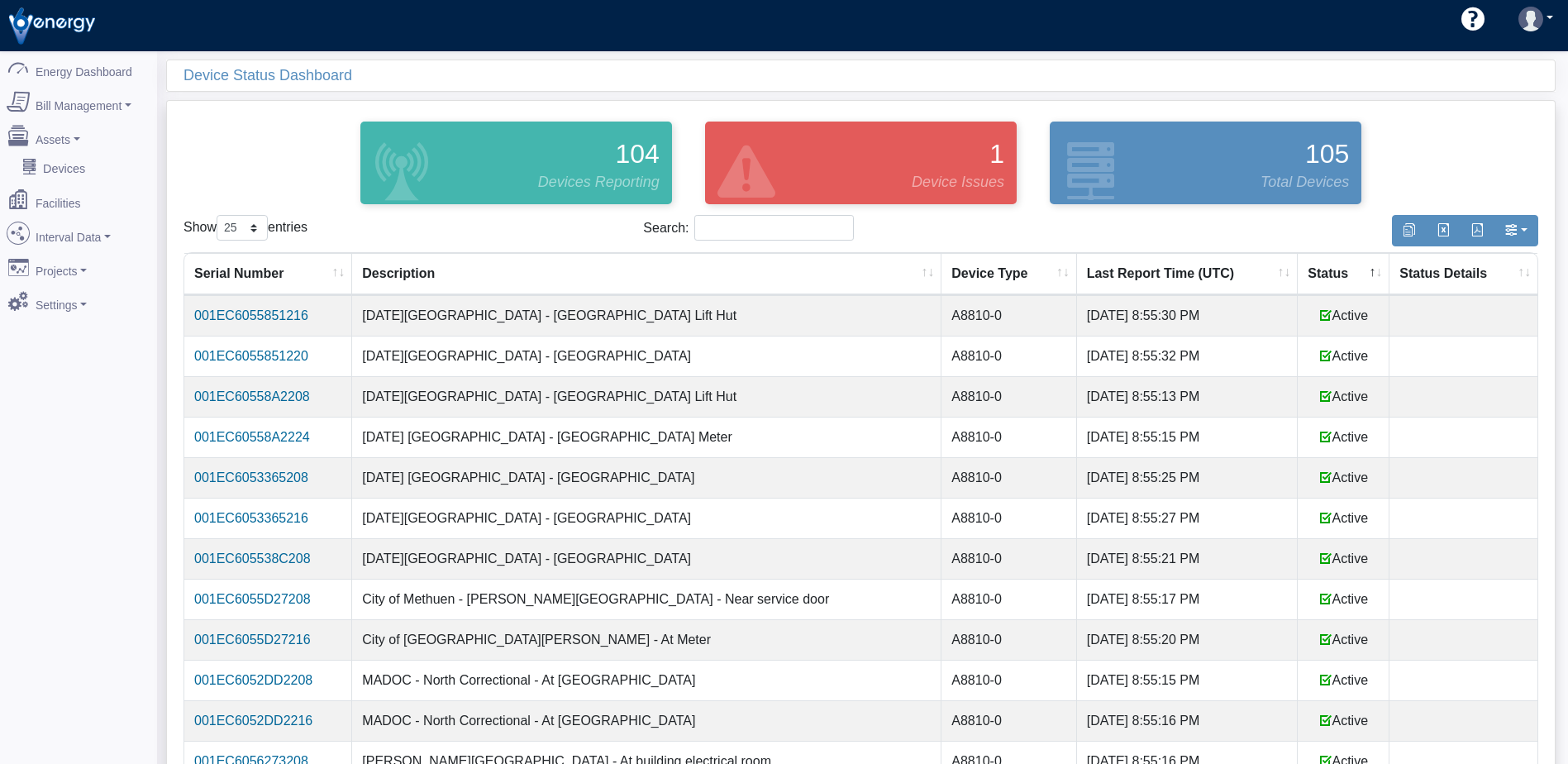
click at [1311, 275] on th "Status" at bounding box center [1343, 274] width 91 height 42
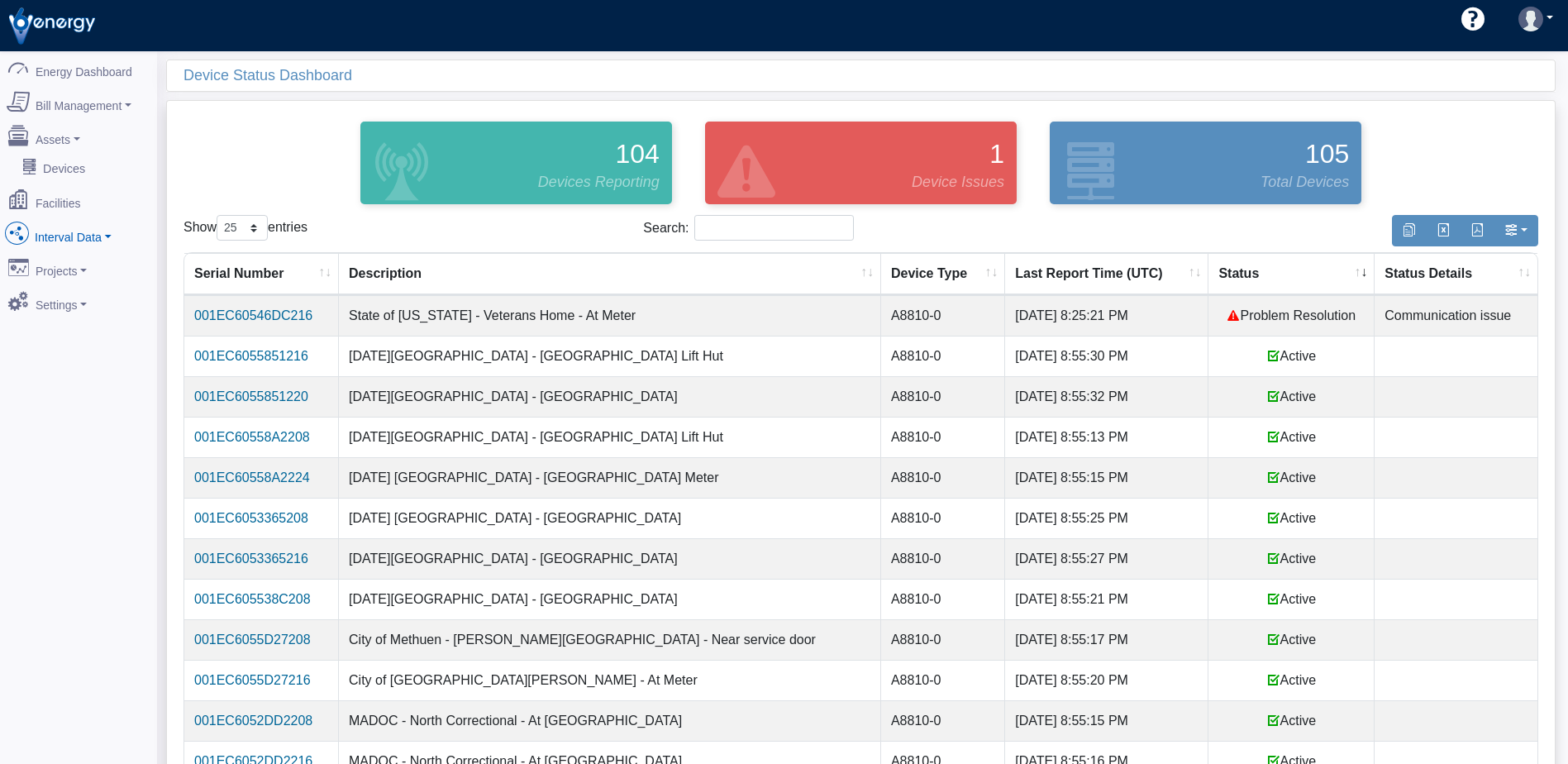
click at [73, 230] on link "Interval Data" at bounding box center [78, 233] width 160 height 35
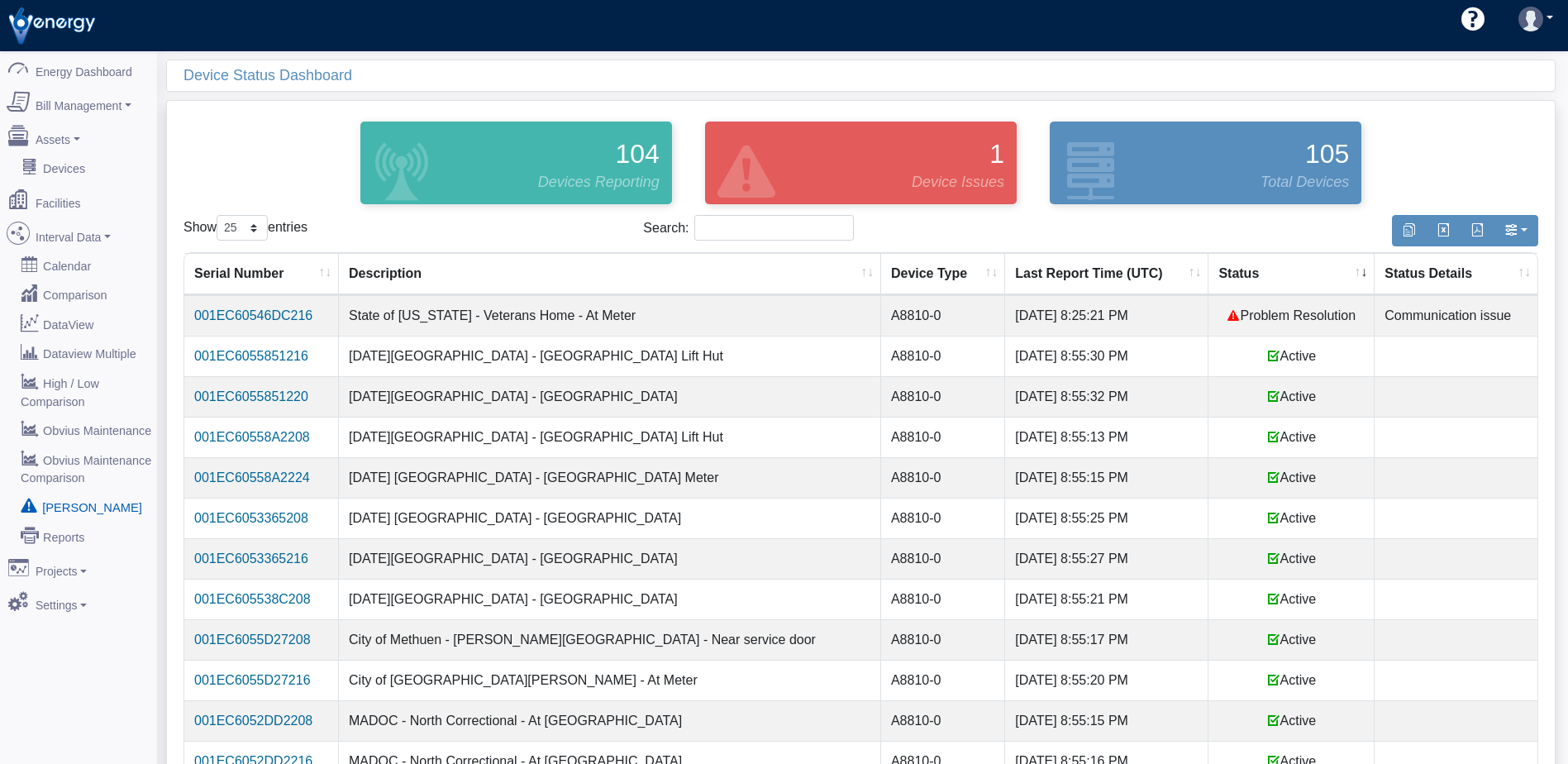
click at [82, 492] on link "[PERSON_NAME]" at bounding box center [78, 506] width 160 height 30
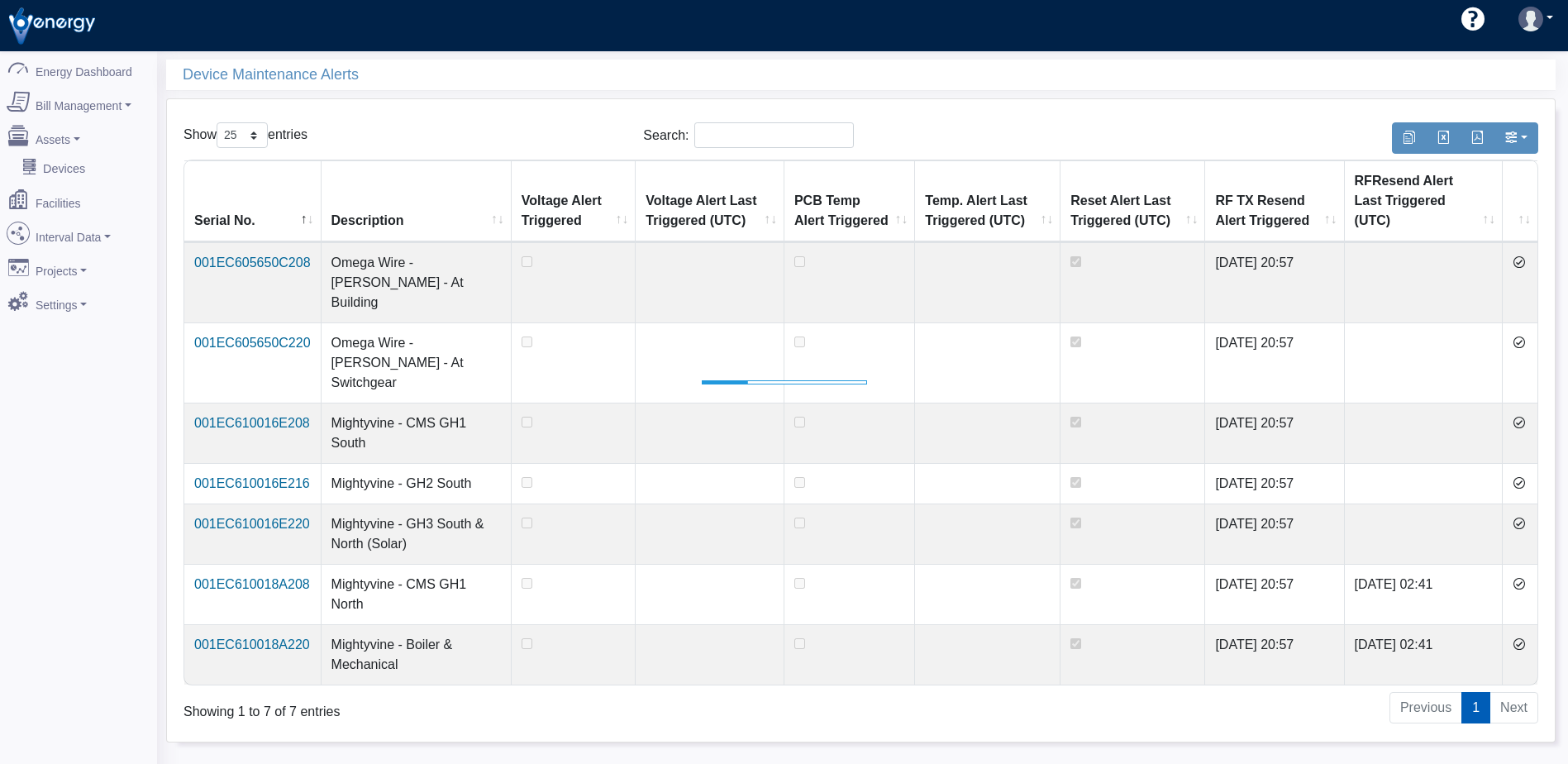
select select "25"
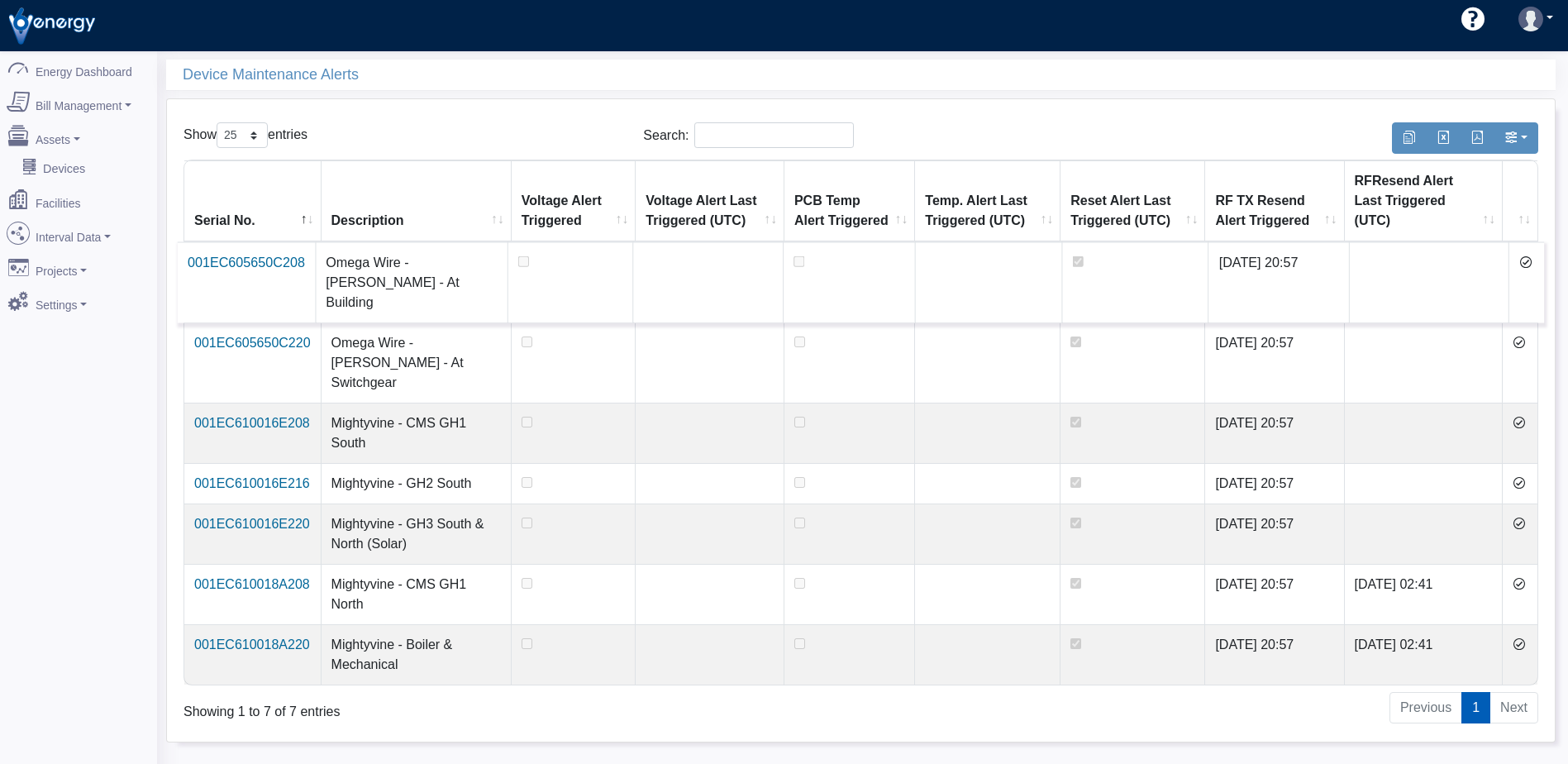
click at [1525, 256] on icon at bounding box center [1525, 262] width 13 height 13
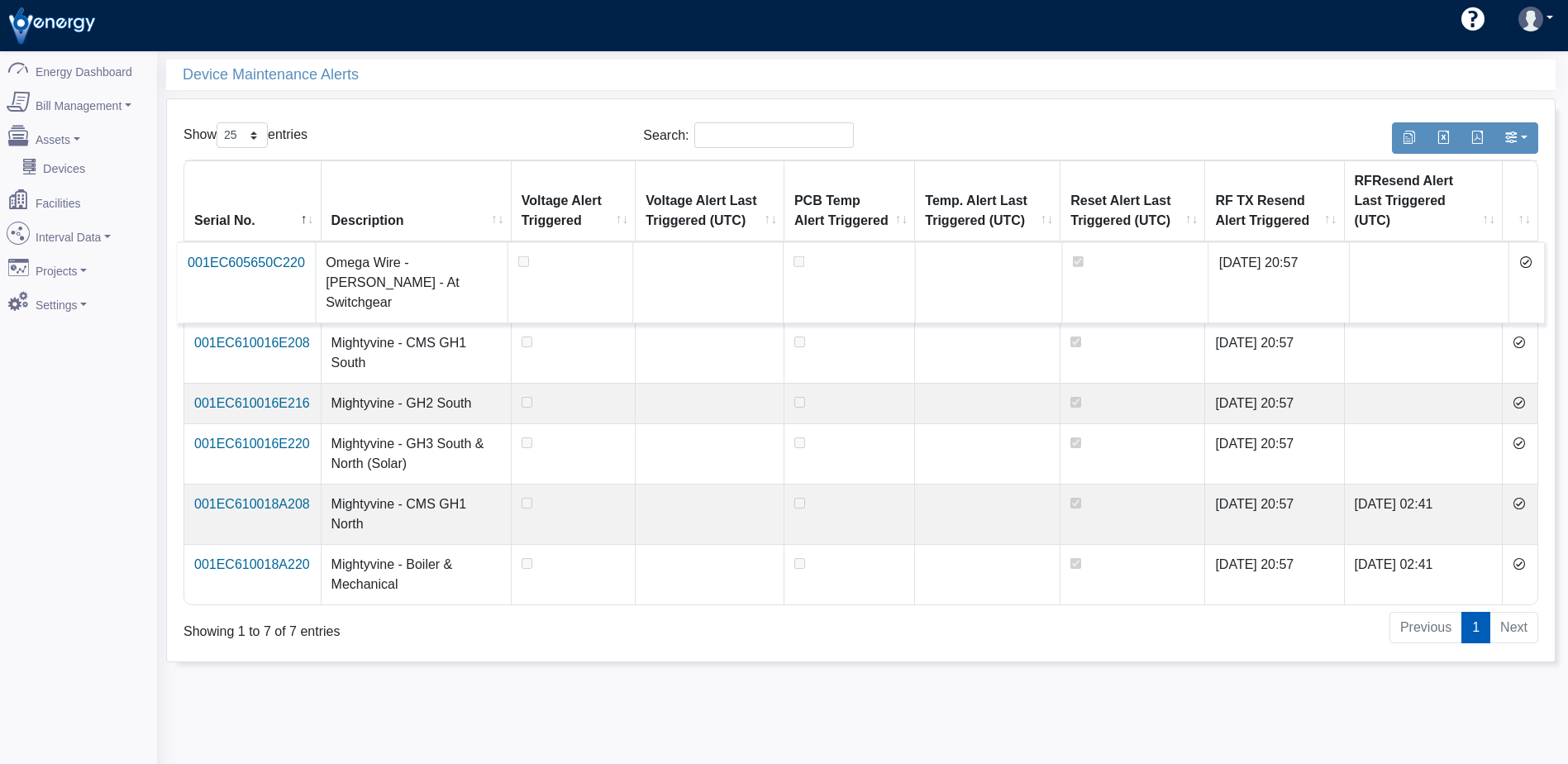
click at [1524, 256] on icon at bounding box center [1525, 262] width 13 height 13
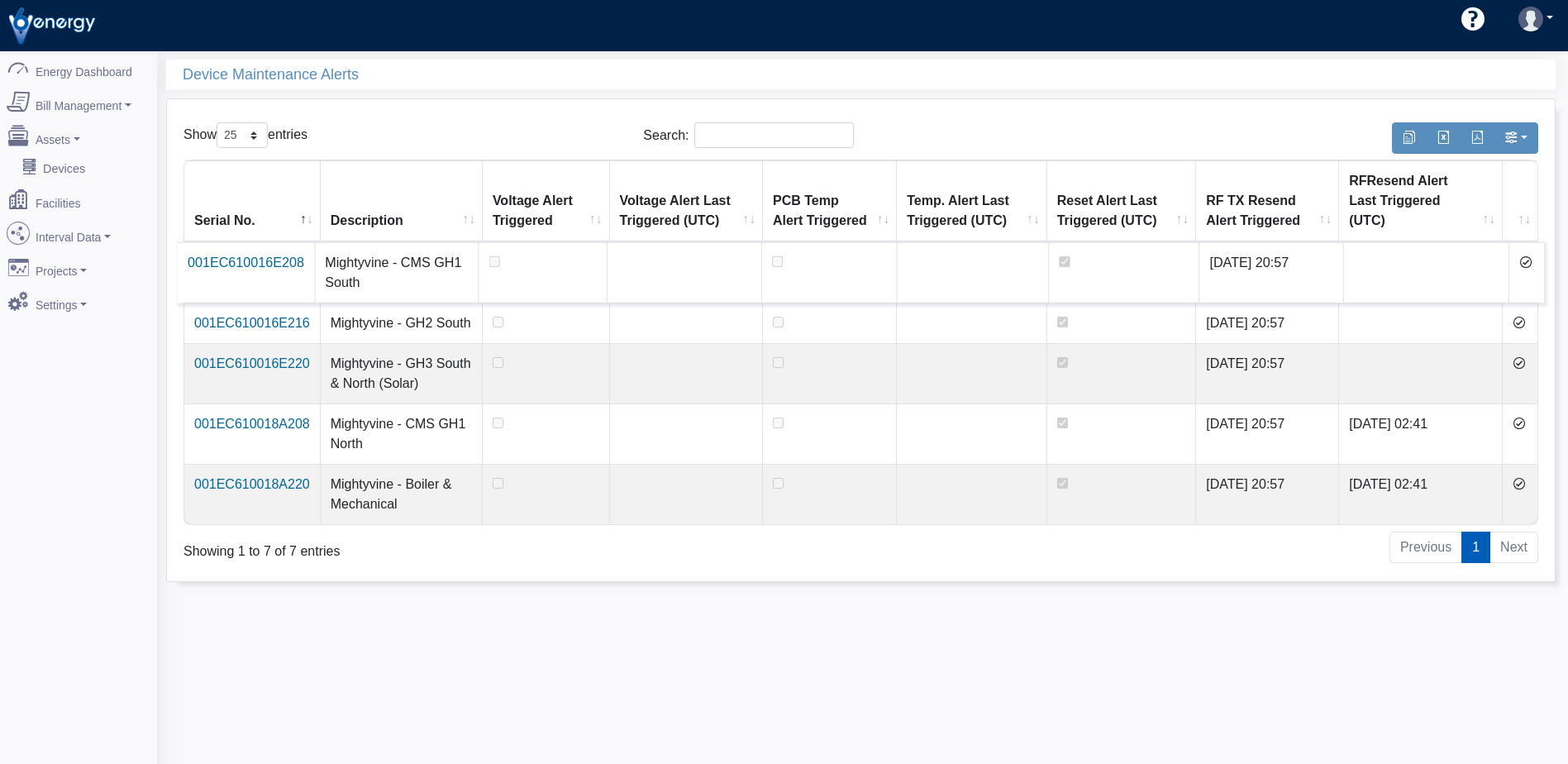
click at [1524, 256] on icon at bounding box center [1525, 262] width 13 height 13
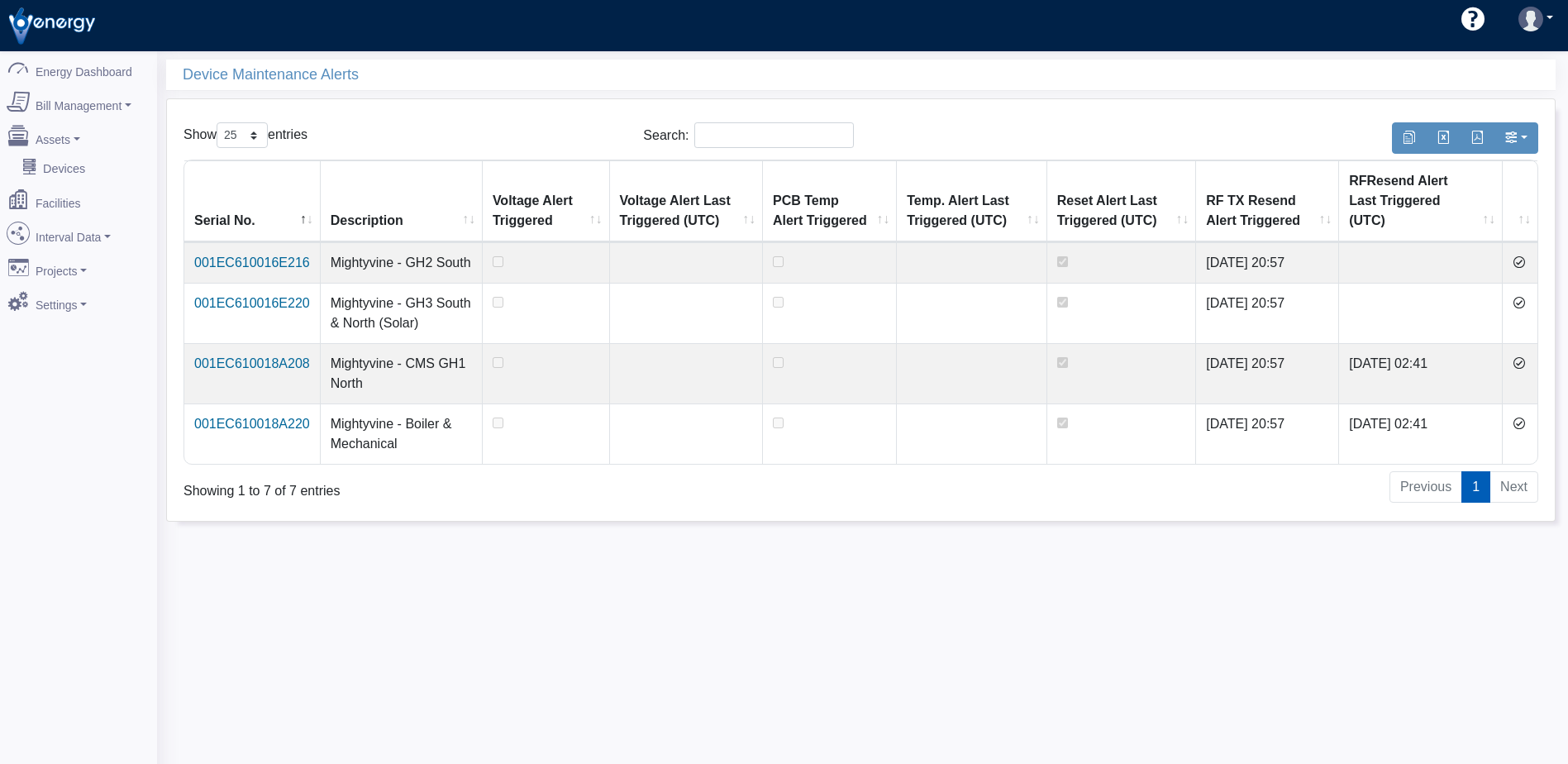
click at [1524, 256] on icon at bounding box center [1518, 262] width 13 height 13
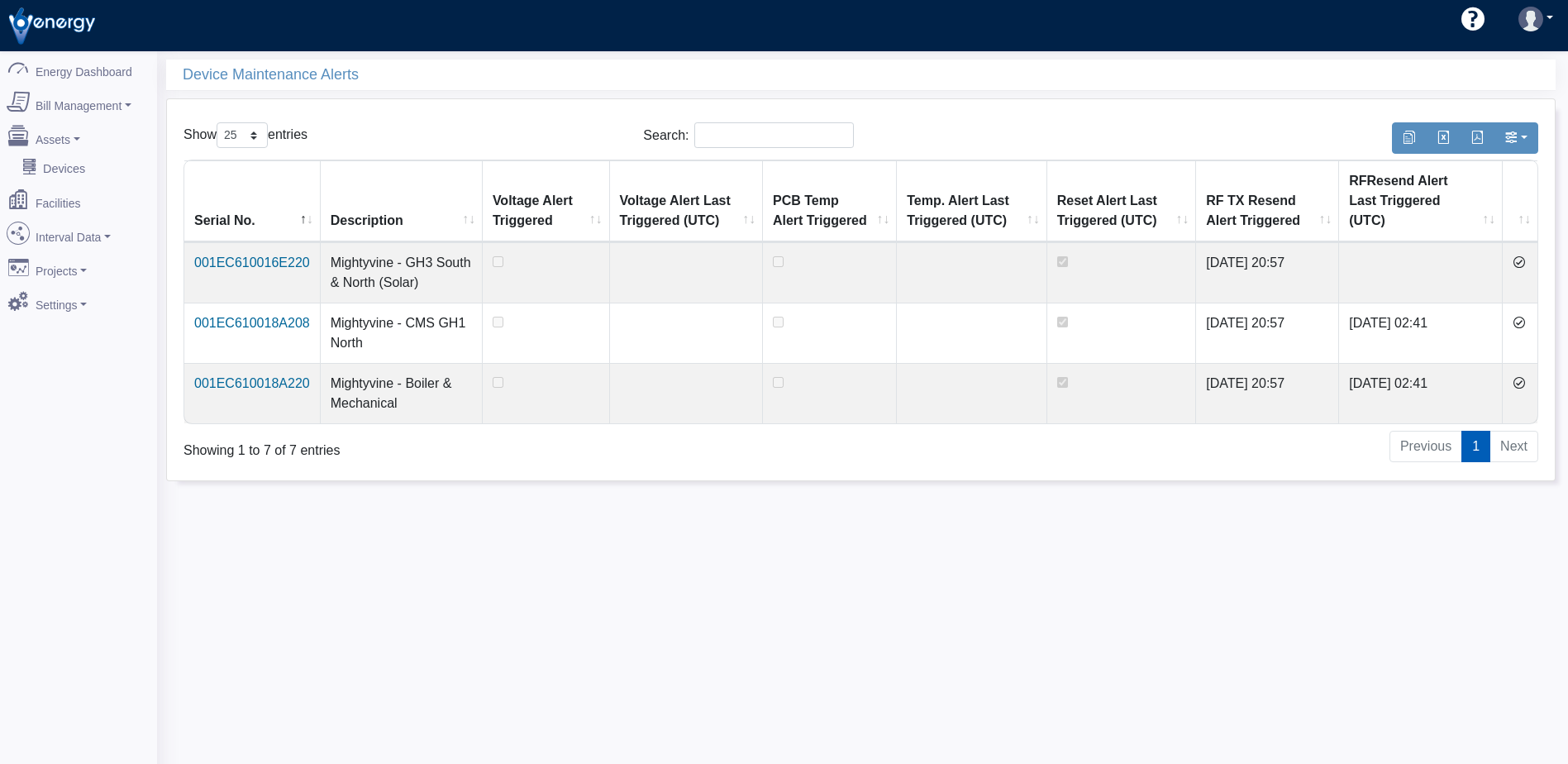
click at [1524, 256] on icon at bounding box center [1518, 262] width 13 height 13
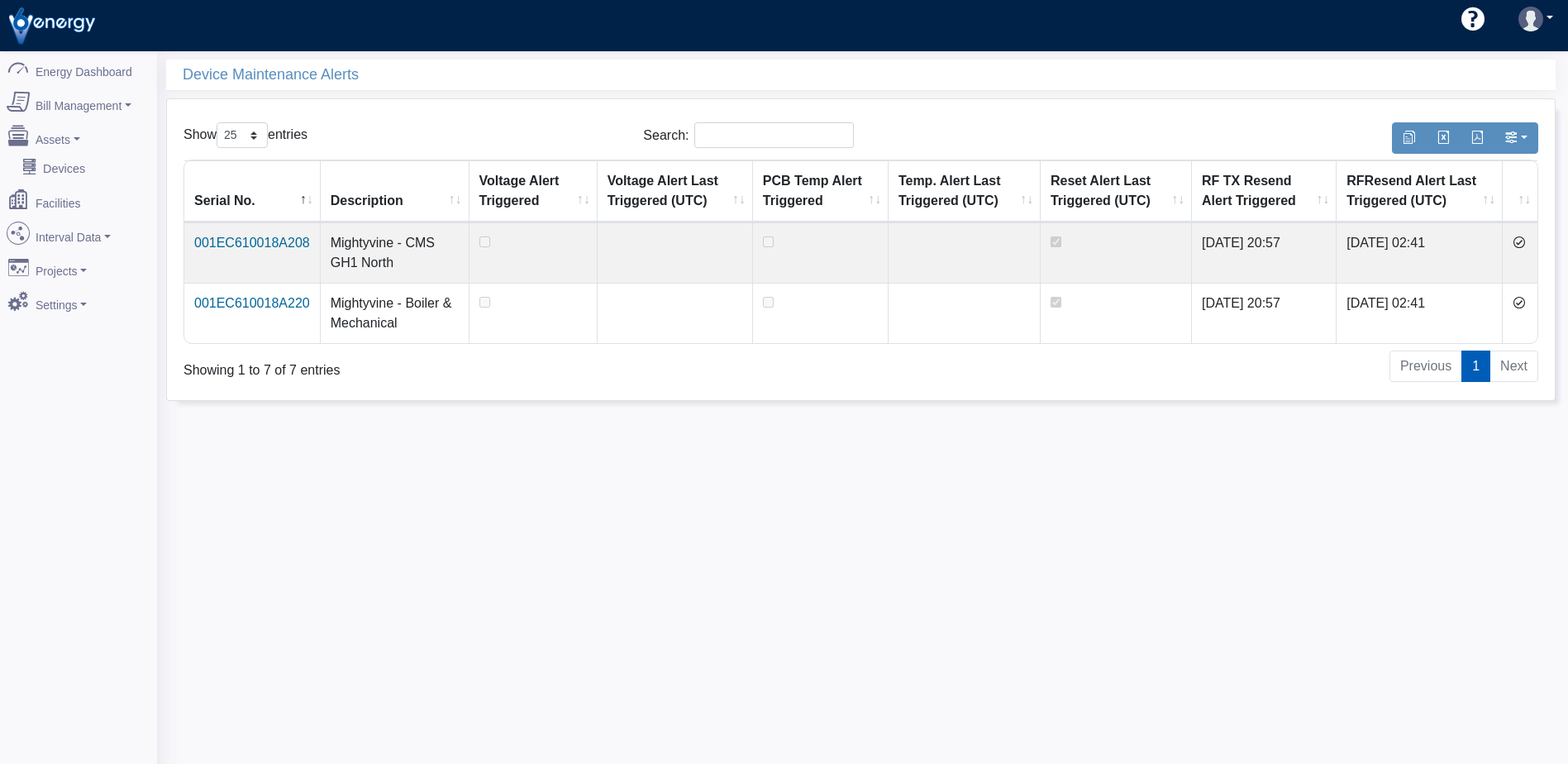
click at [1524, 242] on icon at bounding box center [1518, 242] width 13 height 13
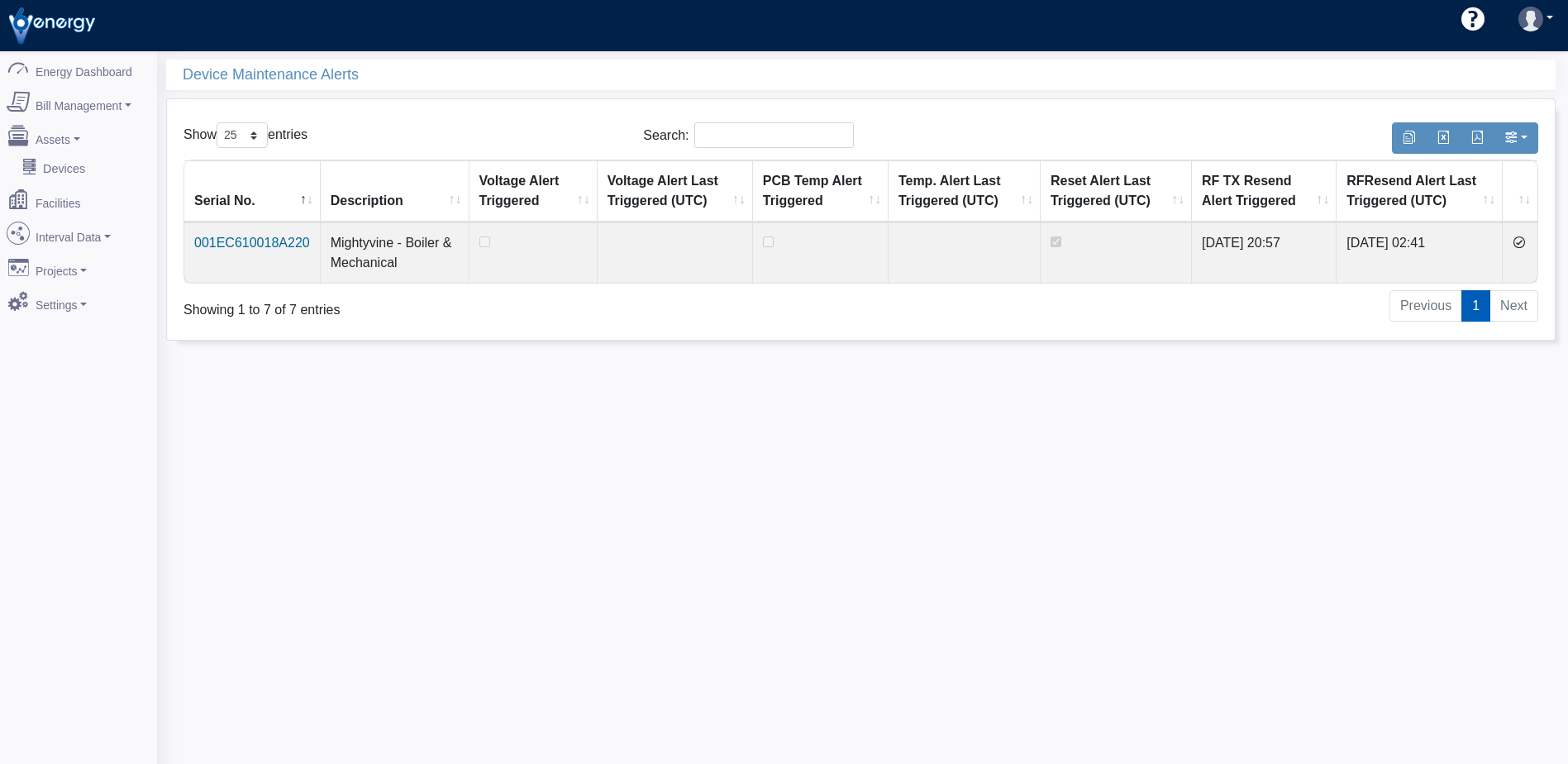
click at [1524, 242] on icon at bounding box center [1518, 242] width 13 height 13
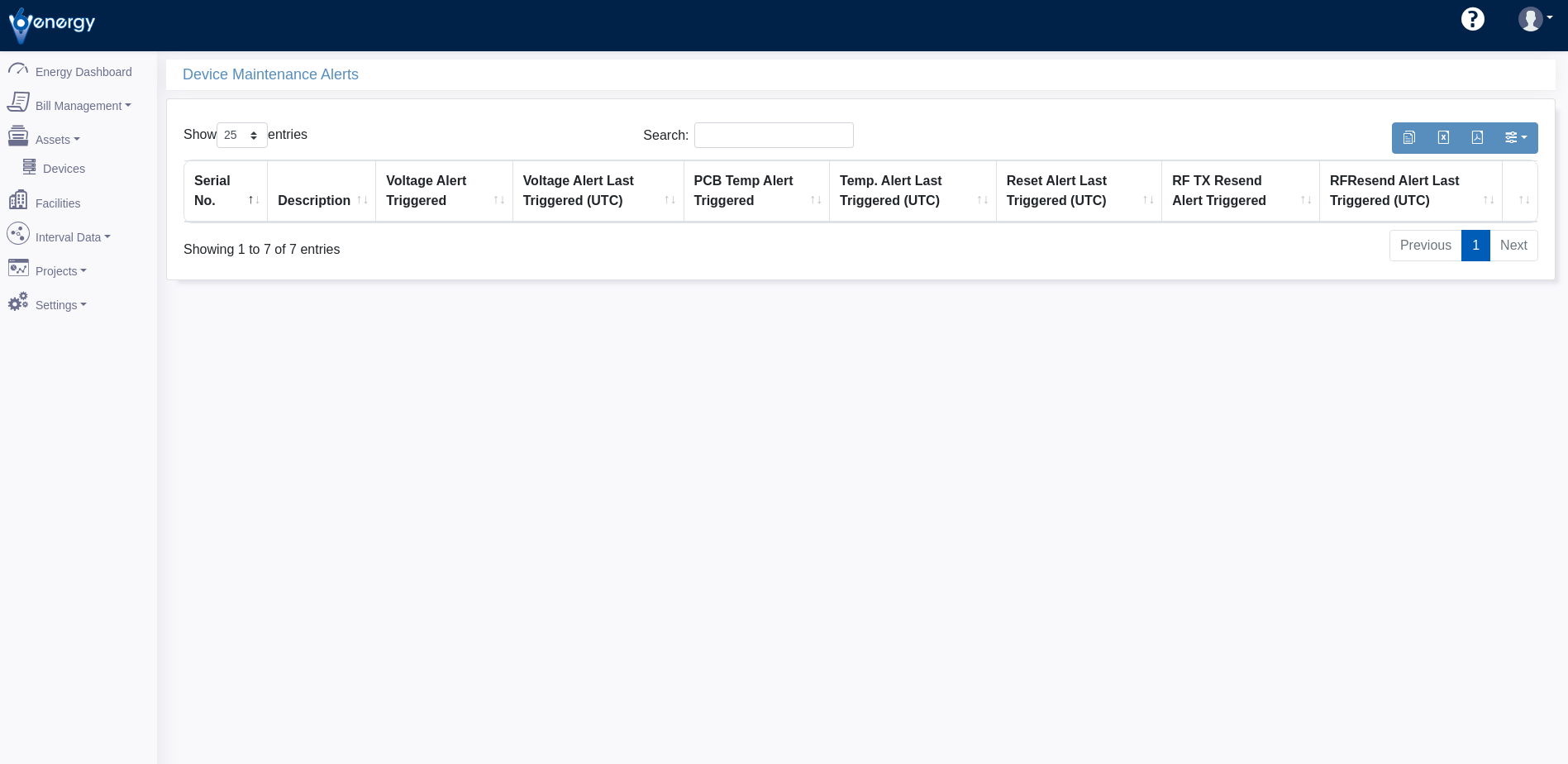
click at [1524, 242] on li "Next" at bounding box center [1513, 245] width 48 height 31
click at [1471, 244] on link "1" at bounding box center [1475, 245] width 29 height 31
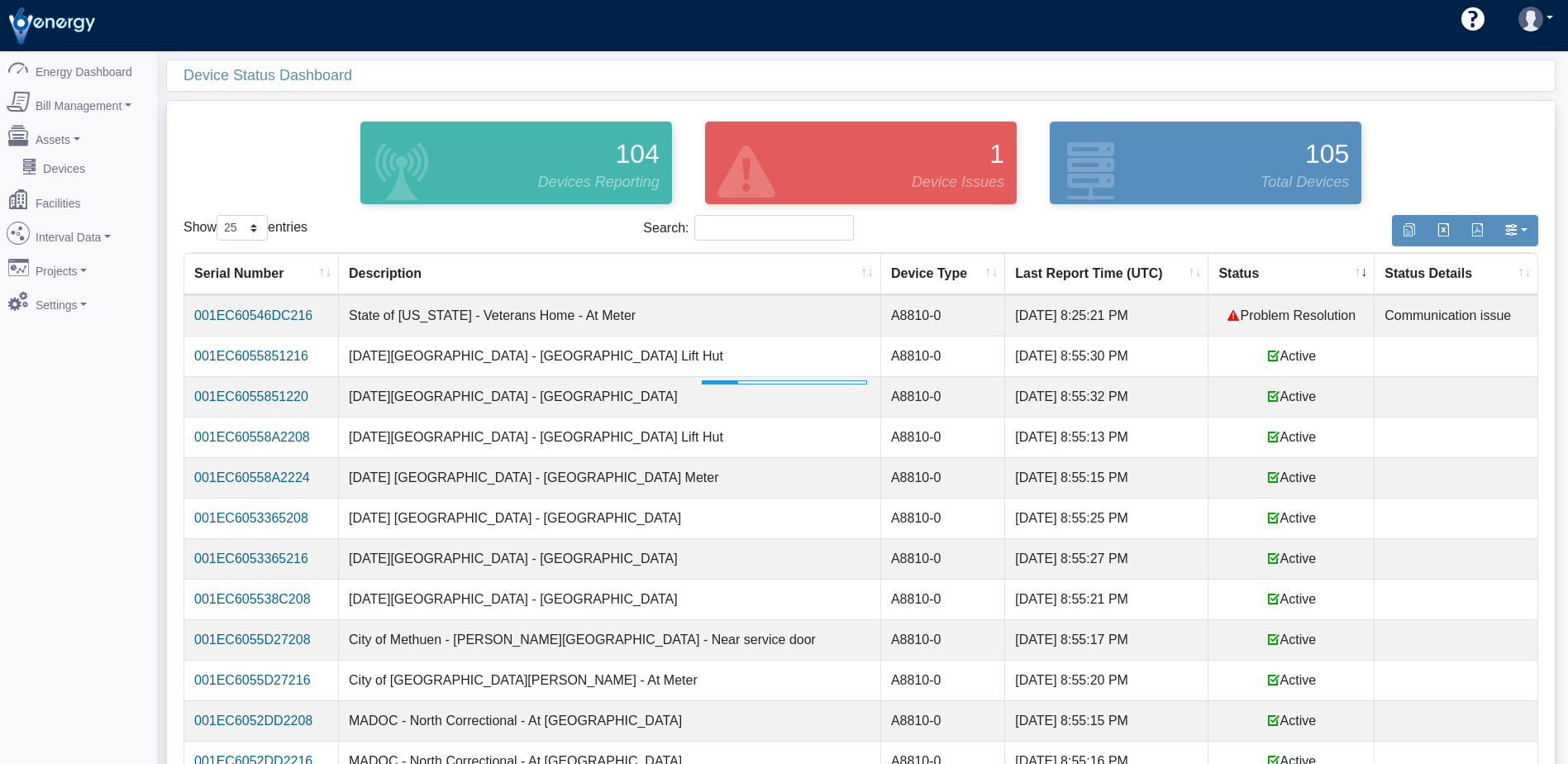
select select "25"
click at [83, 224] on link "Interval Data" at bounding box center [78, 233] width 160 height 35
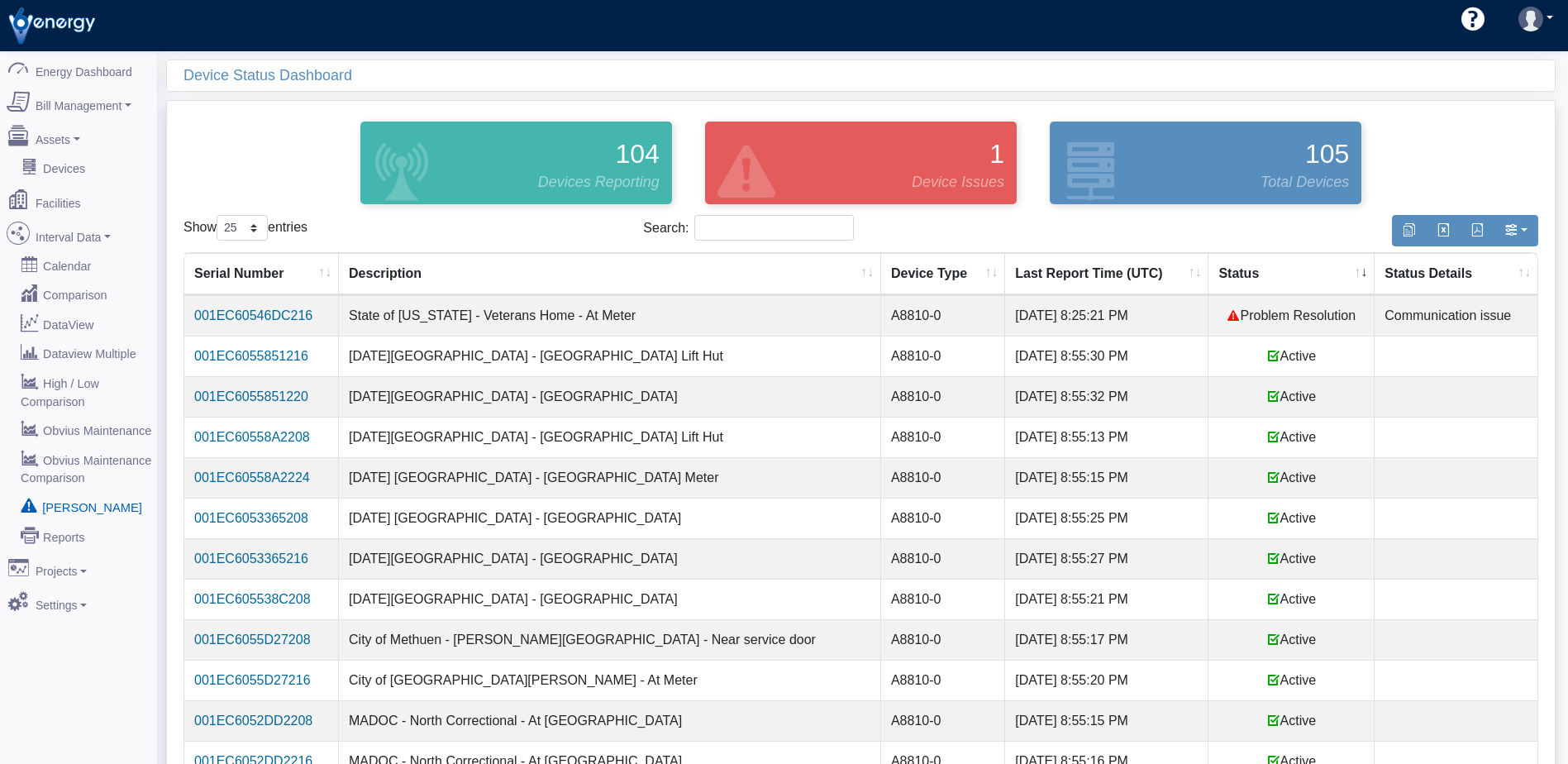
click at [72, 492] on link "[PERSON_NAME]" at bounding box center [78, 506] width 160 height 30
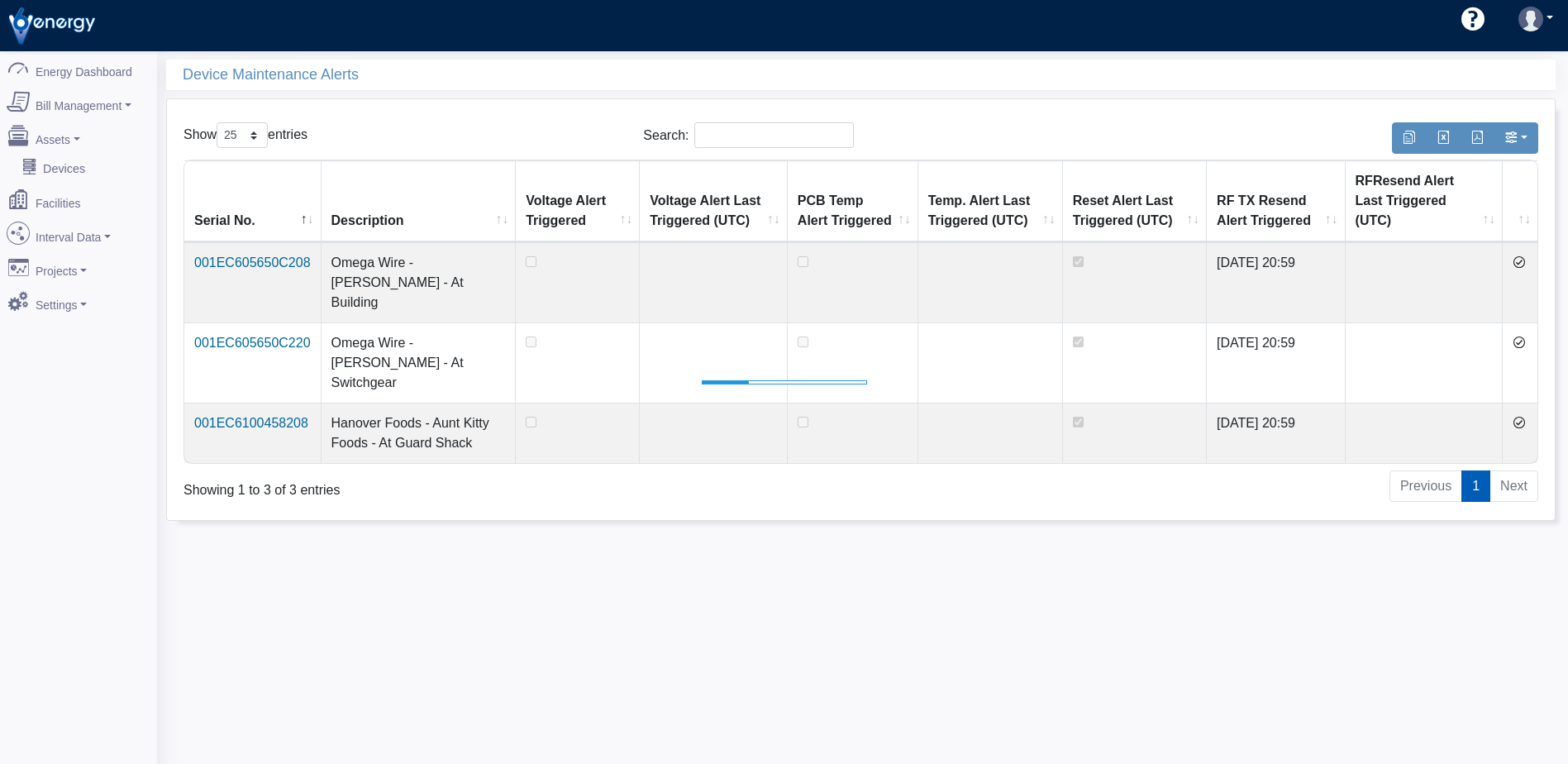
select select "25"
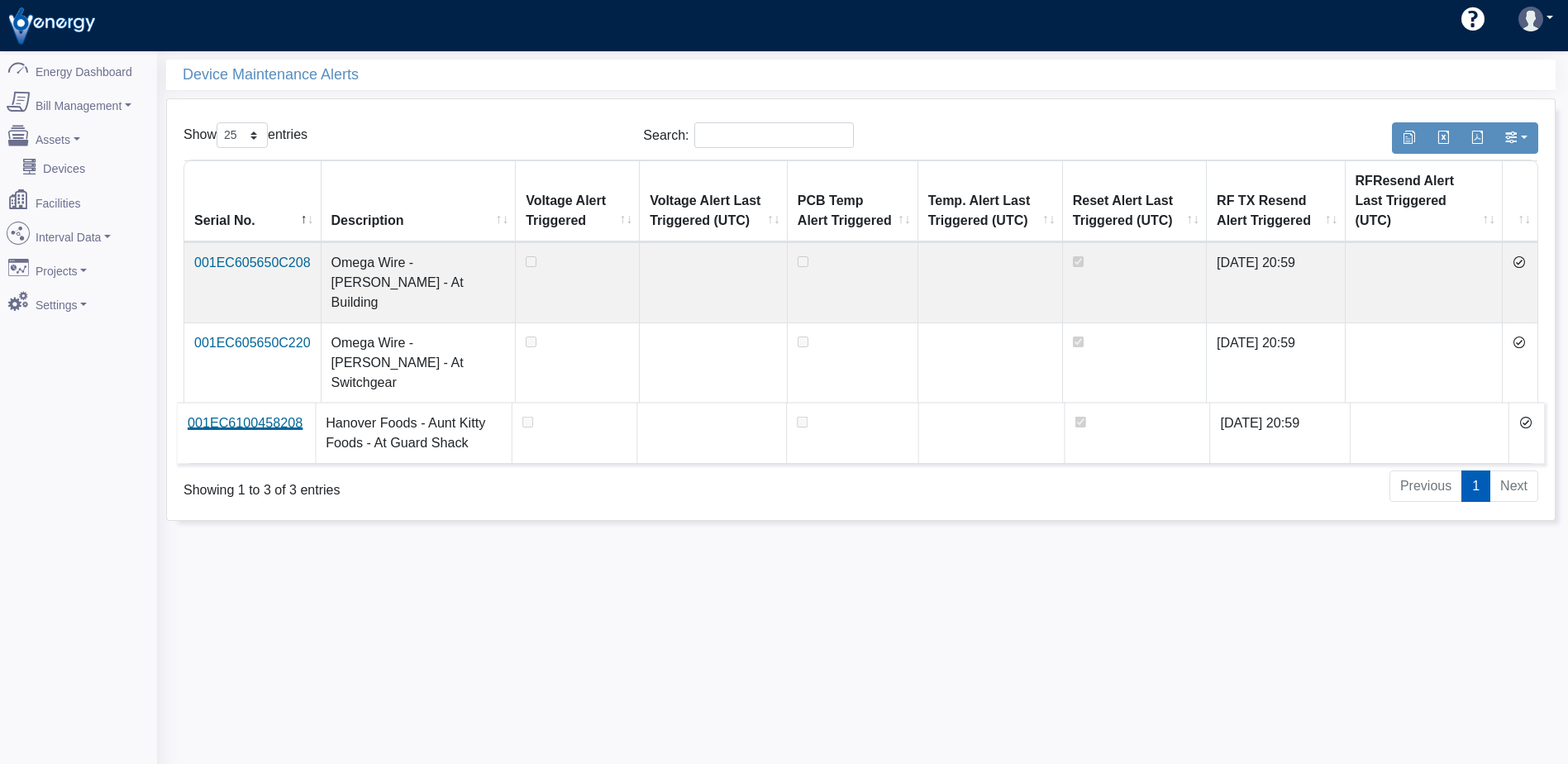
click at [262, 416] on link "001EC6100458208" at bounding box center [245, 423] width 115 height 14
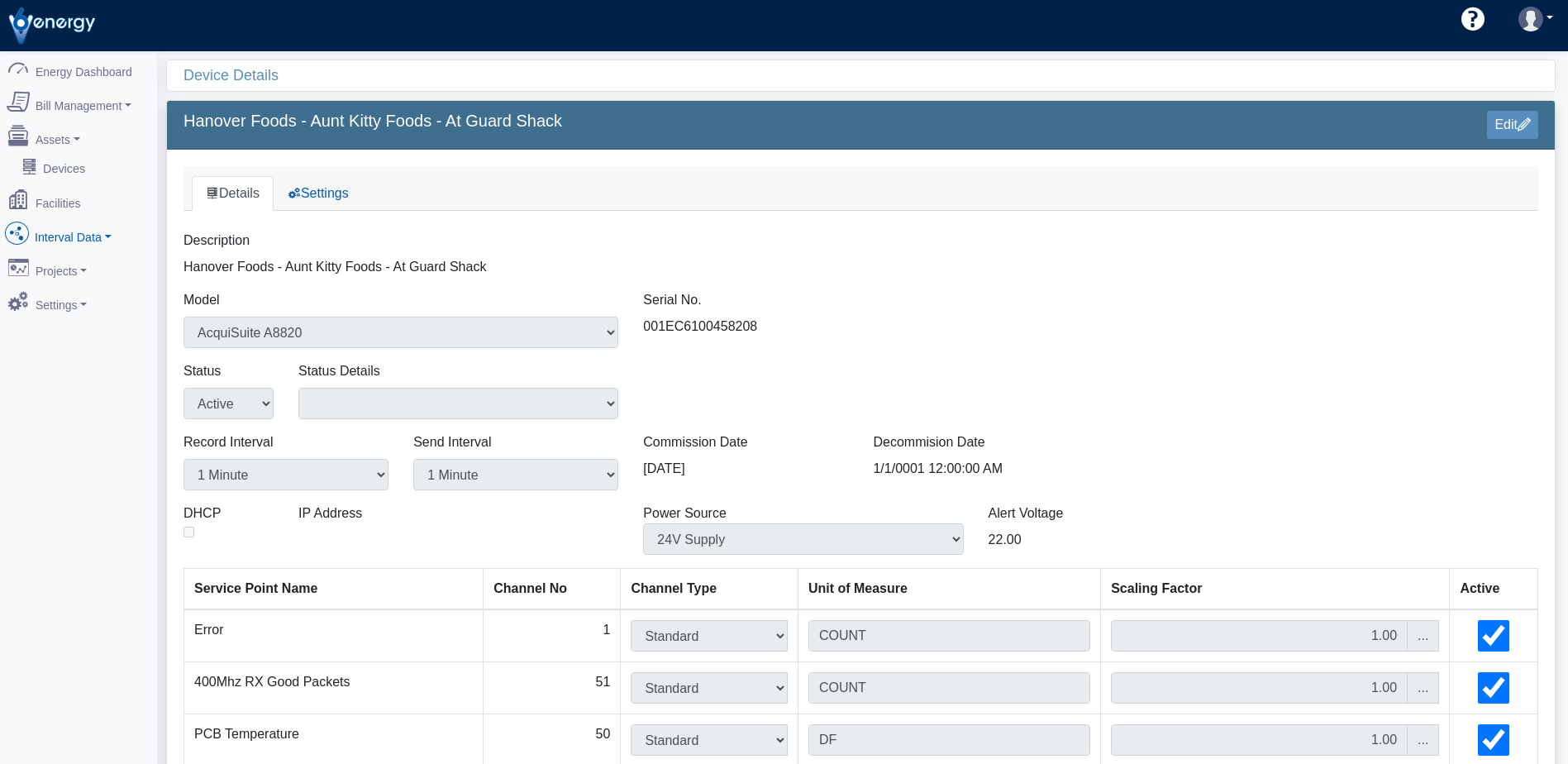
click at [80, 229] on link "Interval Data" at bounding box center [78, 233] width 160 height 35
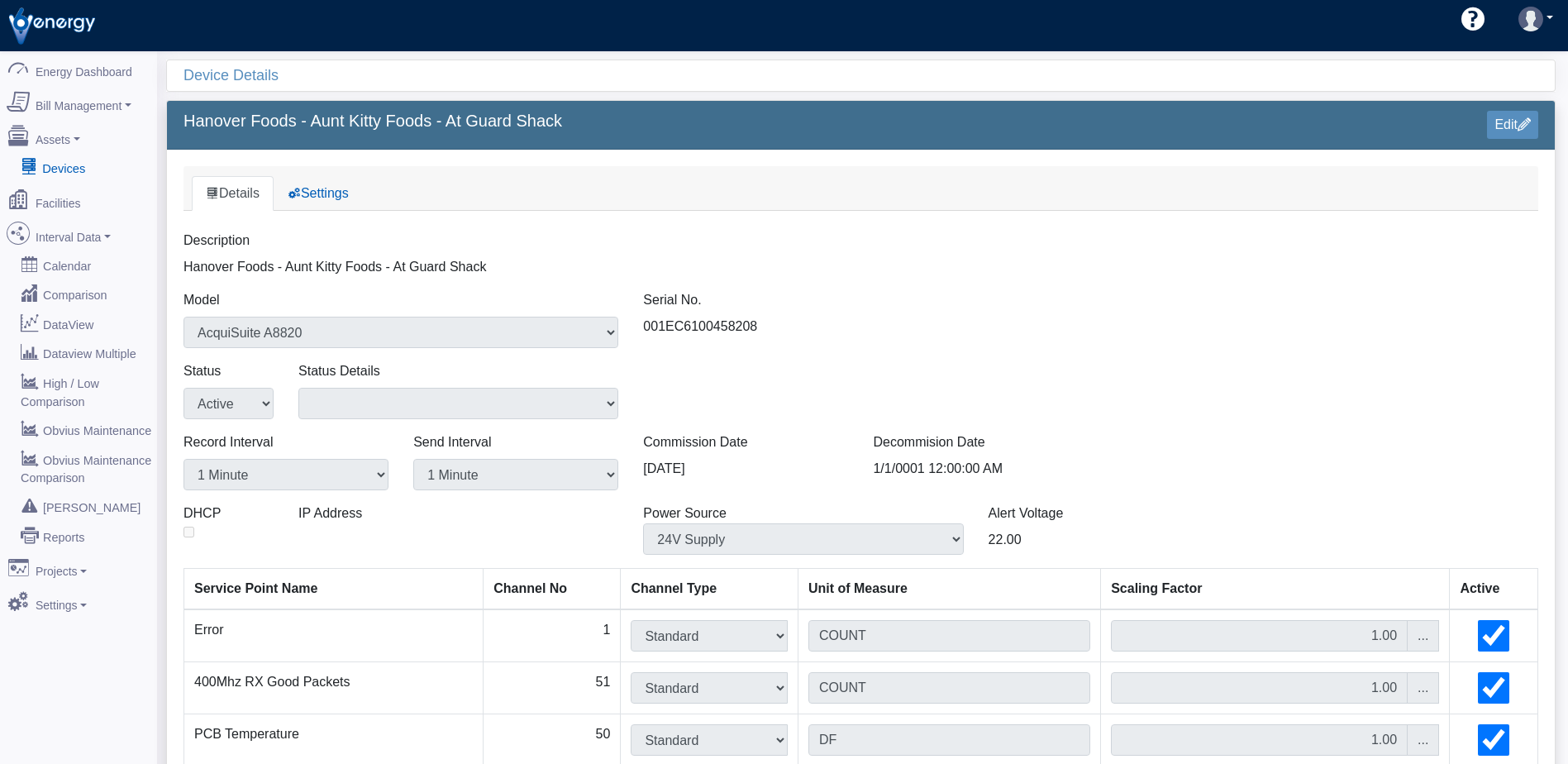
click at [63, 160] on link "Devices" at bounding box center [78, 168] width 160 height 30
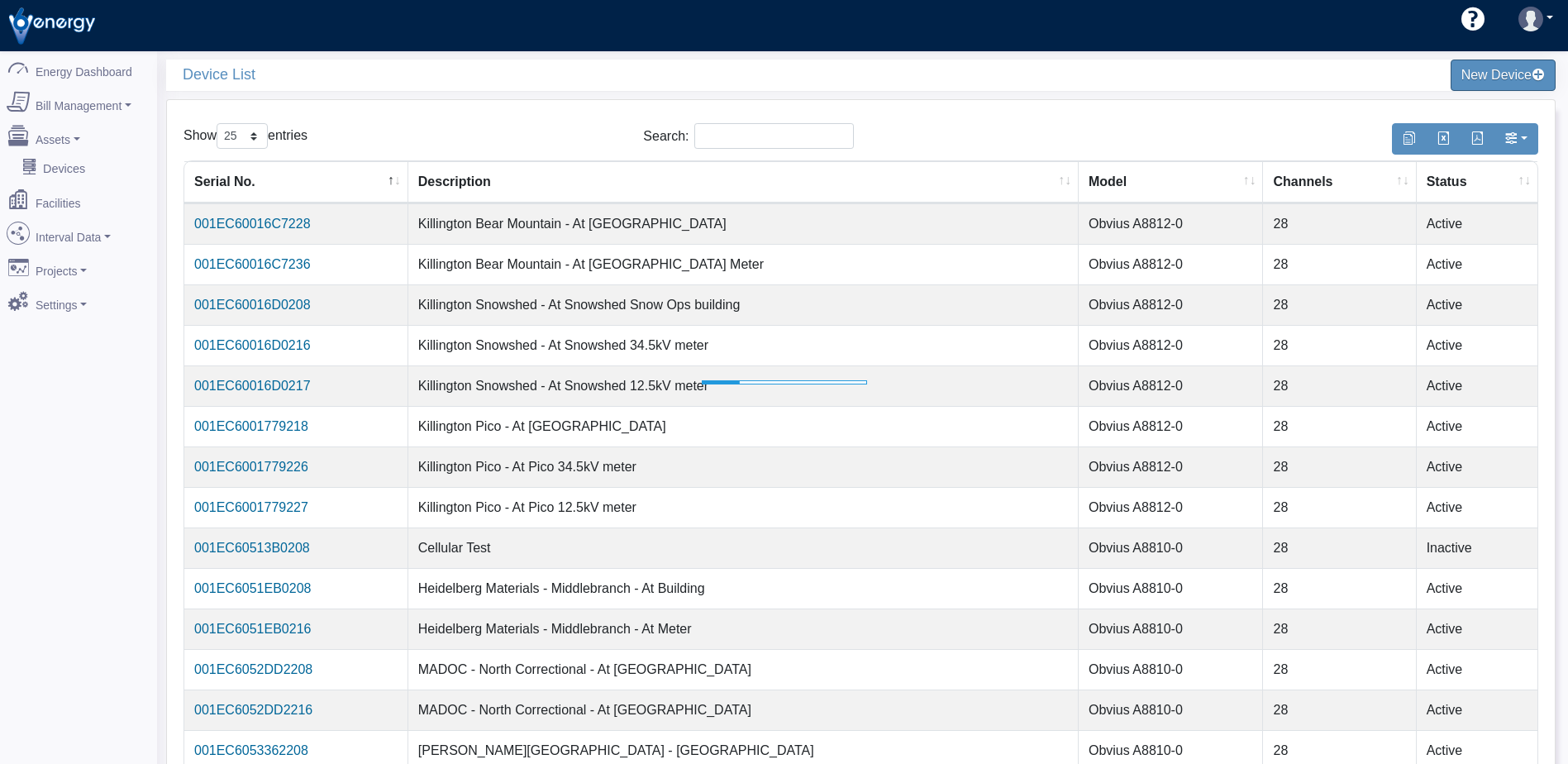
select select "25"
click at [490, 185] on th "Description" at bounding box center [743, 182] width 671 height 42
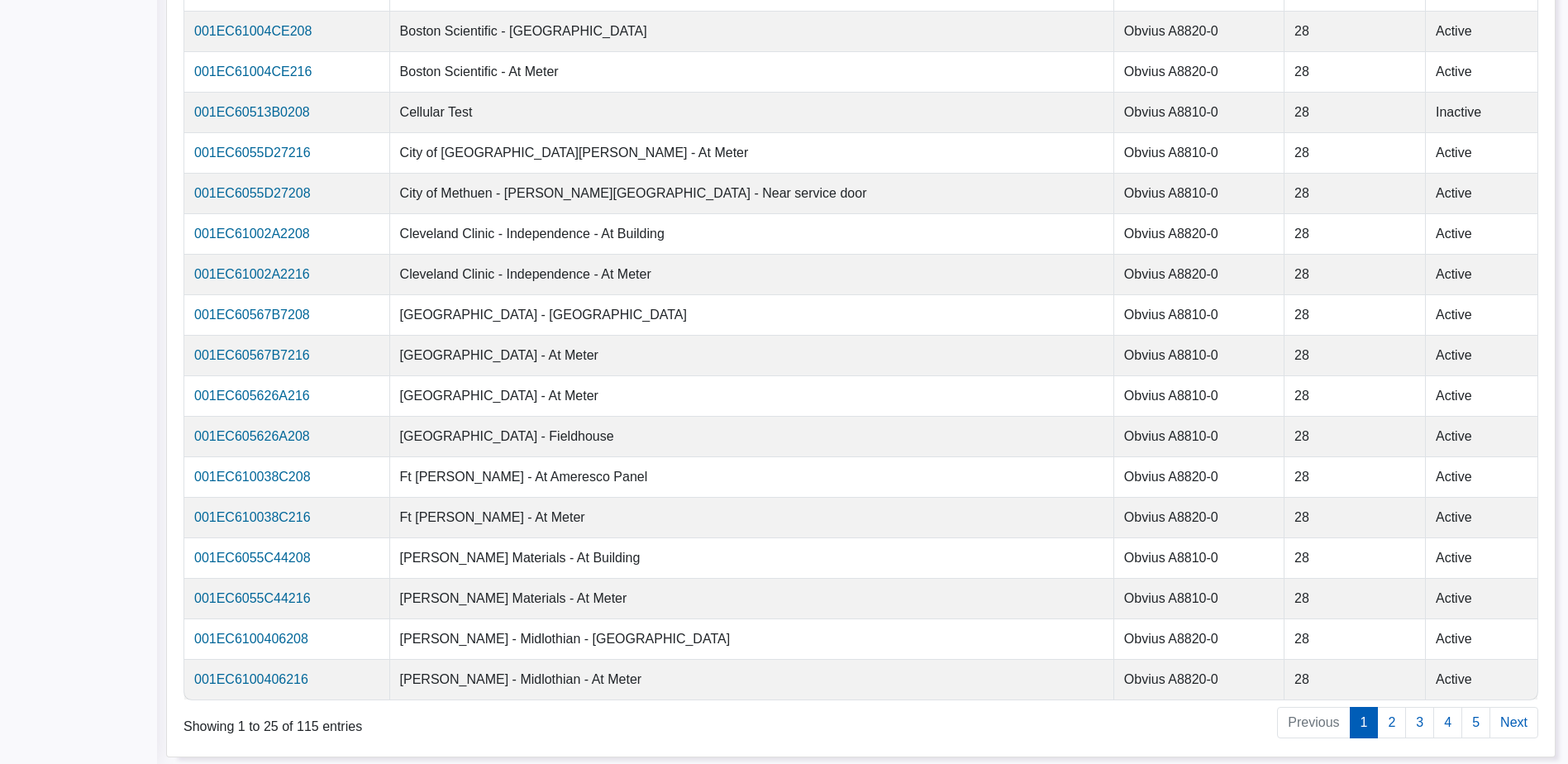
scroll to position [519, 0]
click at [1389, 720] on link "2" at bounding box center [1391, 721] width 29 height 31
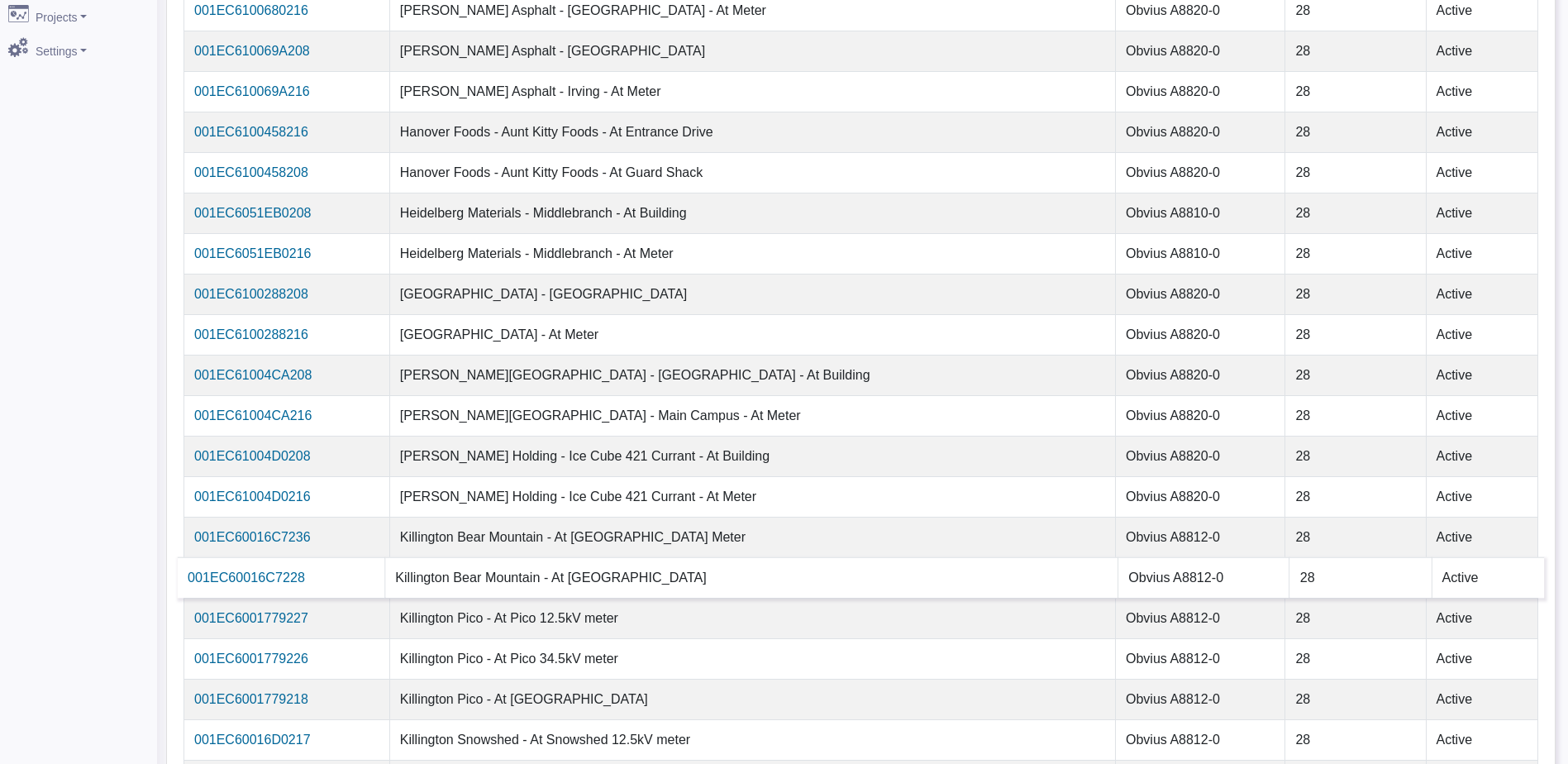
scroll to position [105, 0]
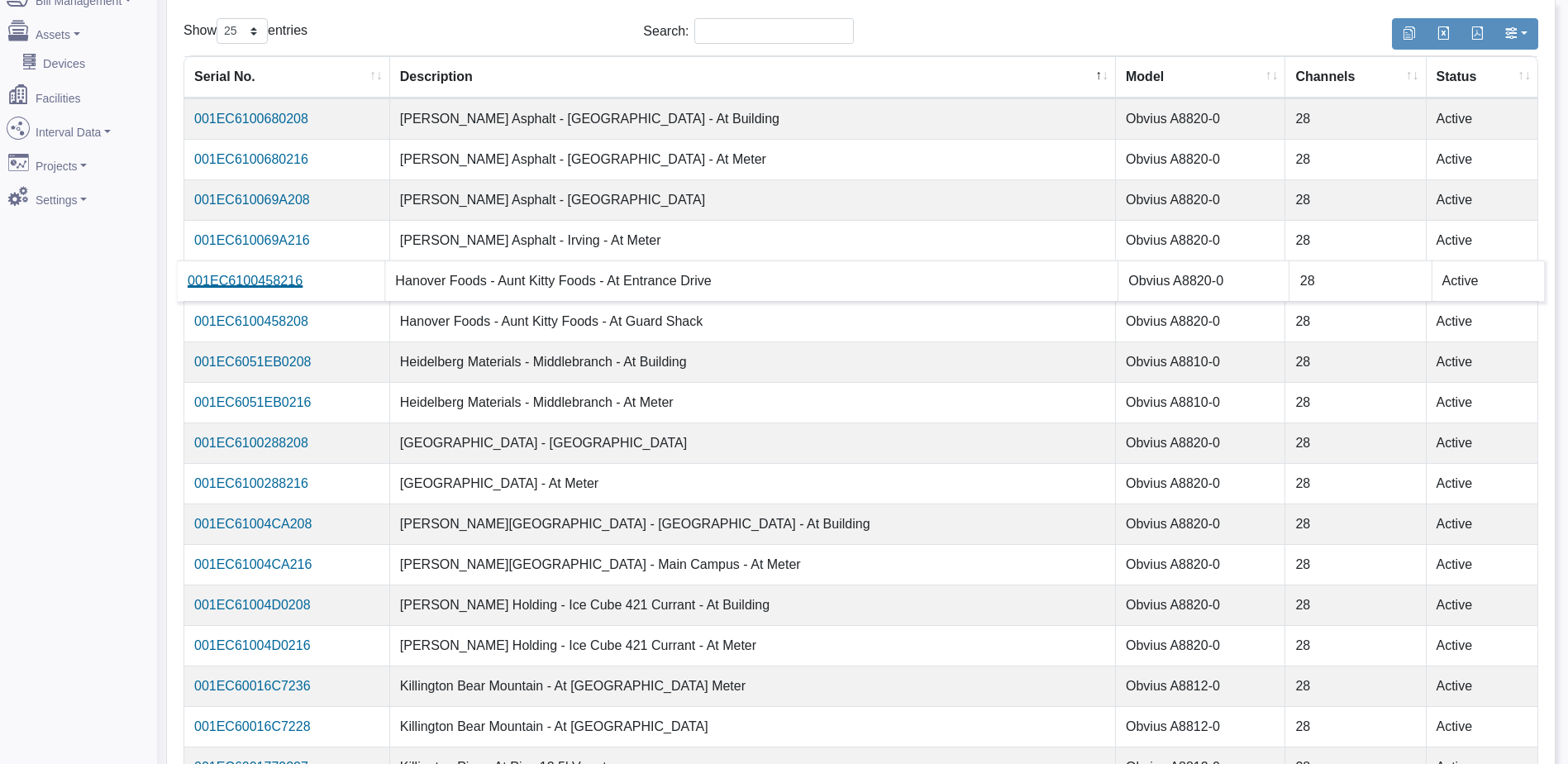
click at [257, 281] on link "001EC6100458216" at bounding box center [245, 281] width 115 height 14
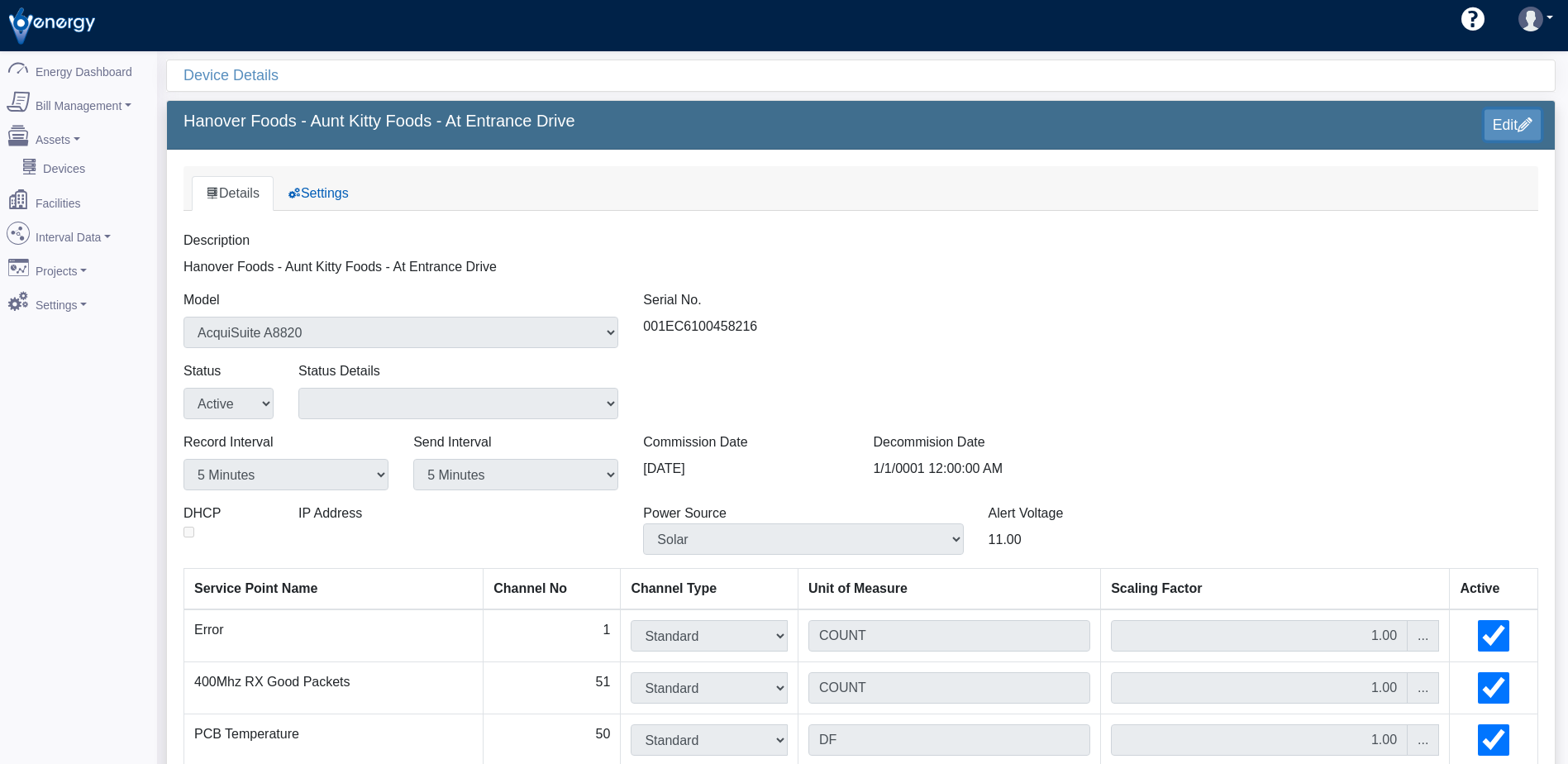
click at [1494, 124] on link "Edit" at bounding box center [1512, 124] width 57 height 30
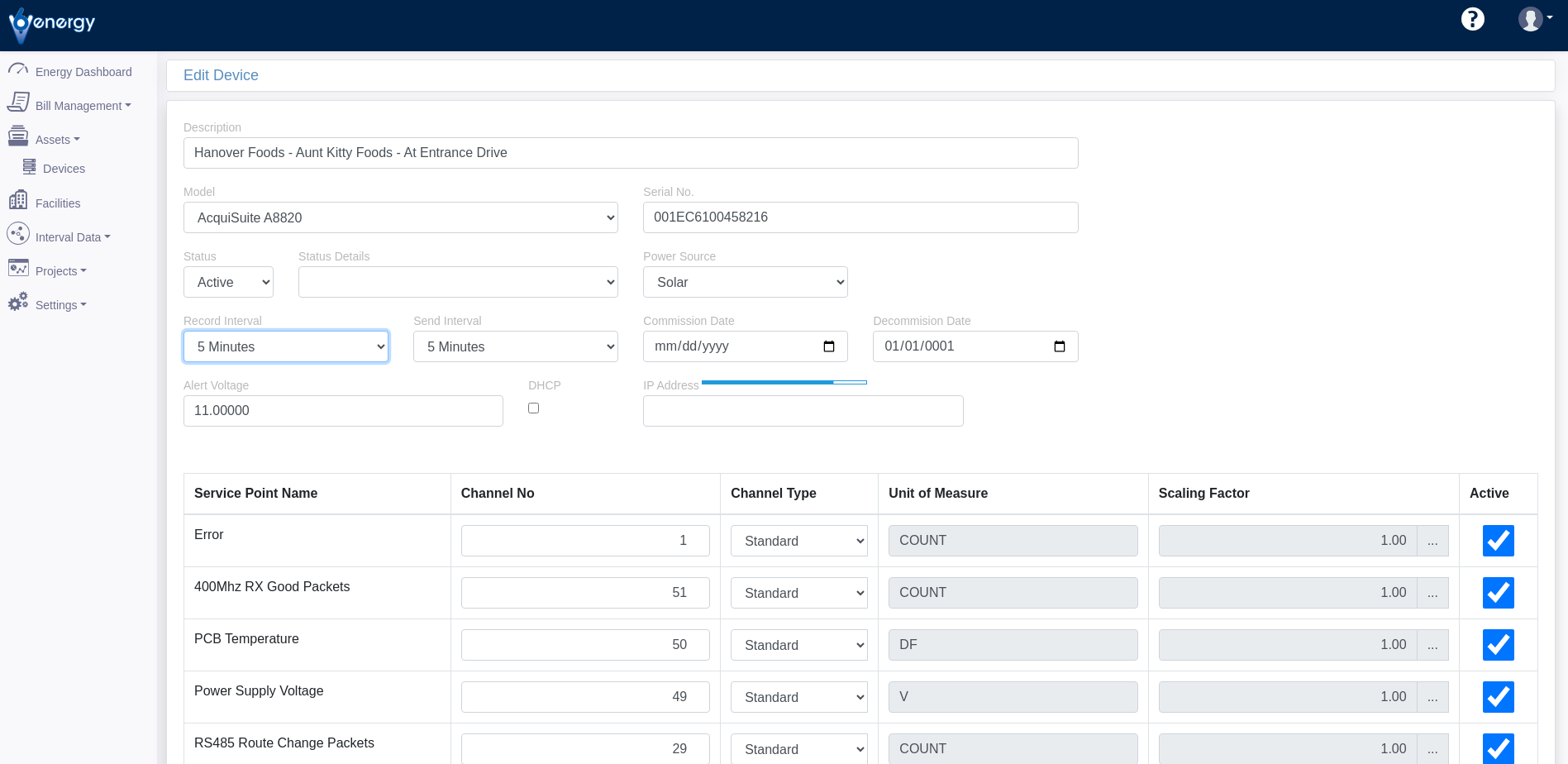
click at [375, 345] on select "1 Minute 5 Minutes 15 Minutes 30 Minutes Hourly Daily" at bounding box center [286, 346] width 205 height 31
select select "1"
click at [183, 331] on select "1 Minute 5 Minutes 15 Minutes 30 Minutes Hourly Daily" at bounding box center [286, 346] width 205 height 31
click at [454, 351] on select "1 Minute 5 Minutes 15 Minutes 30 Minutes Hourly Daily" at bounding box center [516, 346] width 205 height 31
select select "1"
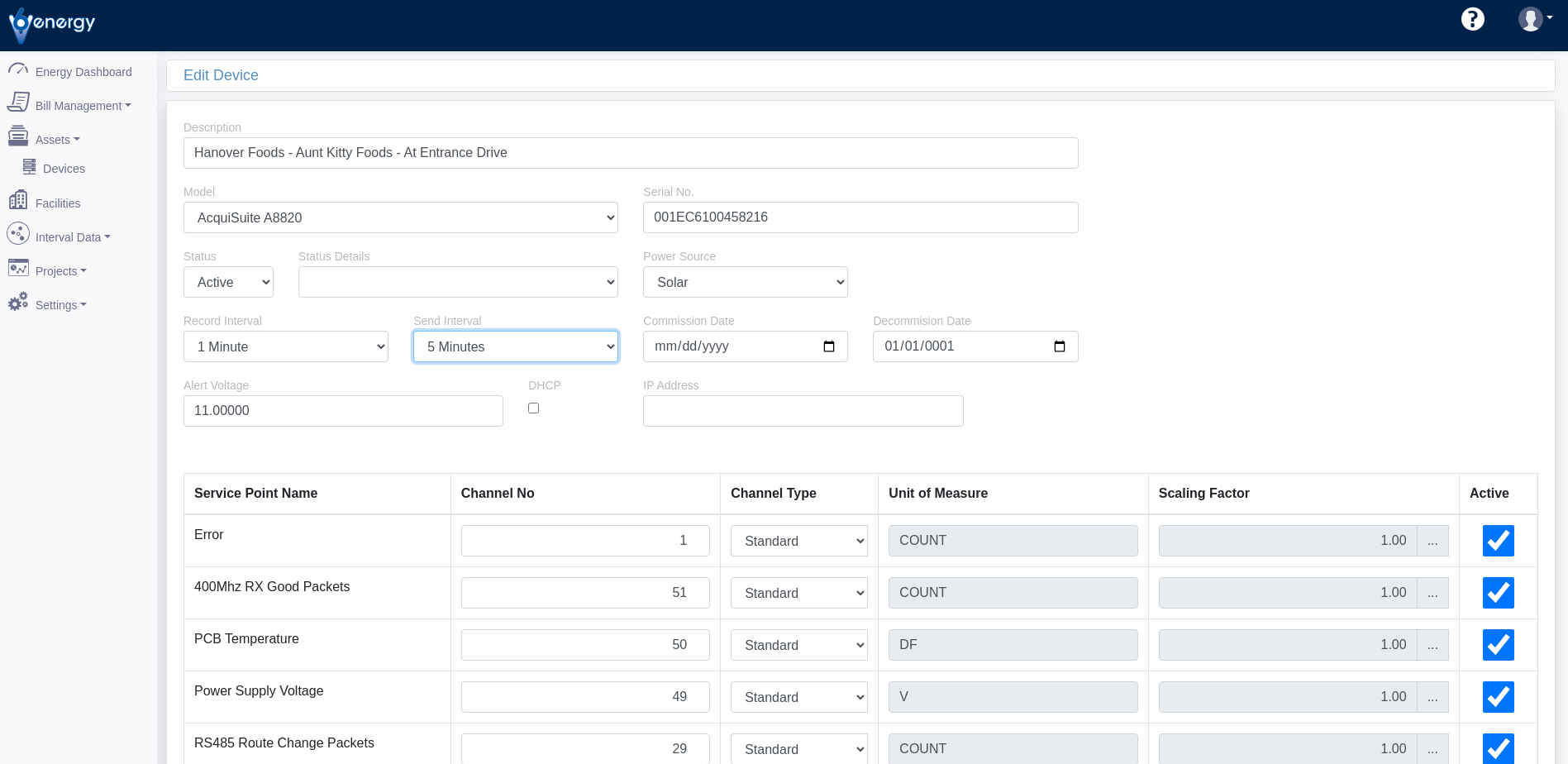
click at [413, 331] on select "1 Minute 5 Minutes 15 Minutes 30 Minutes Hourly Daily" at bounding box center [516, 346] width 205 height 31
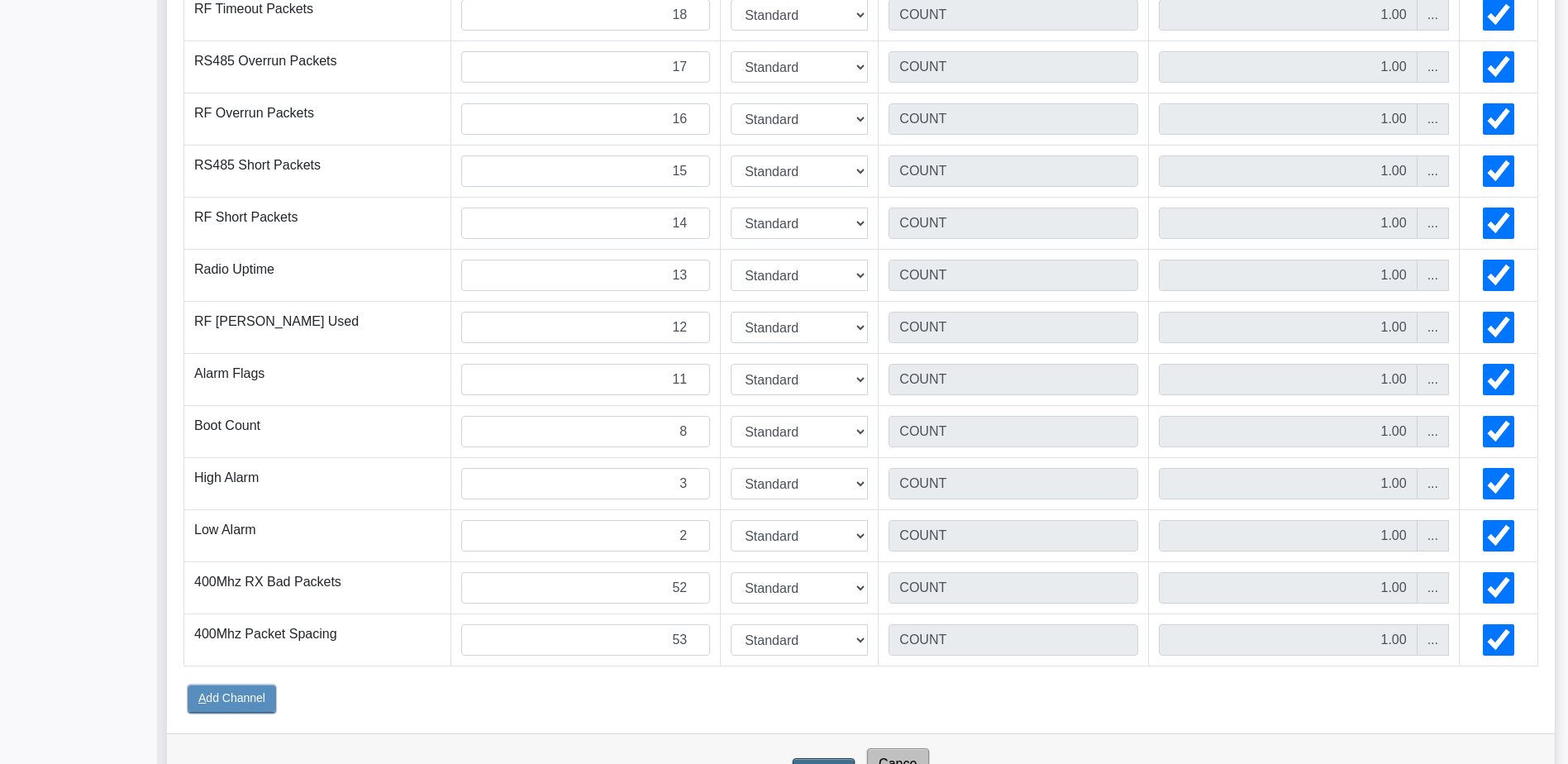
scroll to position [1346, 0]
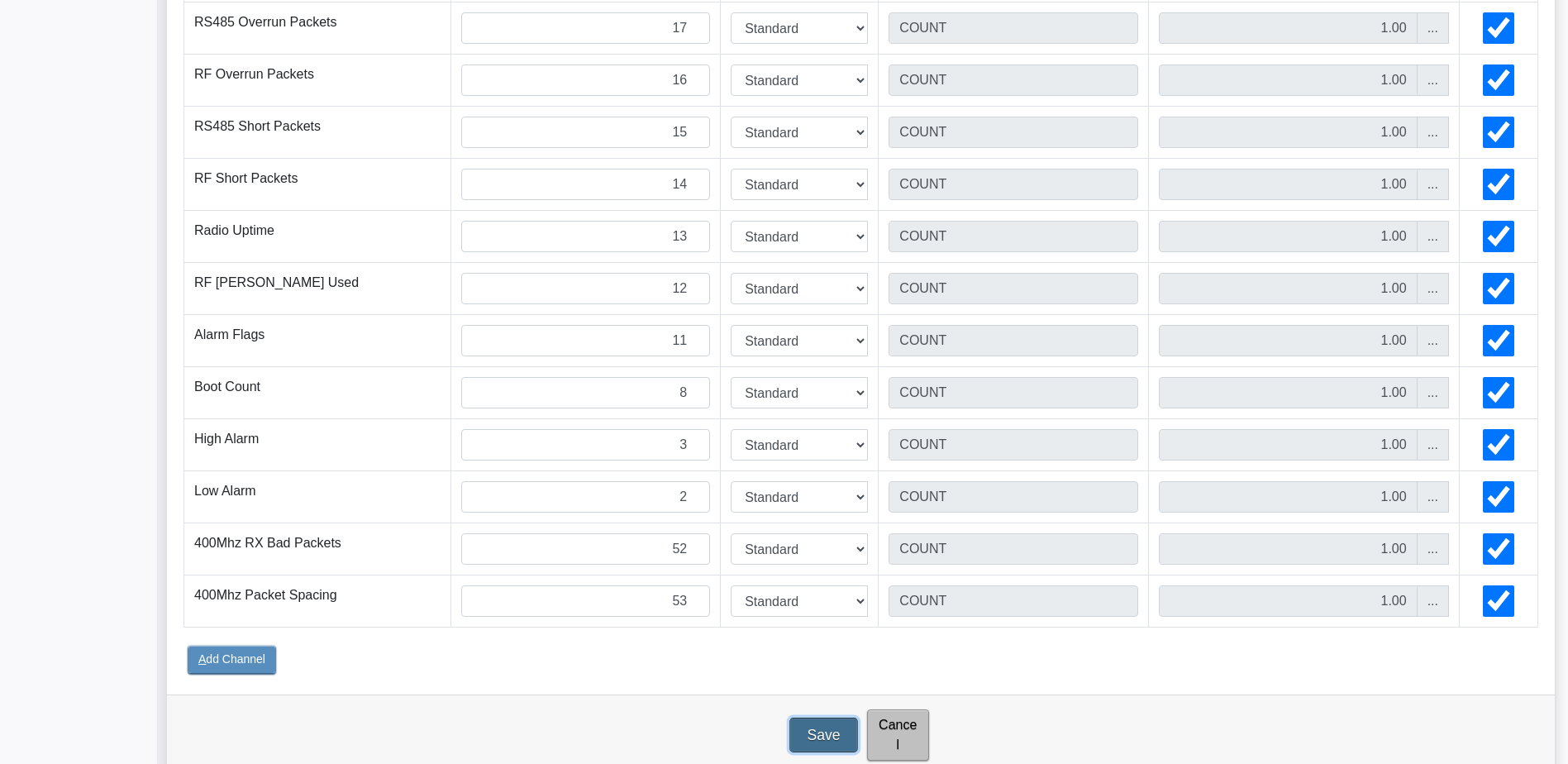
click at [818, 720] on input "Save" at bounding box center [824, 735] width 69 height 35
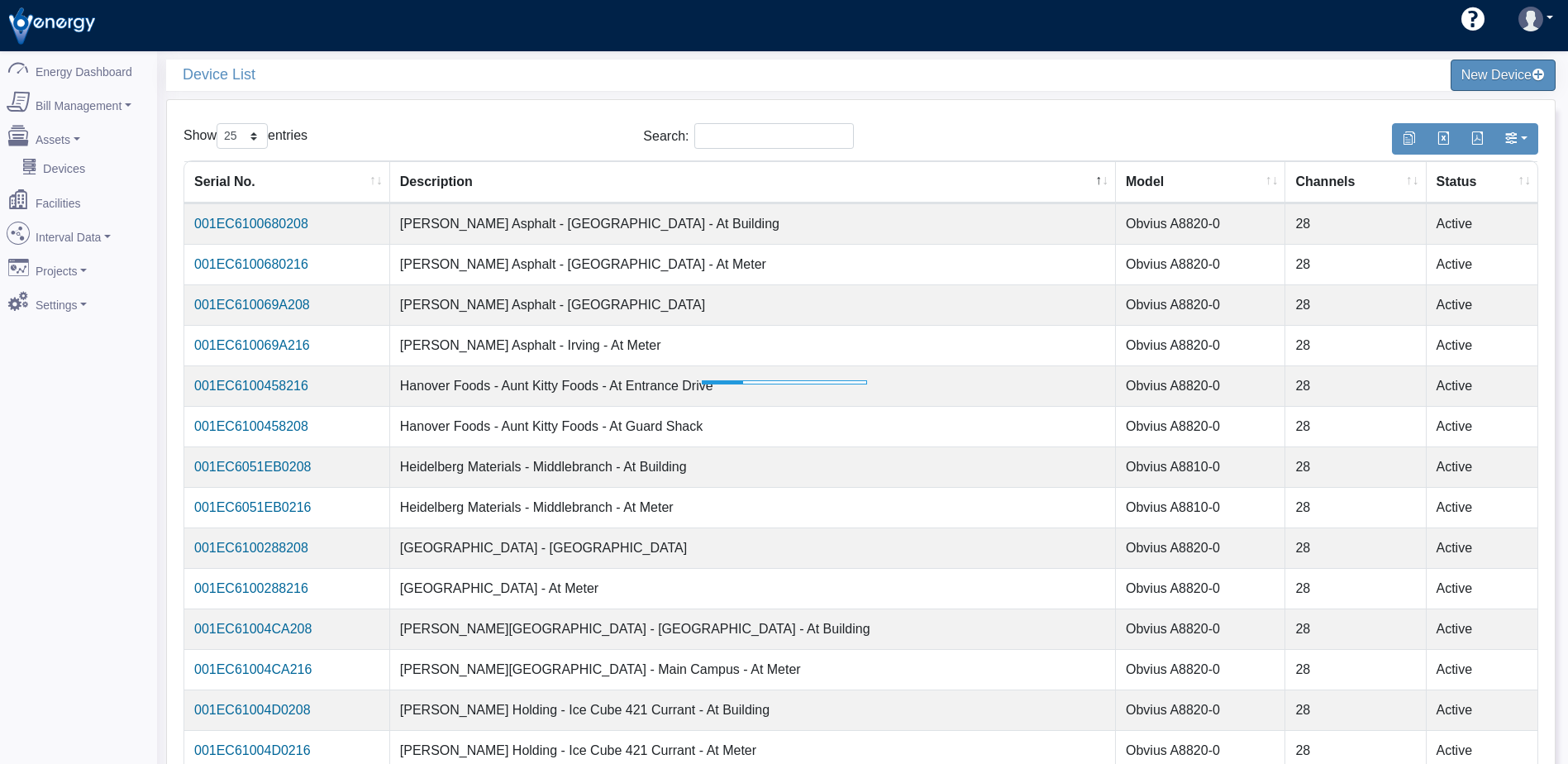
select select "25"
click at [58, 231] on link "Interval Data" at bounding box center [78, 233] width 160 height 35
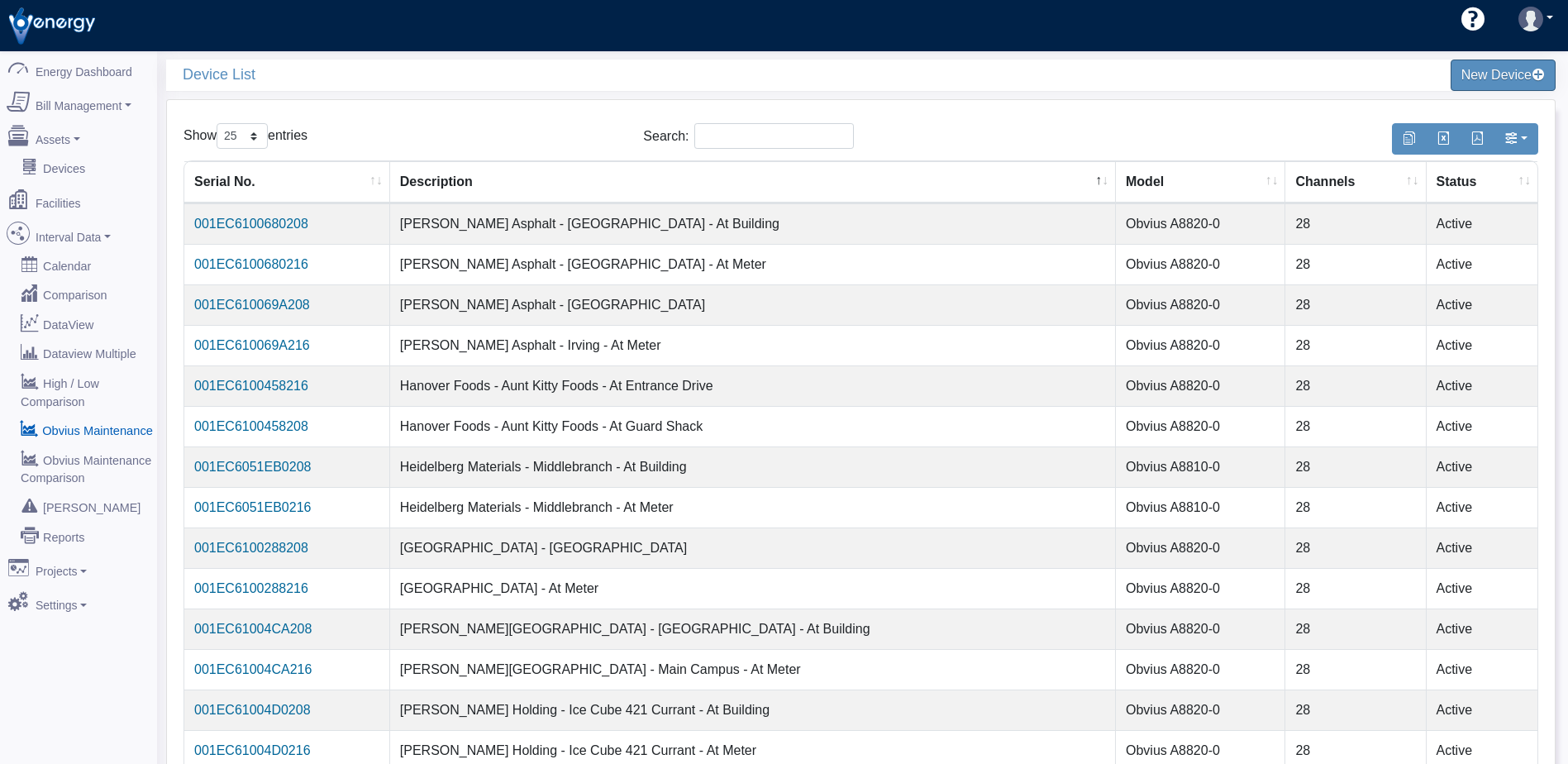
click at [105, 415] on link "Obvius Maintenance" at bounding box center [78, 430] width 160 height 30
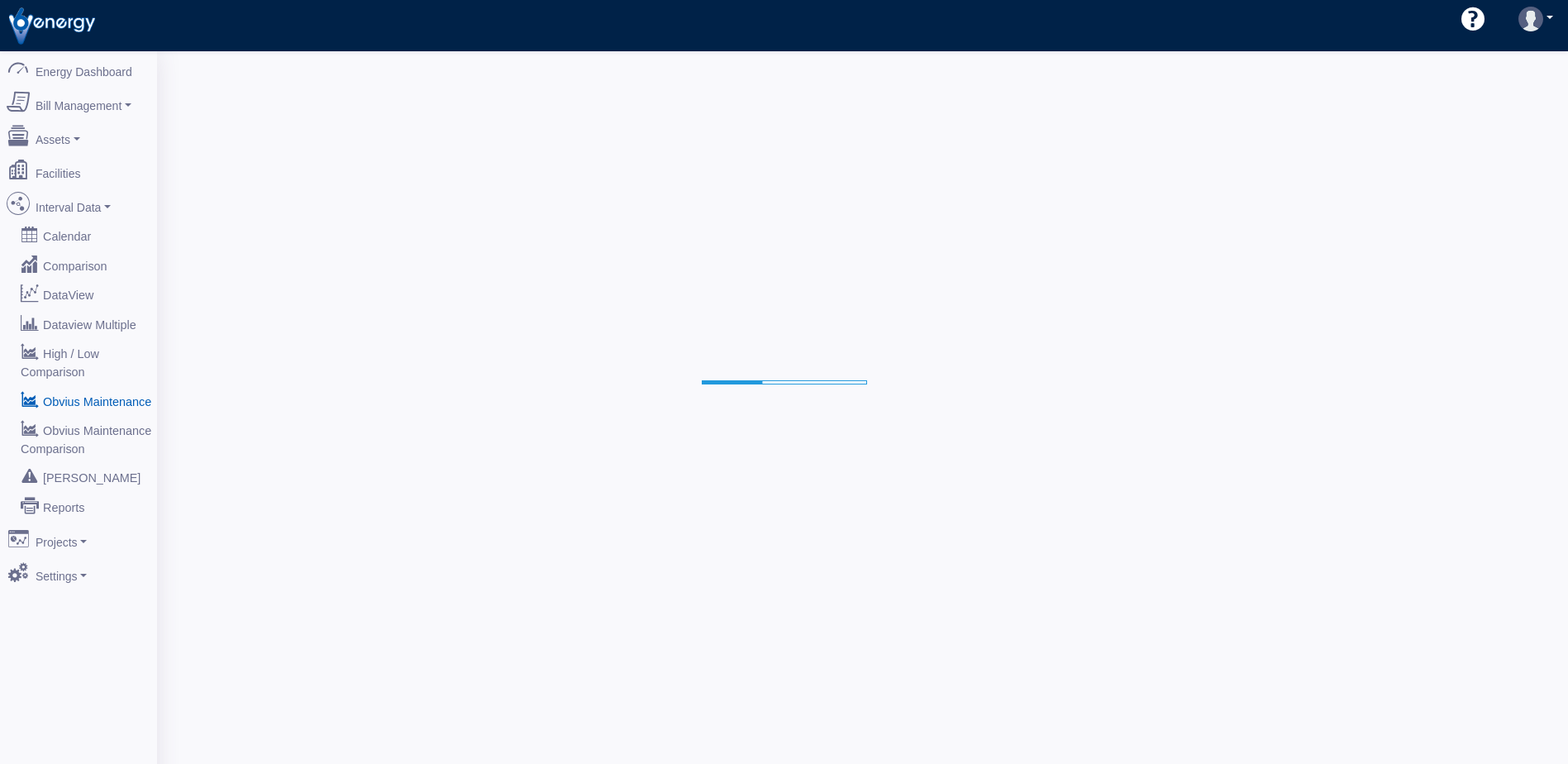
select select "25"
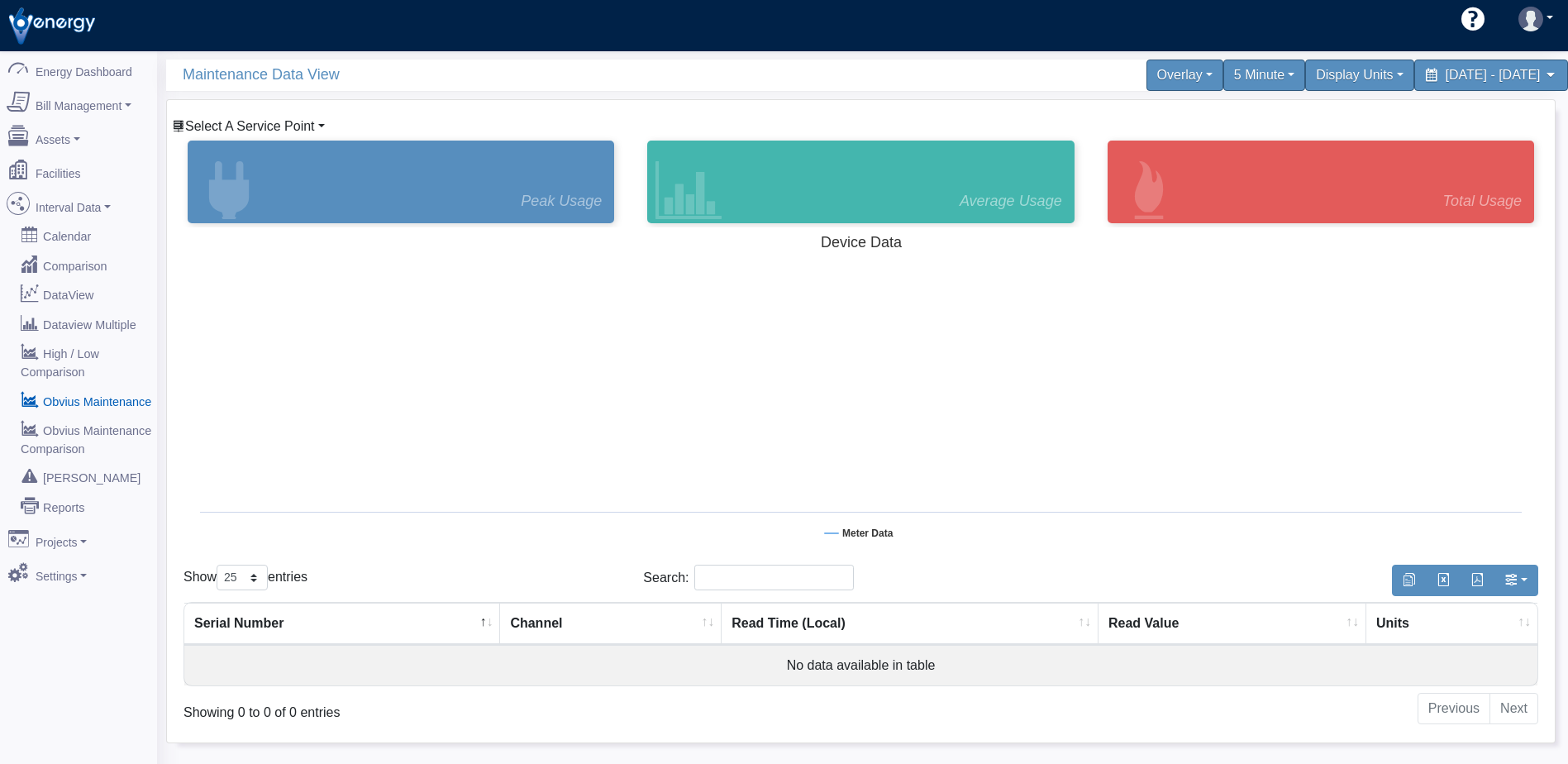
click at [296, 124] on span "Select A Service Point" at bounding box center [250, 126] width 130 height 14
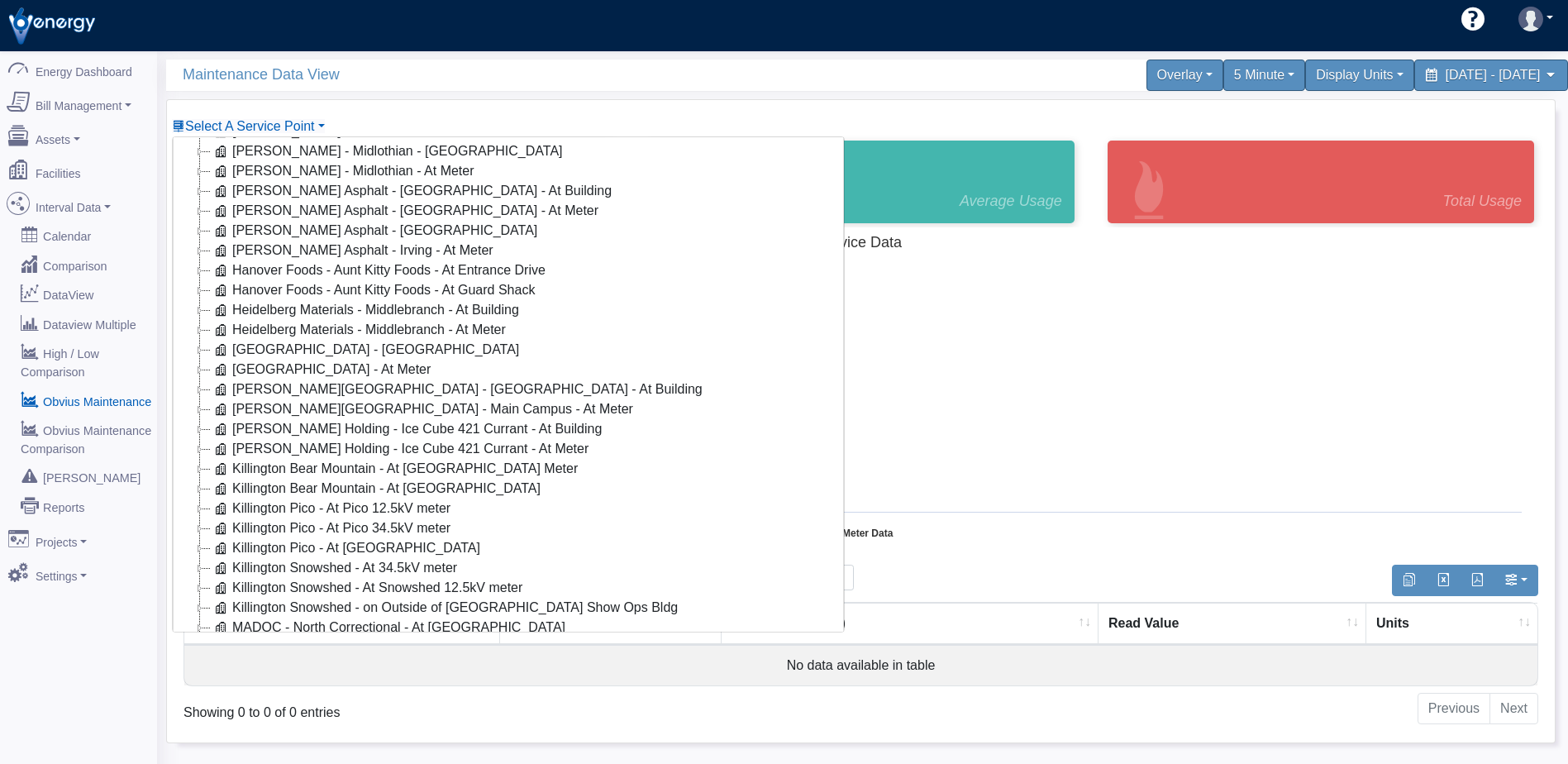
scroll to position [496, 0]
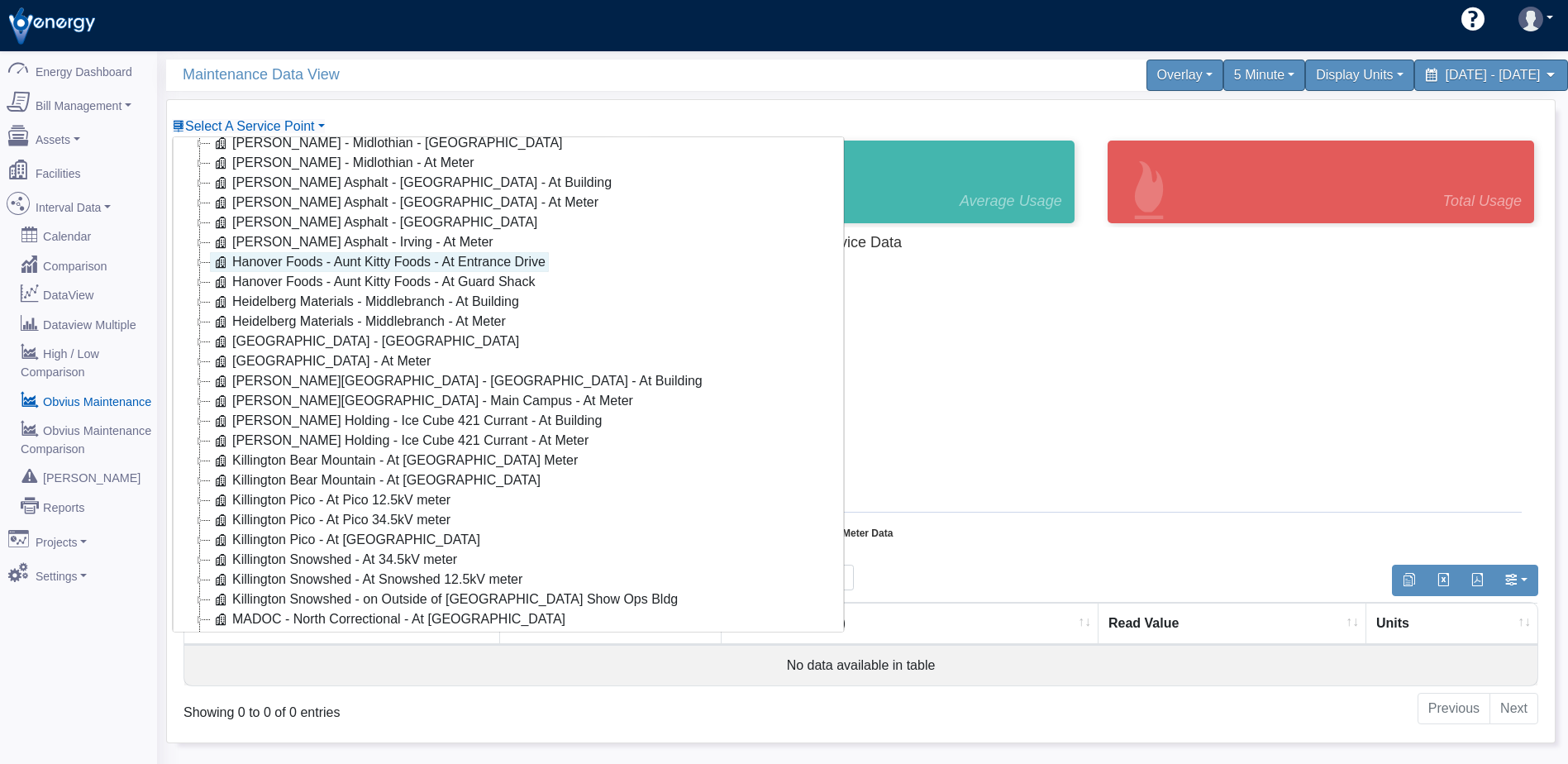
click at [447, 265] on link "Hanover Foods - Aunt Kitty Foods - At Entrance Drive" at bounding box center [379, 262] width 339 height 20
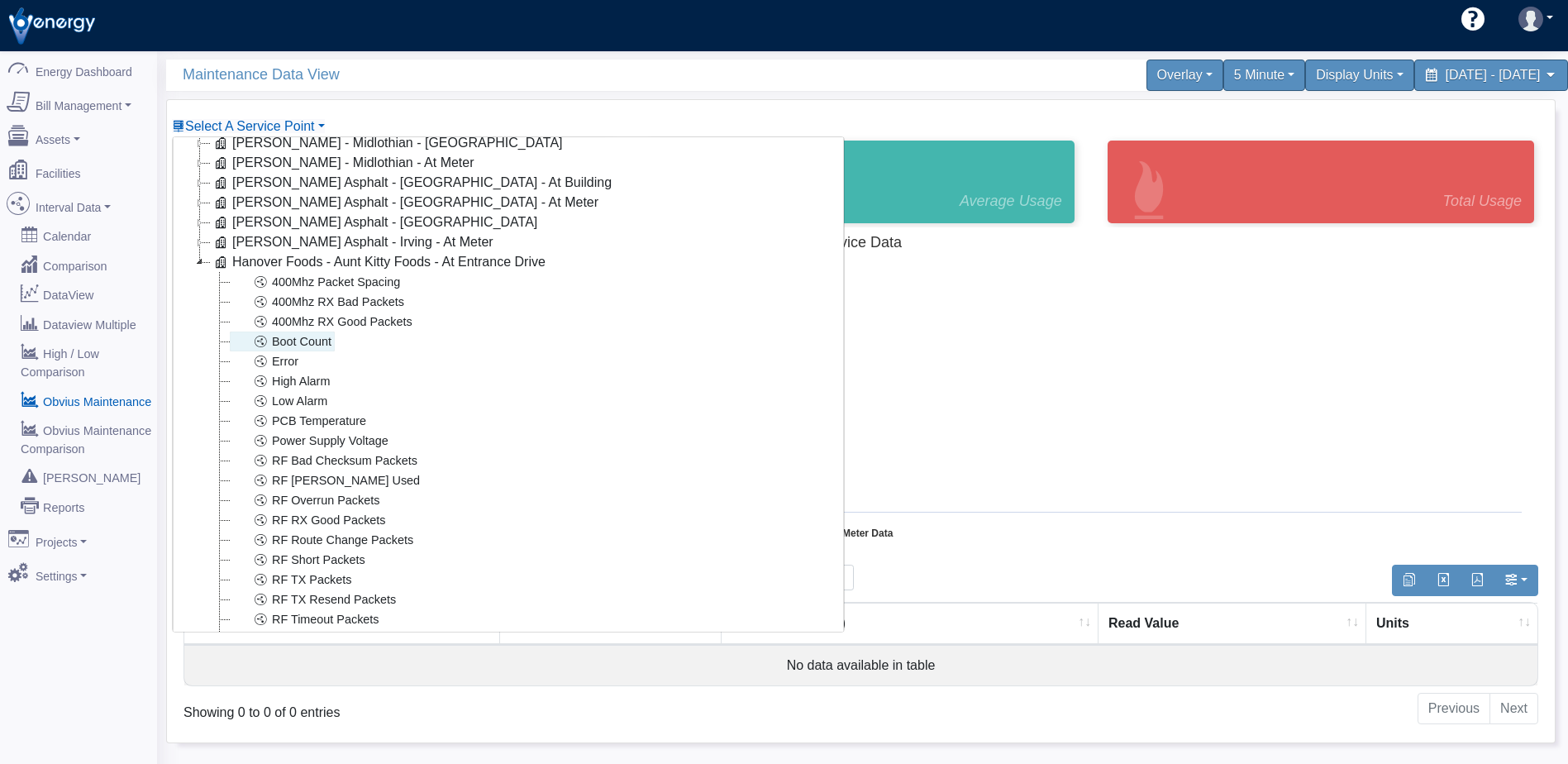
click at [304, 338] on link "Boot Count" at bounding box center [282, 341] width 105 height 20
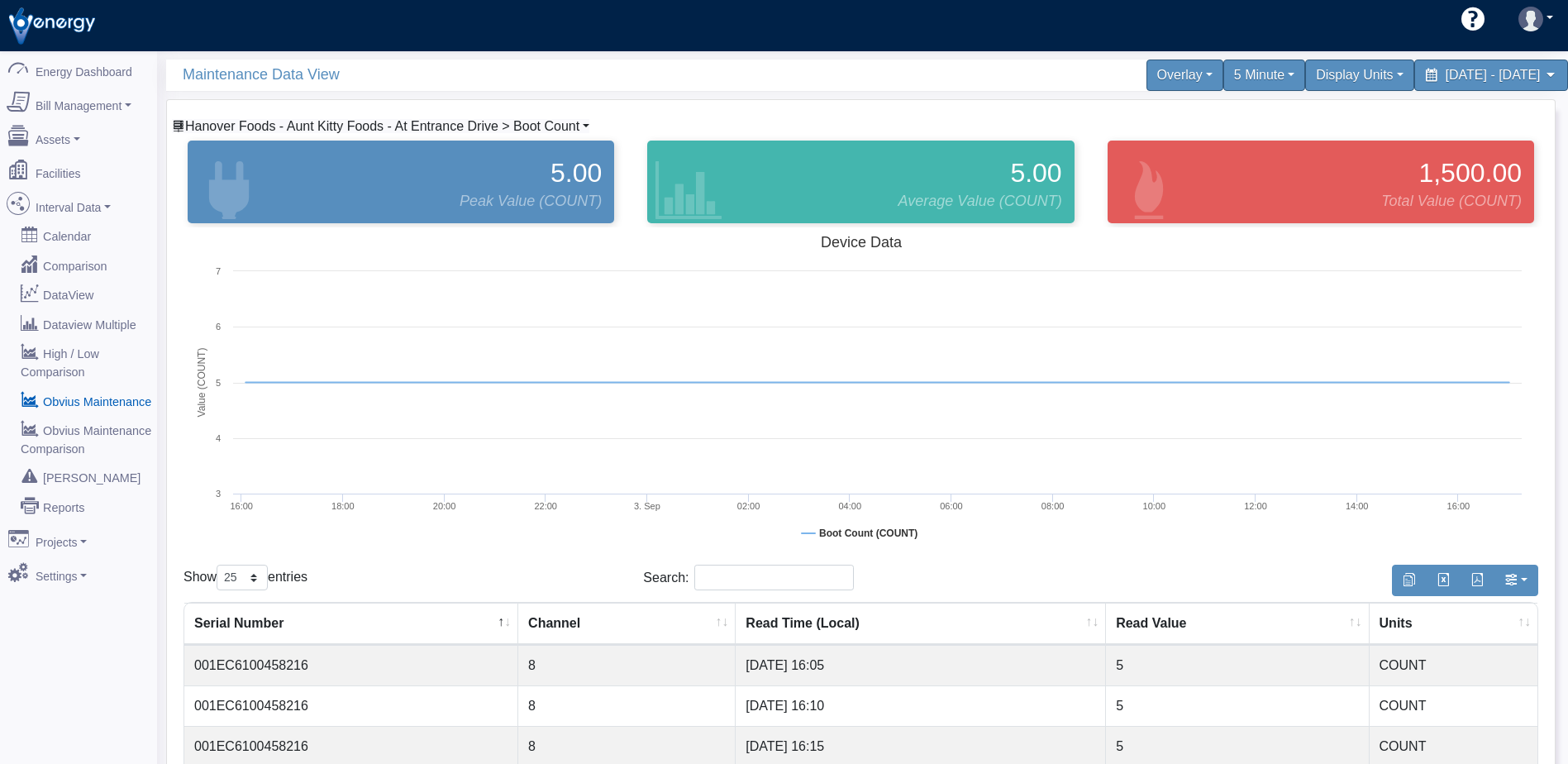
click at [497, 120] on span "Hanover Foods - Aunt Kitty Foods - At Entrance Drive > Boot Count" at bounding box center [382, 126] width 394 height 14
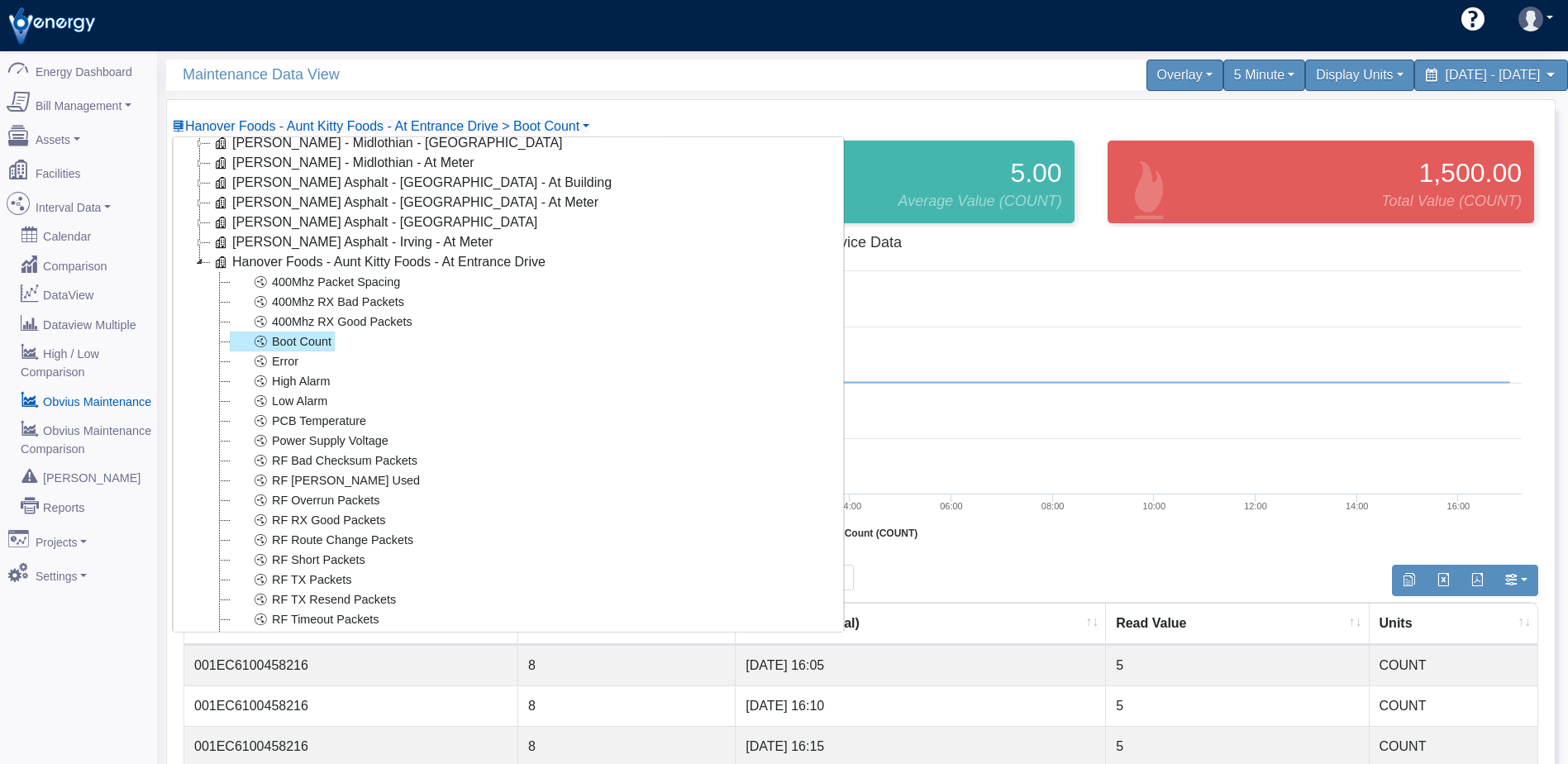
scroll to position [579, 0]
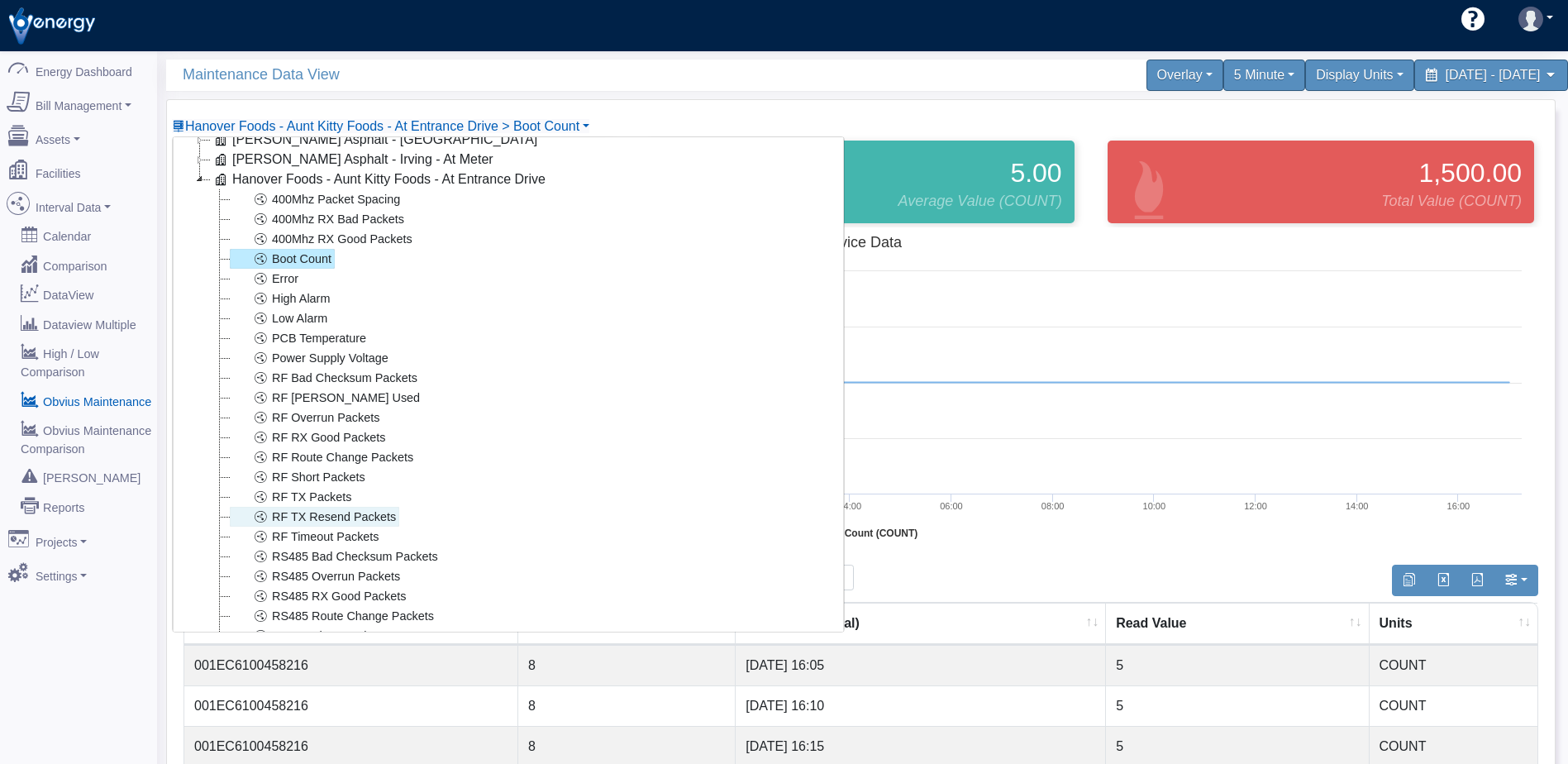
click at [349, 516] on link "RF TX Resend Packets" at bounding box center [314, 517] width 170 height 20
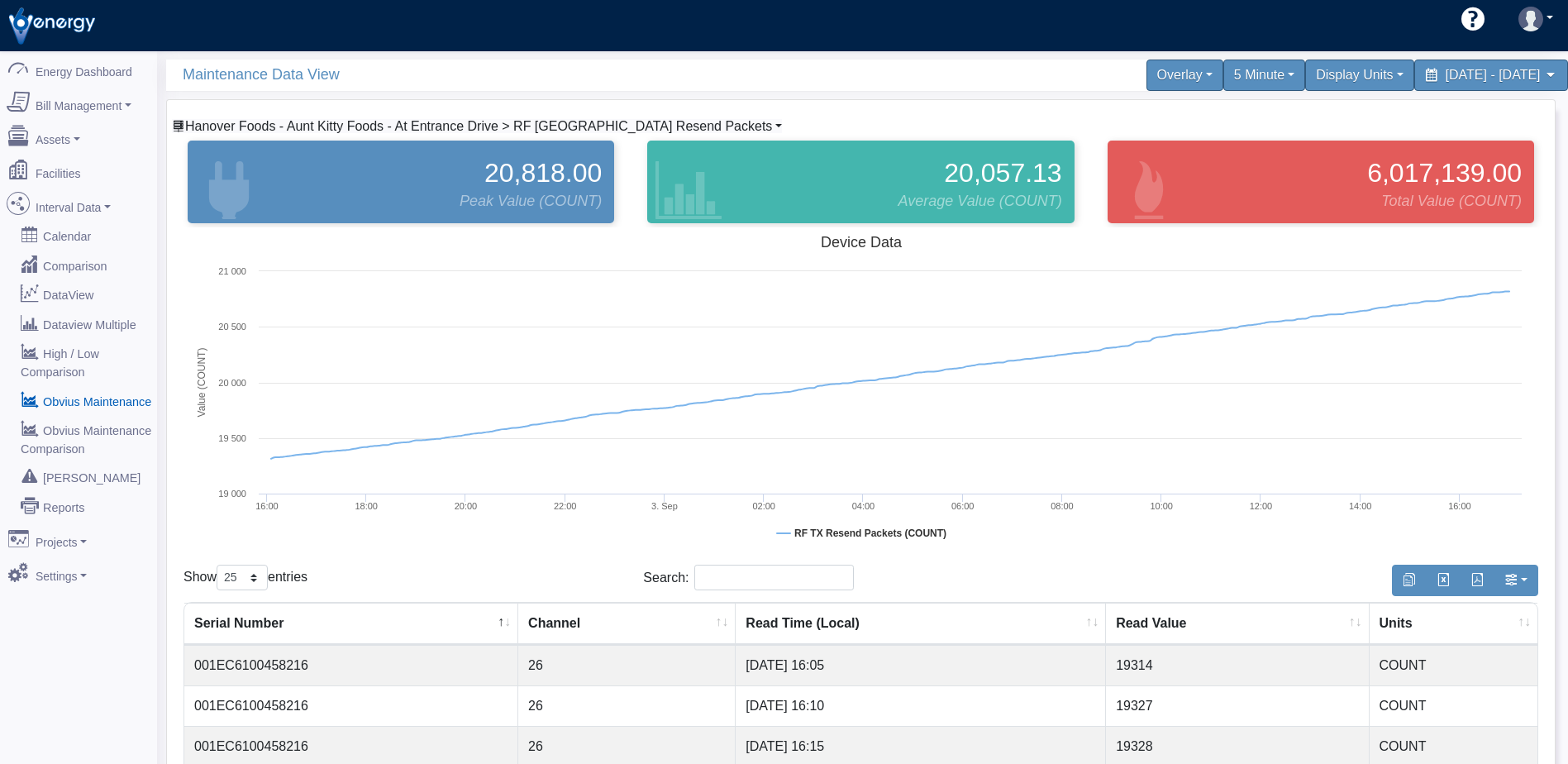
click at [554, 124] on span "Hanover Foods - Aunt Kitty Foods - At Entrance Drive > RF [GEOGRAPHIC_DATA] Res…" at bounding box center [478, 126] width 587 height 14
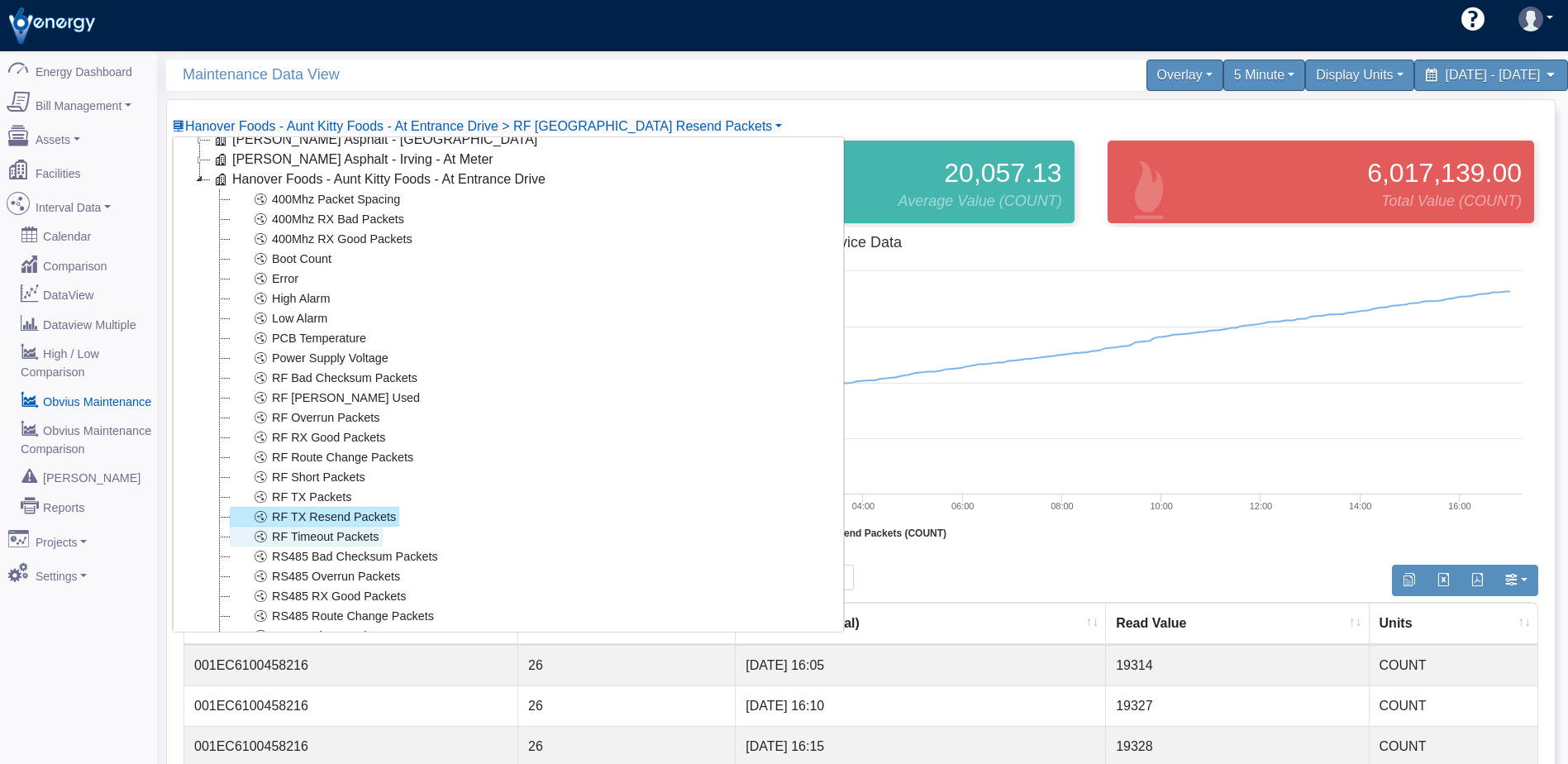
click at [354, 533] on link "RF Timeout Packets" at bounding box center [306, 536] width 153 height 20
